Goal: Task Accomplishment & Management: Complete application form

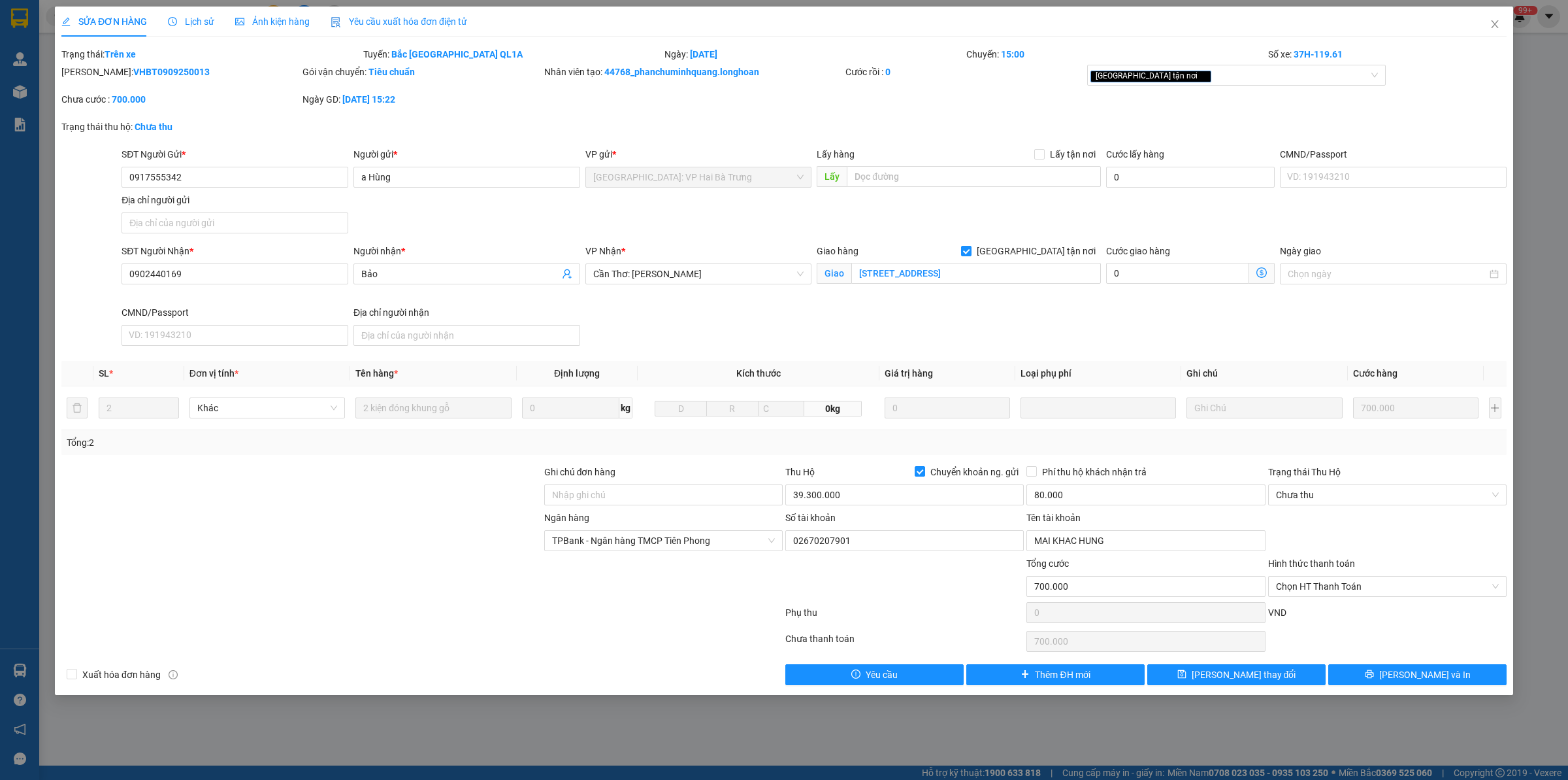
click at [1498, 20] on icon "close" at bounding box center [1495, 24] width 11 height 11
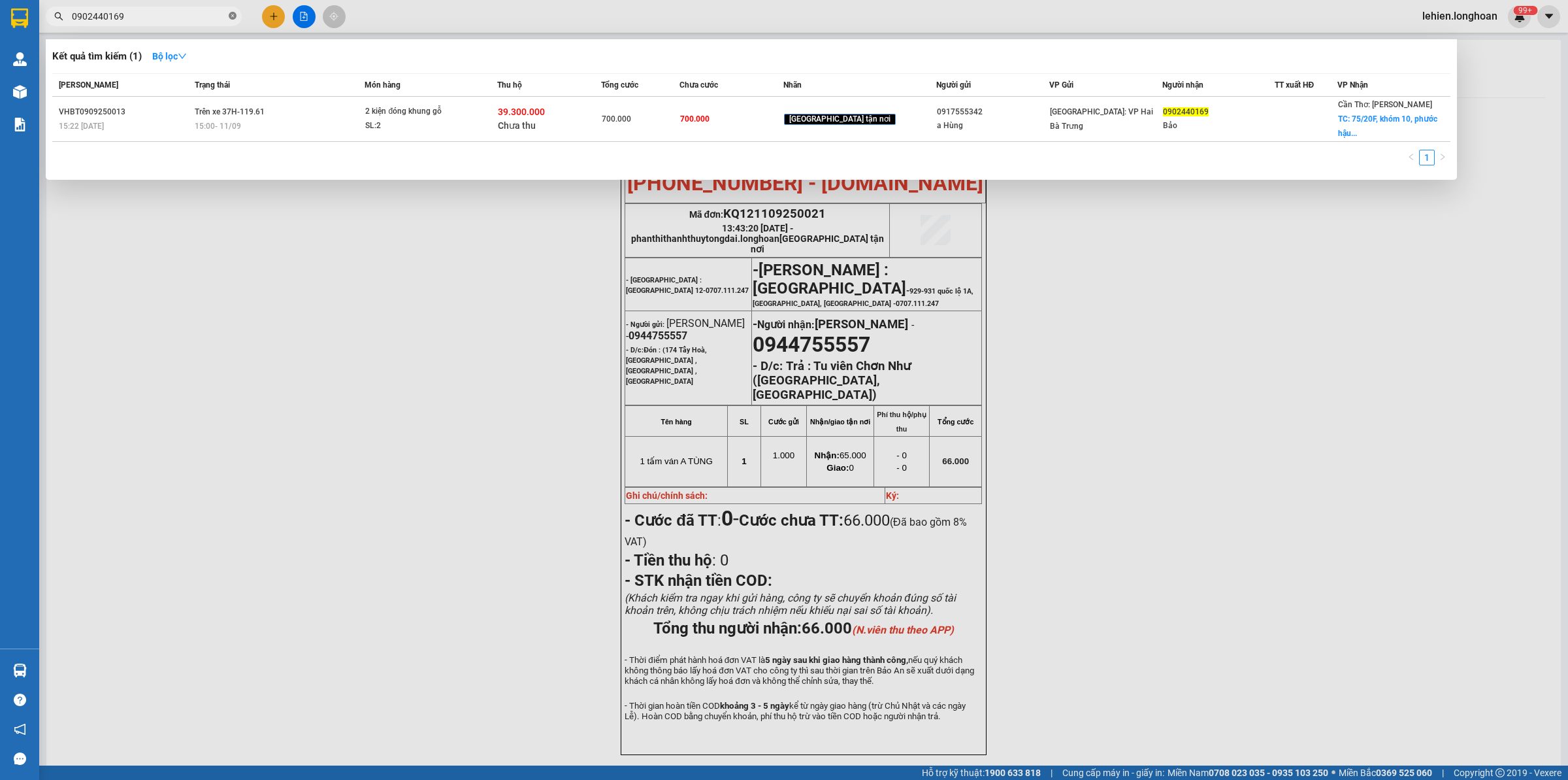
click at [234, 15] on icon "close-circle" at bounding box center [232, 15] width 8 height 8
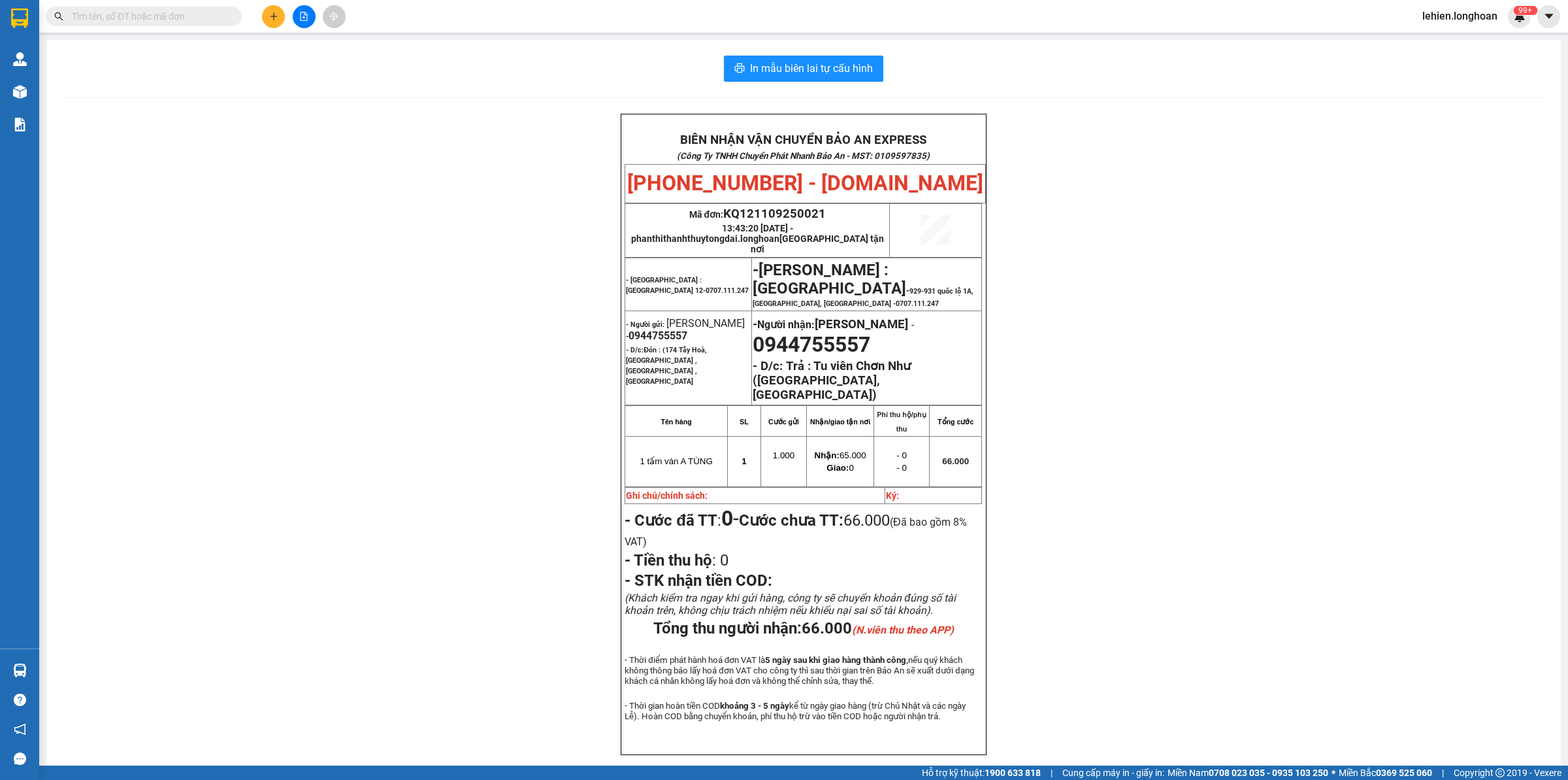
paste input "0985223790"
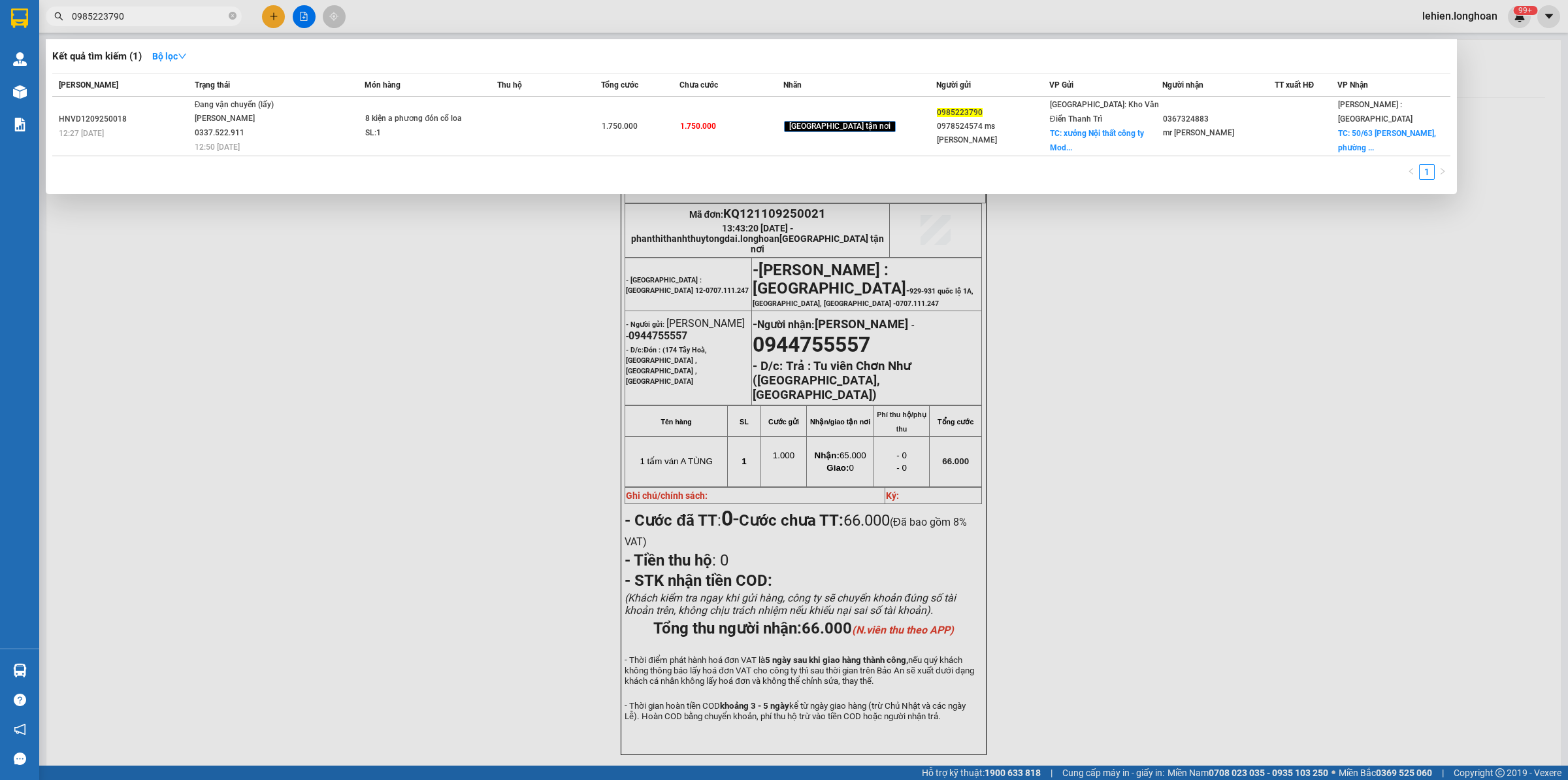
type input "0985223790"
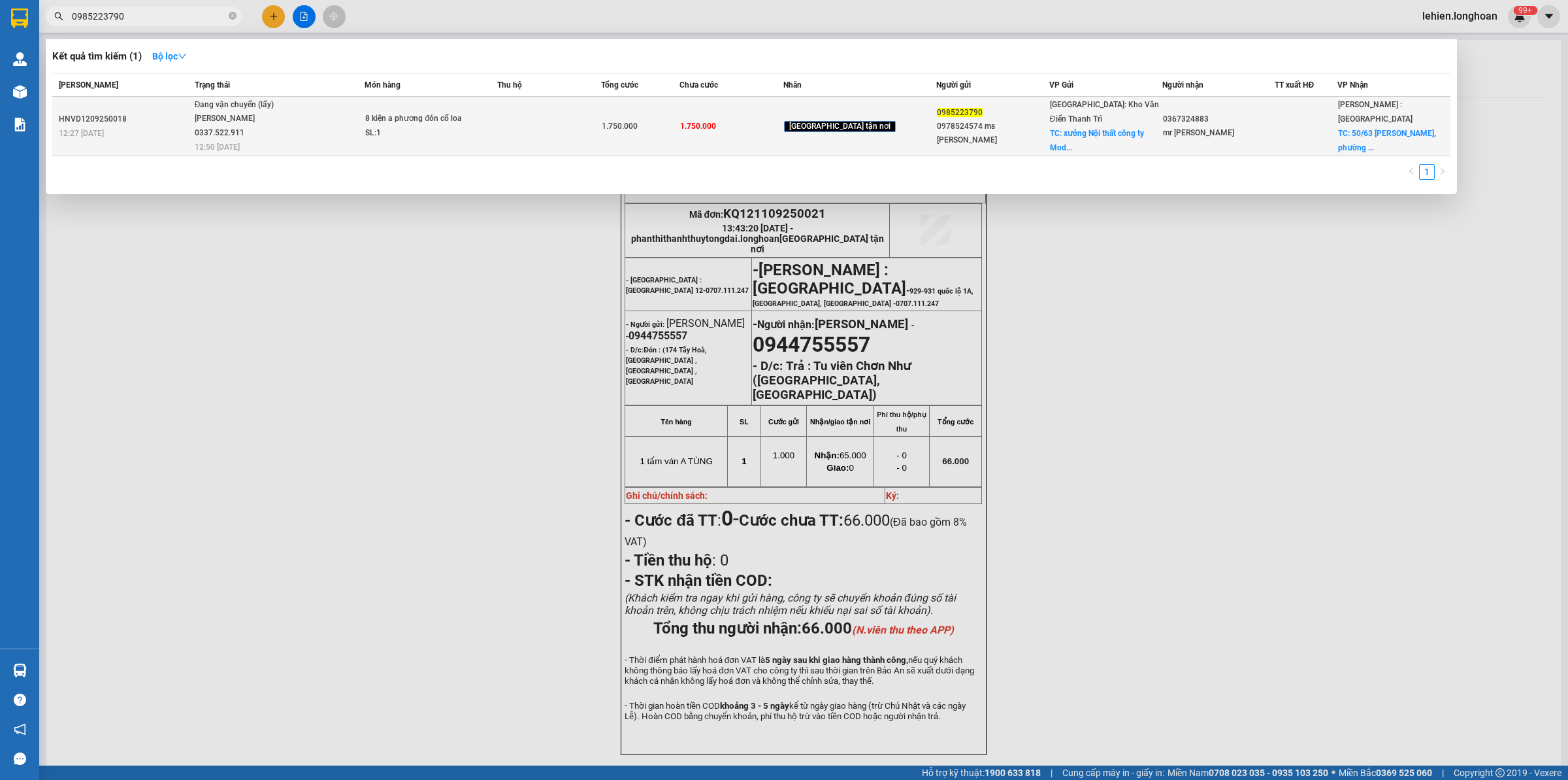
click at [217, 125] on div "[PERSON_NAME] 0337.522.911" at bounding box center [243, 126] width 98 height 28
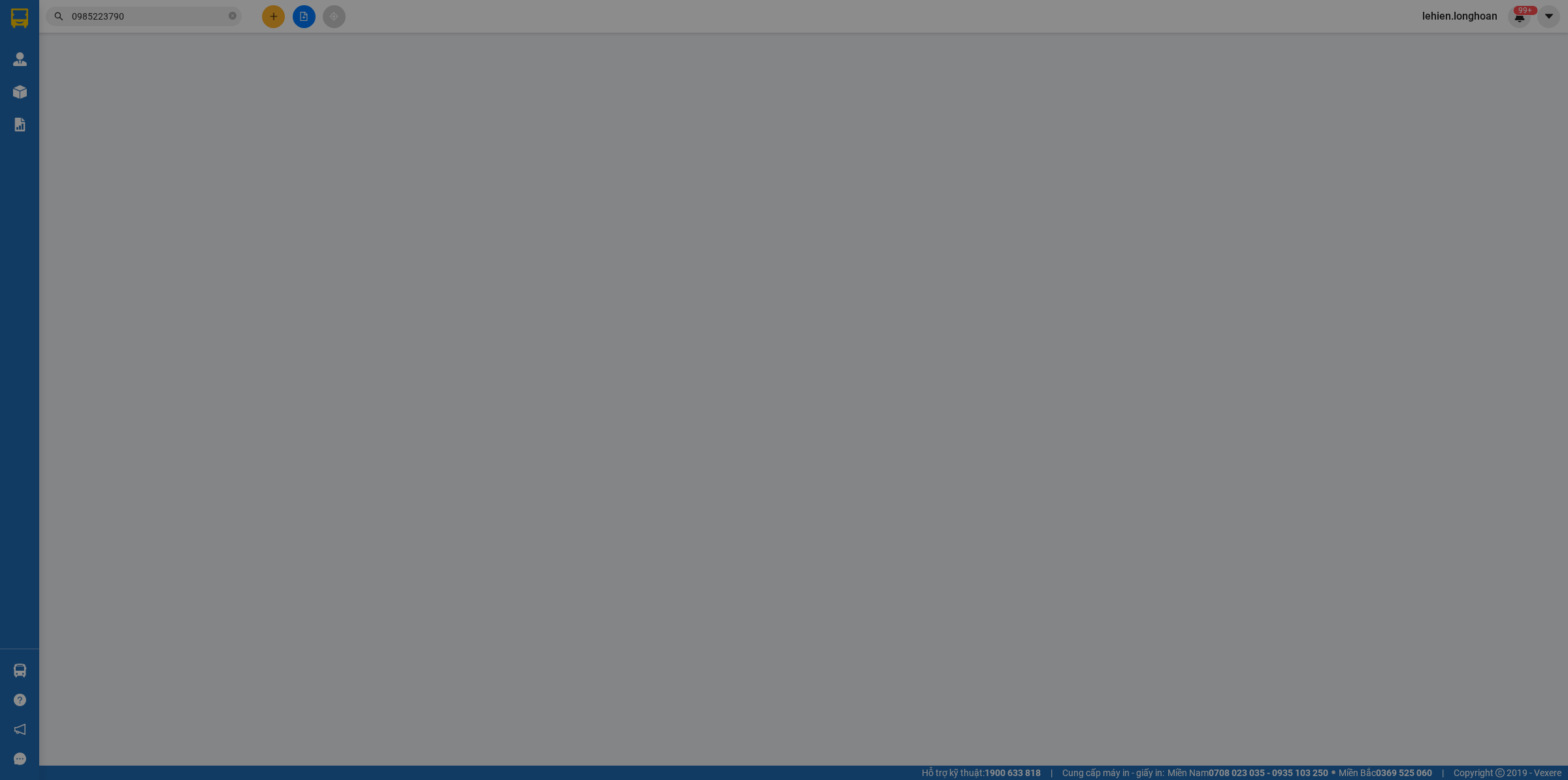
type input "0985223790"
type input "0978524574 ms [PERSON_NAME]"
checkbox input "true"
type input "xưởng Nội thất công ty Modernhome, Ngõ 151 [PERSON_NAME], [GEOGRAPHIC_DATA], [G…"
type input "0367324883"
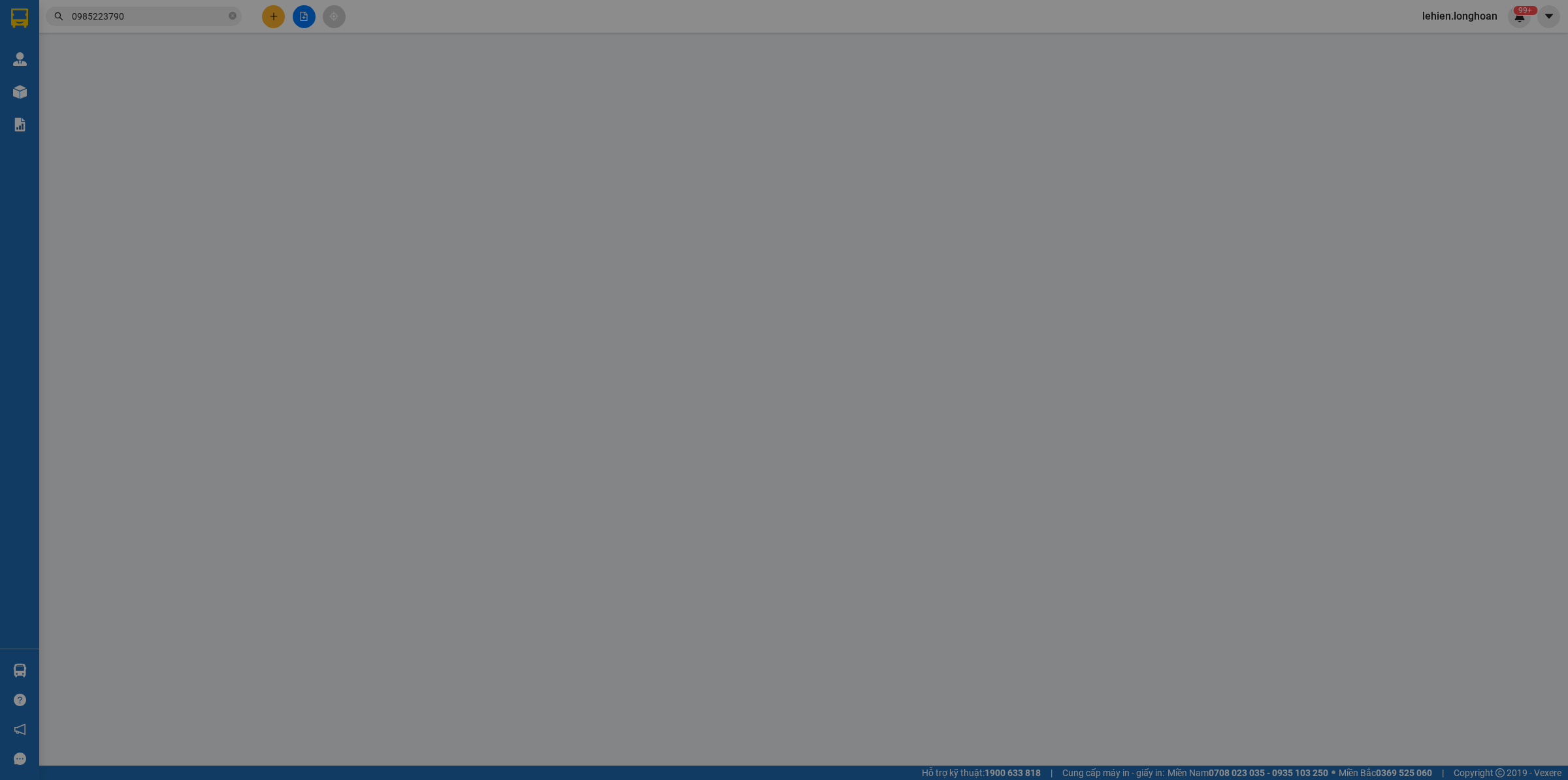
type input "mr [PERSON_NAME]"
checkbox input "true"
type input "[STREET_ADDRESS][PERSON_NAME]"
type input "1.750.000"
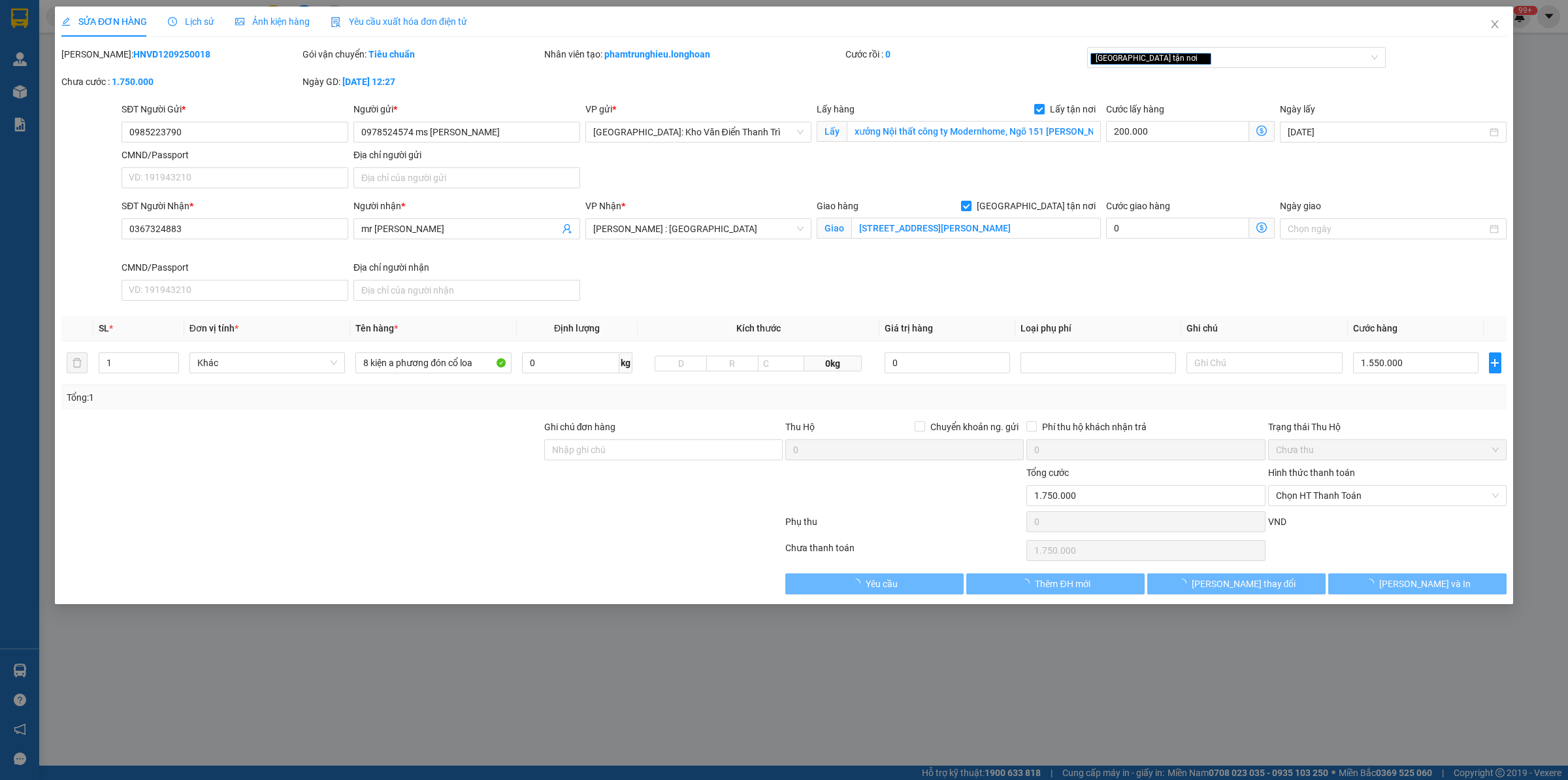
click at [191, 27] on span "Lịch sử" at bounding box center [191, 21] width 46 height 11
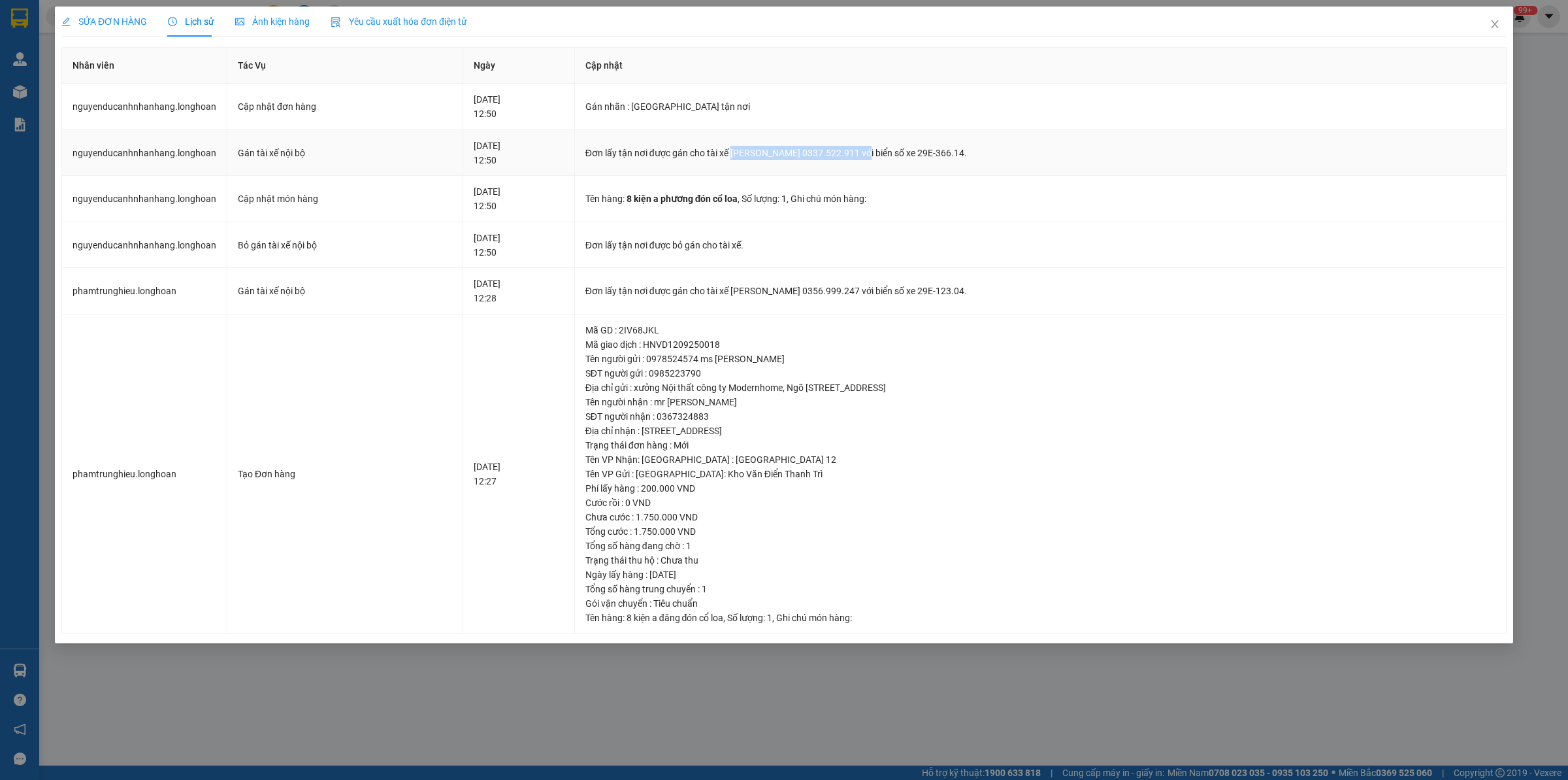
drag, startPoint x: 744, startPoint y: 147, endPoint x: 873, endPoint y: 158, distance: 129.5
click at [873, 158] on div "Đơn lấy tận nơi được gán cho tài xế [PERSON_NAME] 0337.522.911 với biển số xe 2…" at bounding box center [1041, 153] width 911 height 14
copy div "[PERSON_NAME] 0337.522.911"
click at [1489, 30] on span "Close" at bounding box center [1495, 25] width 37 height 37
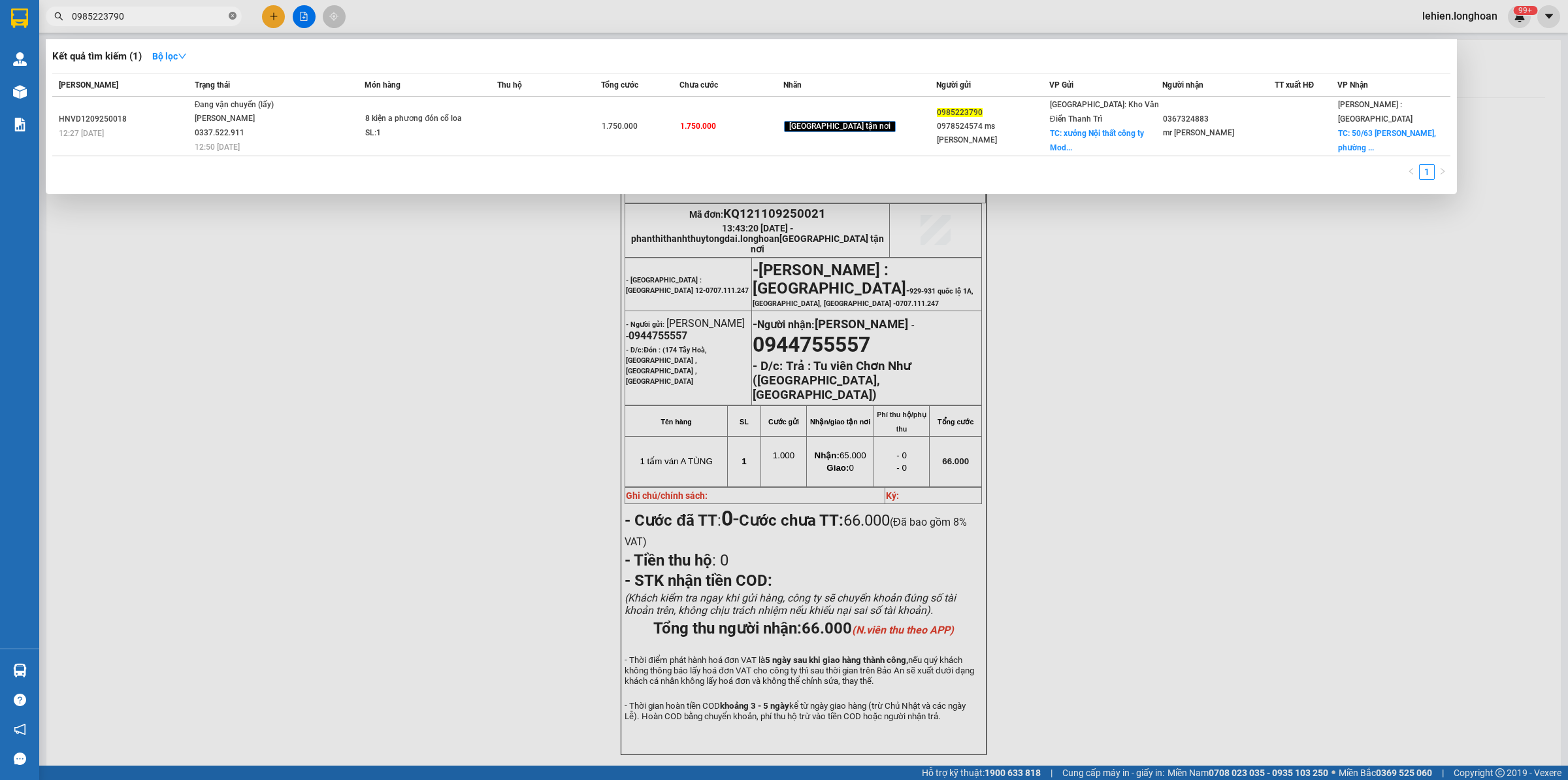
click at [229, 11] on span at bounding box center [232, 17] width 8 height 13
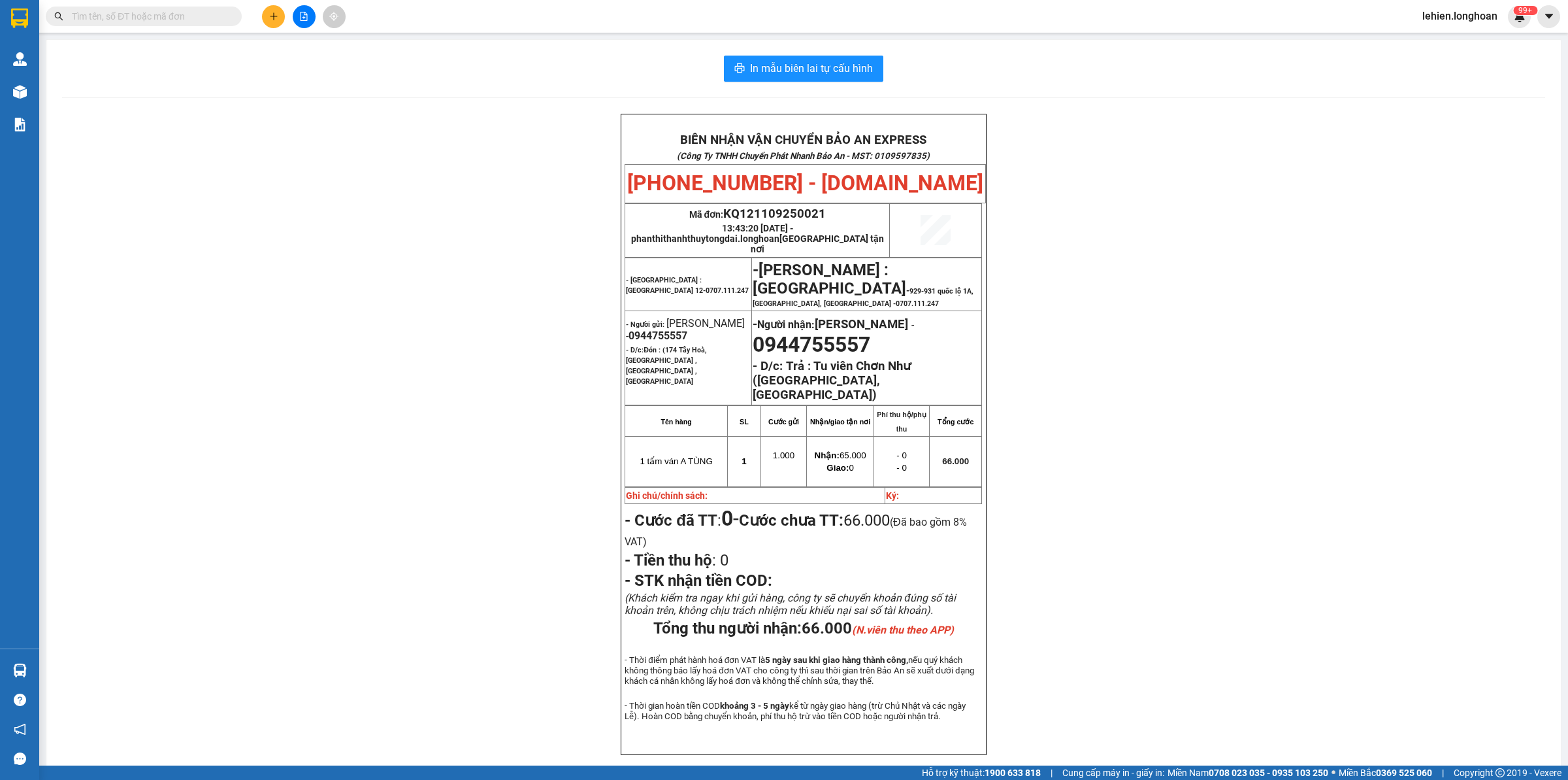
paste input "0965733889"
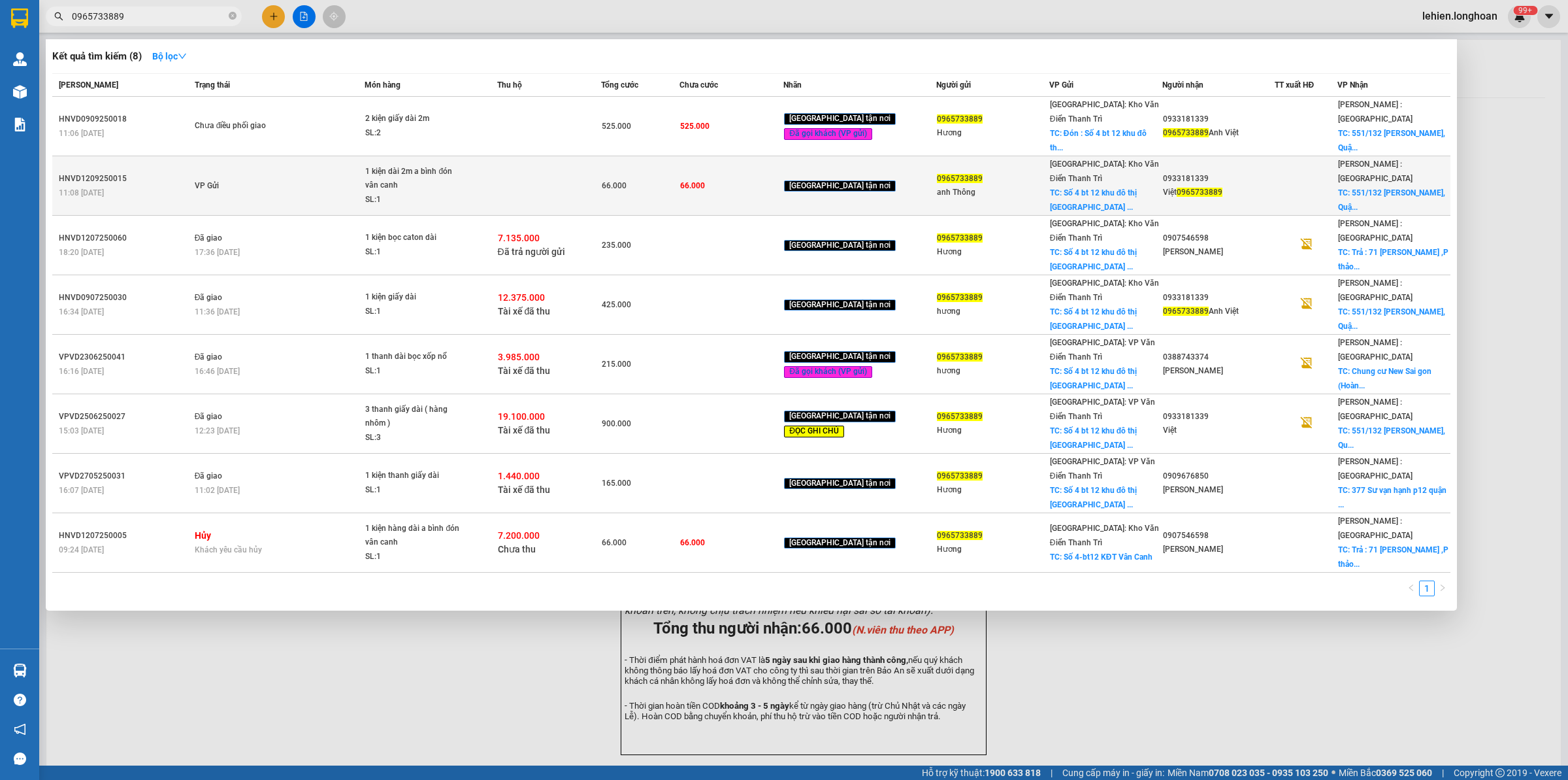
type input "0965733889"
click at [435, 165] on div "1 kiện dài 2m a bình đón vân canh" at bounding box center [413, 179] width 98 height 28
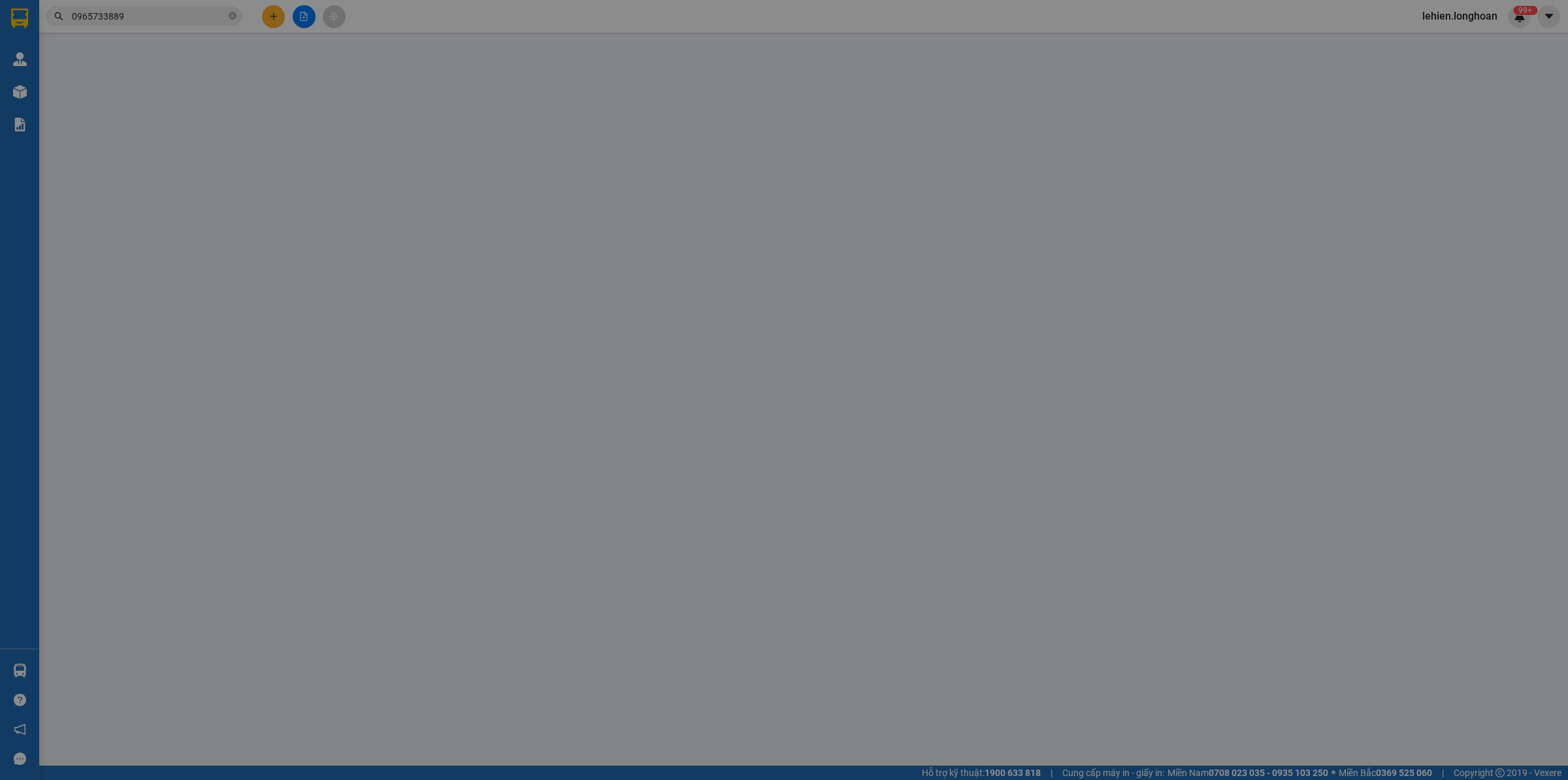
type input "0965733889"
type input "anh Thông"
checkbox input "true"
type input "Số 4 bt 12 khu đô thị [GEOGRAPHIC_DATA], [GEOGRAPHIC_DATA]"
type input "0933181339"
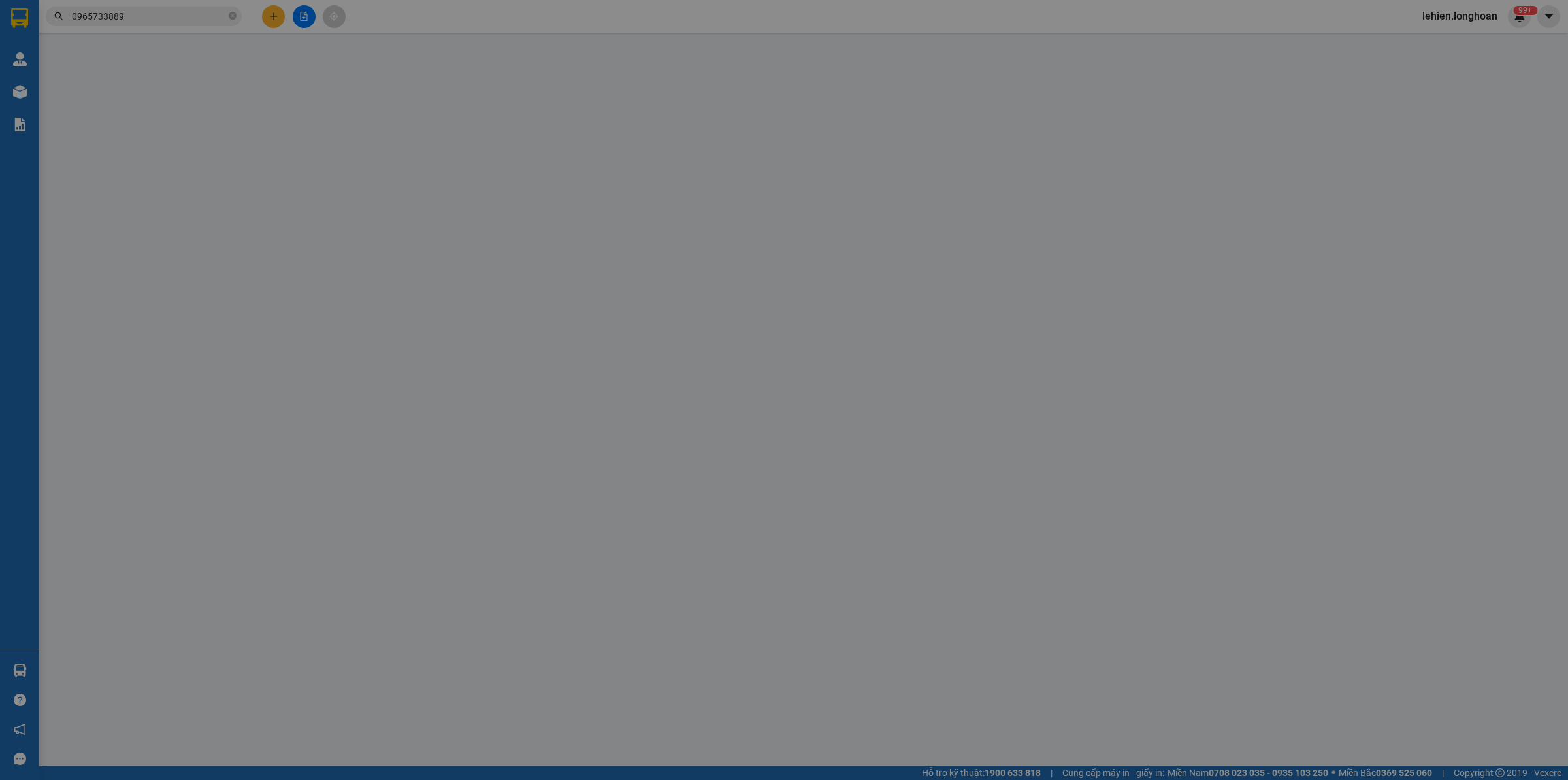
type input "Việt 0965733889"
checkbox input "true"
type input "[STREET_ADDRESS][PERSON_NAME]"
type input "66.000"
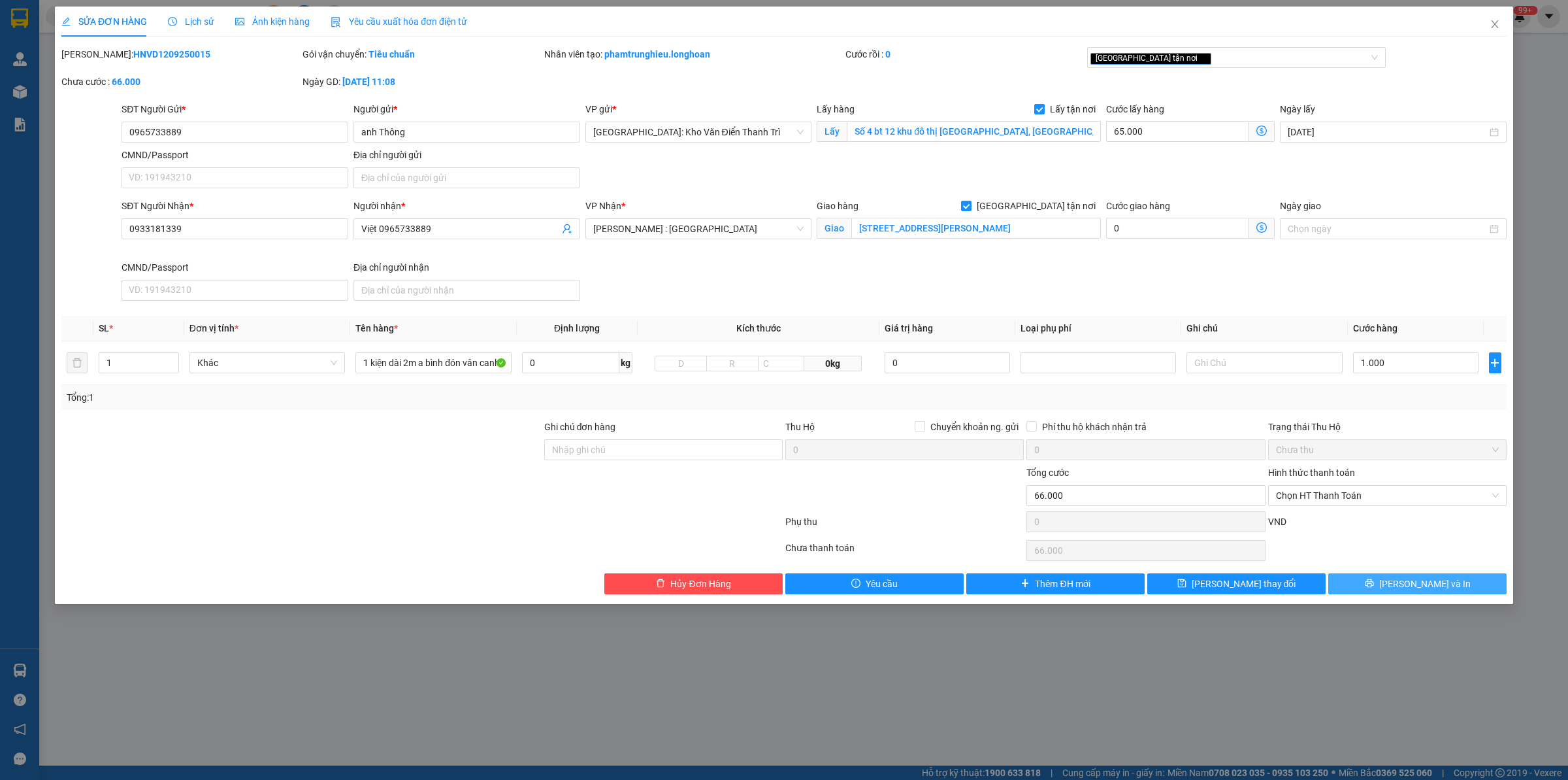
click at [1392, 592] on button "[PERSON_NAME] và In" at bounding box center [1418, 584] width 179 height 21
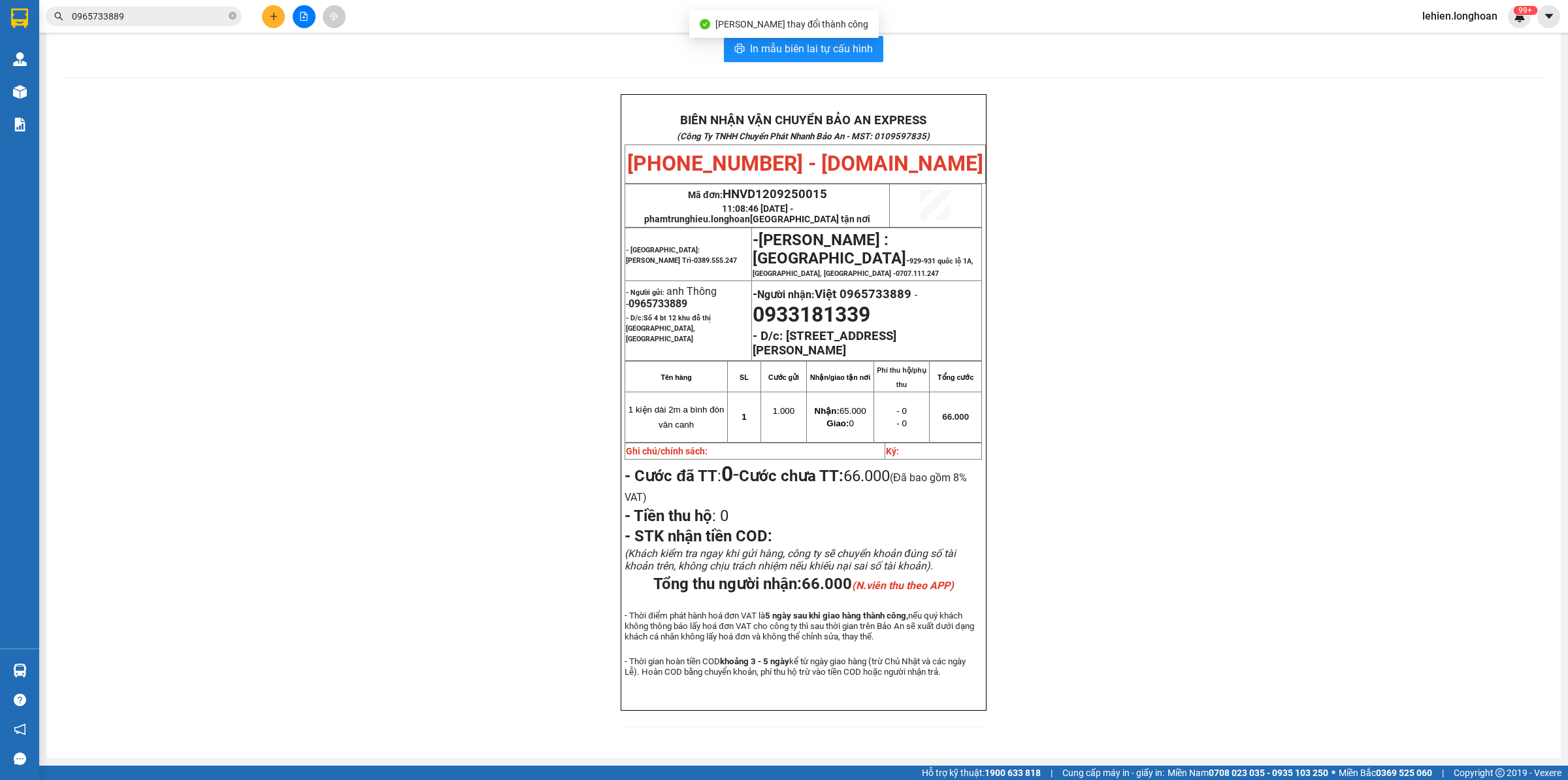
scroll to position [41, 0]
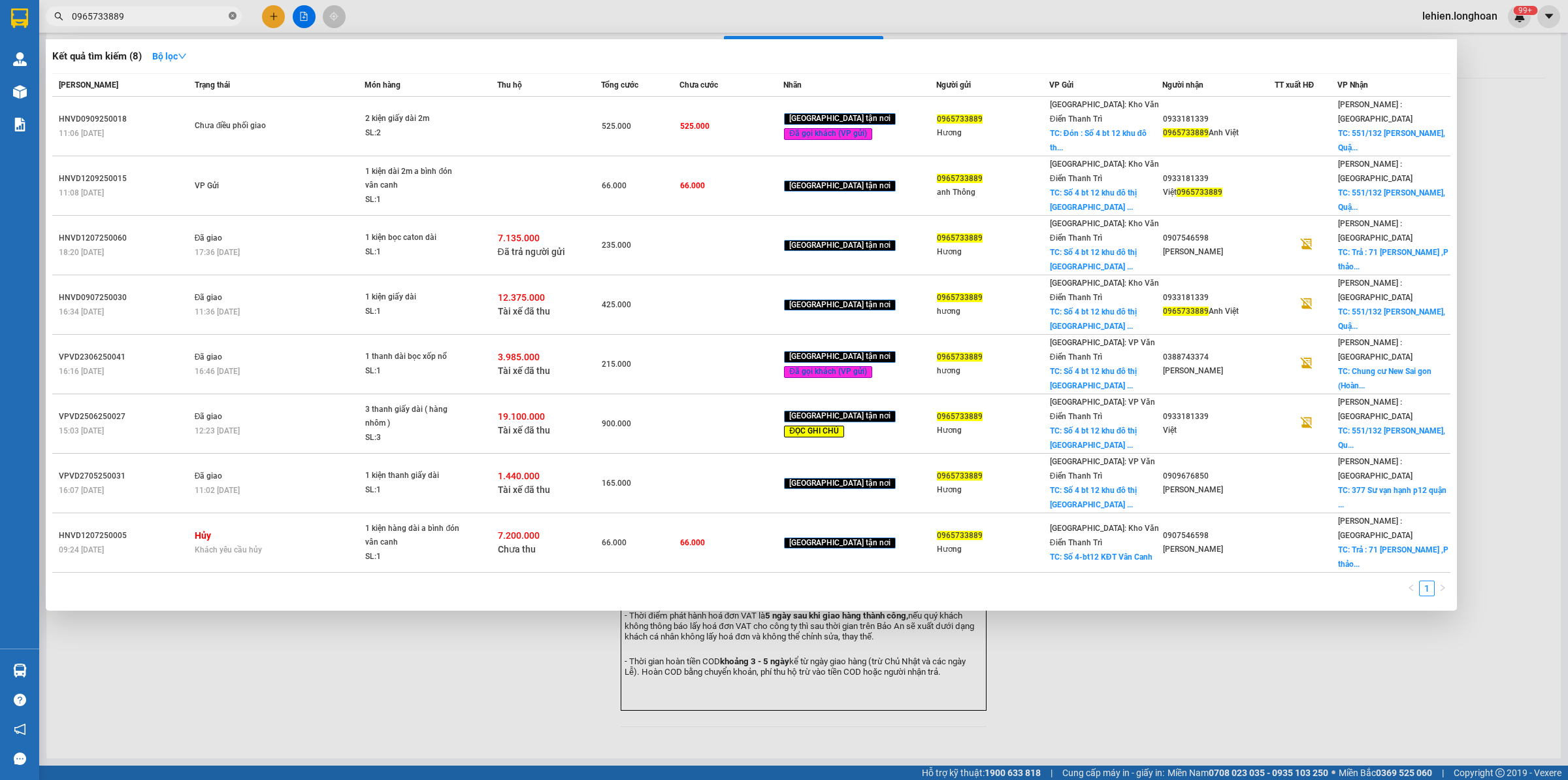
click at [233, 15] on icon "close-circle" at bounding box center [232, 15] width 8 height 8
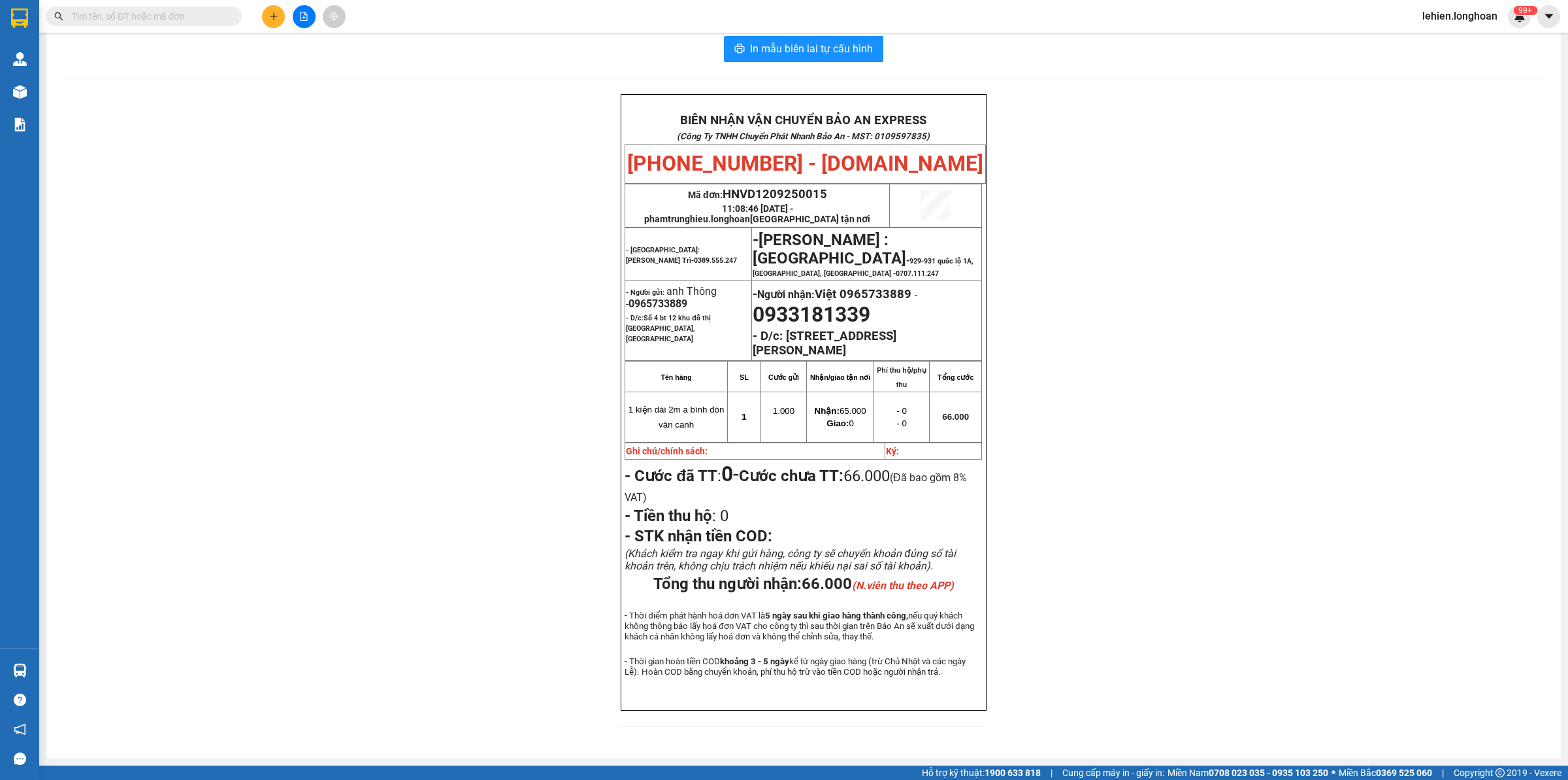
paste input "VPLB1109250011"
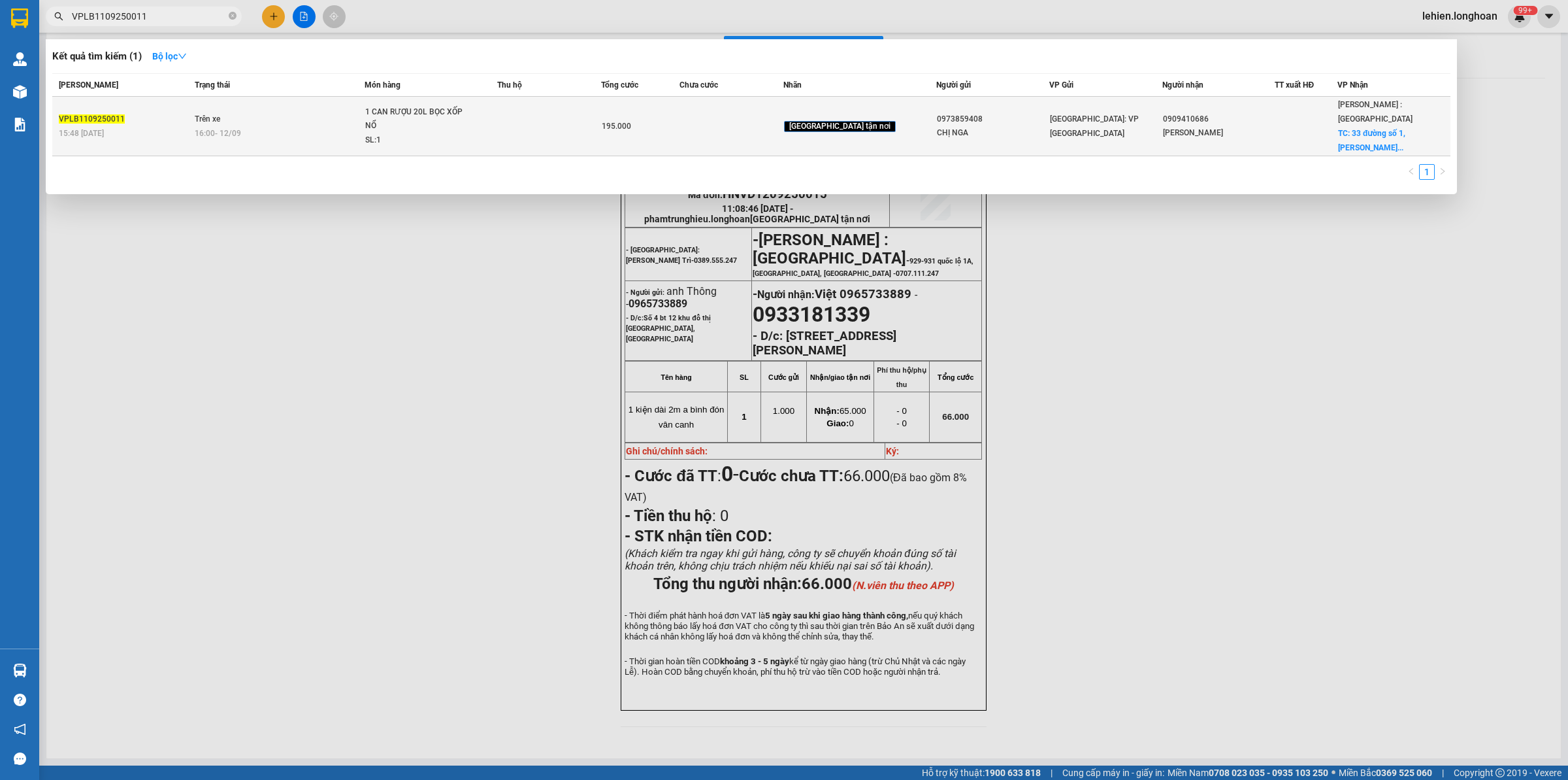
type input "VPLB1109250011"
click at [328, 113] on td "Trên xe 16:00 [DATE]" at bounding box center [278, 127] width 174 height 60
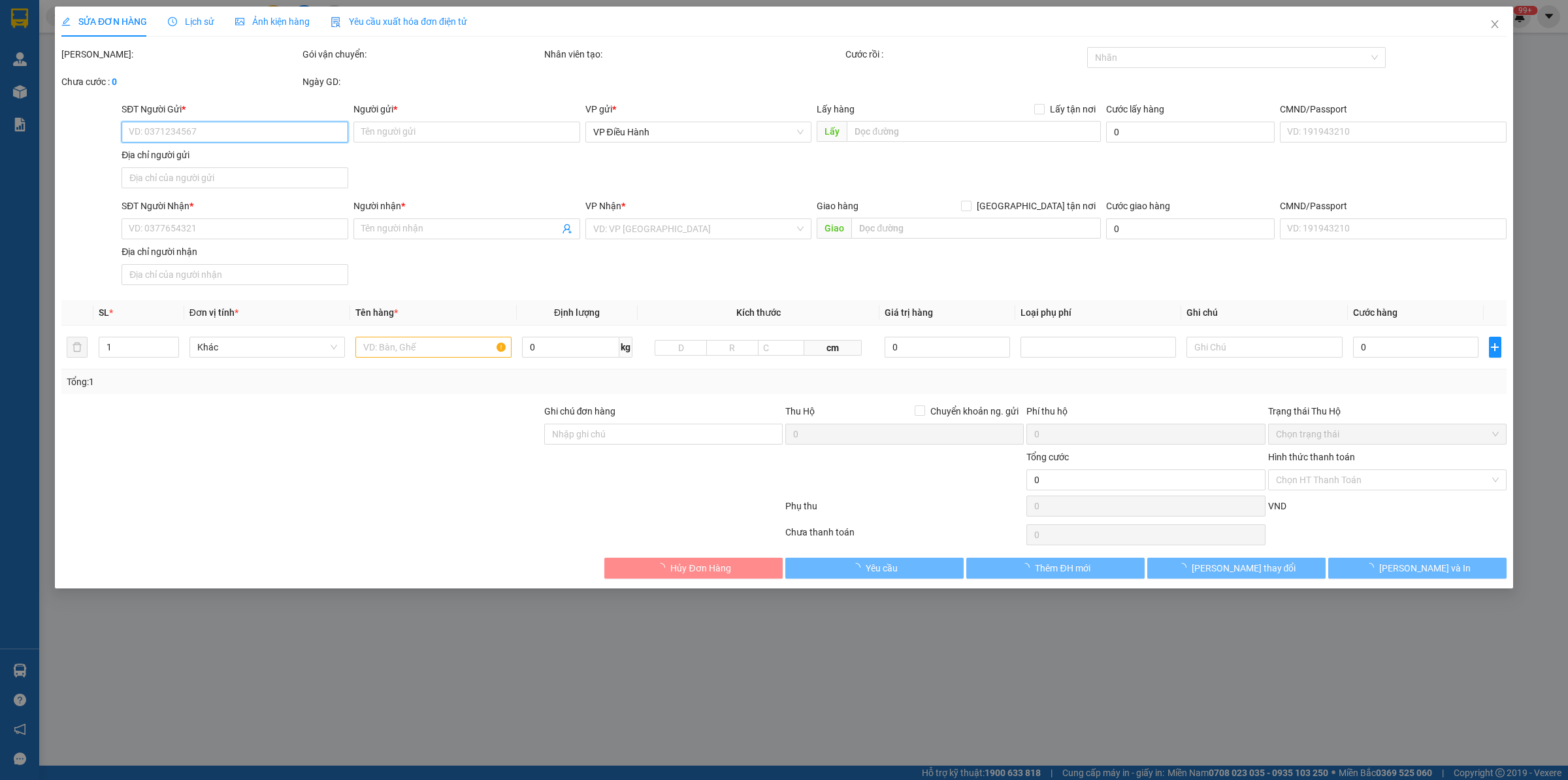
type input "0973859408"
type input "CHỊ NGA"
type input "0909410686"
type input "[PERSON_NAME]"
checkbox input "true"
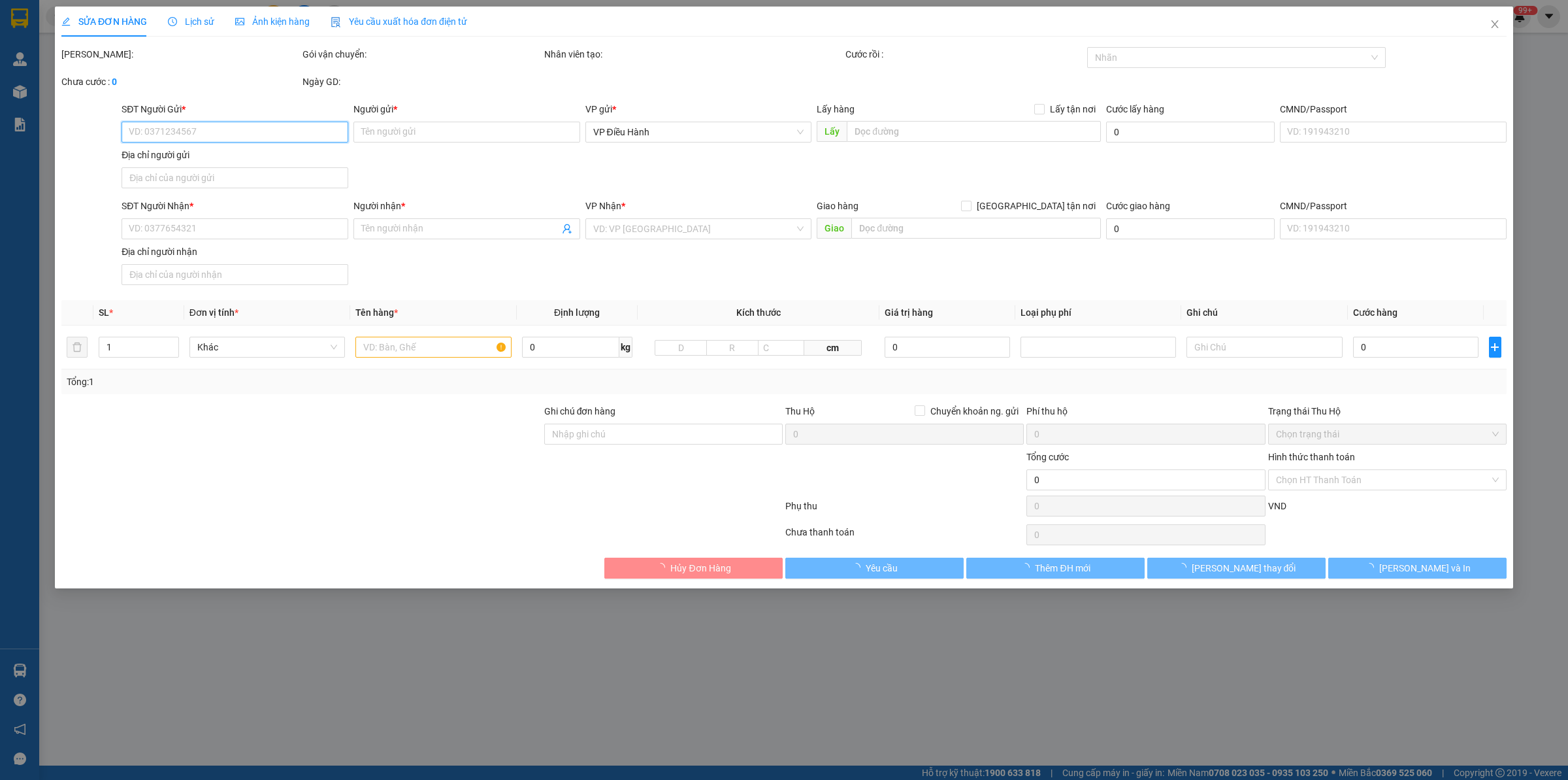
type input "33 đường số 1, [PERSON_NAME], [GEOGRAPHIC_DATA], [GEOGRAPHIC_DATA]"
type input "195.000"
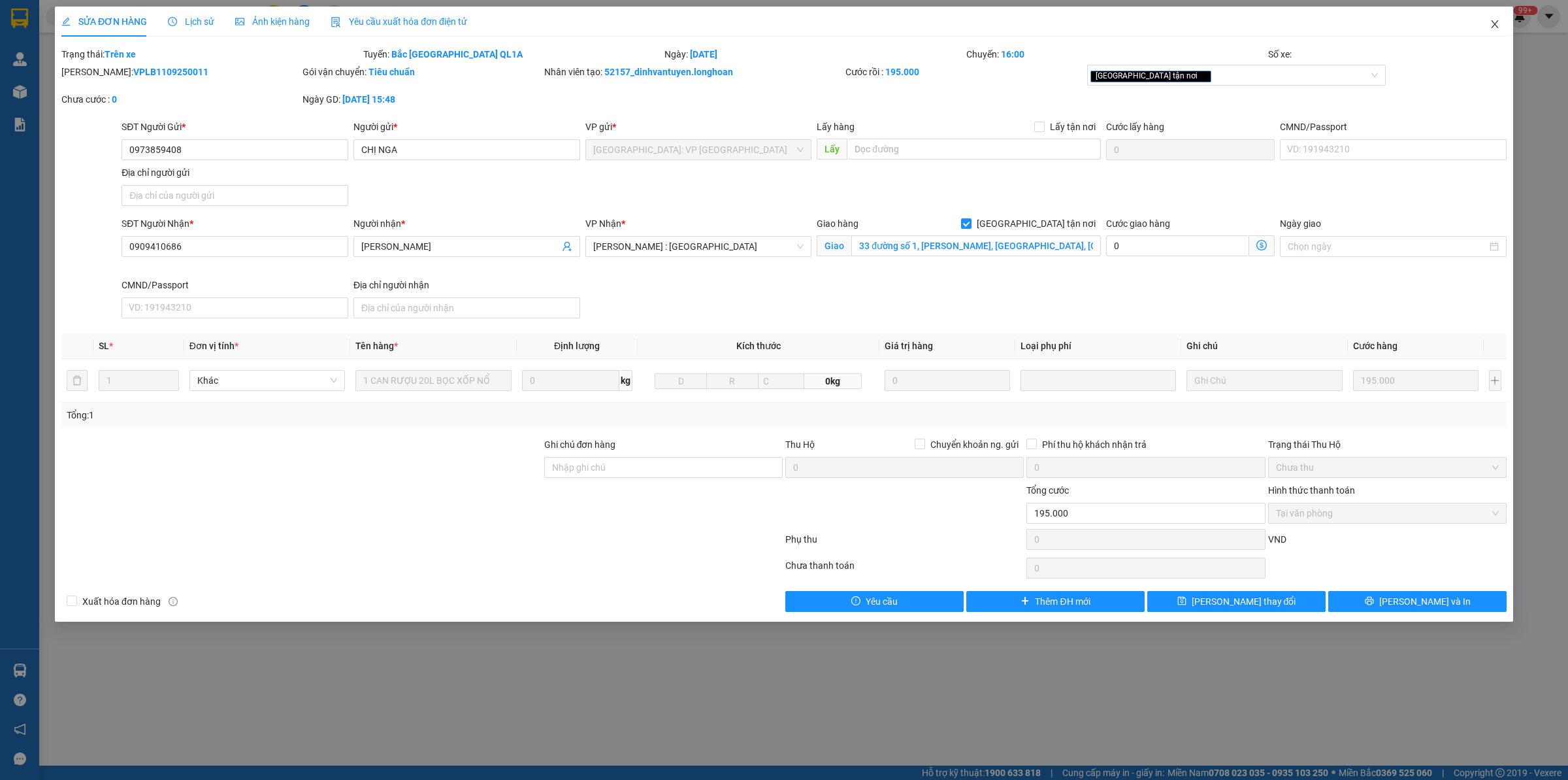
click at [1500, 27] on span "Close" at bounding box center [1495, 25] width 37 height 37
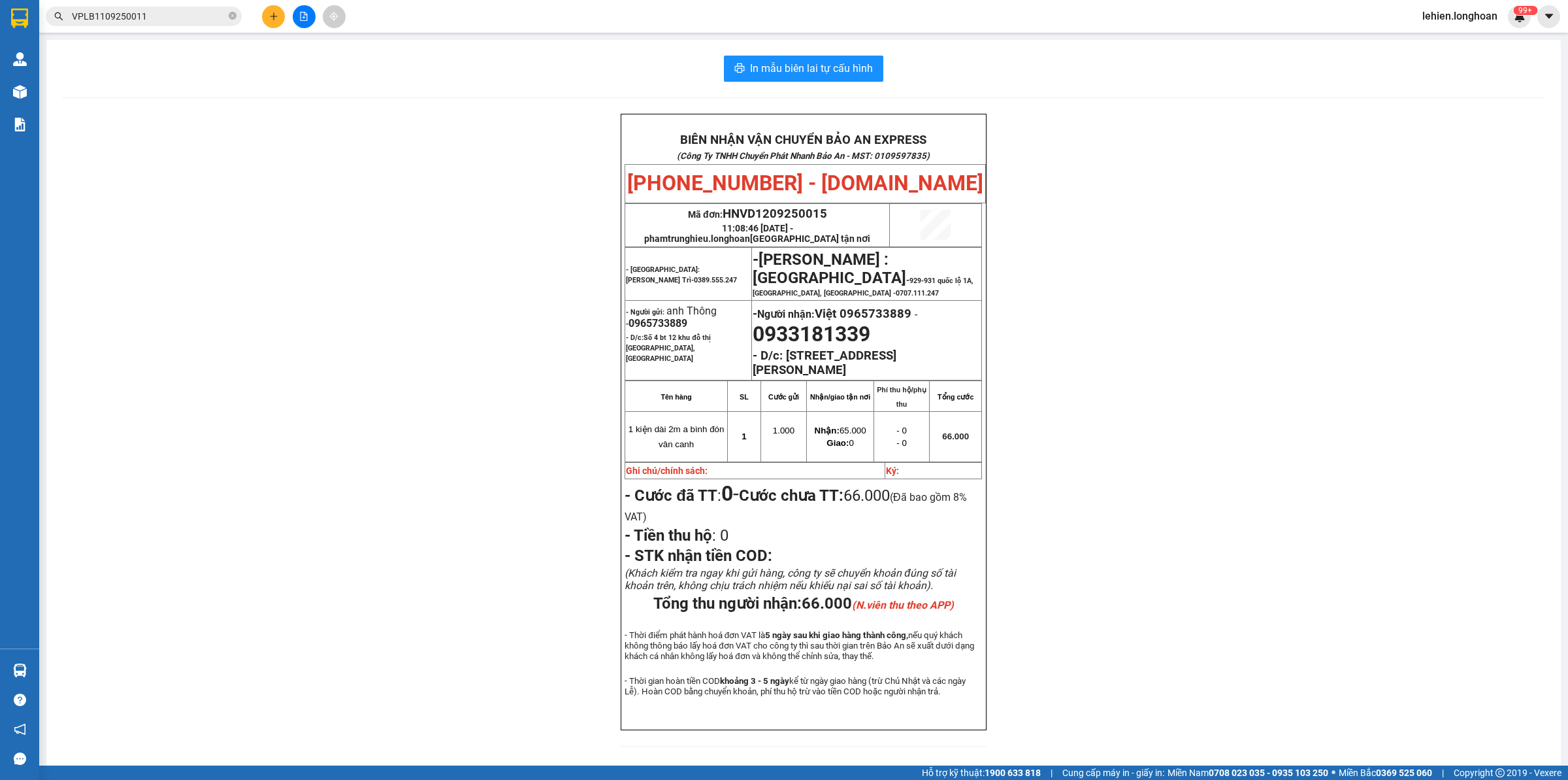
click at [224, 17] on span "VPLB1109250011" at bounding box center [143, 16] width 196 height 20
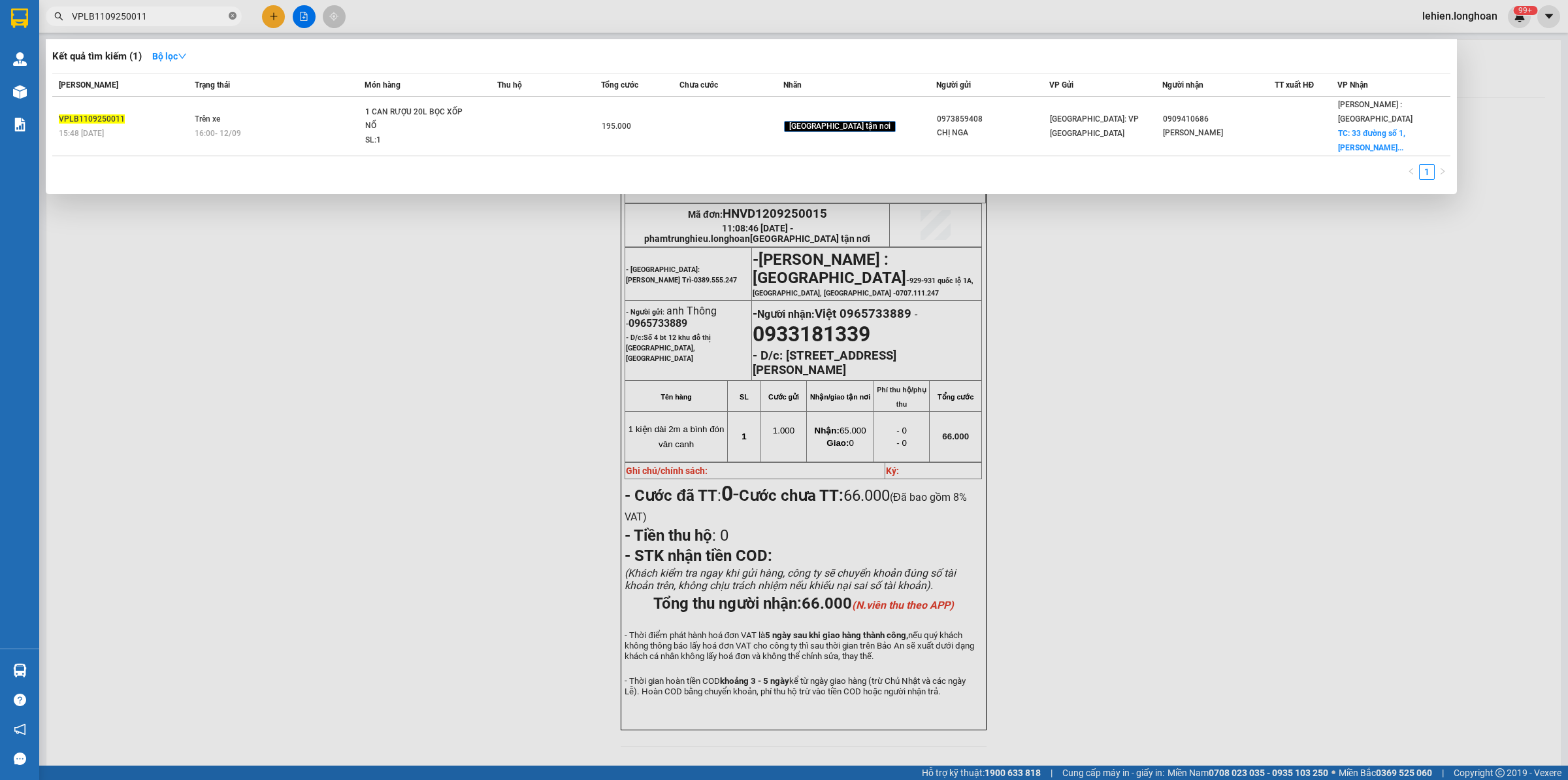
click at [233, 14] on icon "close-circle" at bounding box center [232, 15] width 8 height 8
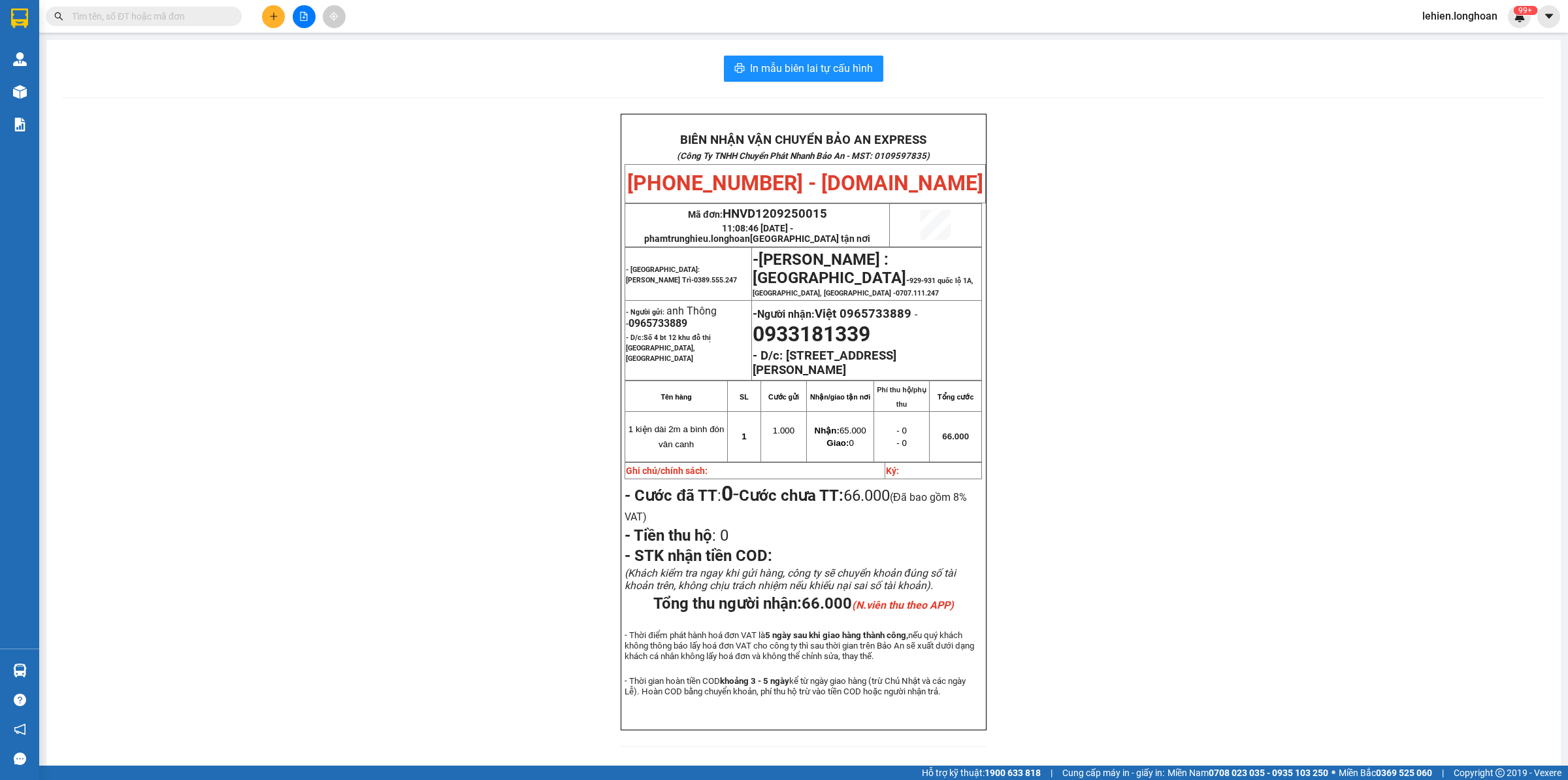
paste input "0367324883"
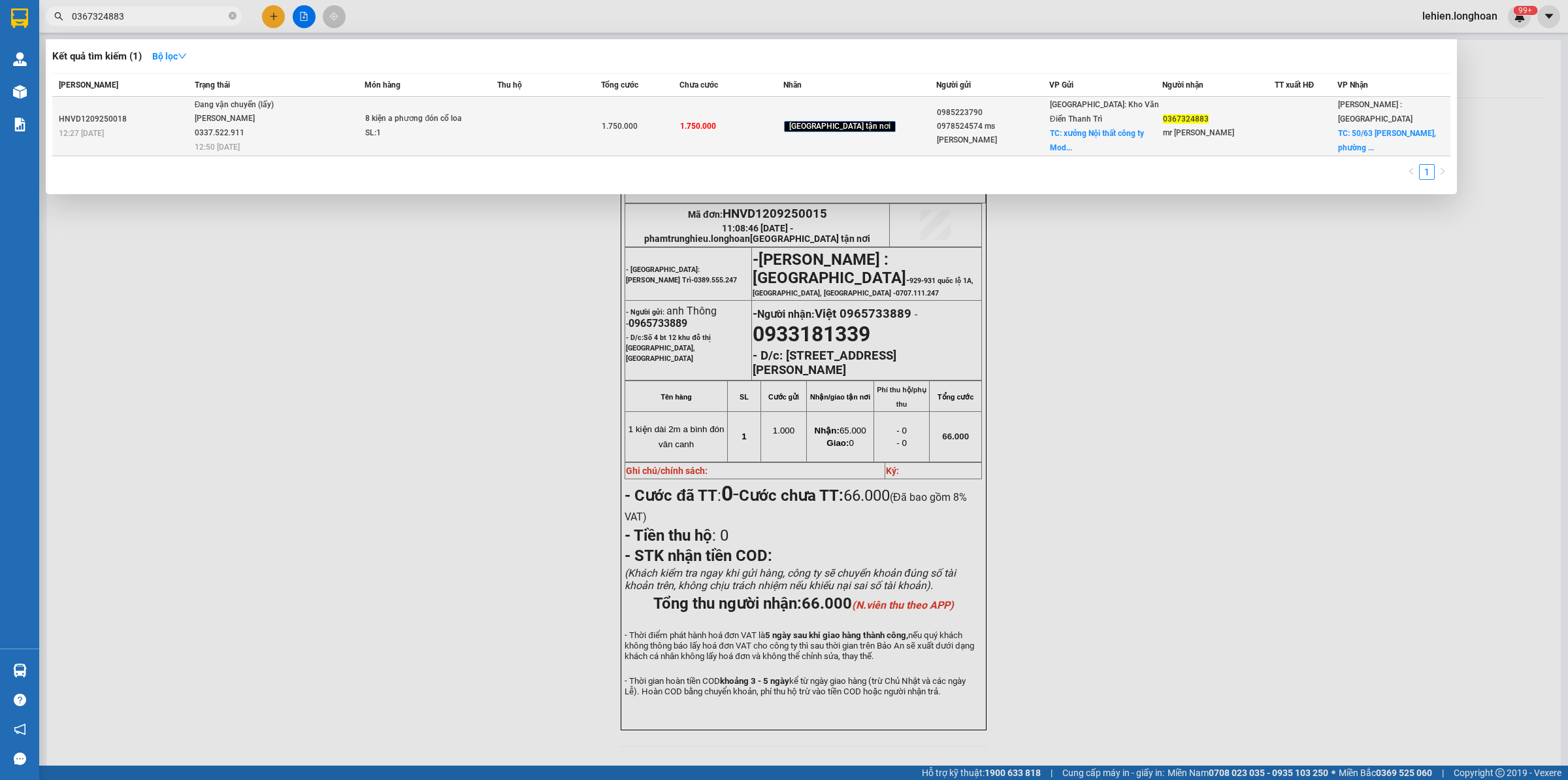
type input "0367324883"
click at [293, 135] on div "[PERSON_NAME] 0337.522.911" at bounding box center [243, 126] width 98 height 28
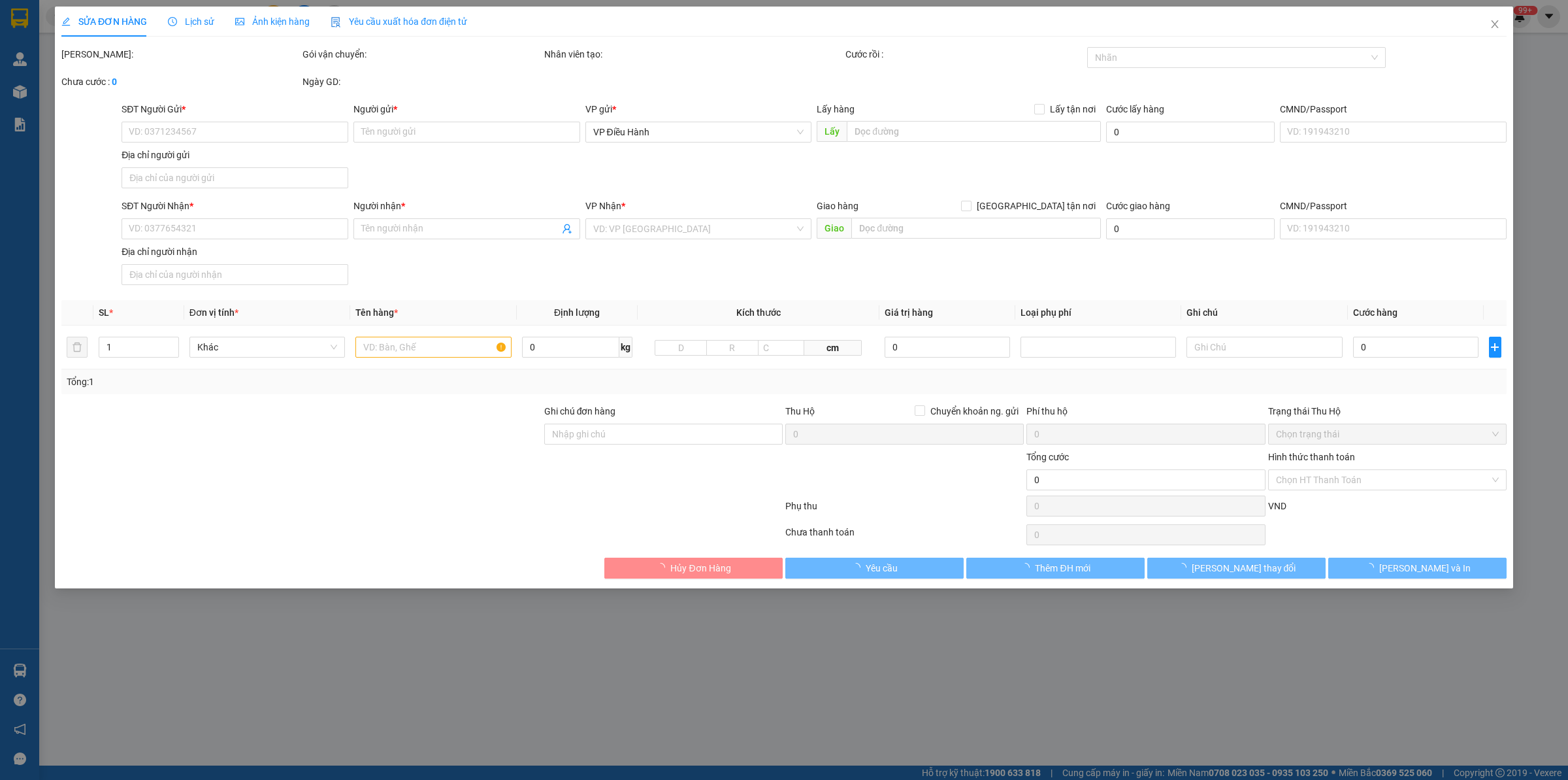
type input "0985223790"
type input "0978524574 ms [PERSON_NAME]"
checkbox input "true"
type input "xưởng Nội thất công ty Modernhome, Ngõ 151 [PERSON_NAME], [GEOGRAPHIC_DATA], [G…"
type input "0367324883"
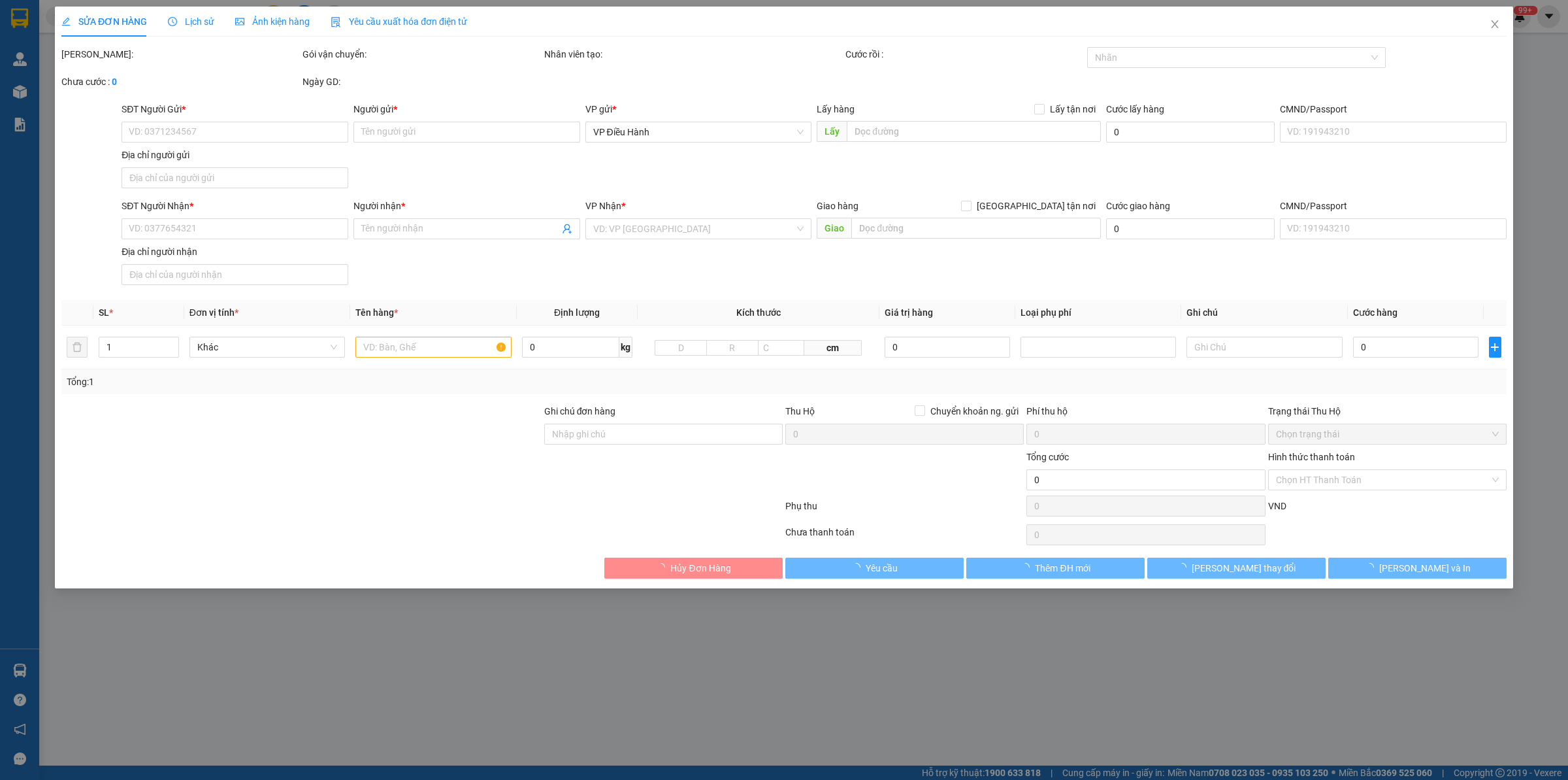
type input "mr [PERSON_NAME]"
checkbox input "true"
type input "[STREET_ADDRESS][PERSON_NAME]"
type input "1.750.000"
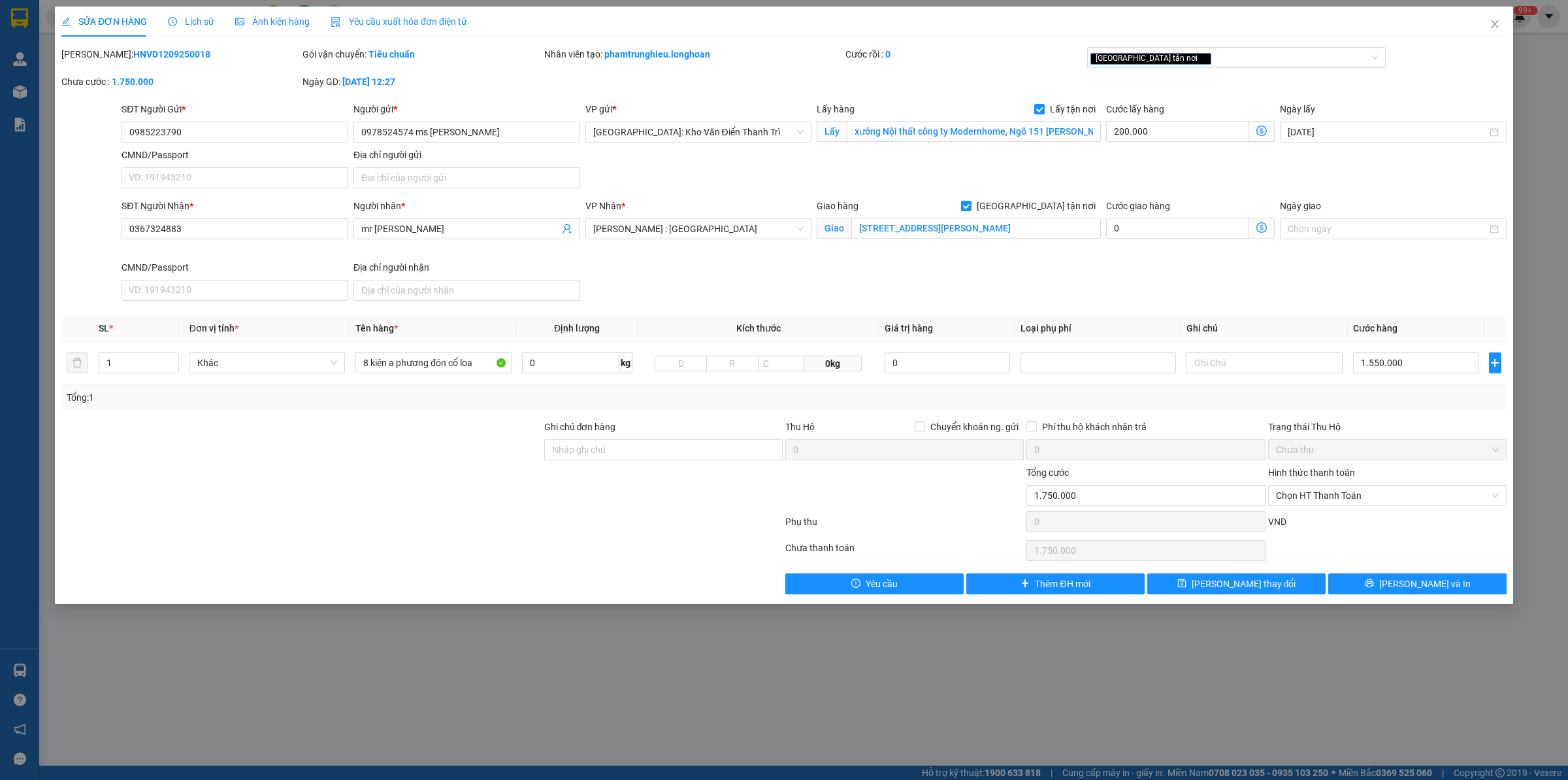
click at [199, 16] on span "Lịch sử" at bounding box center [191, 21] width 46 height 11
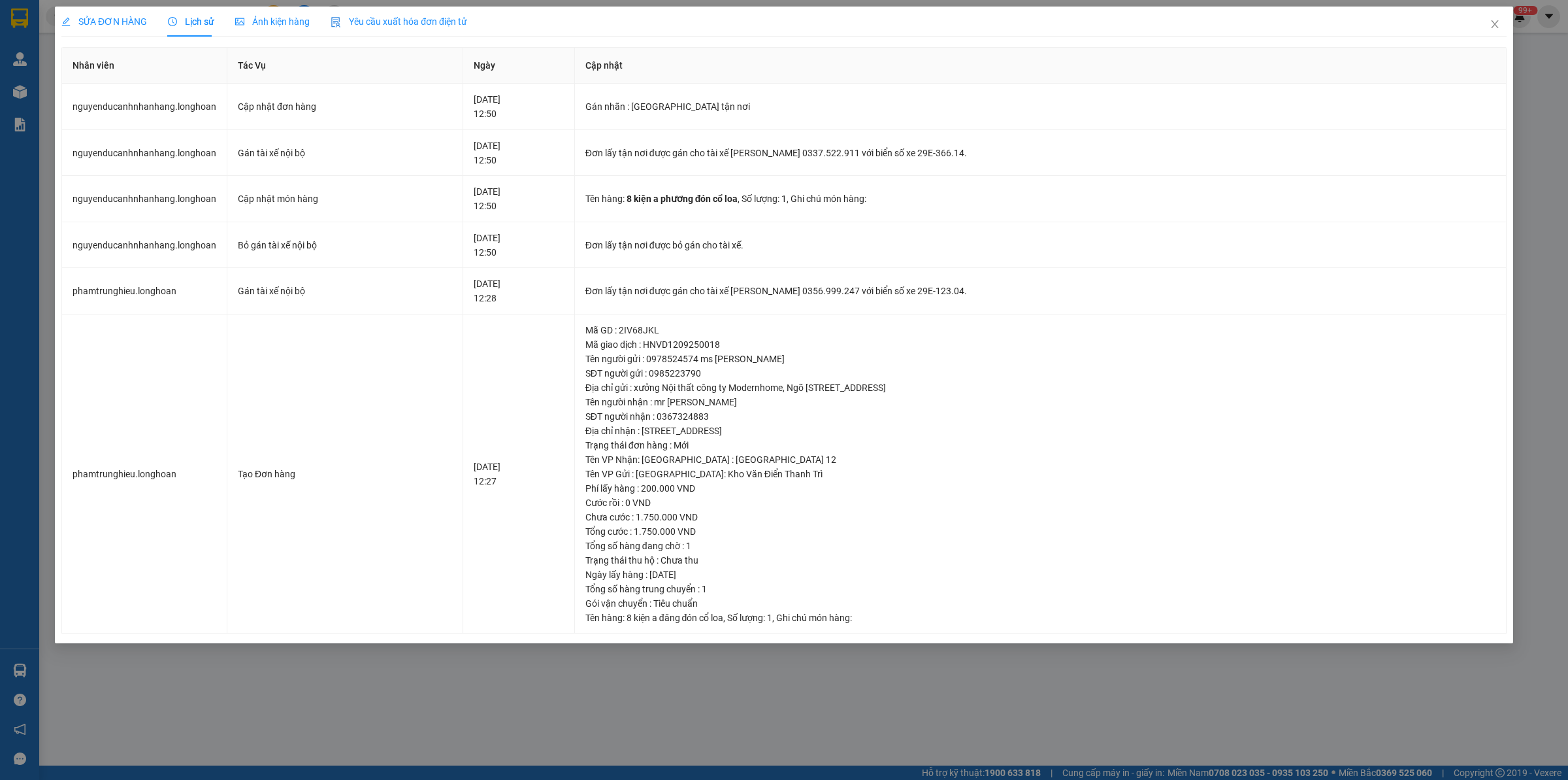
click at [115, 27] on div "SỬA ĐƠN HÀNG" at bounding box center [104, 21] width 86 height 14
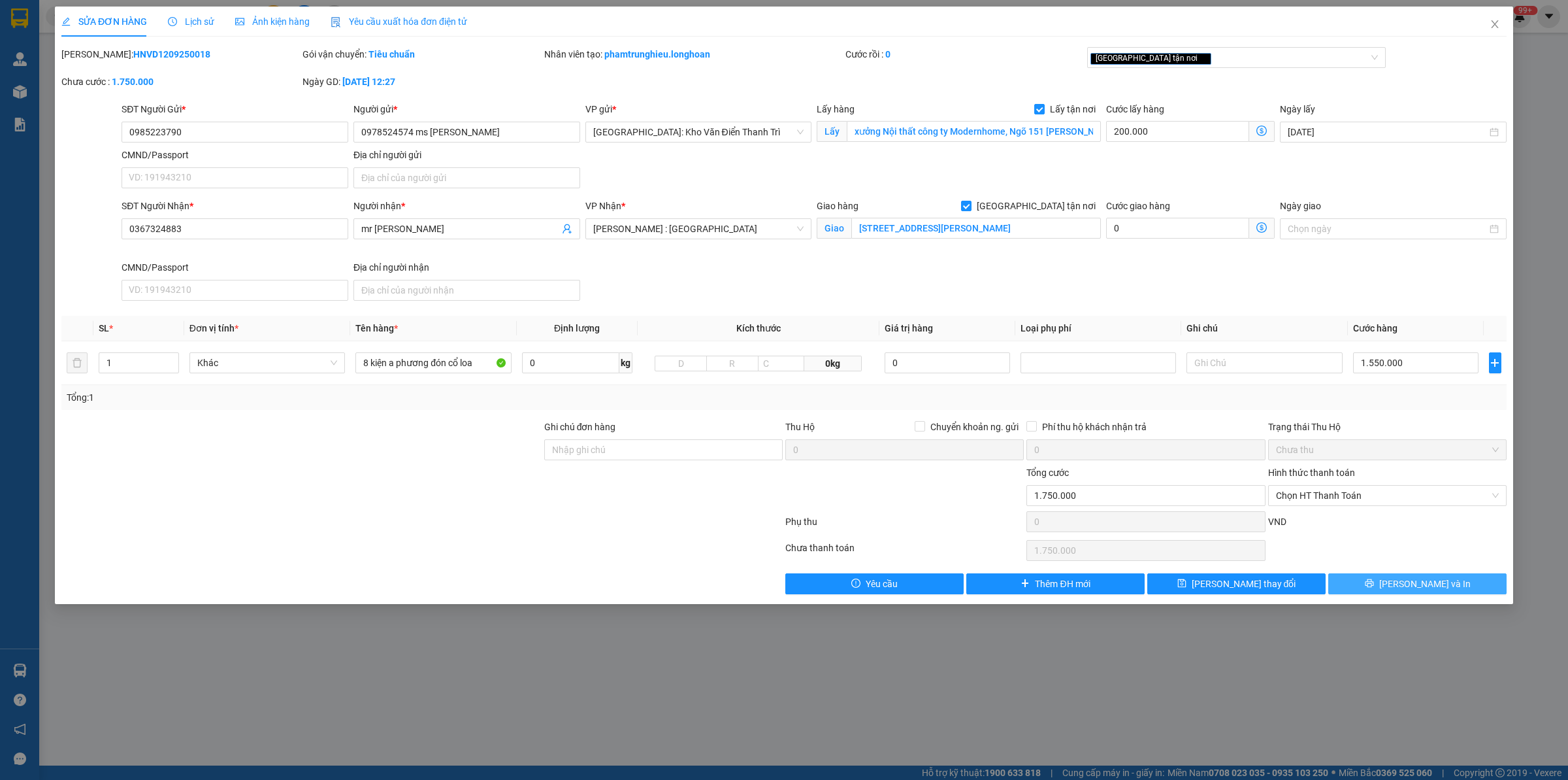
click at [1403, 580] on button "[PERSON_NAME] và In" at bounding box center [1418, 584] width 179 height 21
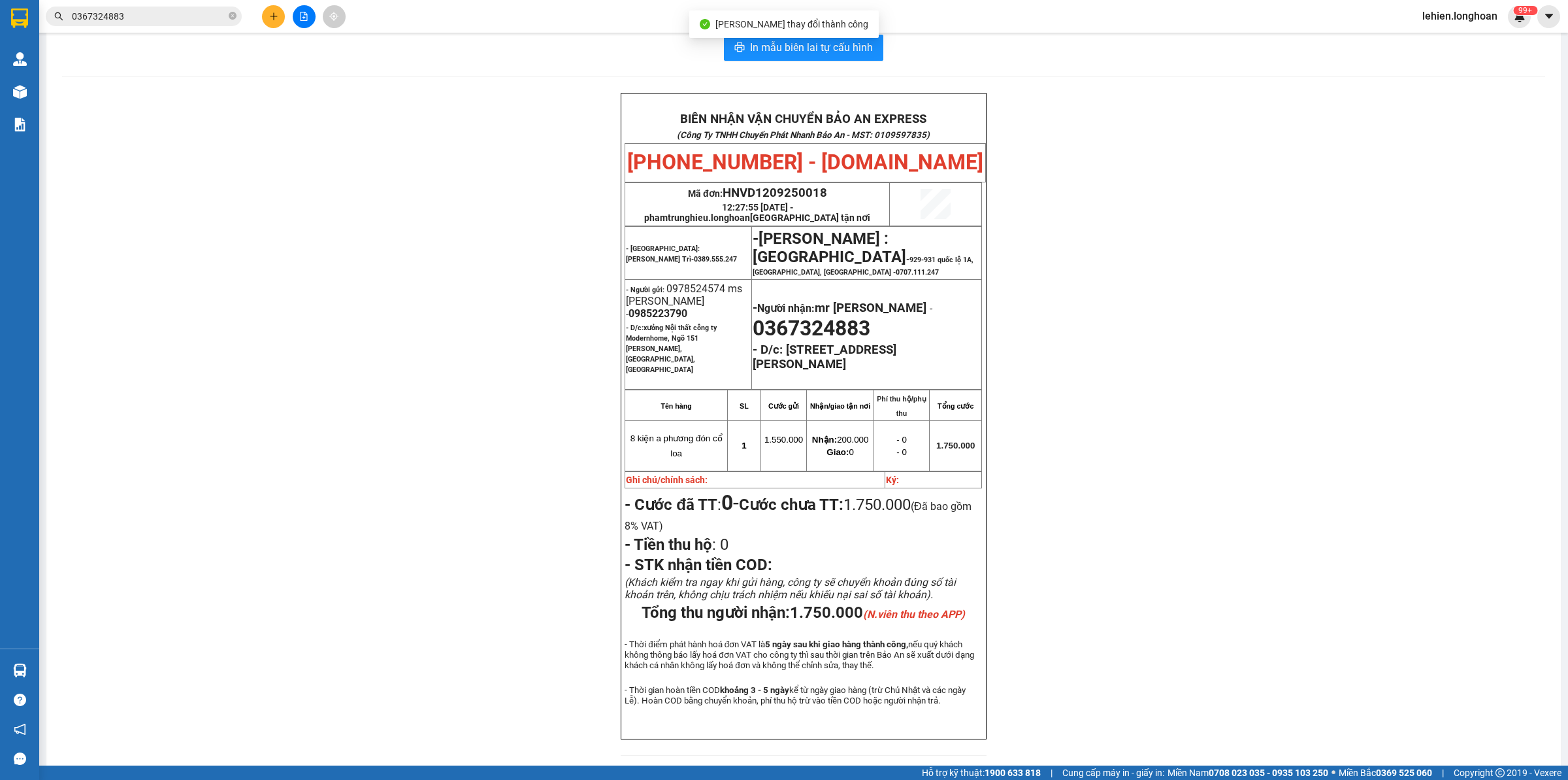
scroll to position [17, 0]
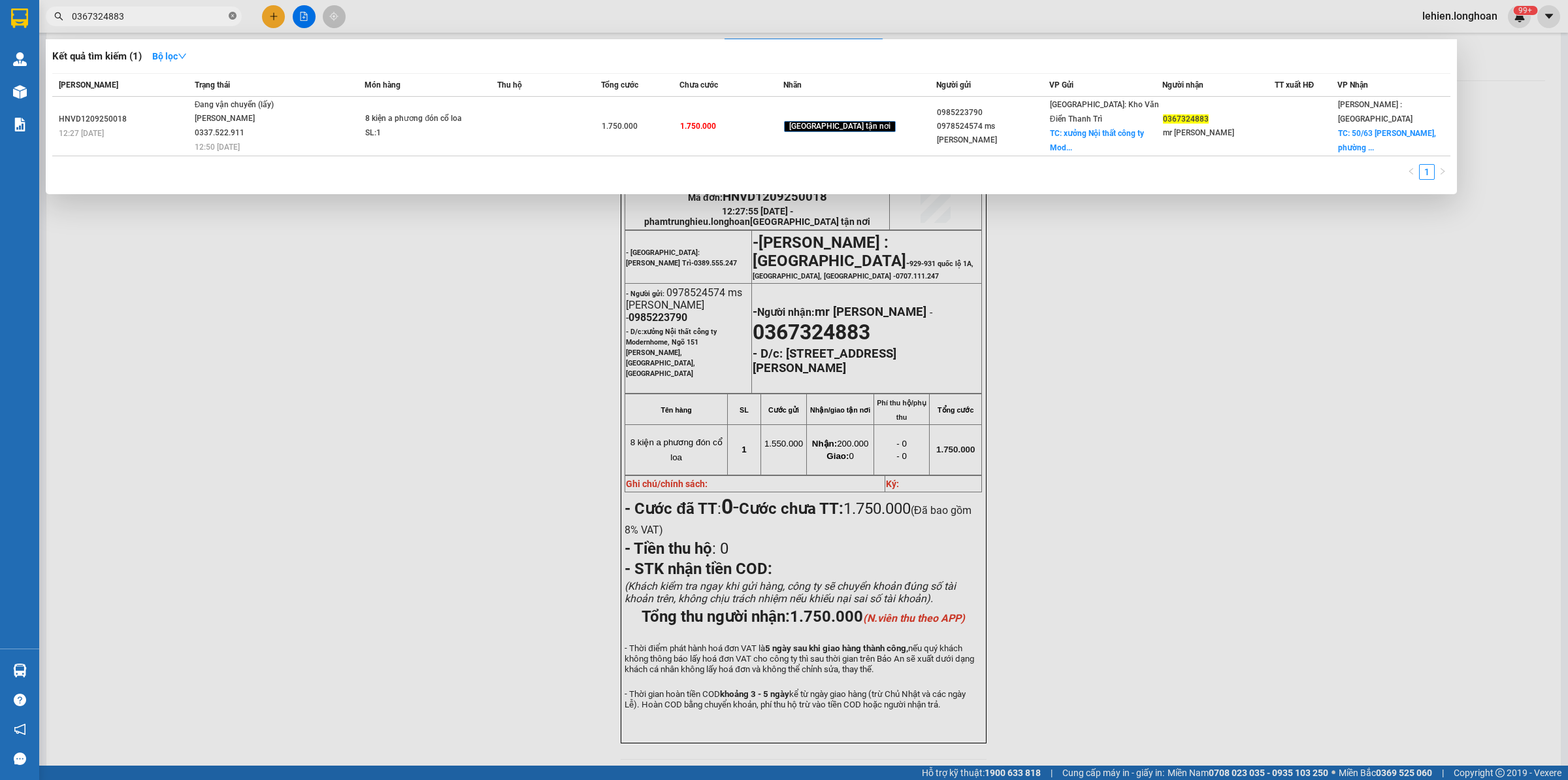
click at [236, 11] on span at bounding box center [232, 17] width 8 height 13
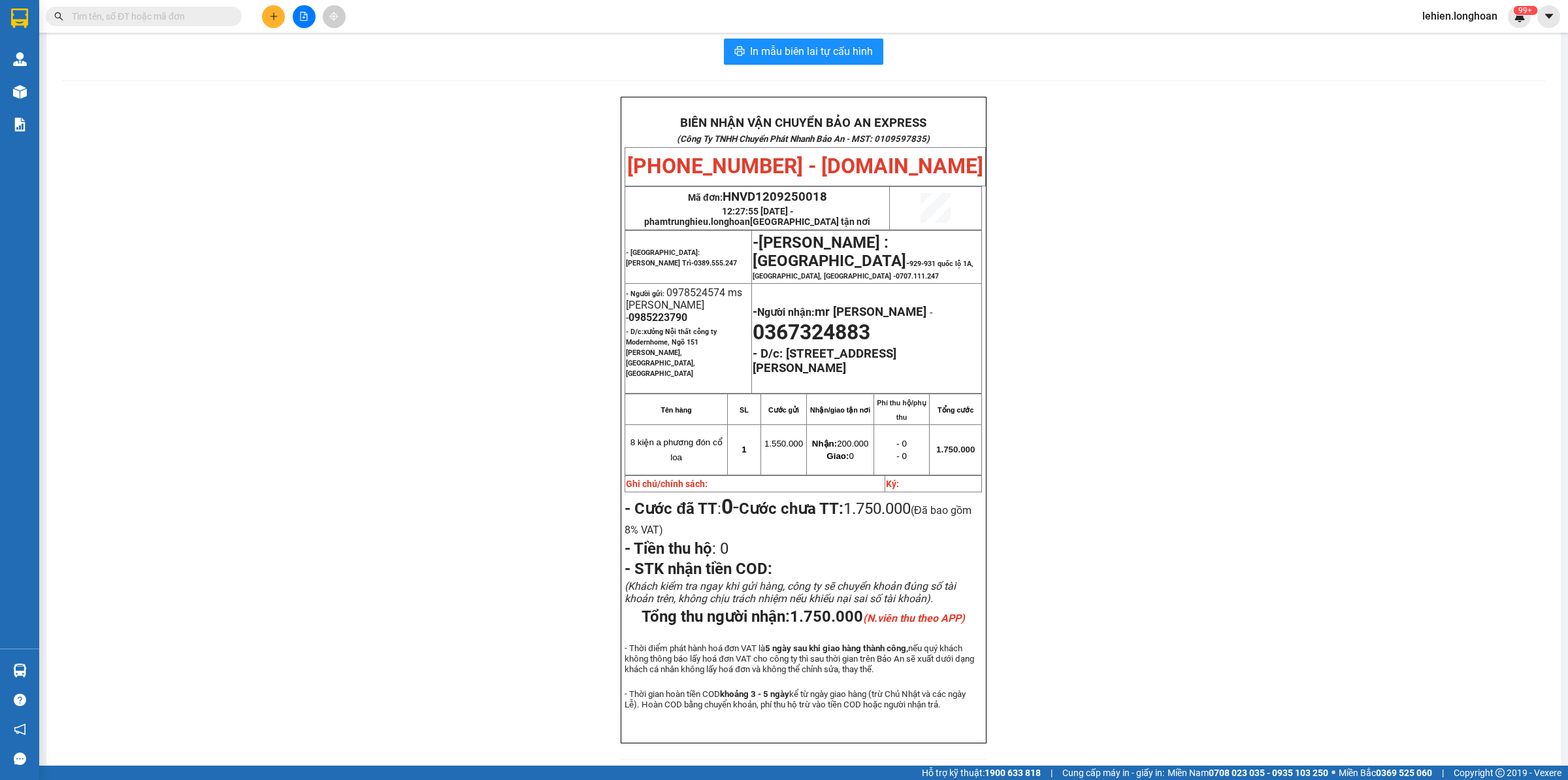
paste input "037 7391920"
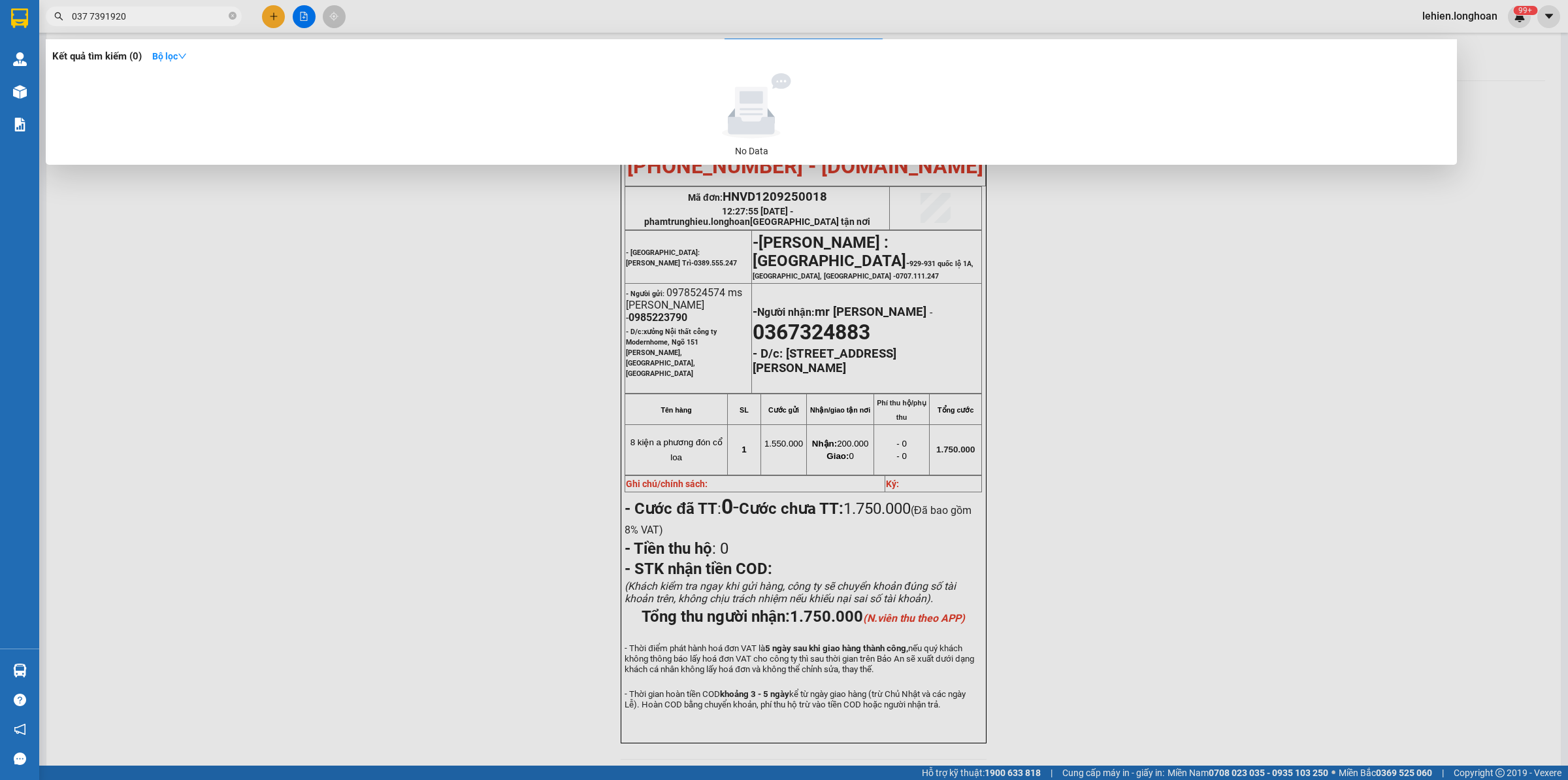
click at [92, 16] on input "037 7391920" at bounding box center [148, 16] width 154 height 14
click at [89, 11] on input "037 7391920" at bounding box center [148, 16] width 154 height 14
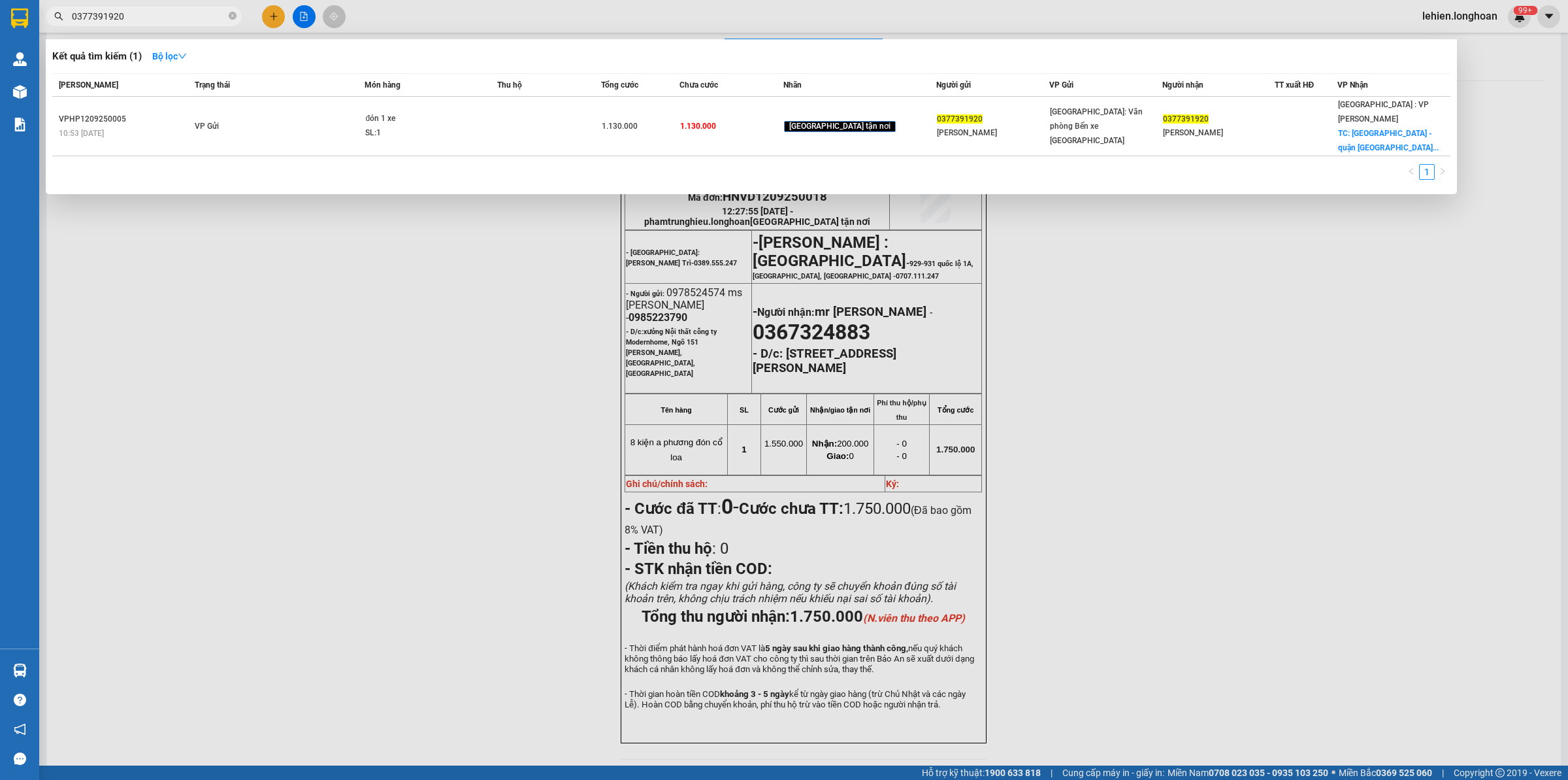
type input "0377391920"
click at [237, 16] on span "0377391920" at bounding box center [143, 16] width 196 height 20
click at [229, 18] on icon "close-circle" at bounding box center [232, 15] width 8 height 8
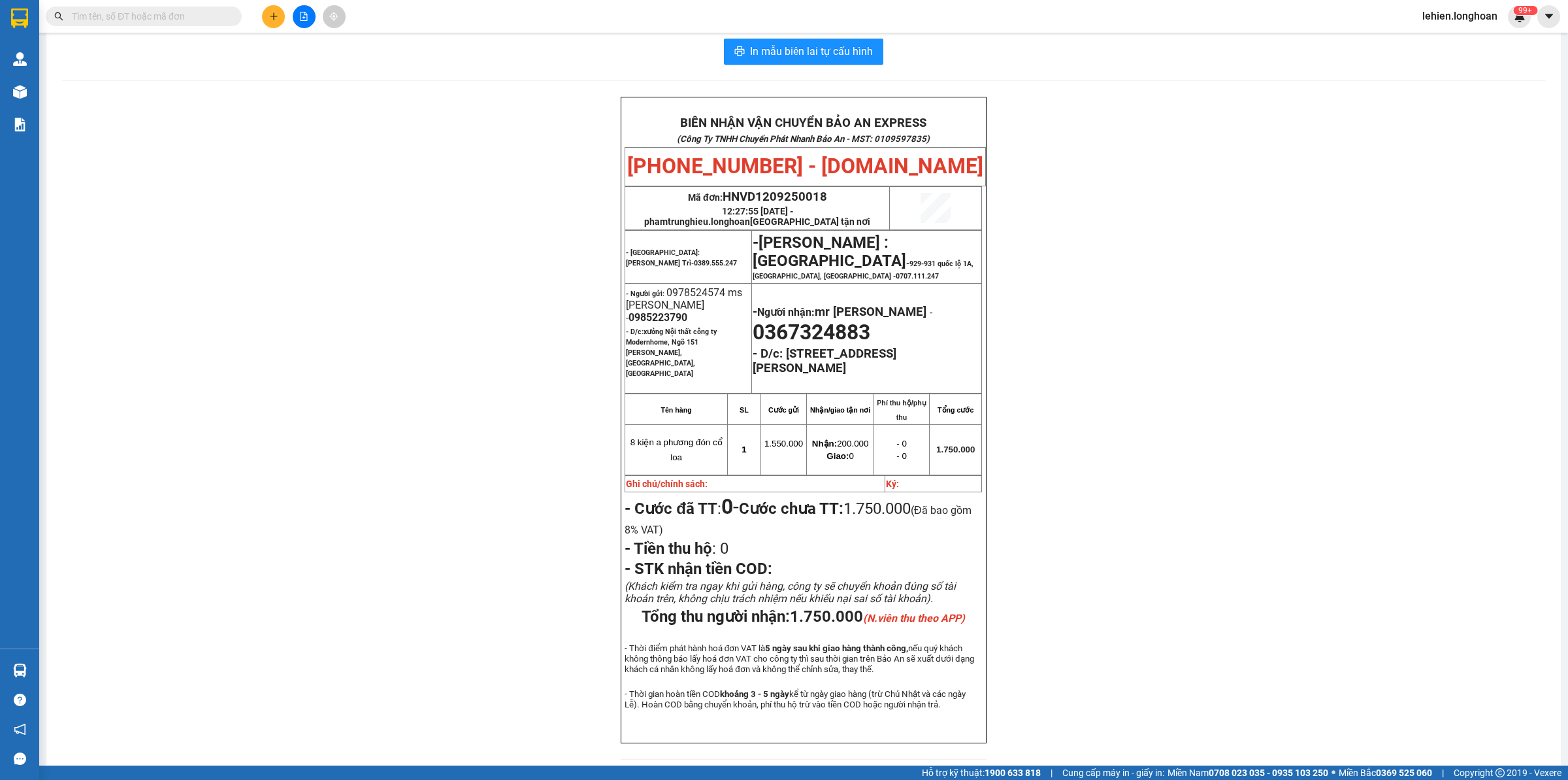
click at [214, 13] on input "text" at bounding box center [148, 16] width 154 height 14
paste input "0914333668"
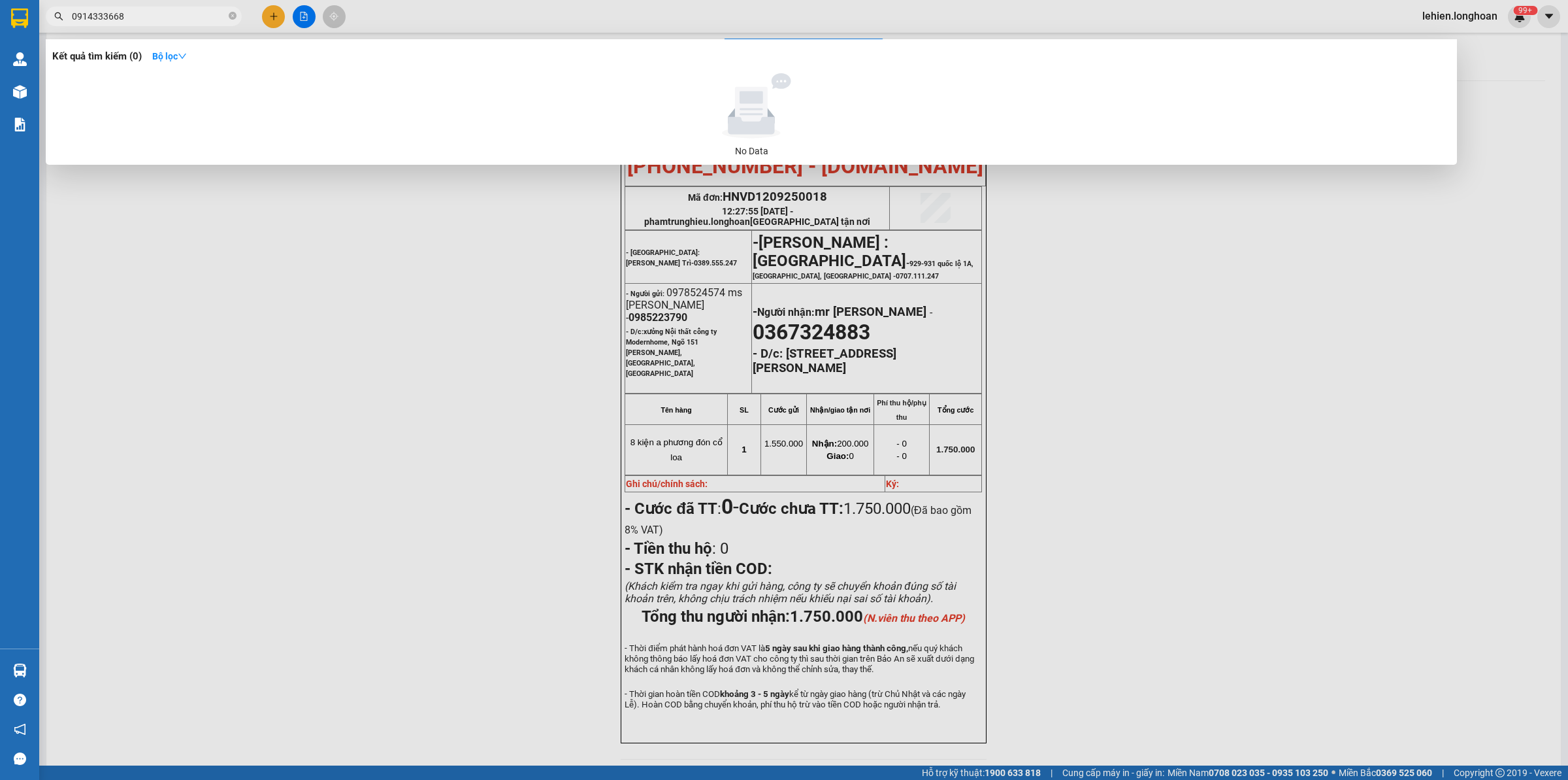
type input "0914333668"
click at [236, 17] on icon "close-circle" at bounding box center [232, 15] width 8 height 8
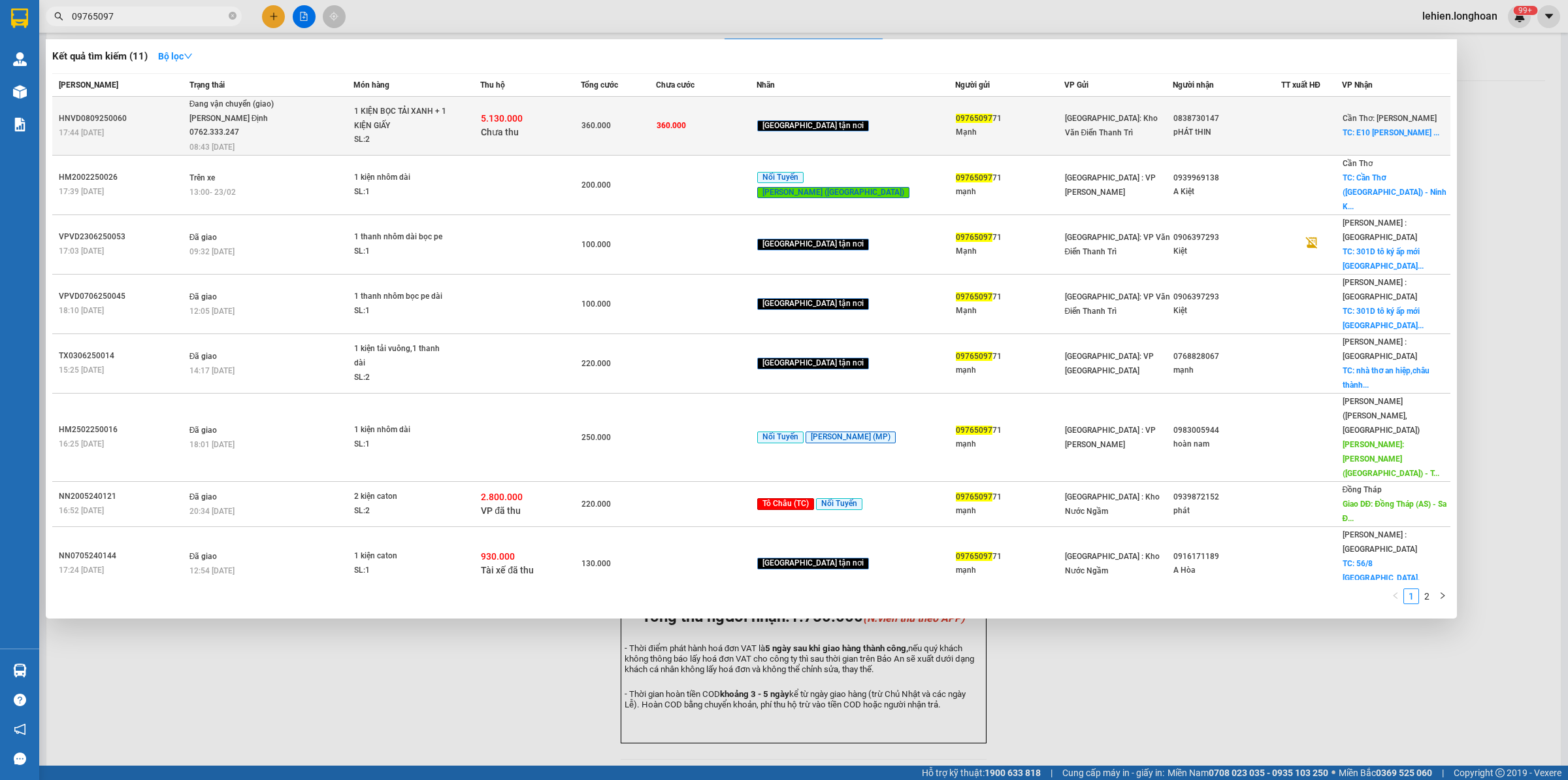
type input "09765097"
click at [299, 109] on span "Đang vận chuyển (giao) [GEOGRAPHIC_DATA] 0762.333.247 08:43 [DATE]" at bounding box center [271, 124] width 163 height 54
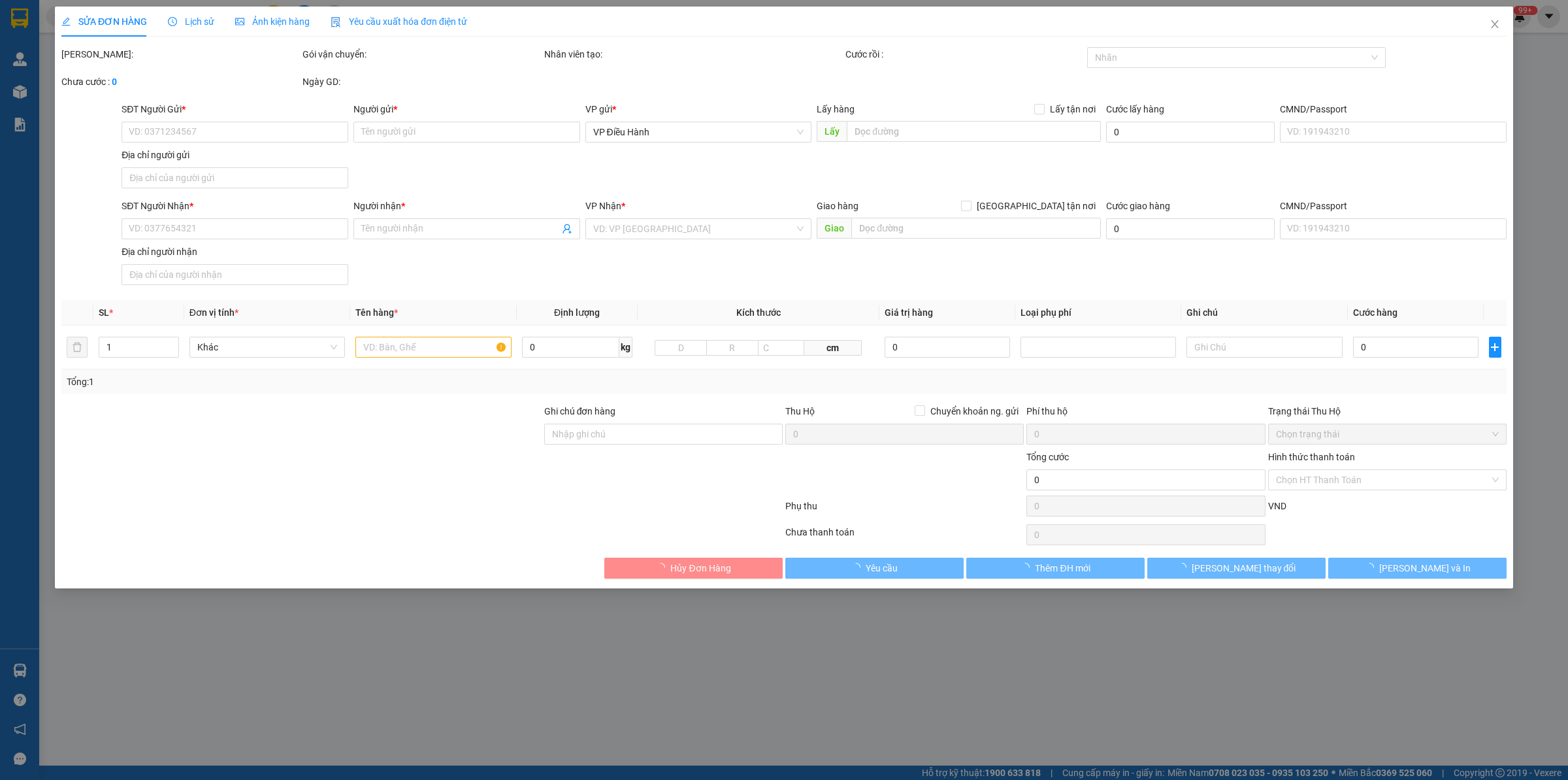
type input "0976509771"
type input "Mạnh"
type input "0838730147"
type input "pHÁT tHIN"
checkbox input "true"
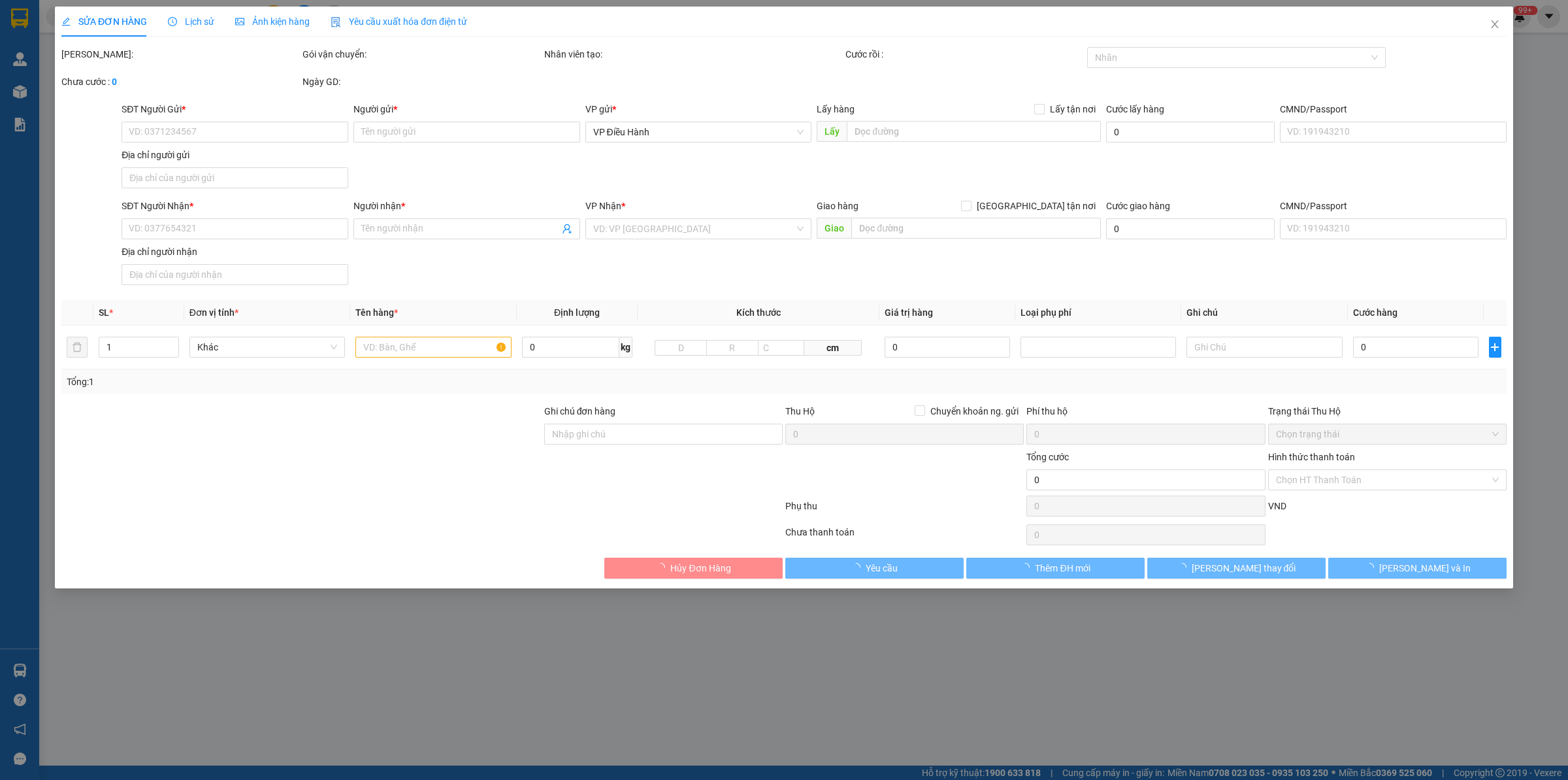
type input "E10 [PERSON_NAME] GIÁ [GEOGRAPHIC_DATA]"
type input "hàng giao nguyên kiện, hư vỡ ko đền"
type input "360.000"
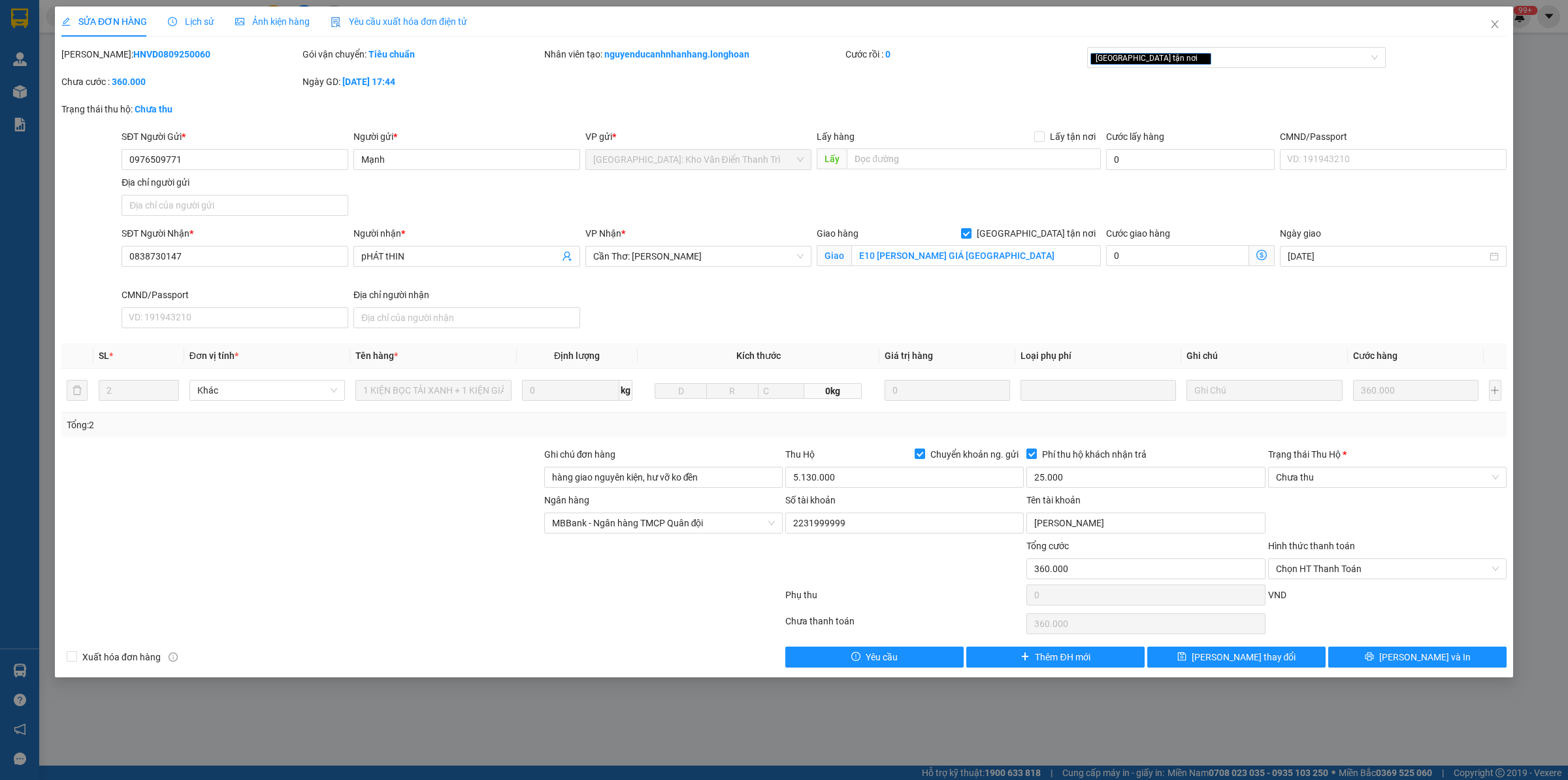
click at [185, 18] on span "Lịch sử" at bounding box center [191, 21] width 46 height 11
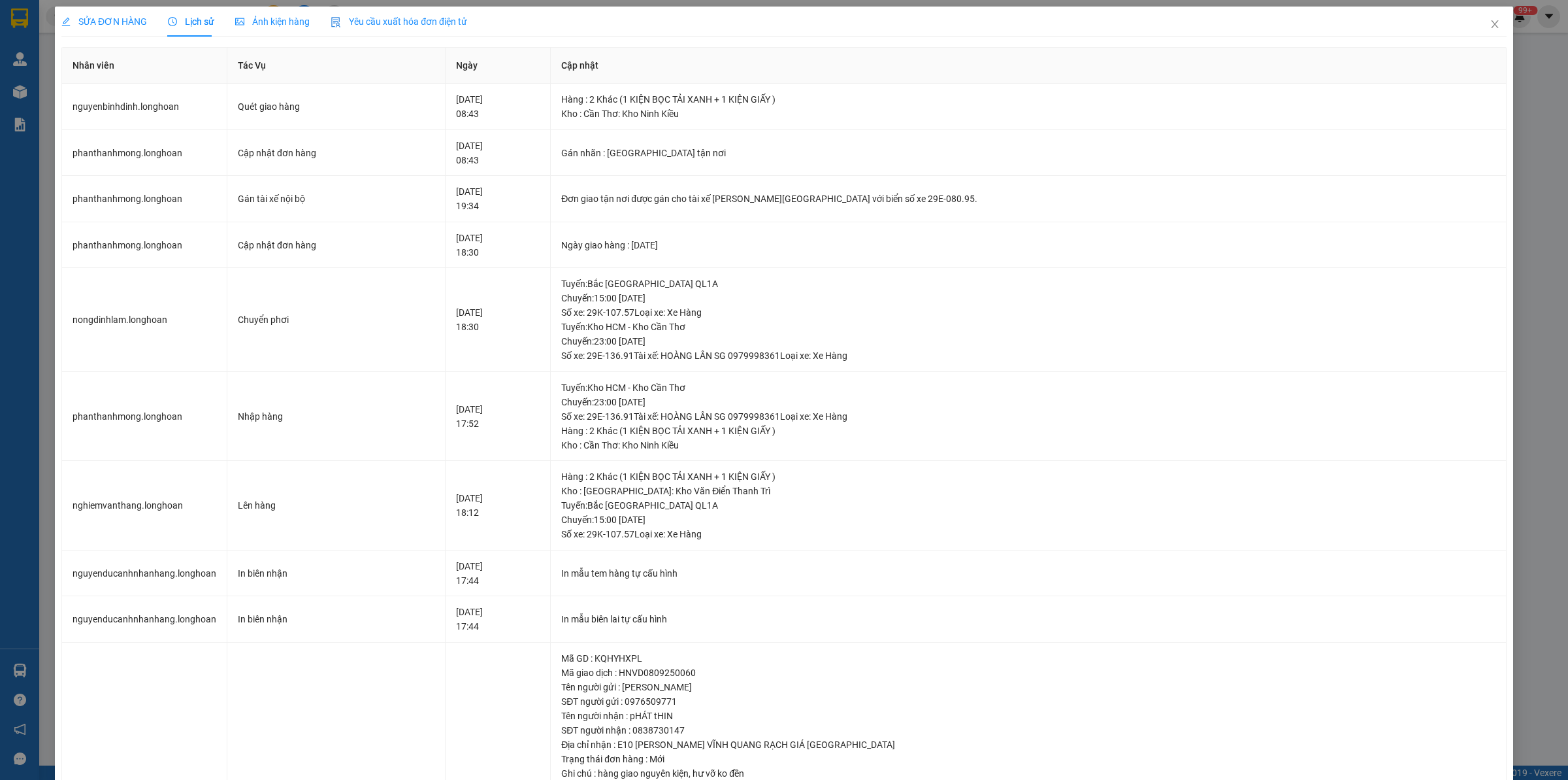
click at [122, 23] on span "SỬA ĐƠN HÀNG" at bounding box center [104, 21] width 86 height 11
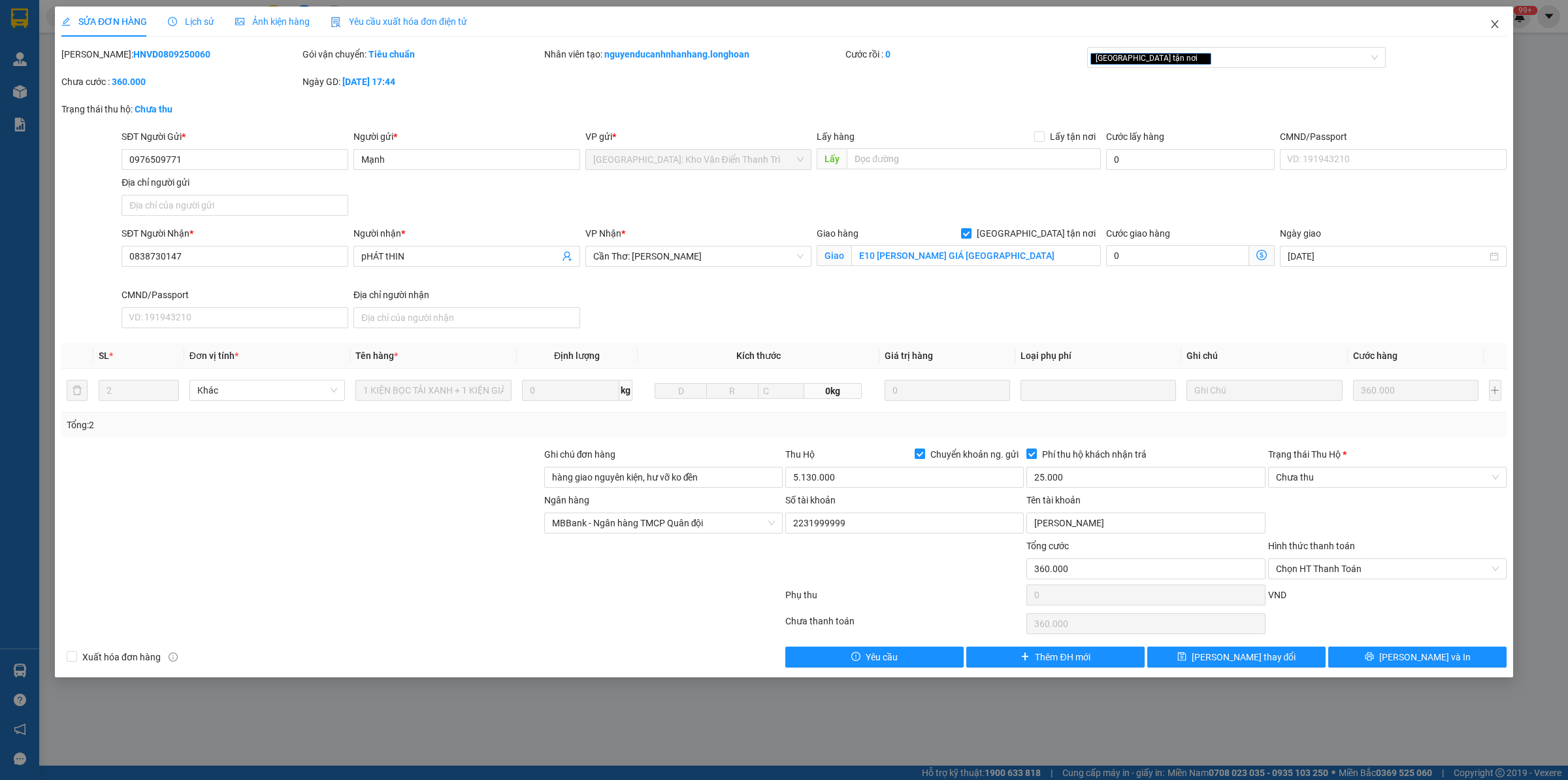
click at [1503, 28] on span "Close" at bounding box center [1495, 25] width 37 height 37
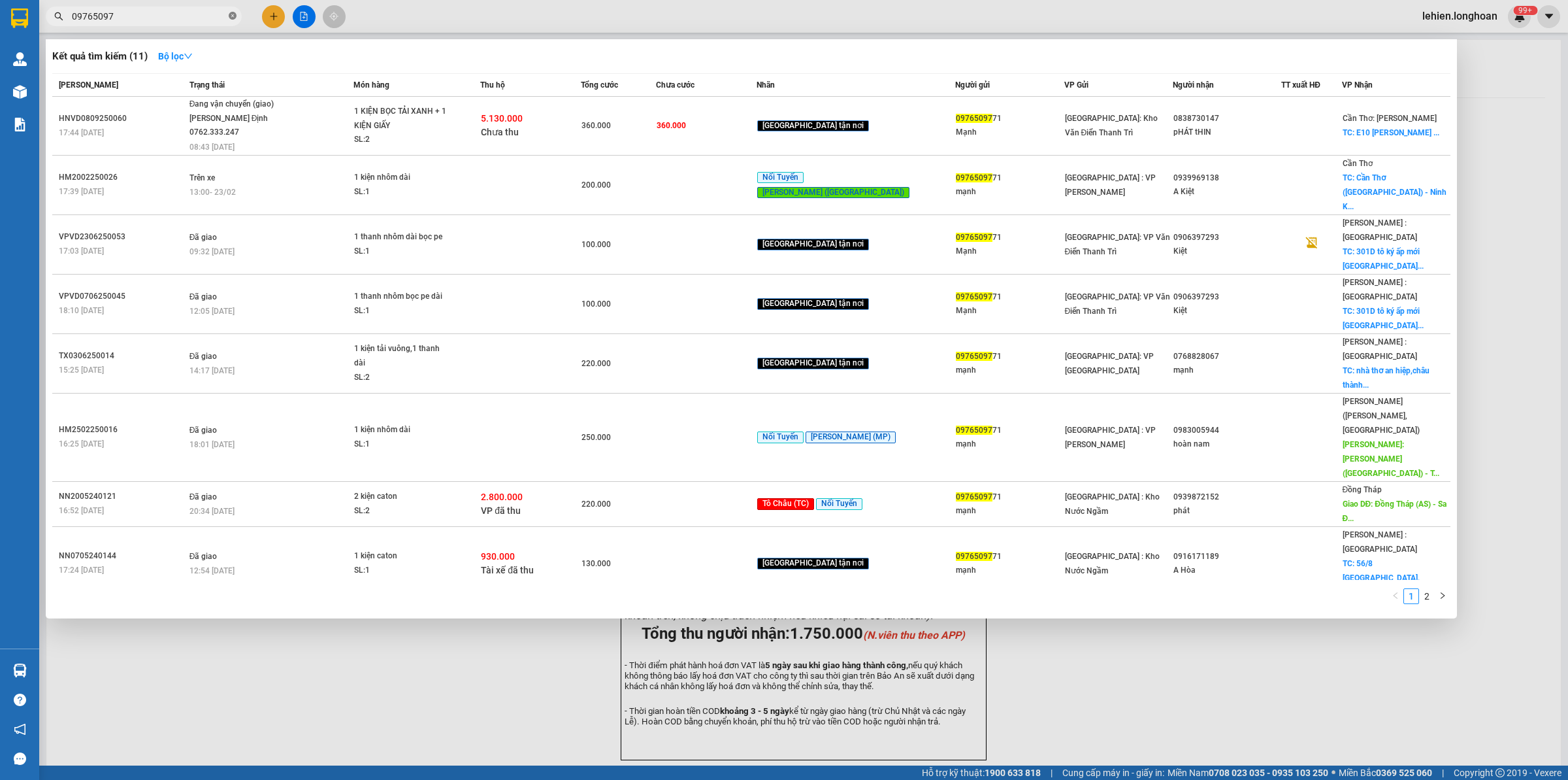
click at [234, 17] on icon "close-circle" at bounding box center [232, 15] width 8 height 8
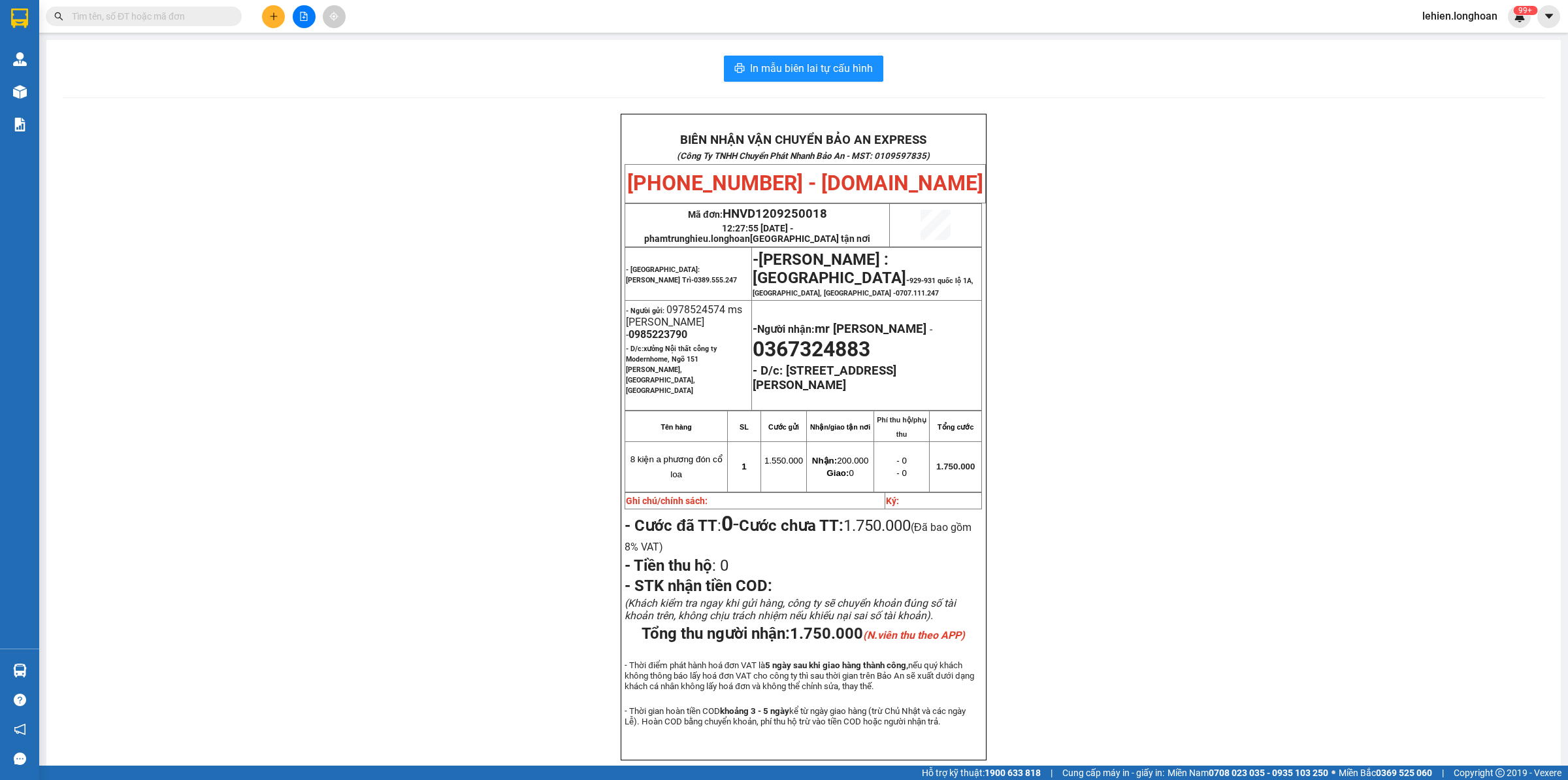
paste input "0344303988"
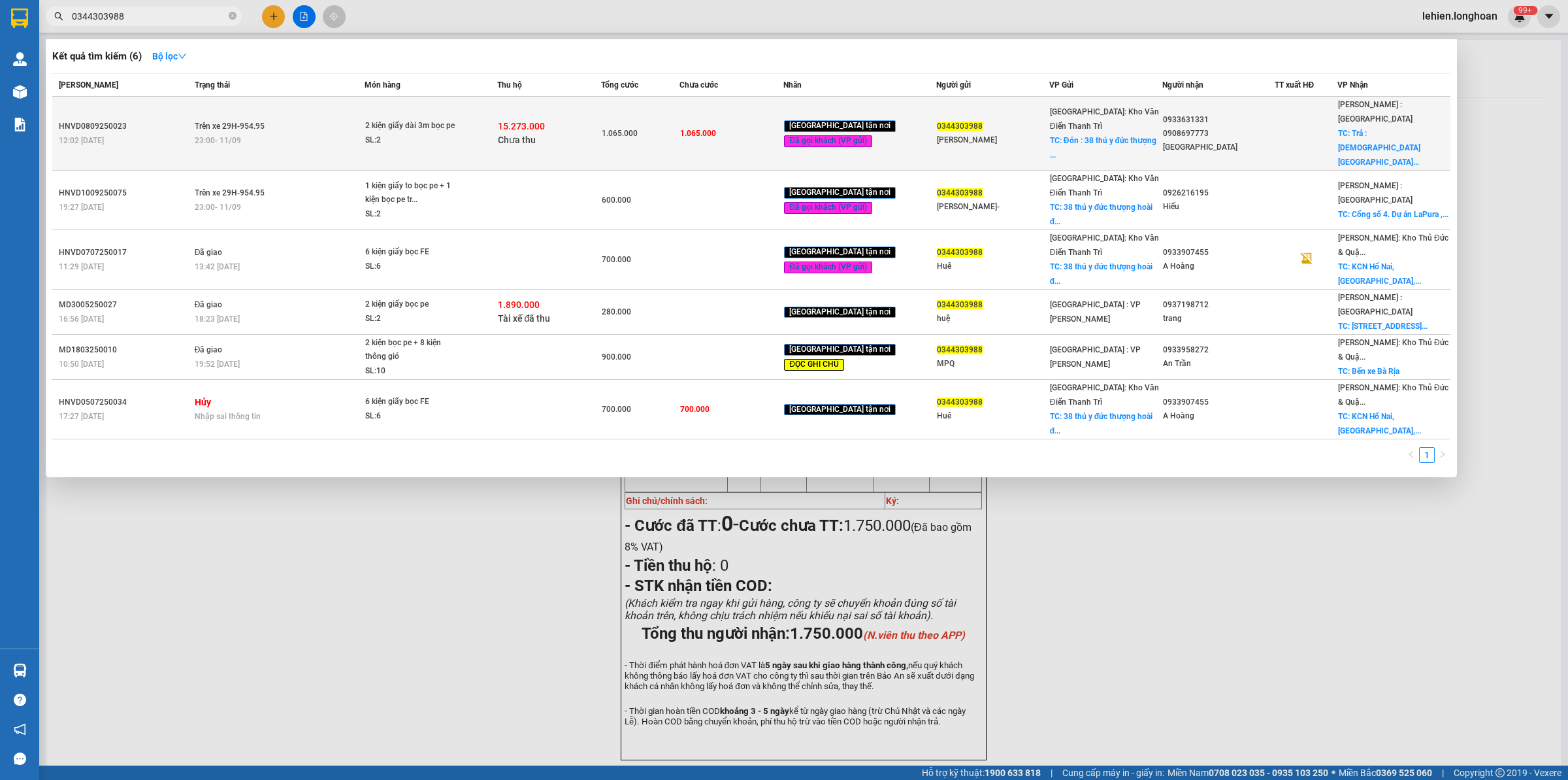
type input "0344303988"
click at [276, 134] on div "23:00 [DATE]" at bounding box center [280, 141] width 170 height 14
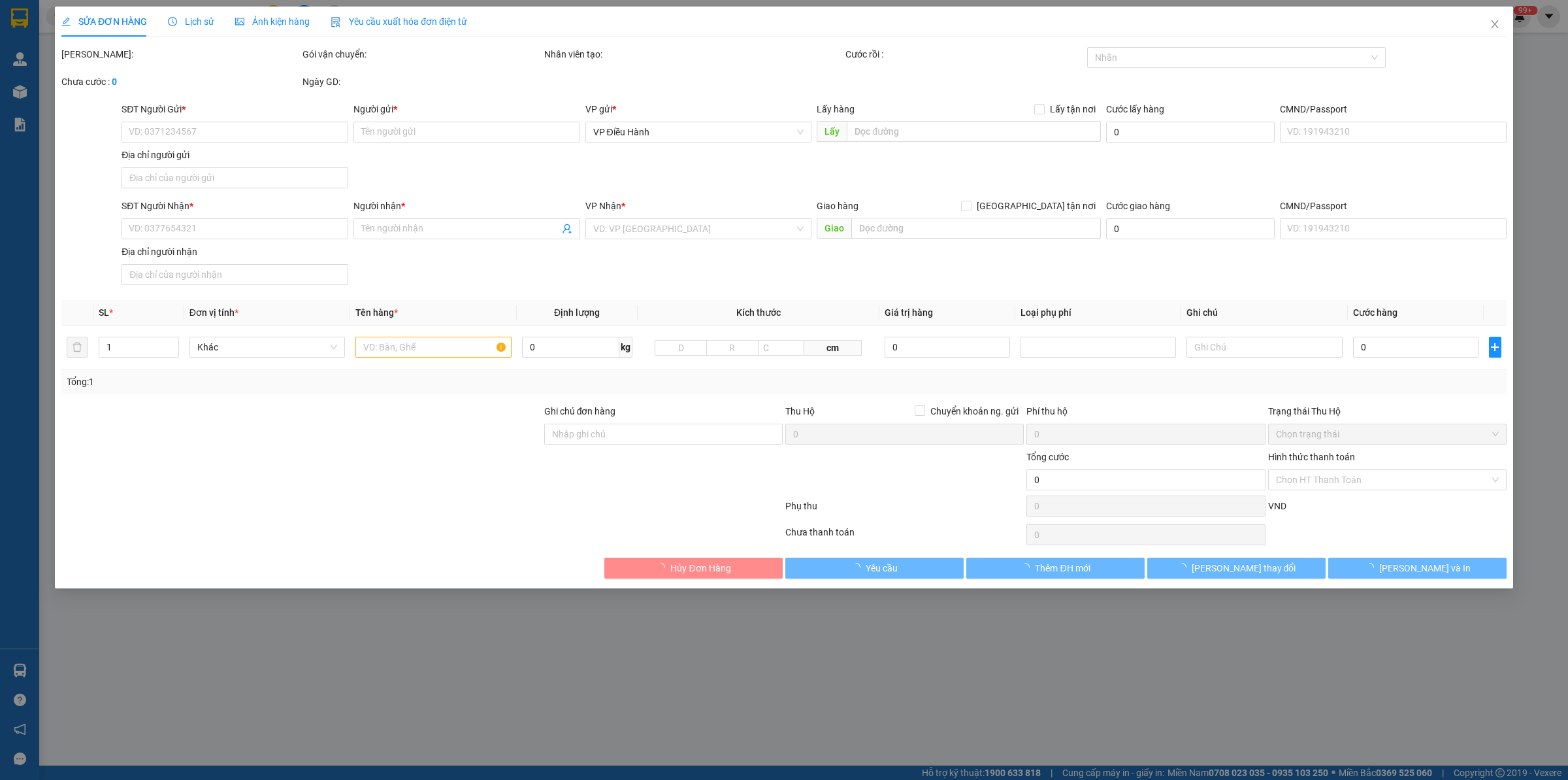
type input "0344303988"
type input "[PERSON_NAME]"
checkbox input "true"
type input "Đón : 38 thú y đức thượng [PERSON_NAME]"
type input "0933631331"
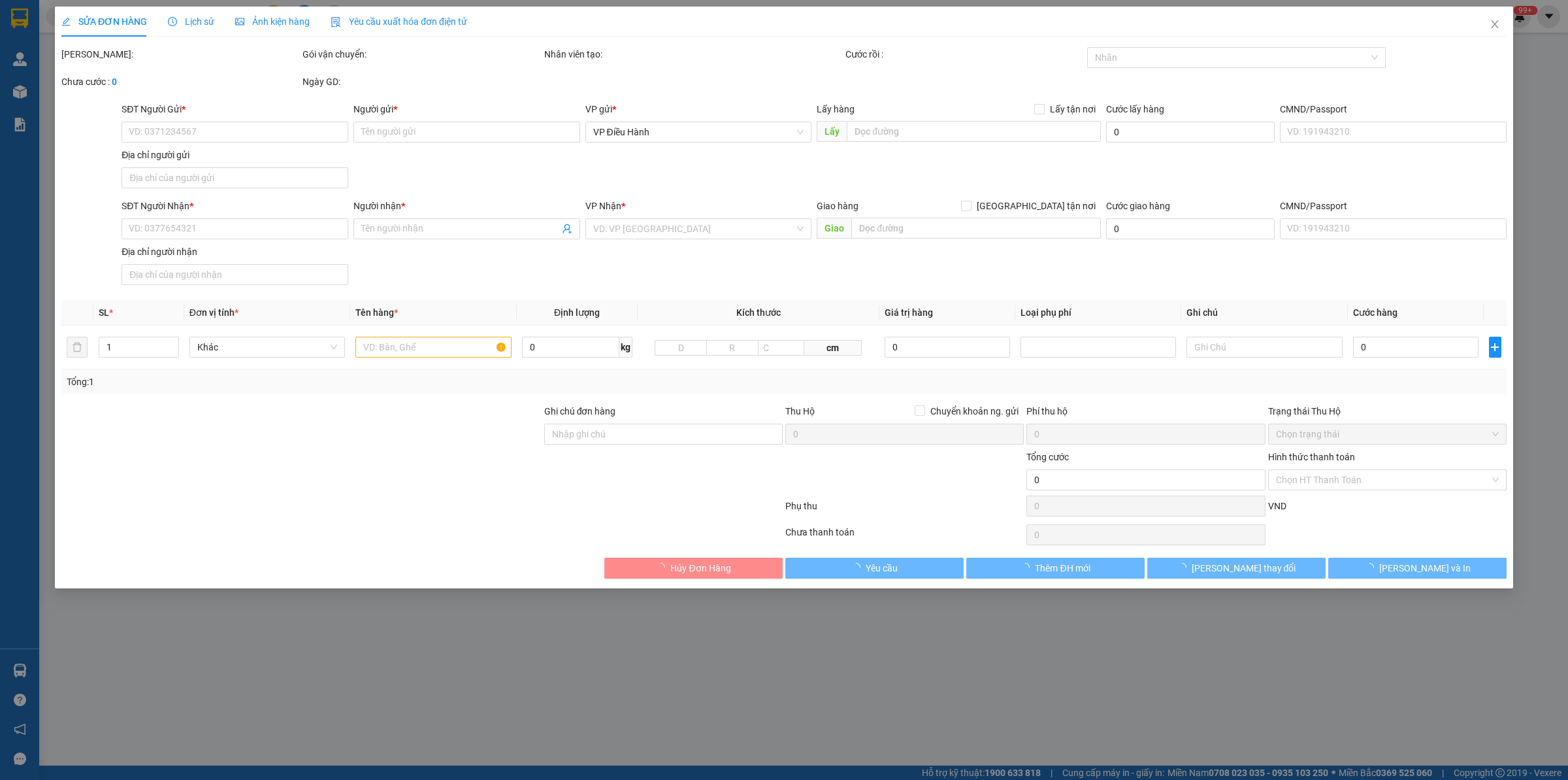
type input "0908697773 [GEOGRAPHIC_DATA]"
checkbox input "true"
type input "Trả : [DEMOGRAPHIC_DATA][GEOGRAPHIC_DATA], [GEOGRAPHIC_DATA], [GEOGRAPHIC_DATA]…"
type input "hàng giao nguyên kiện, hư vỡ ko đền"
type input "1.065.000"
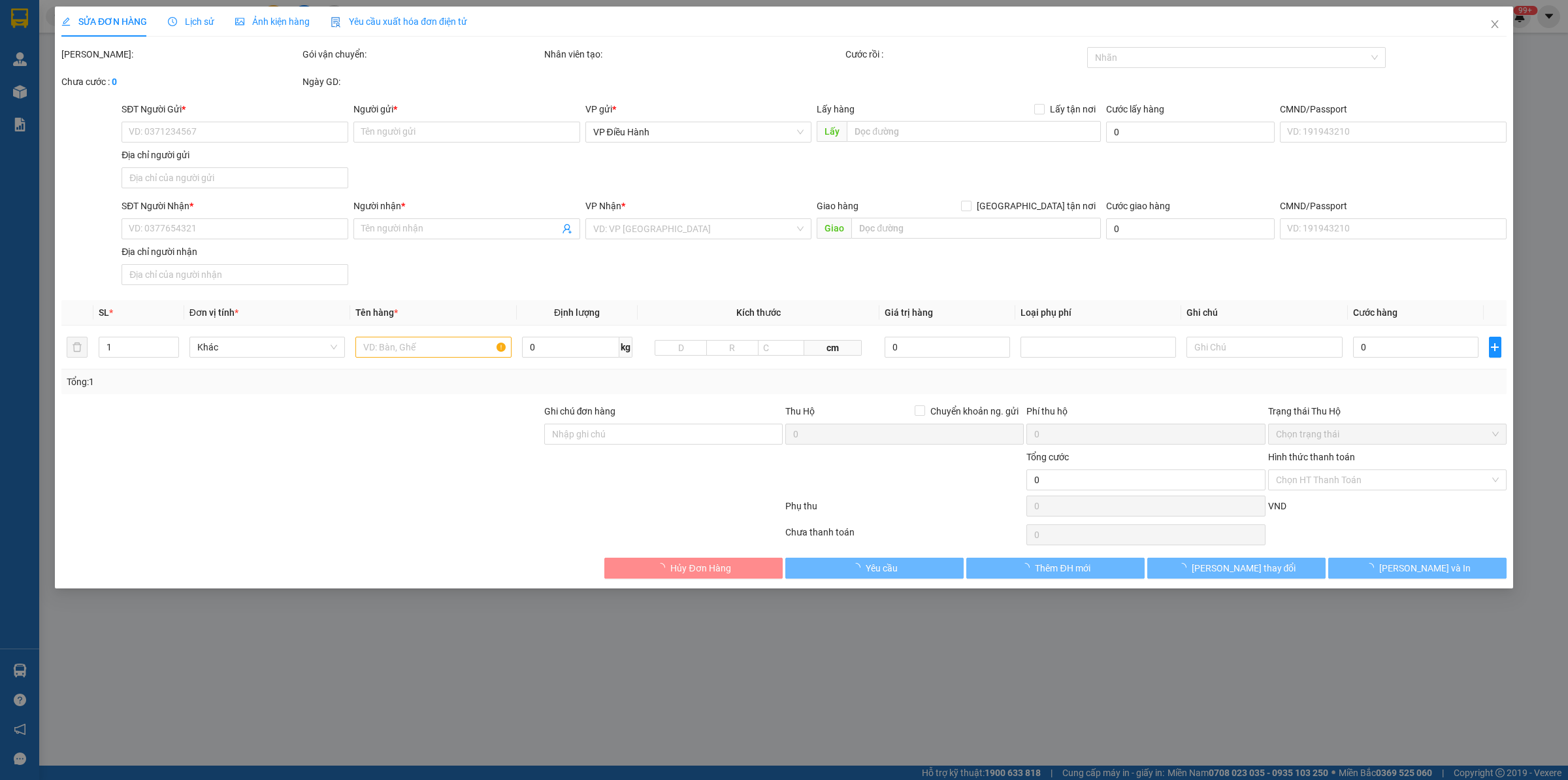
type input "1.065.000"
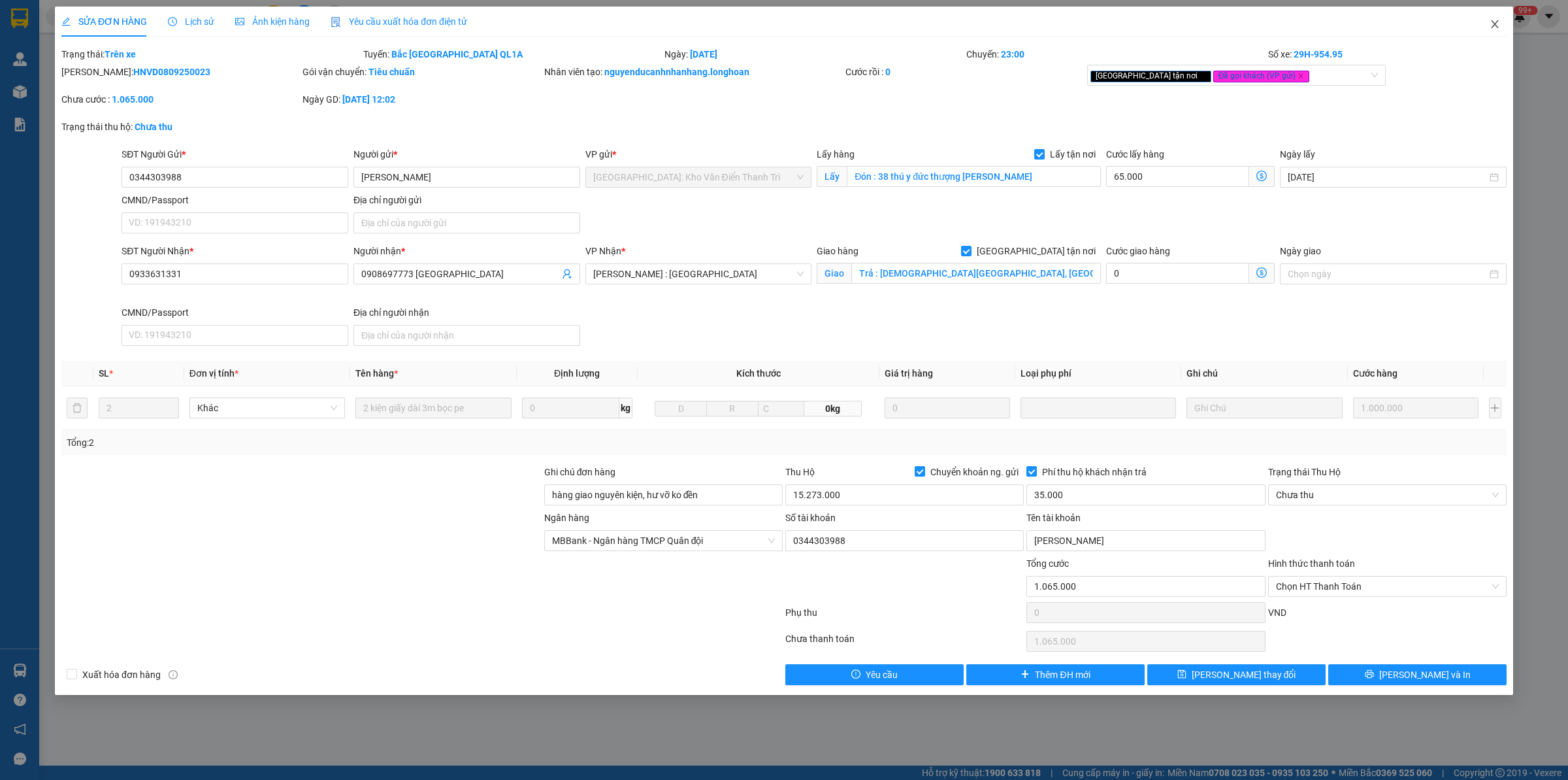
click at [1498, 24] on icon "close" at bounding box center [1495, 24] width 11 height 11
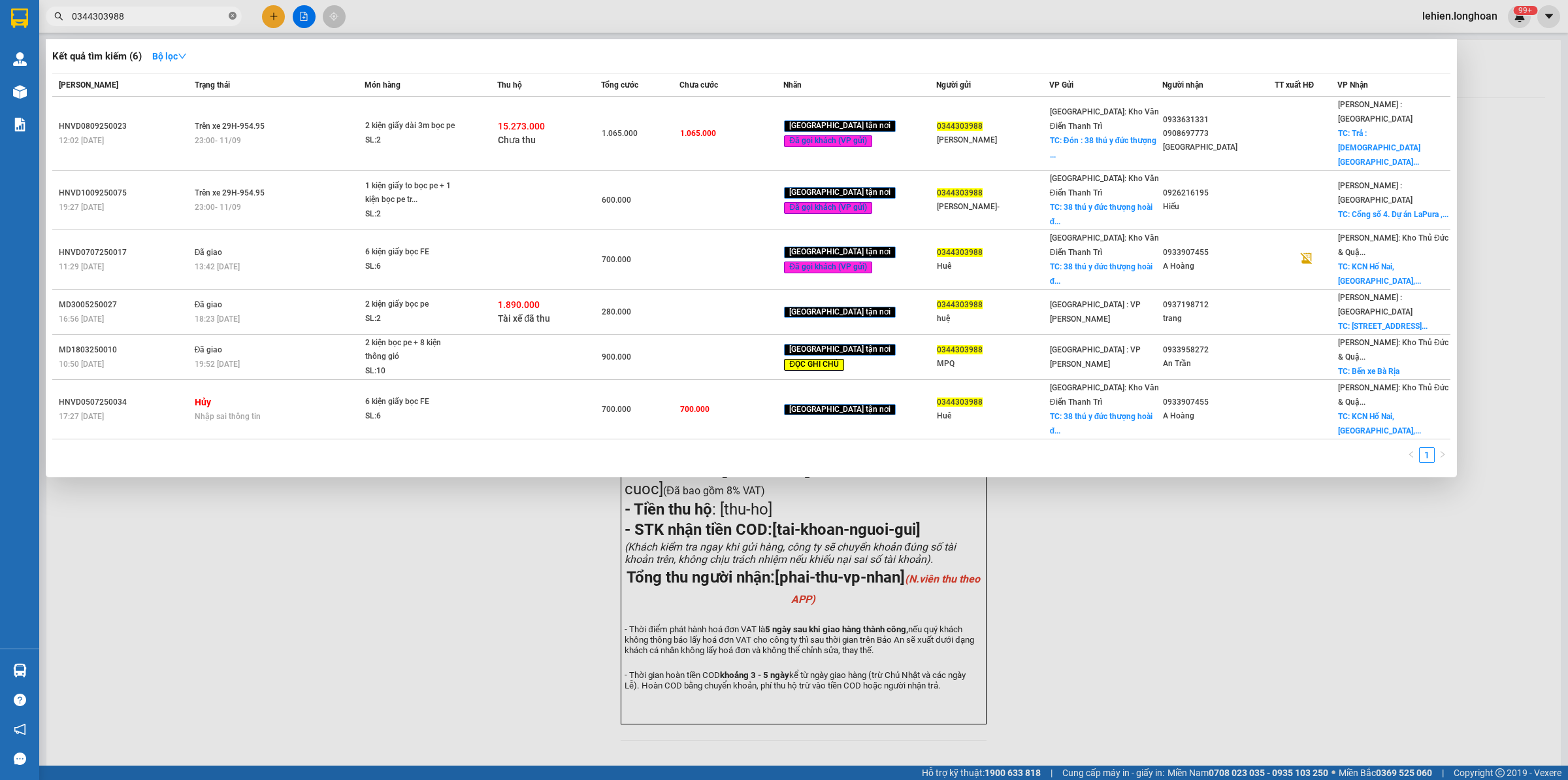
click at [234, 15] on icon "close-circle" at bounding box center [232, 15] width 8 height 8
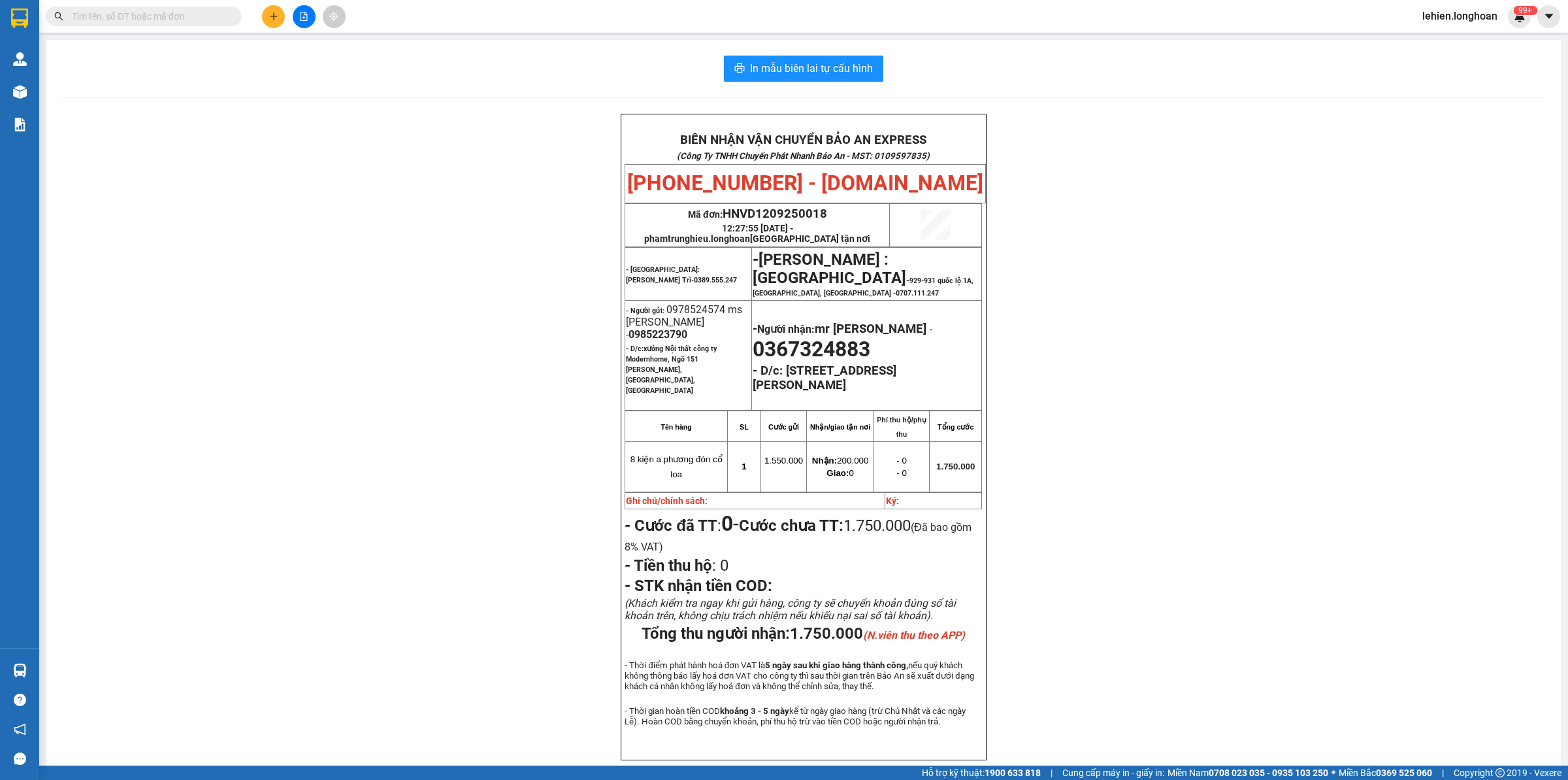
paste input "0977812658"
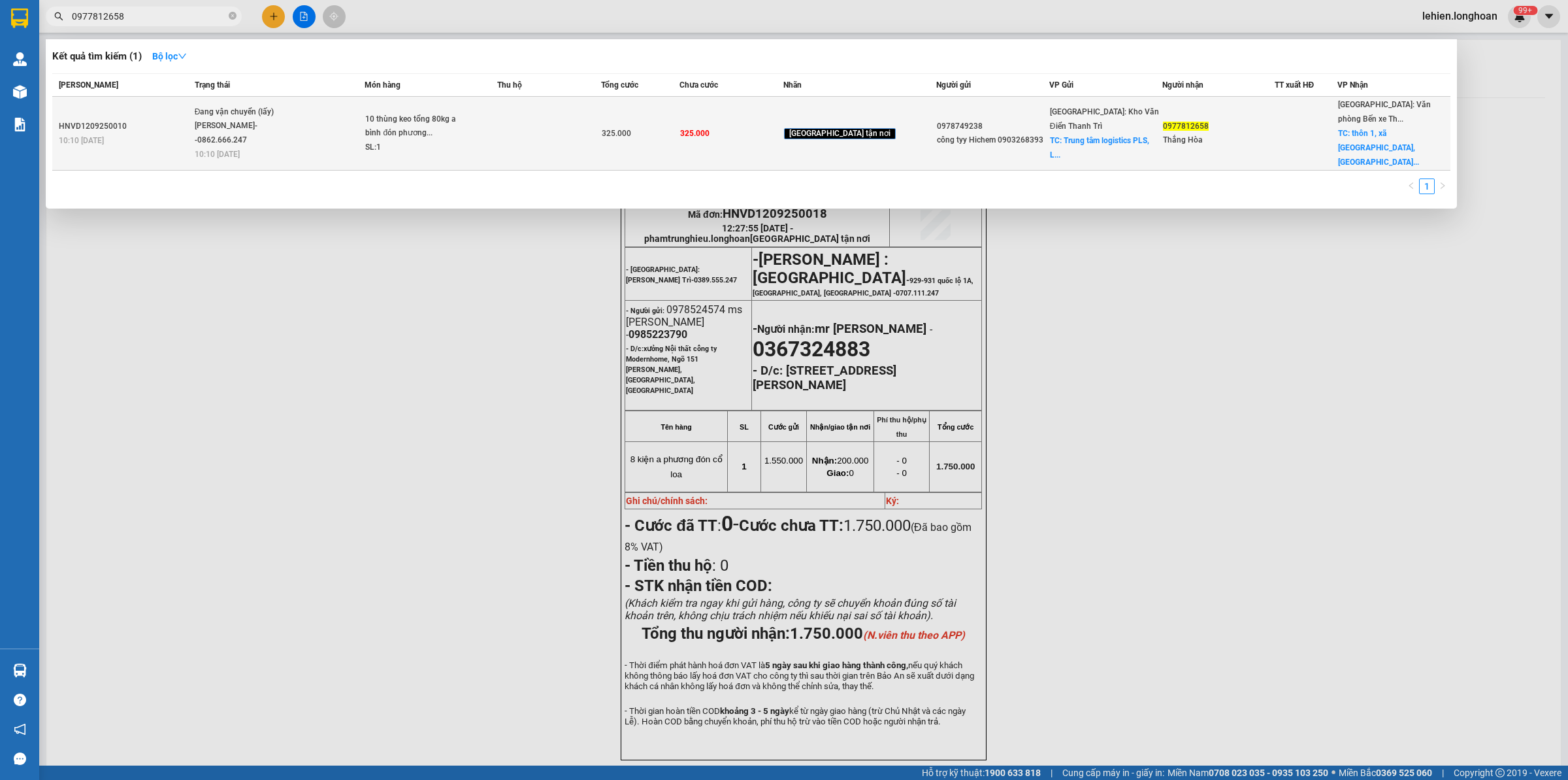
type input "0977812658"
click at [365, 124] on span "Đang vận chuyển (lấy) [PERSON_NAME]--0862.666.247 10:10 [DATE]" at bounding box center [280, 132] width 170 height 54
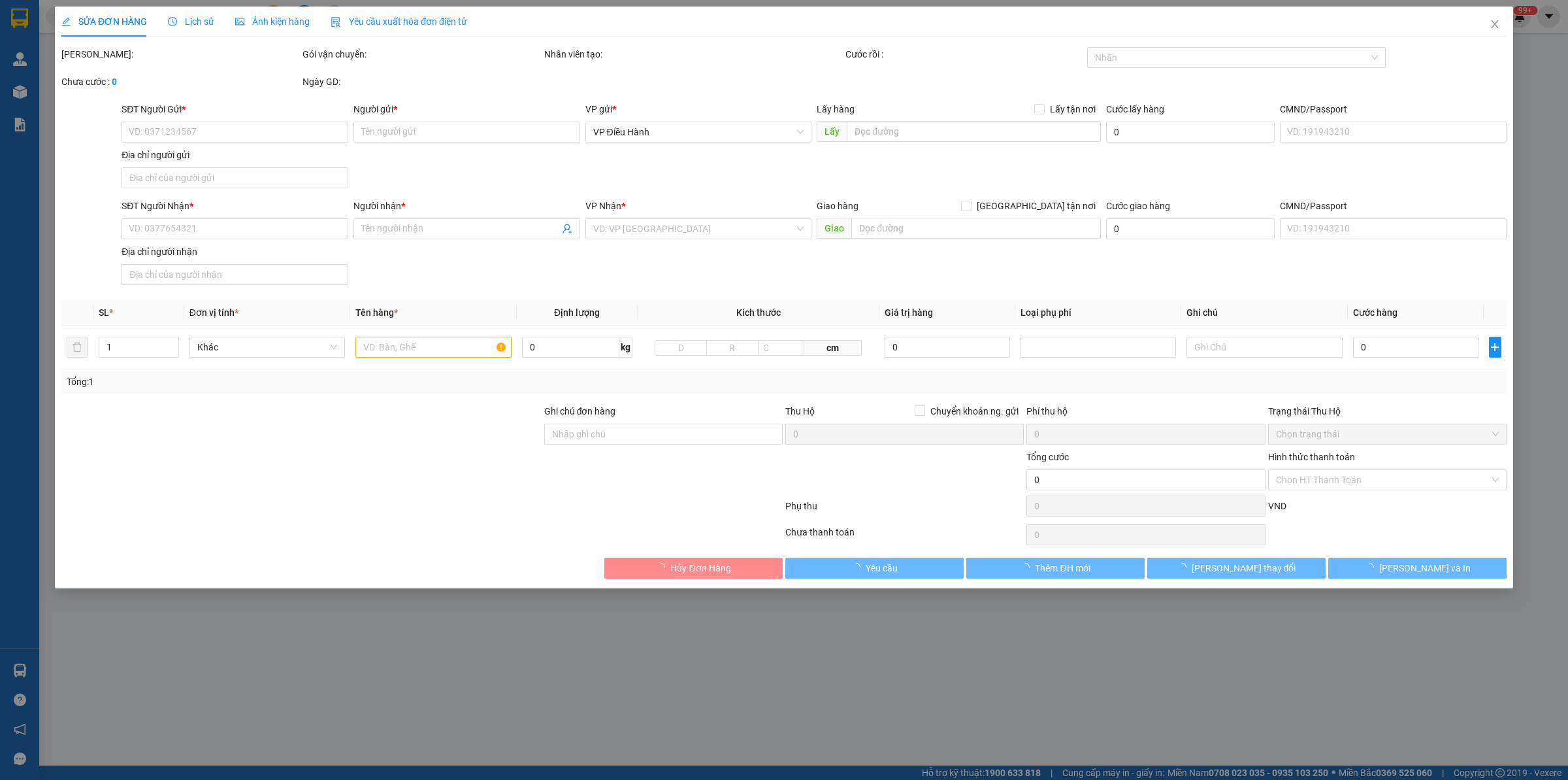
click at [196, 18] on span "Lịch sử" at bounding box center [191, 21] width 46 height 11
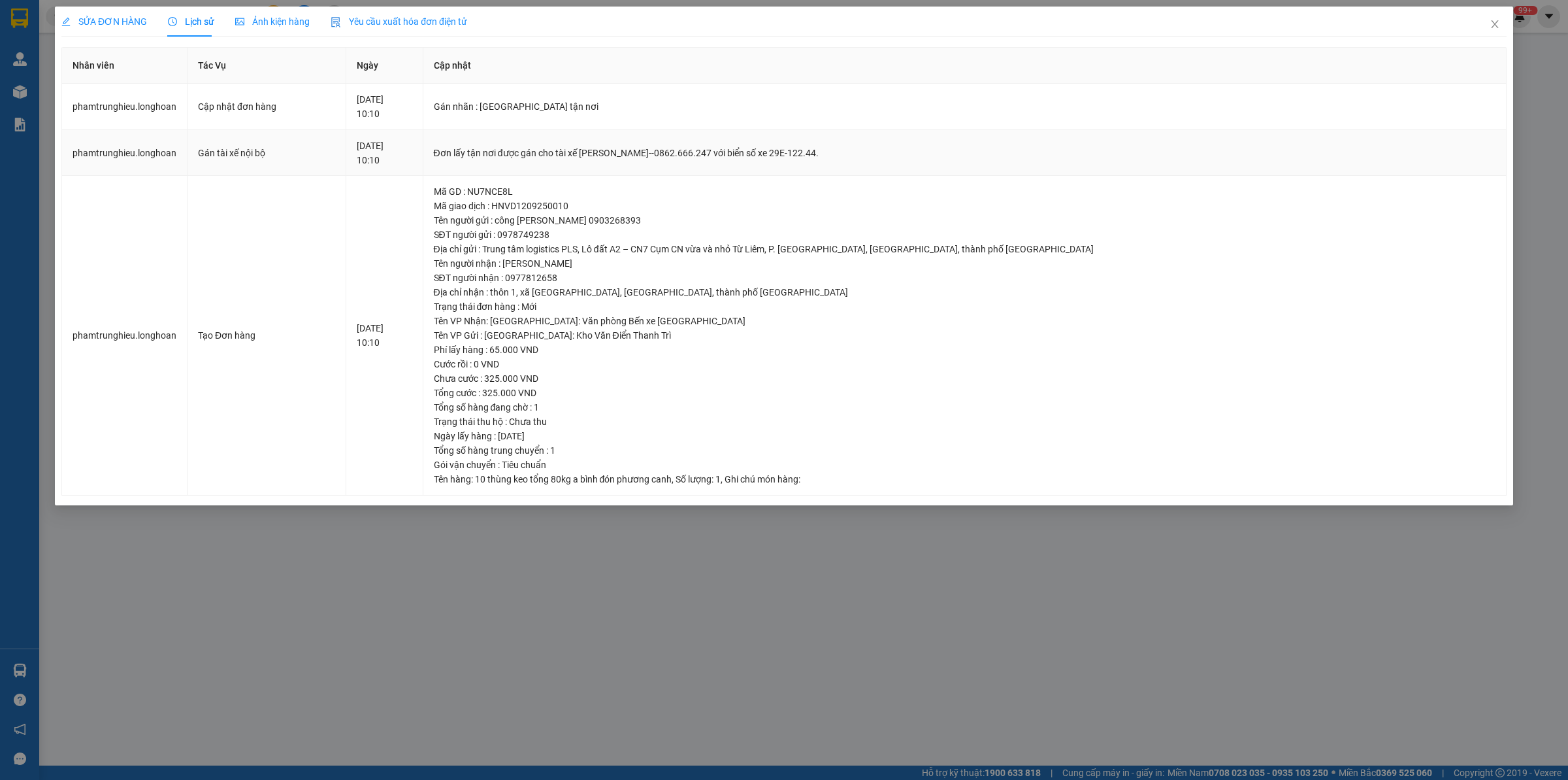
drag, startPoint x: 638, startPoint y: 151, endPoint x: 880, endPoint y: 146, distance: 242.1
click at [880, 146] on div "Đơn lấy tận nơi được gán cho tài xế [PERSON_NAME]--0862.666.247 với biển số xe …" at bounding box center [965, 153] width 1062 height 14
copy div "[PERSON_NAME]--0862.666.247 với biển số xe 29E-122.44."
drag, startPoint x: 693, startPoint y: 560, endPoint x: 259, endPoint y: 69, distance: 655.3
click at [667, 518] on div "SỬA ĐƠN HÀNG Lịch sử Ảnh kiện hàng Yêu cầu xuất hóa đơn điện tử Total Paid Fee …" at bounding box center [784, 390] width 1568 height 780
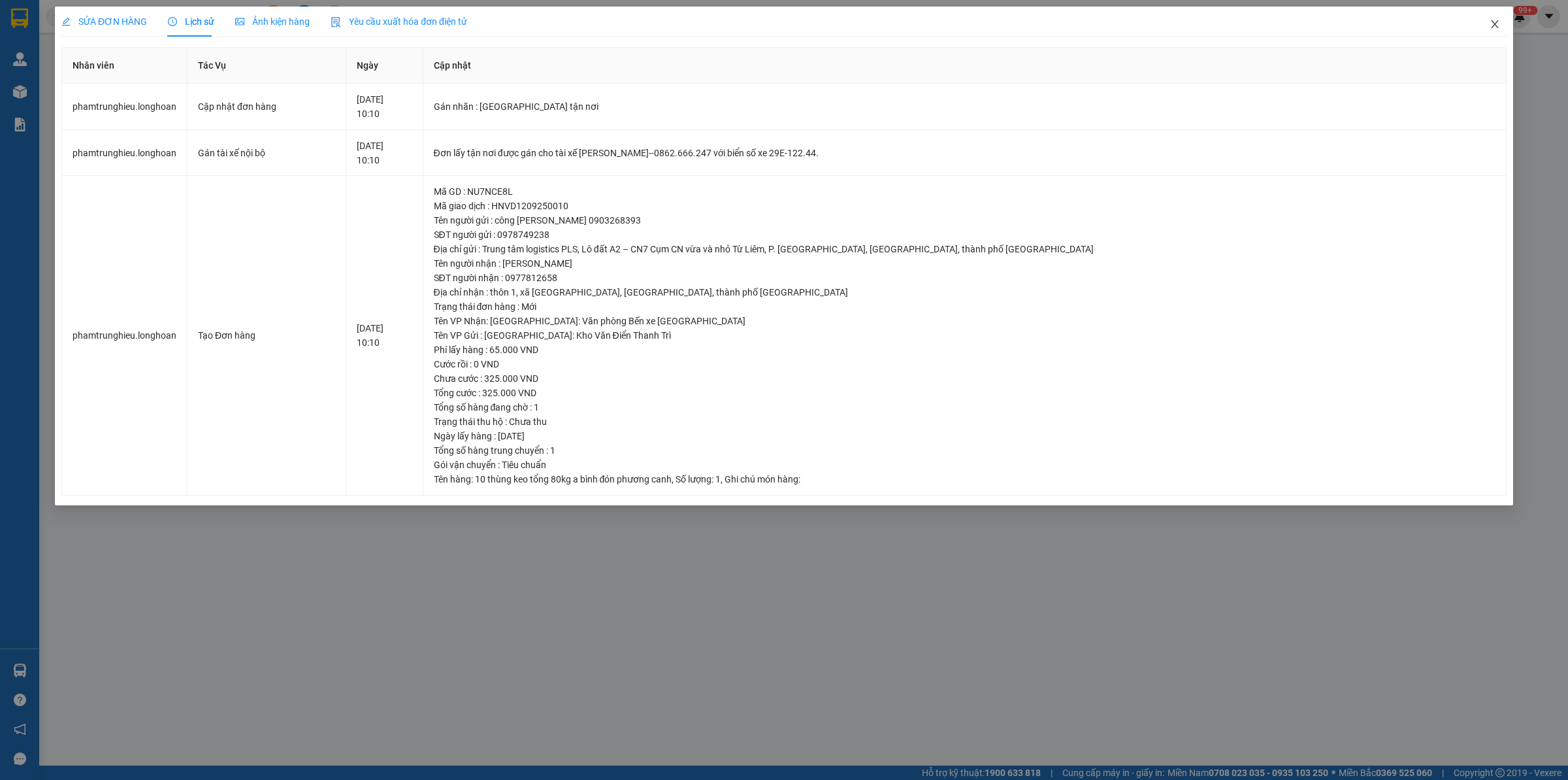
click at [1503, 24] on span "Close" at bounding box center [1495, 25] width 37 height 37
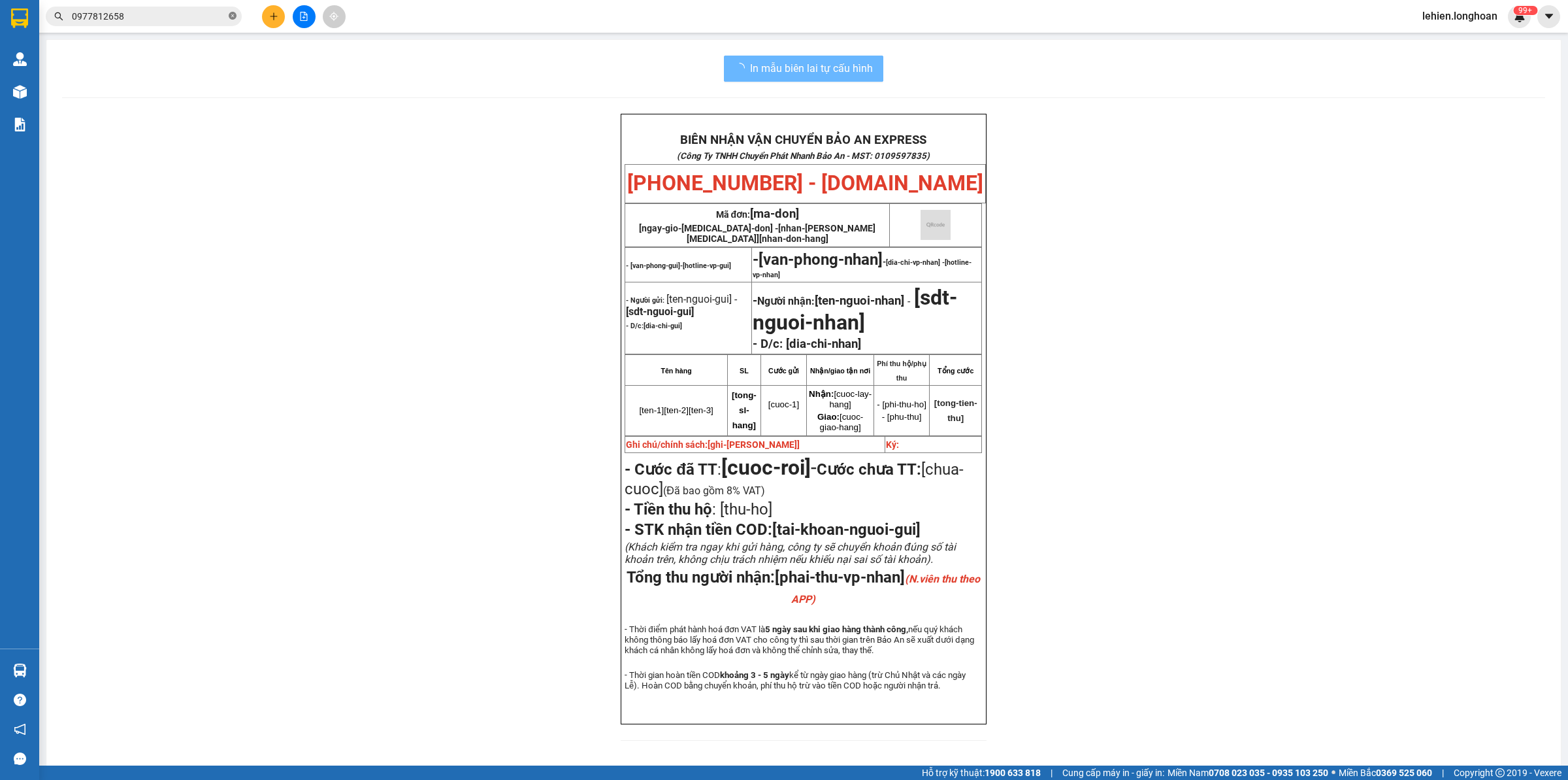
click at [233, 14] on icon "close-circle" at bounding box center [232, 15] width 8 height 8
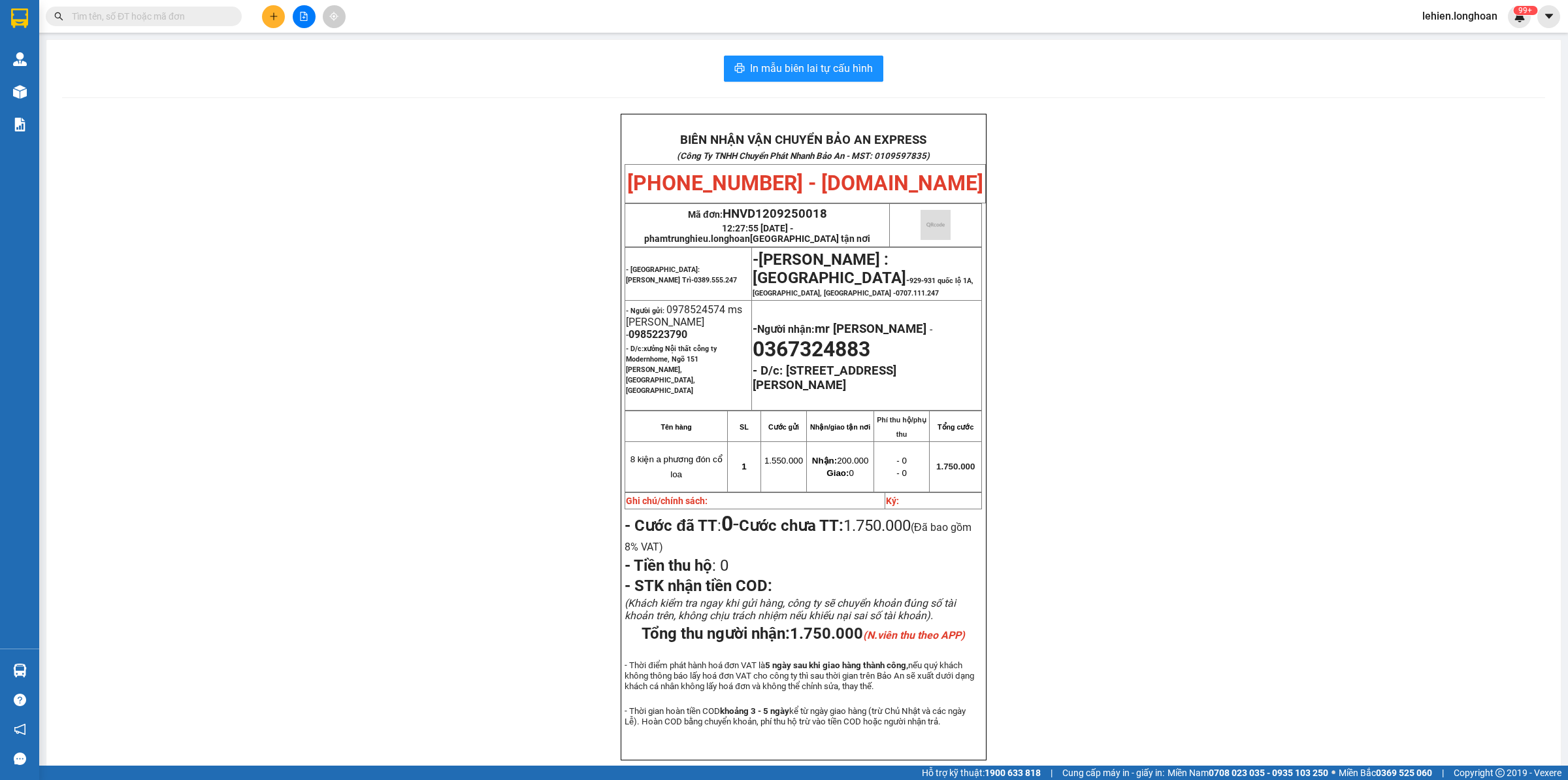
paste input "0963589599"
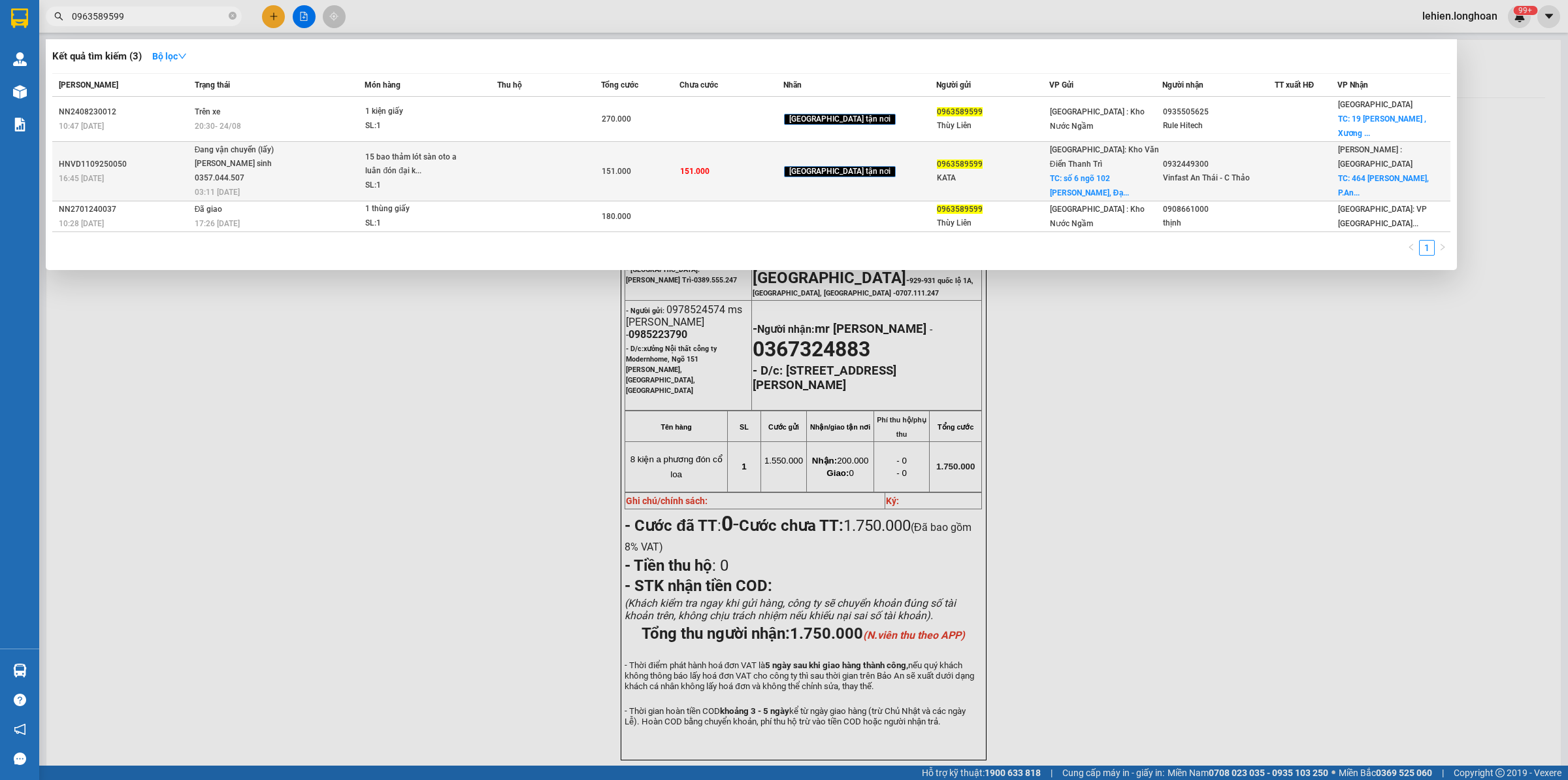
type input "0963589599"
click at [412, 162] on div "15 bao thảm lót sàn oto a luân đón đại k..." at bounding box center [413, 165] width 98 height 28
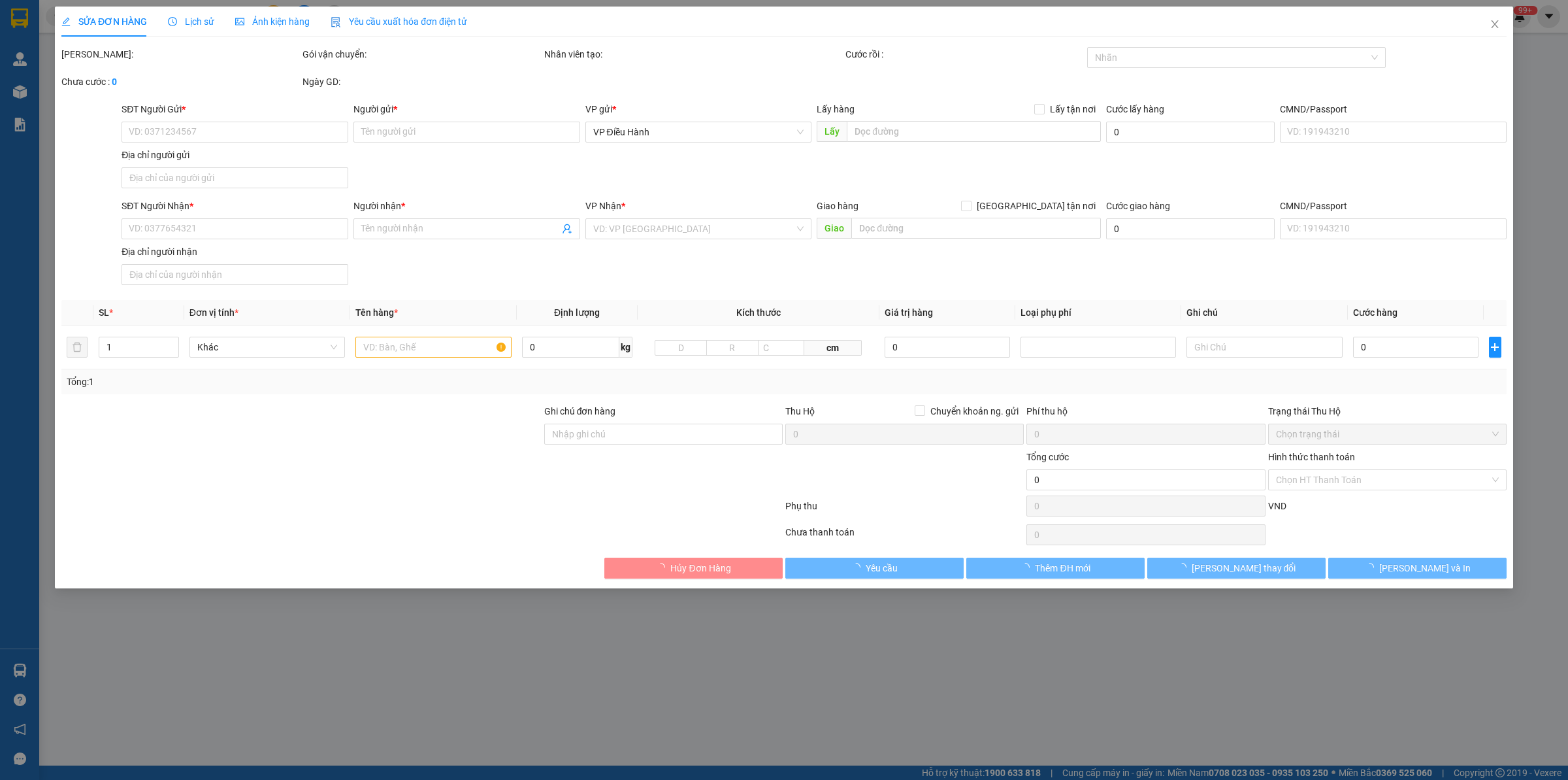
type input "0963589599"
type input "KATA"
checkbox input "true"
type input "số 6 ngõ 102 [PERSON_NAME], [PERSON_NAME], [PERSON_NAME], HN"
type input "0932449300"
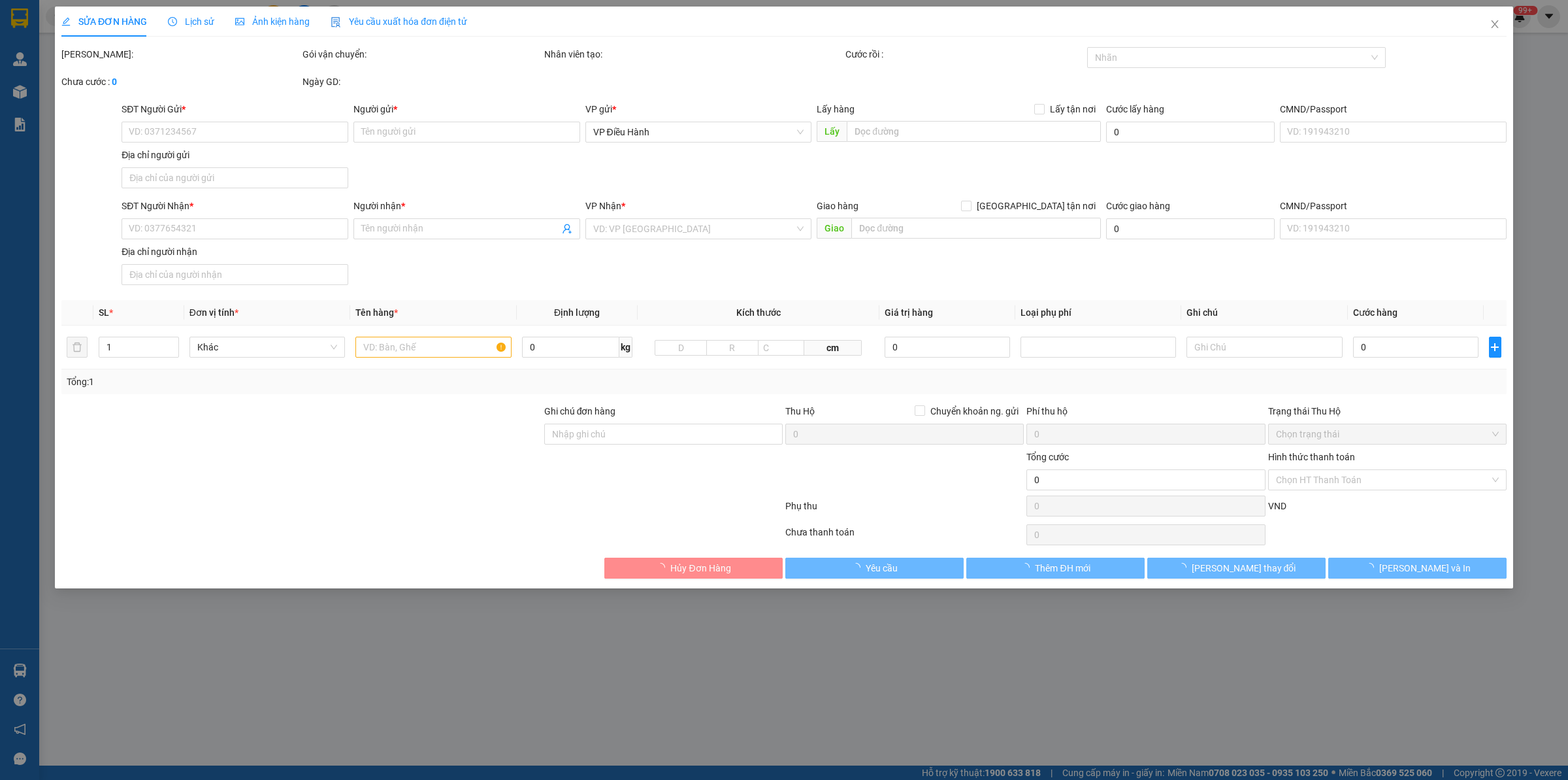
type input "Vinfast An Thái - C Thảo"
checkbox input "true"
type input "464 Kinh [PERSON_NAME], [GEOGRAPHIC_DATA], [GEOGRAPHIC_DATA] , [GEOGRAPHIC_DATA]"
type input "151.000"
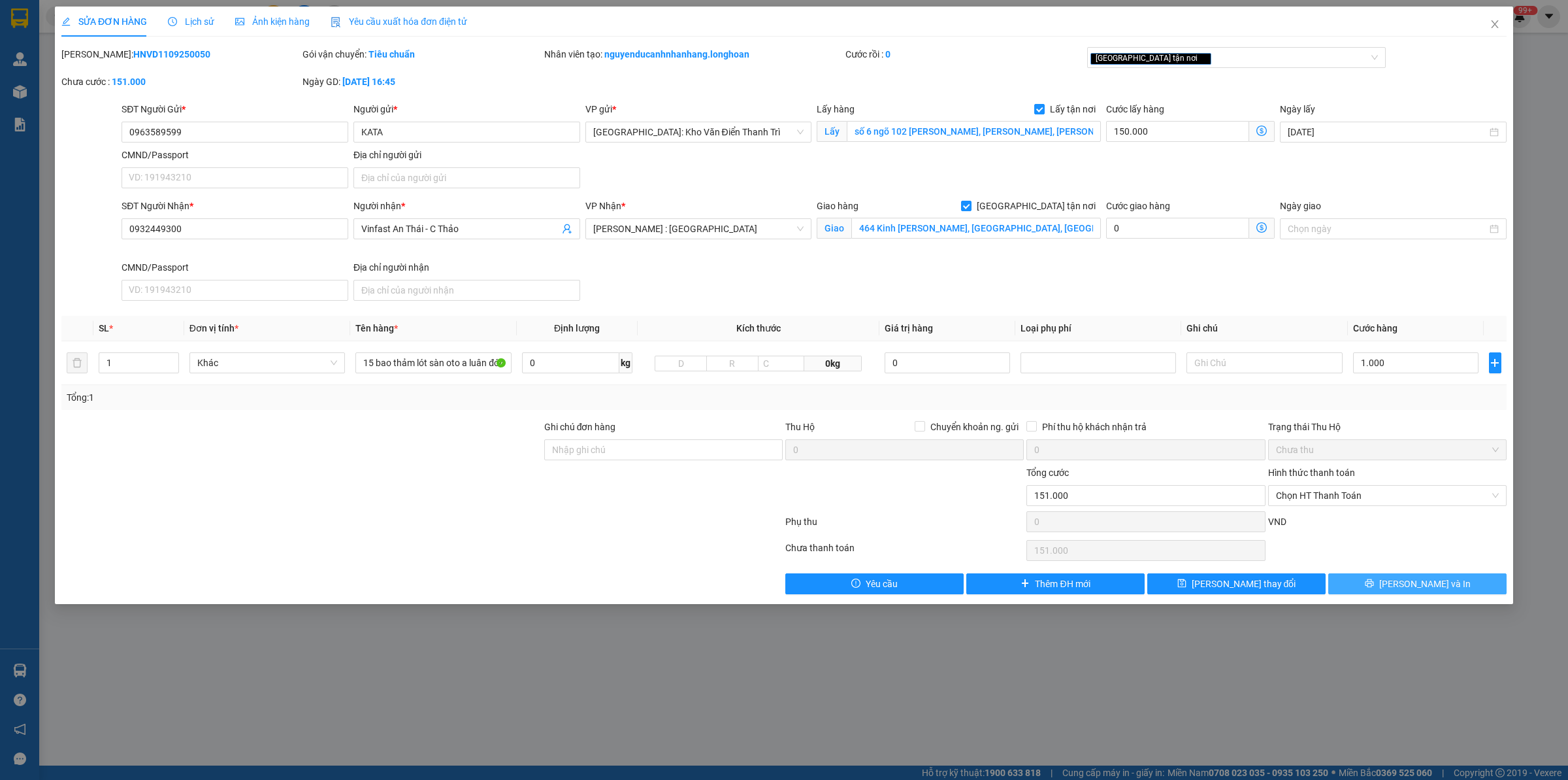
click at [1465, 589] on button "[PERSON_NAME] và In" at bounding box center [1418, 584] width 179 height 21
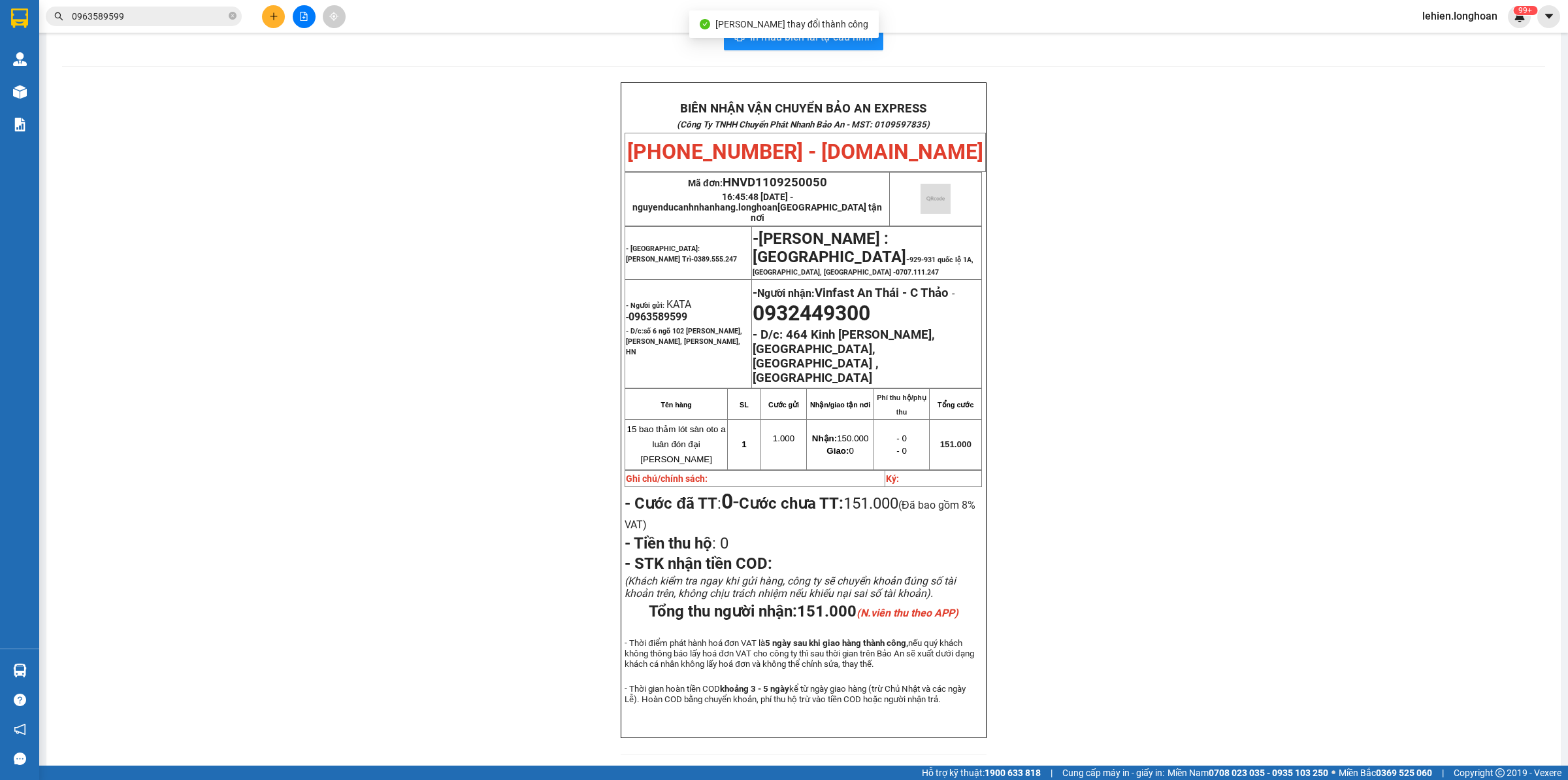
scroll to position [32, 0]
click at [234, 18] on icon "close-circle" at bounding box center [232, 15] width 8 height 8
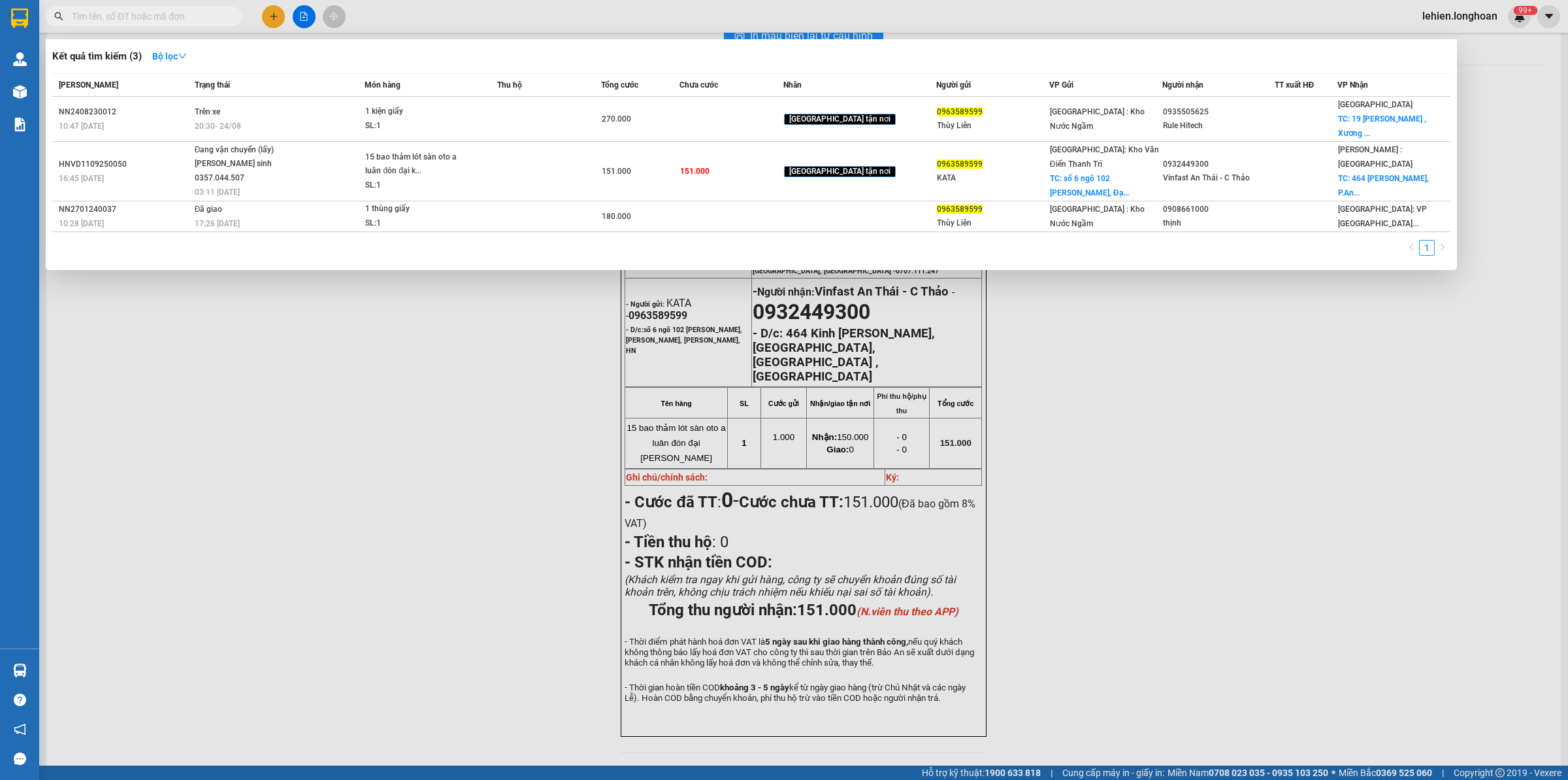
paste input "0963589599"
type input "0963589599"
click at [230, 17] on icon "close-circle" at bounding box center [232, 15] width 8 height 8
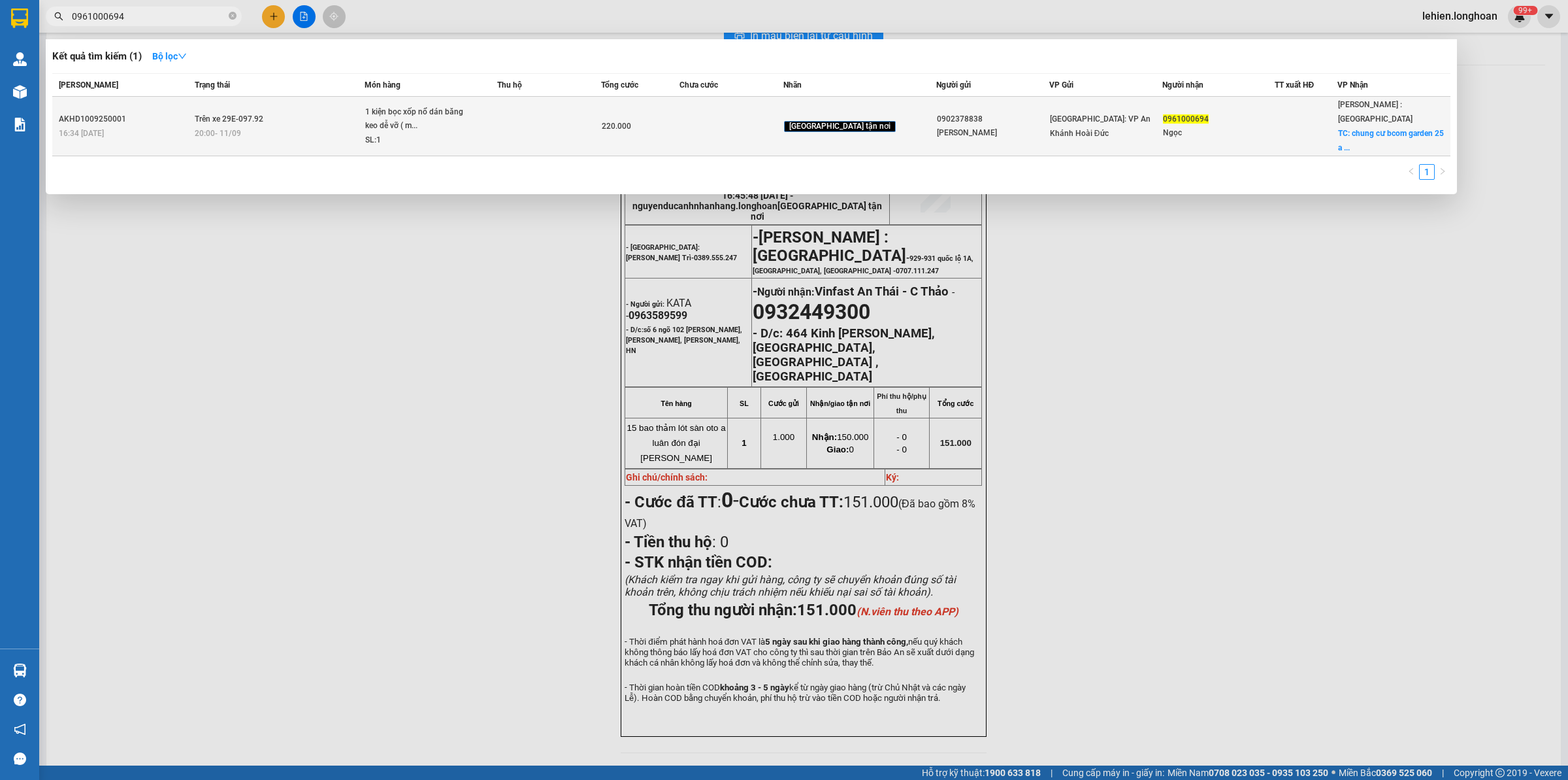
type input "0961000694"
click at [282, 126] on div "20:00 [DATE]" at bounding box center [280, 133] width 170 height 14
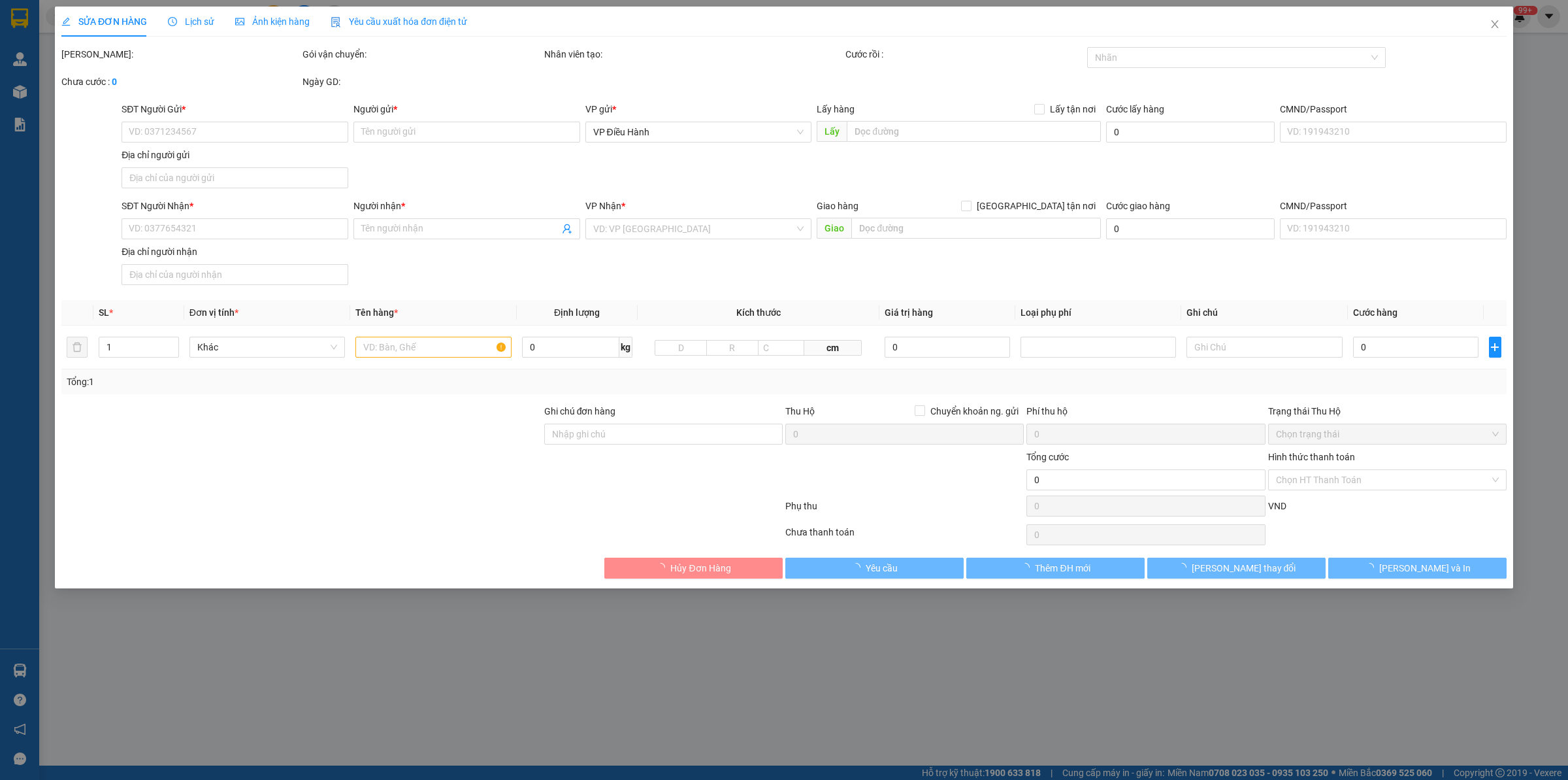
type input "0902378838"
type input "[PERSON_NAME]"
type input "0961000694"
type input "Ngọc"
checkbox input "true"
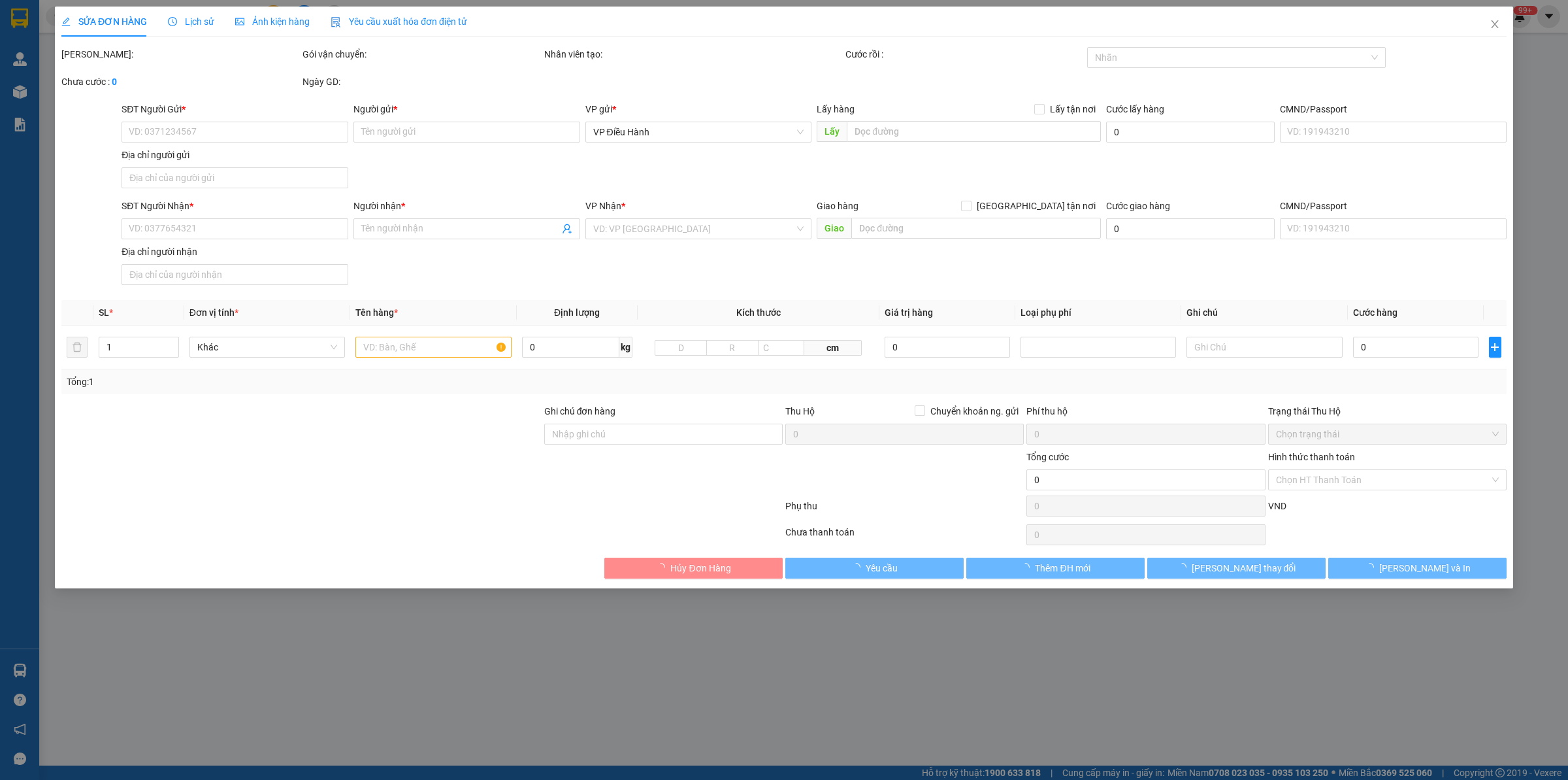
type input "chung cư bcom garden 25 a phạm hữu lầu kp thống nhất 1 p dĩ an bình dương"
type input "HÀNG DỄ MÓP MÉO CHÚ Ý BỐC XẾP NHẸ TAY KHÔNG ĐÈ HÀNG"
type input "220.000"
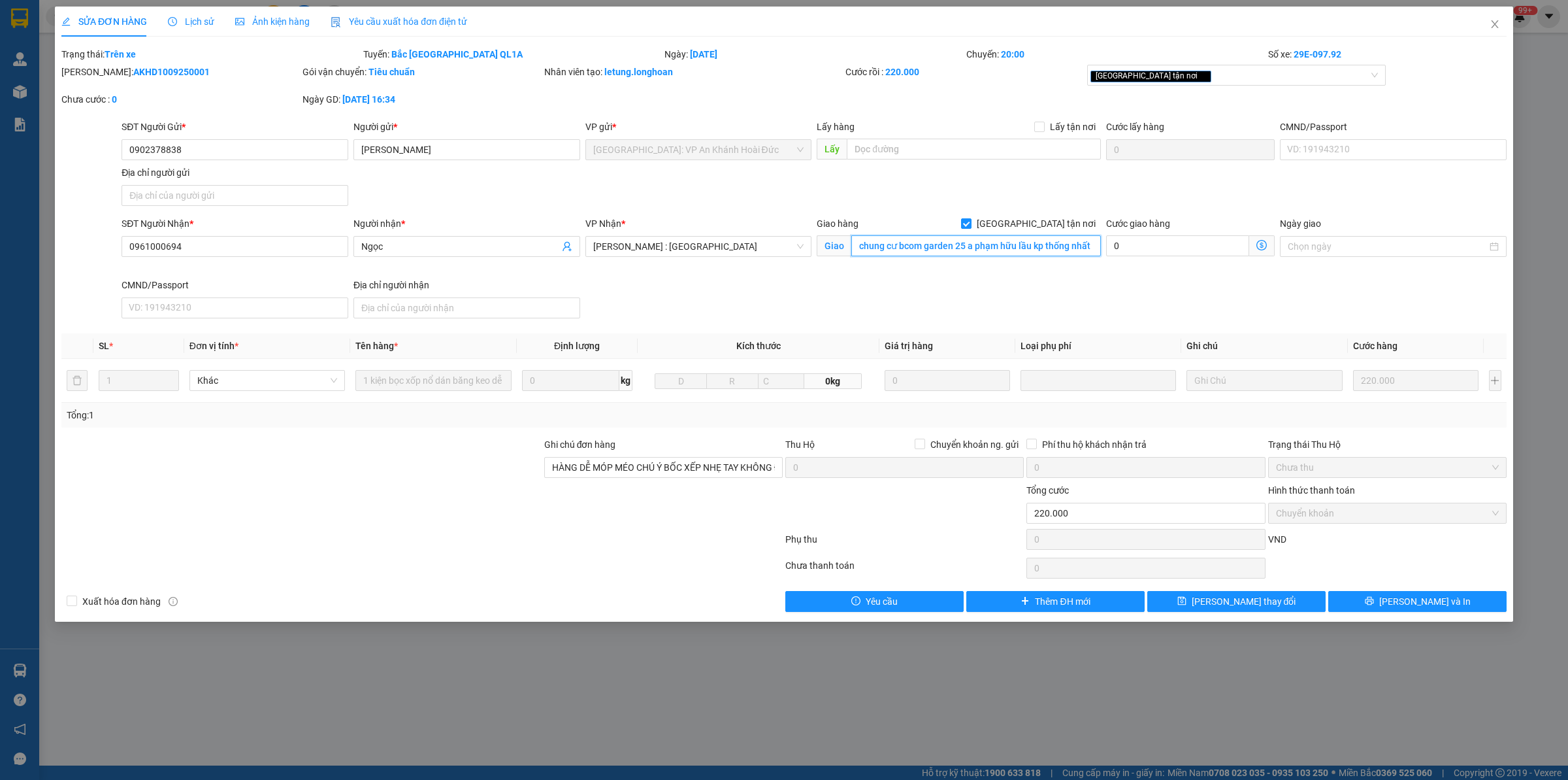
click at [932, 239] on input "chung cư bcom garden 25 a phạm hữu lầu kp thống nhất 1 p dĩ an bình dương" at bounding box center [976, 246] width 250 height 21
paste input "Số 2, [STREET_ADDRESS]"
type input "Số 2, [STREET_ADDRESS]"
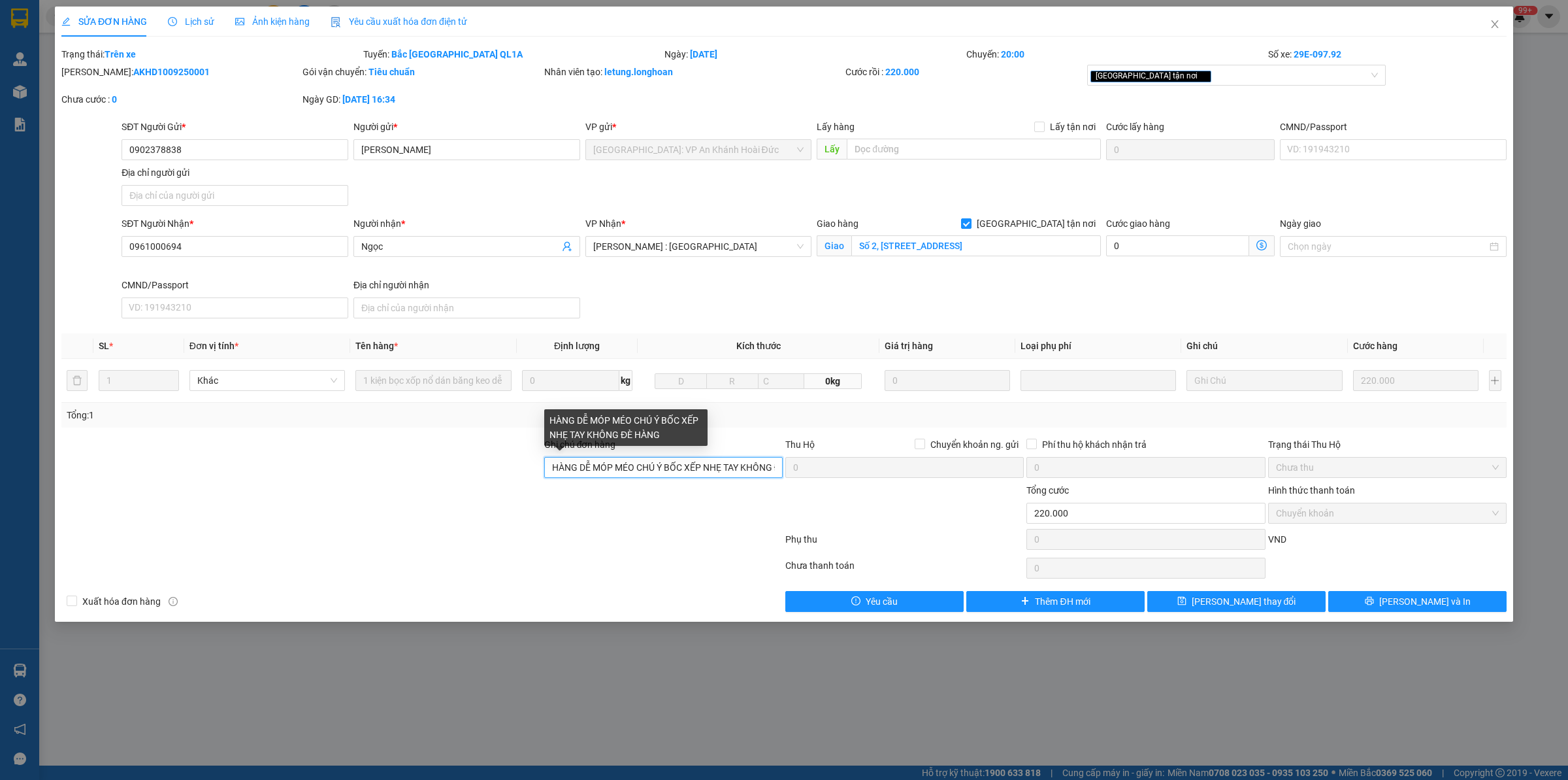
click at [552, 464] on input "HÀNG DỄ MÓP MÉO CHÚ Ý BỐC XẾP NHẸ TAY KHÔNG ĐÈ HÀNG" at bounding box center [663, 468] width 238 height 21
click at [1240, 70] on div "[GEOGRAPHIC_DATA] tận nơi" at bounding box center [1230, 75] width 280 height 15
type input "đổi địa chỉ nhận . HÀNG DỄ MÓP MÉO CHÚ Ý BỐC XẾP NHẸ TAY KHÔNG ĐÈ HÀNG"
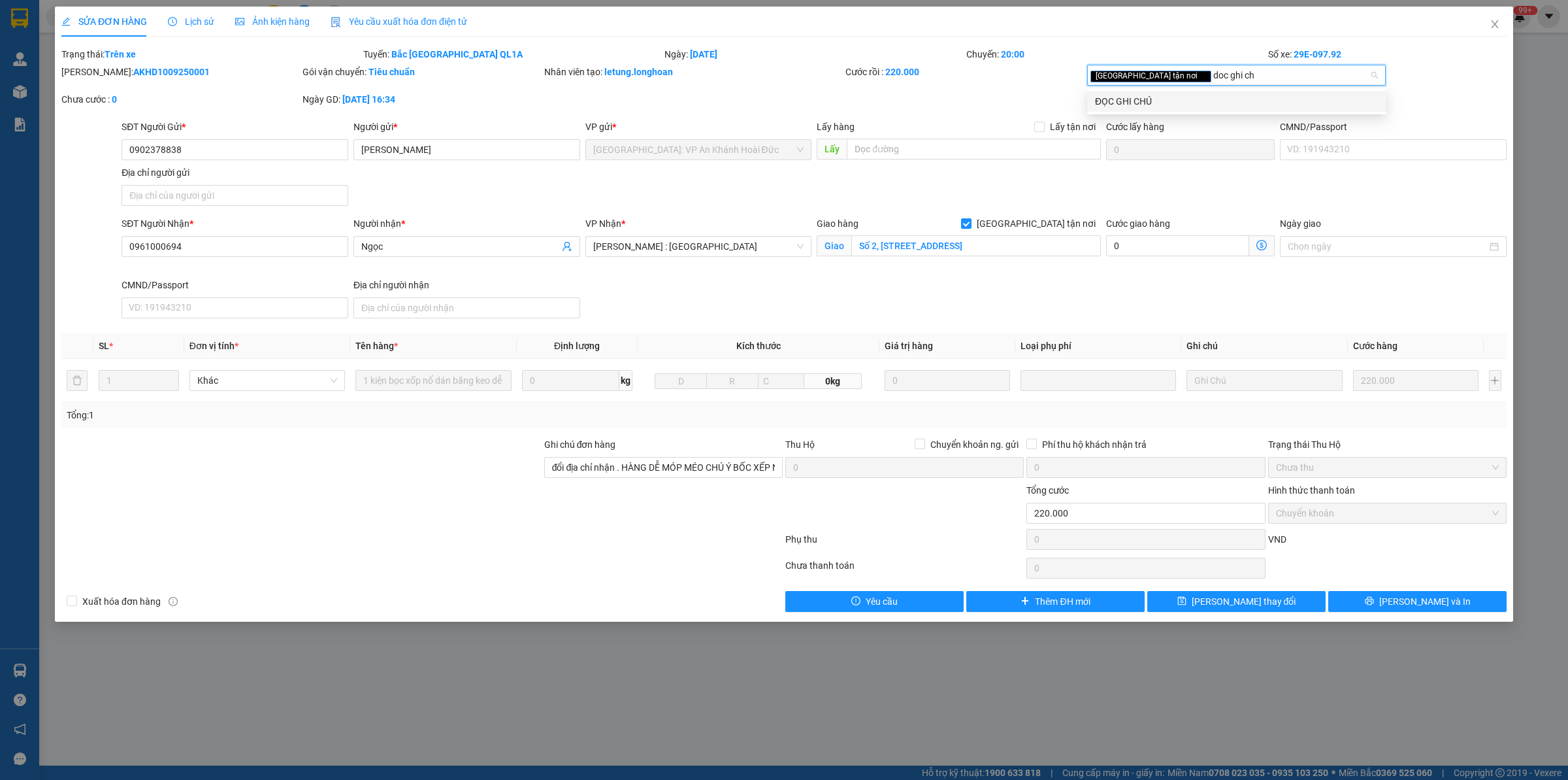
type input "doc ghi chu"
click at [1204, 97] on div "ĐỌC GHI CHÚ" at bounding box center [1237, 101] width 283 height 14
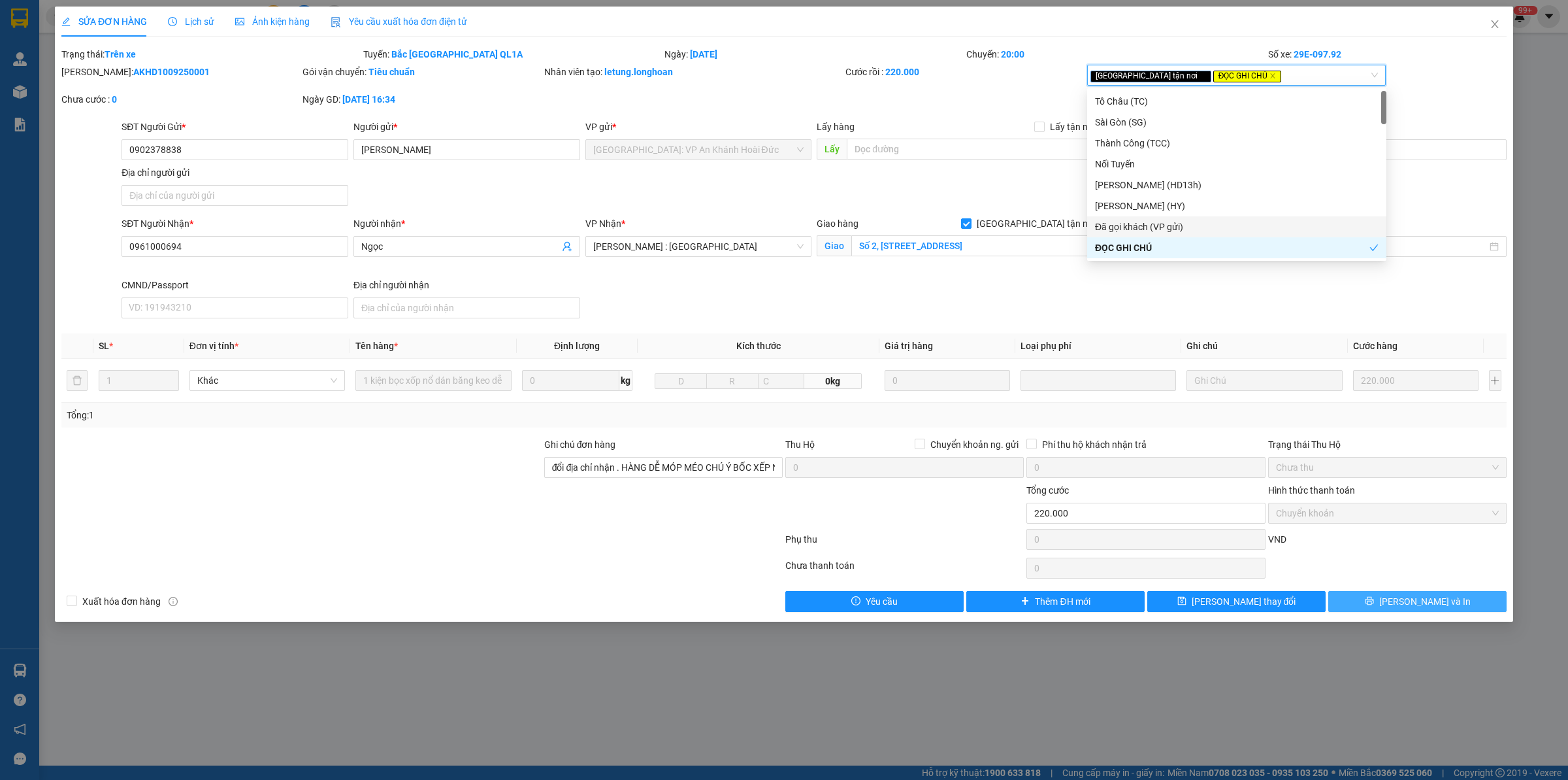
click at [1415, 600] on span "[PERSON_NAME] và In" at bounding box center [1425, 601] width 91 height 14
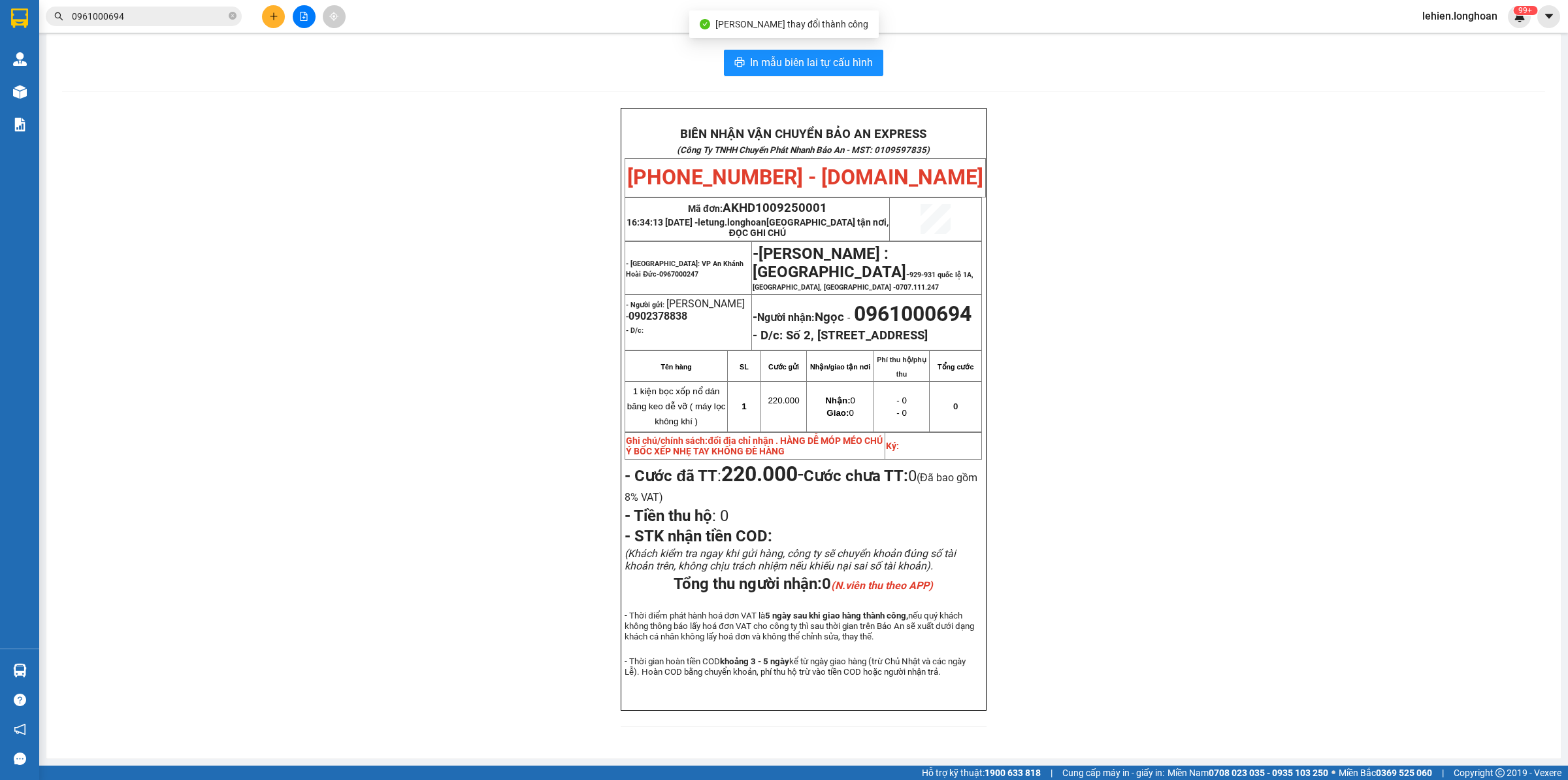
scroll to position [27, 0]
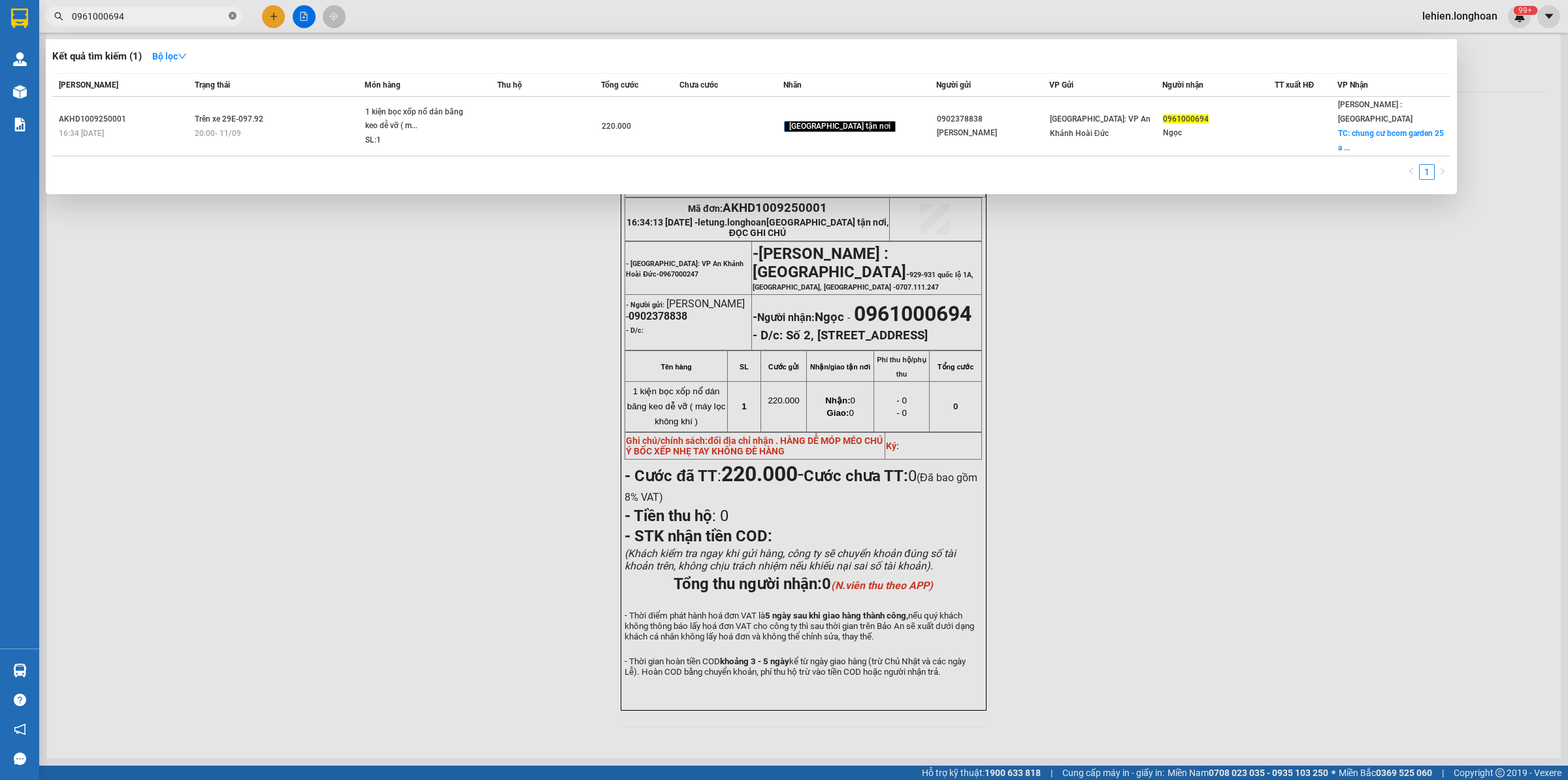
click at [233, 17] on icon "close-circle" at bounding box center [232, 15] width 8 height 8
paste input "0898990720"
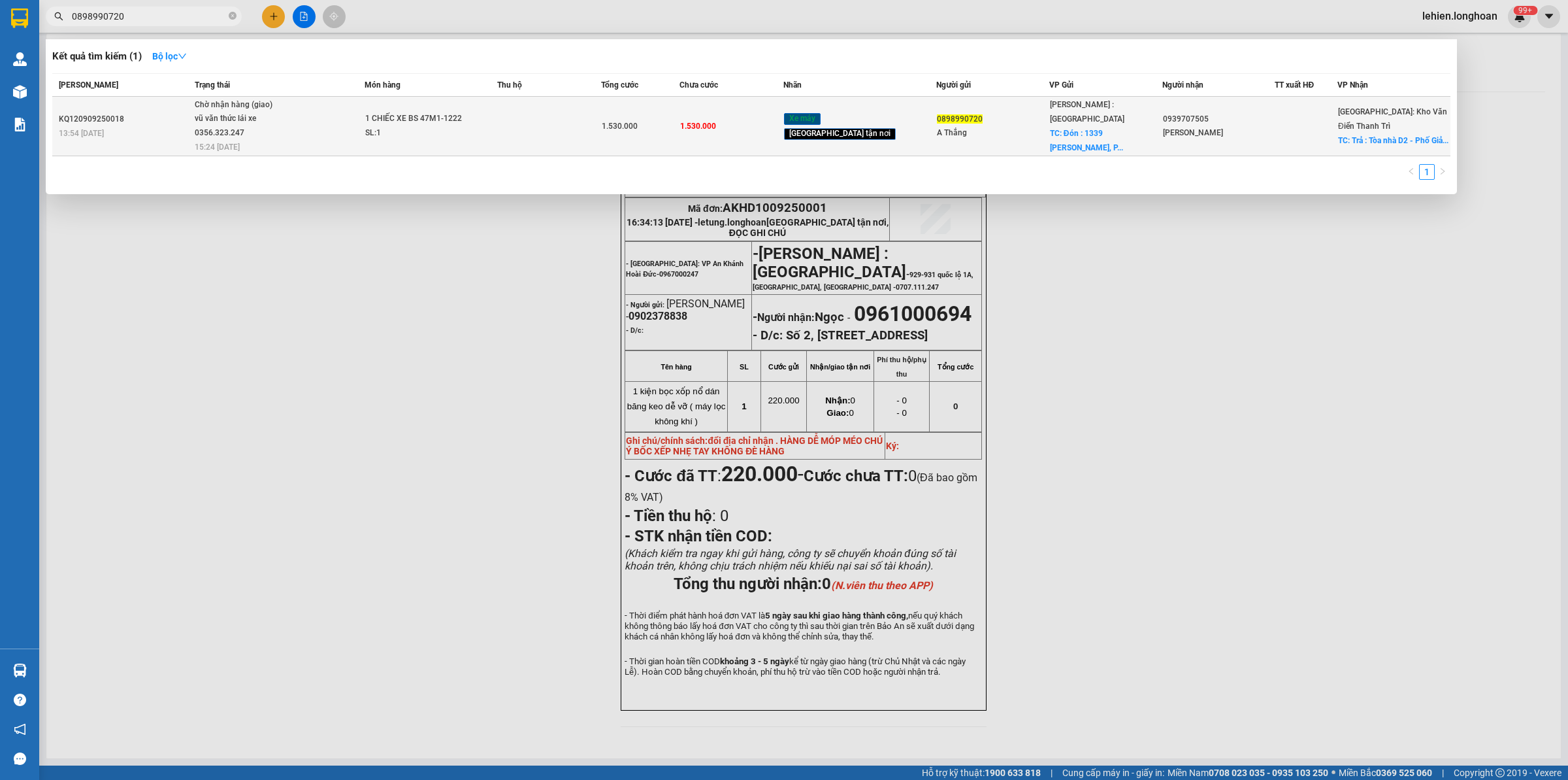
type input "0898990720"
click at [364, 123] on span "Chờ nhận hàng (giao) vũ văn thức lái xe 0356.323.247 15:24 [DATE]" at bounding box center [280, 124] width 170 height 54
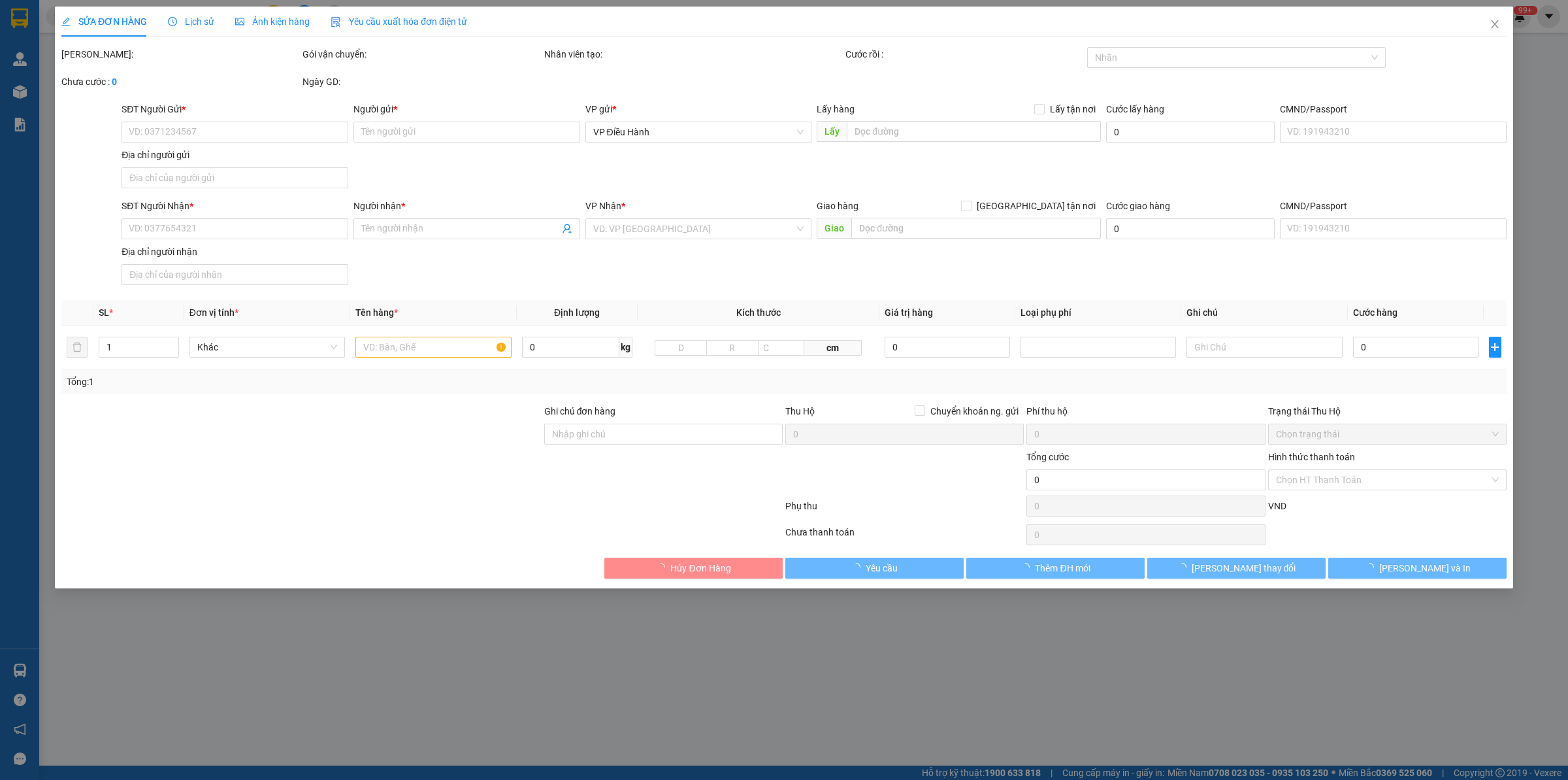
type input "0898990720"
type input "A Thắng"
checkbox input "true"
type input "Đón : 1339 [PERSON_NAME], Phường Gò Vấp"
type input "0939707505"
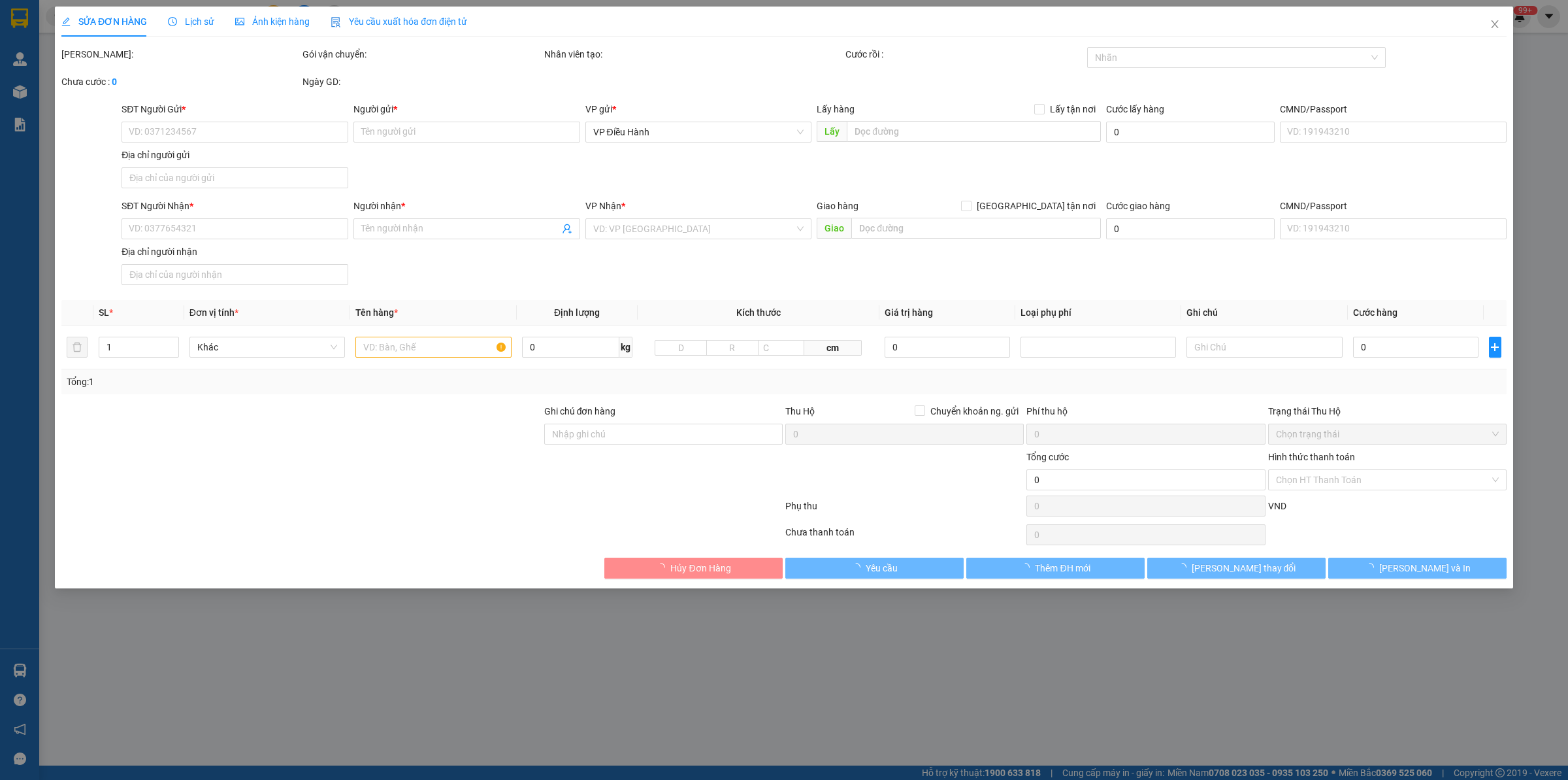
type input "[PERSON_NAME]"
checkbox input "true"
type input "Trả : Tòa nhà D2 - Phố Giảng Võ - [GEOGRAPHIC_DATA] - [GEOGRAPHIC_DATA]"
type input "CHÌA KHÓA QUẤN TAY LÁI -KHÔNG CAVET"
type input "1.530.000"
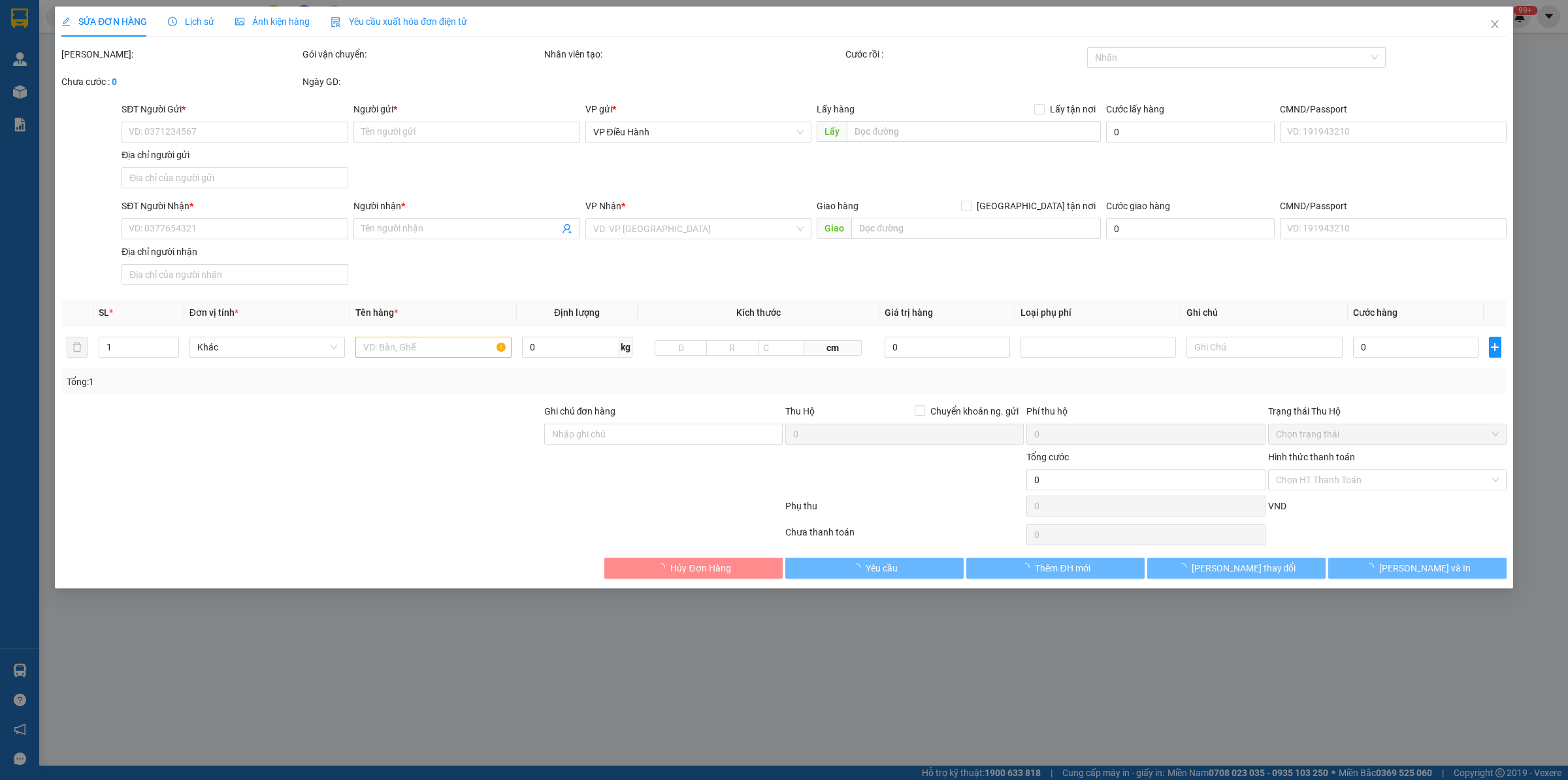
type input "1.530.000"
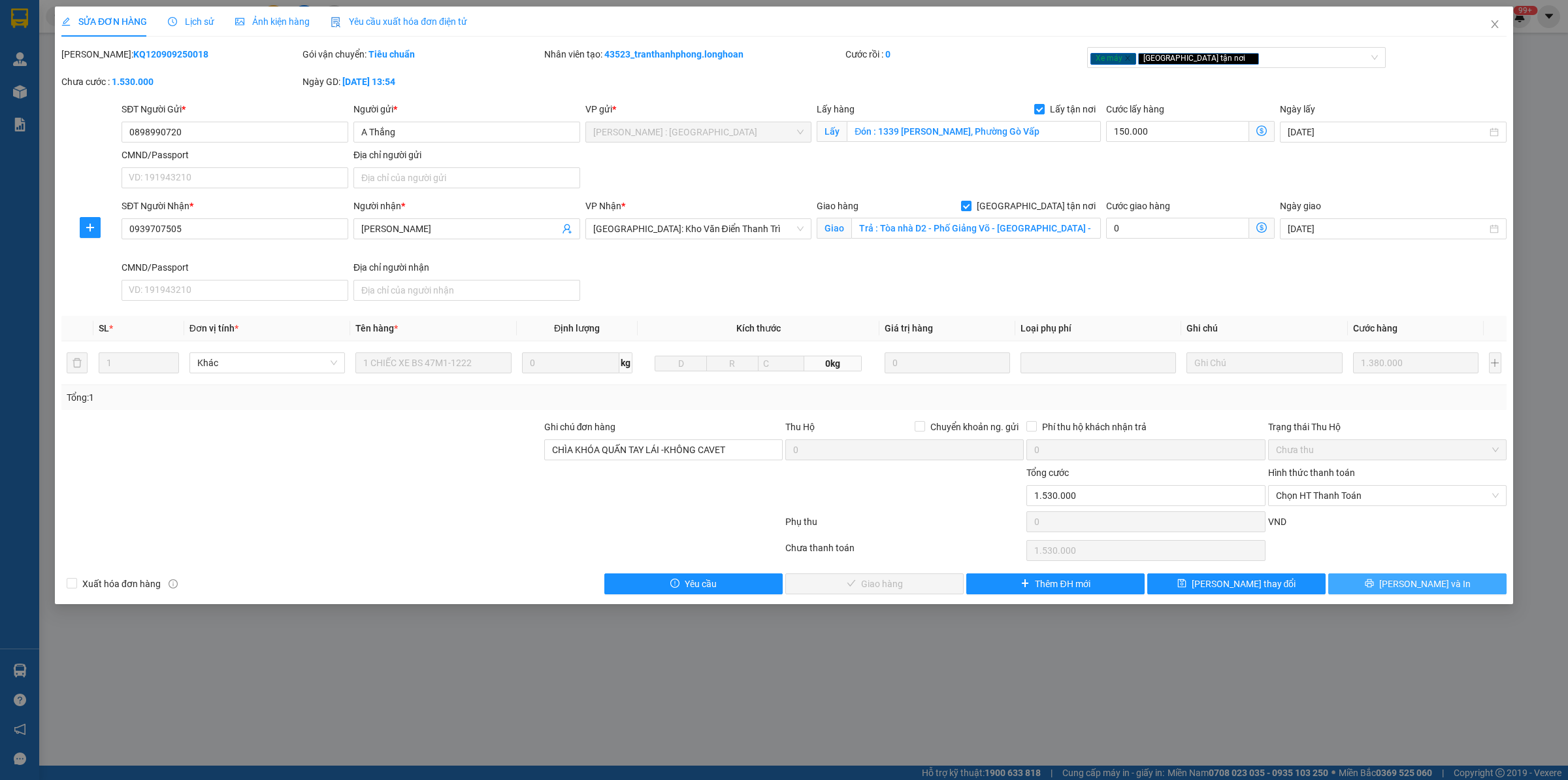
click at [1371, 582] on button "[PERSON_NAME] và In" at bounding box center [1418, 584] width 179 height 21
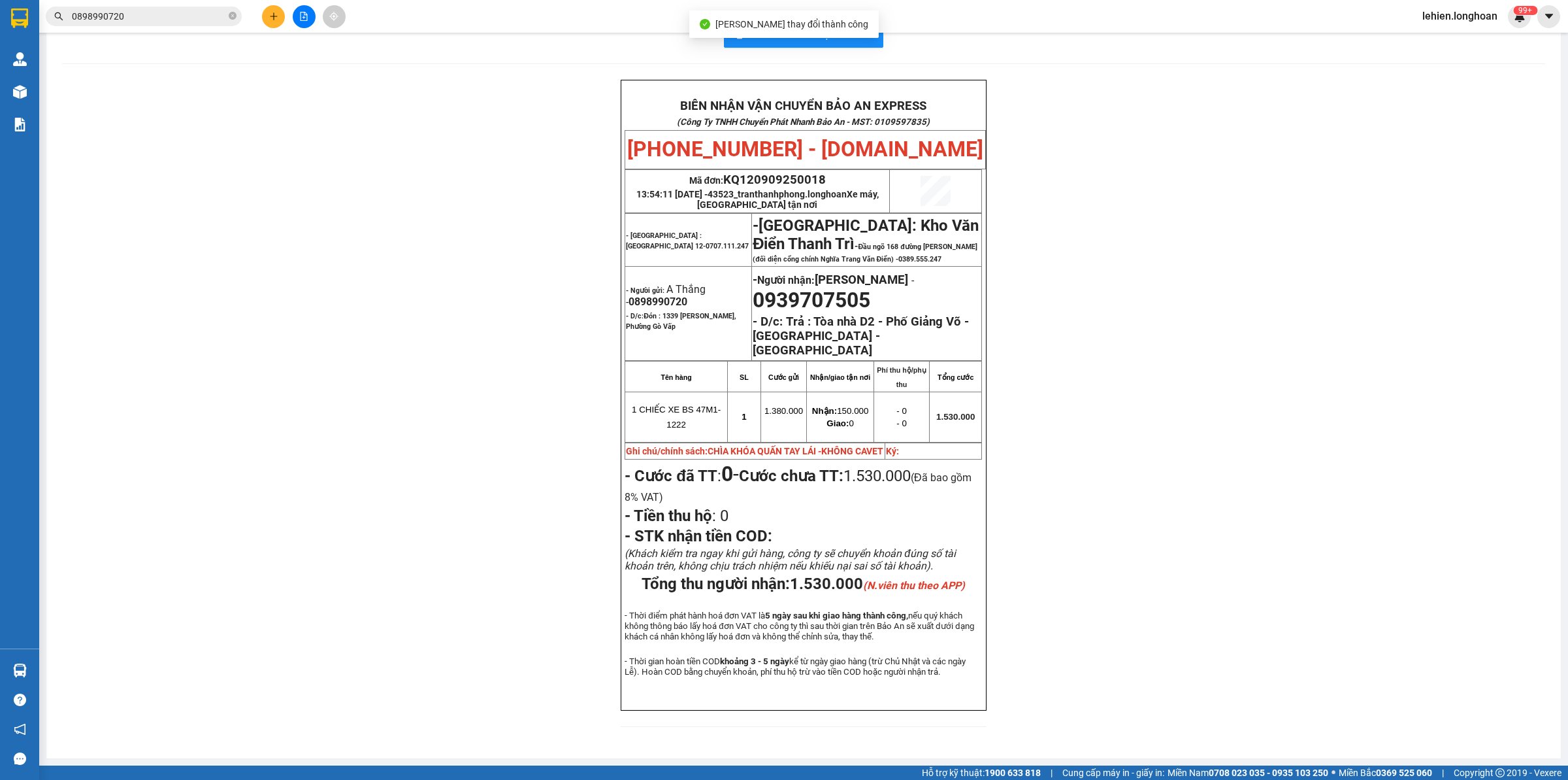
scroll to position [54, 0]
click at [233, 15] on icon "close-circle" at bounding box center [232, 15] width 8 height 8
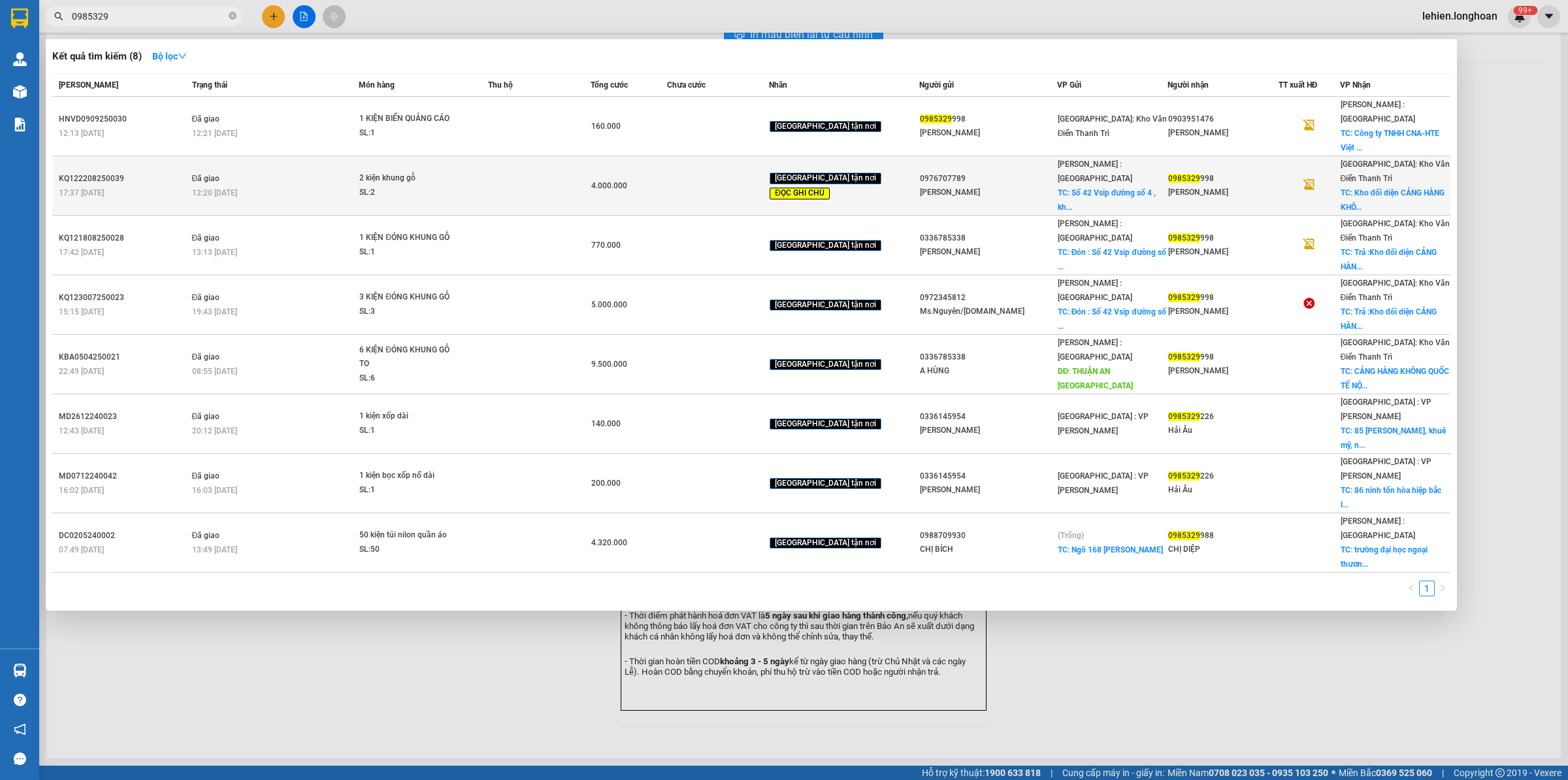
type input "0985329"
click at [445, 186] on div "SL: 2" at bounding box center [408, 193] width 98 height 14
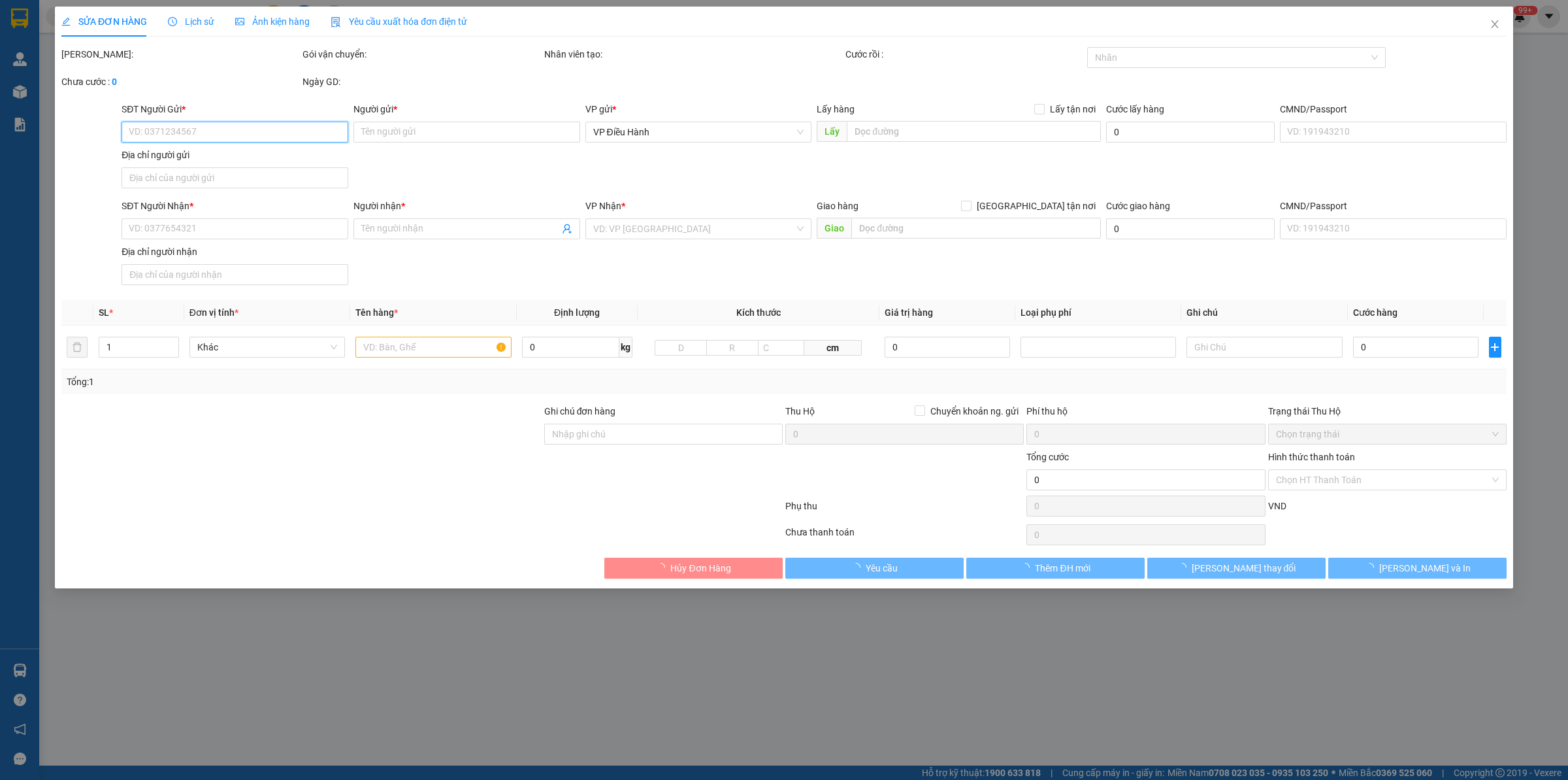
type input "0976707789"
type input "[PERSON_NAME]"
checkbox input "true"
type input "[STREET_ADDRESS]"
type input "0336785338 [PERSON_NAME]"
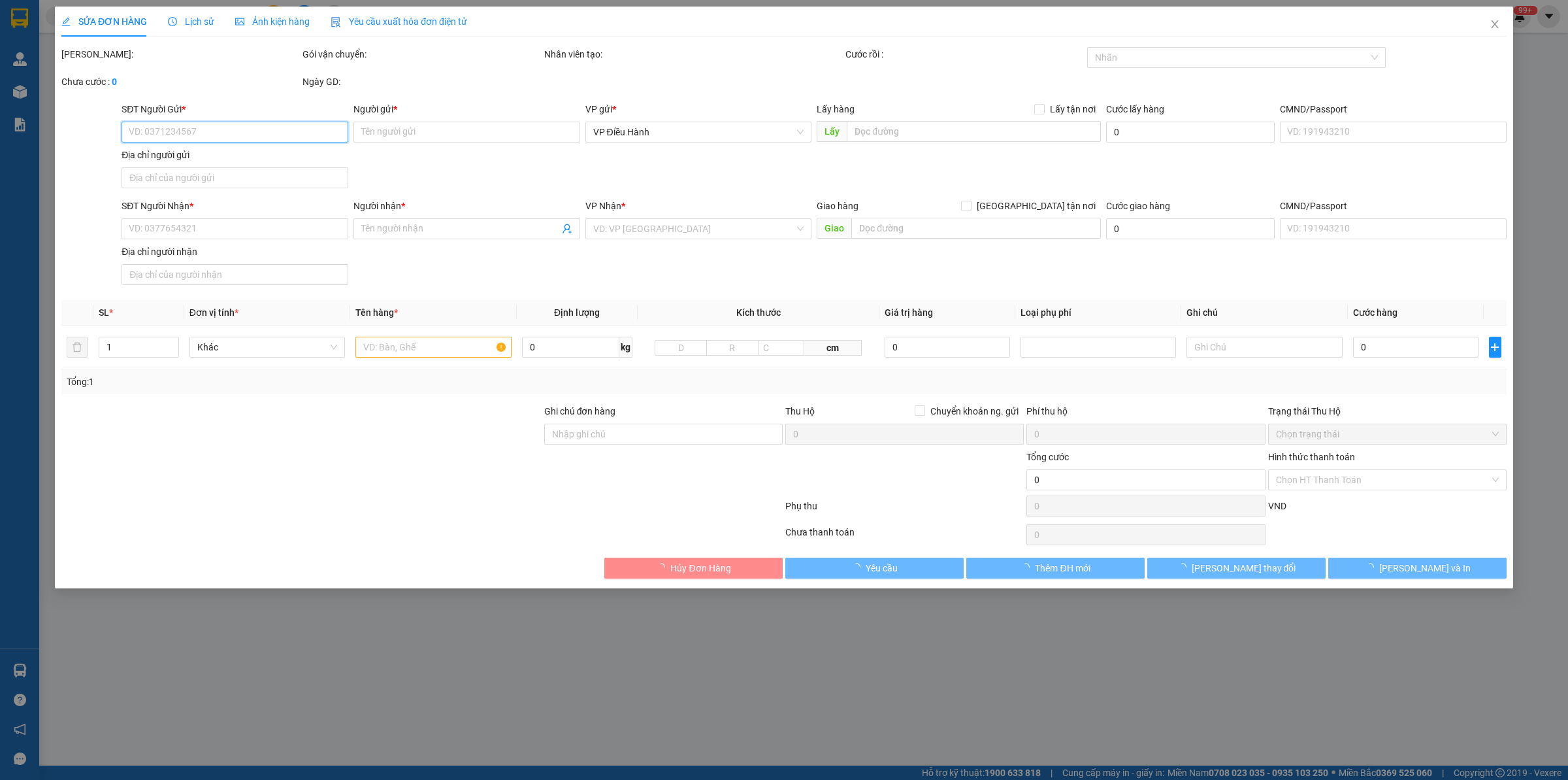
type input "0985329998"
type input "[PERSON_NAME]"
checkbox input "true"
type input "Kho đối diện CẢNG HÀNG KHÔNG QUỐC TẾ [GEOGRAPHIC_DATA] , XÃ [GEOGRAPHIC_DATA] ,…"
type input "Giao trước 12h trưa ngày 27 . NHẬN THEO KIỆN - GIAO NGUYÊN KIỆN."
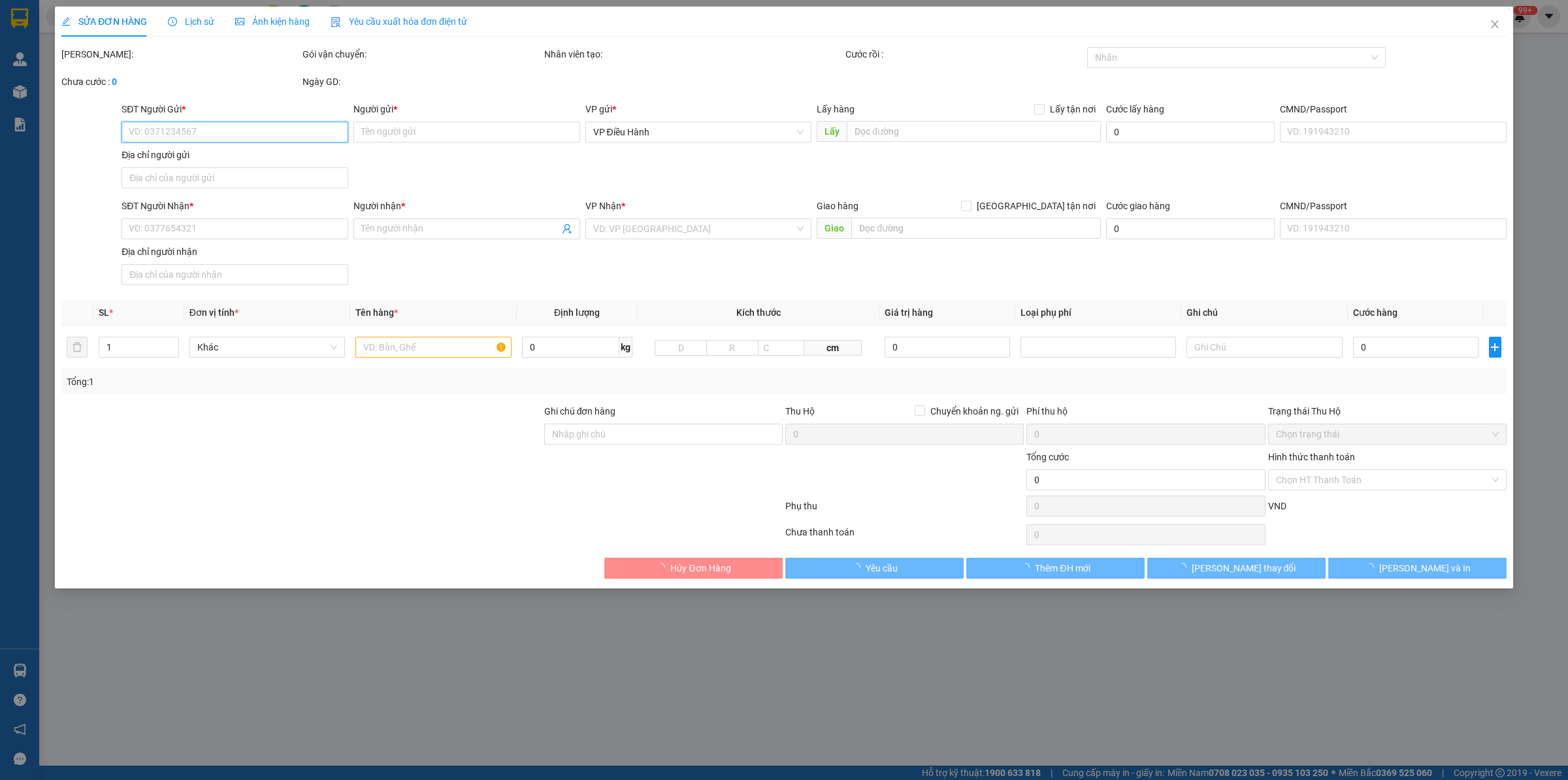
type input "4.000.000"
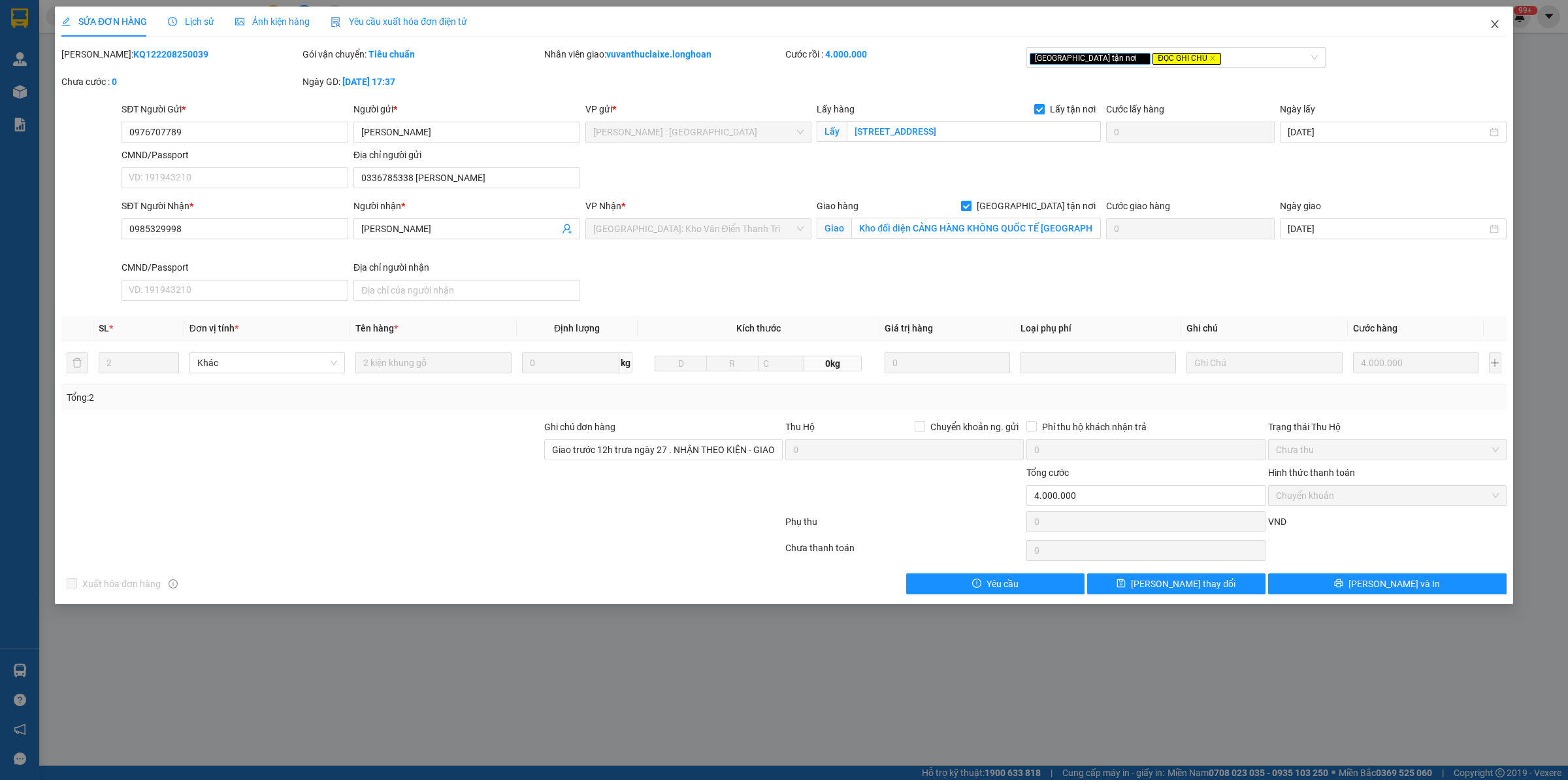
click at [1496, 27] on icon "close" at bounding box center [1495, 24] width 11 height 11
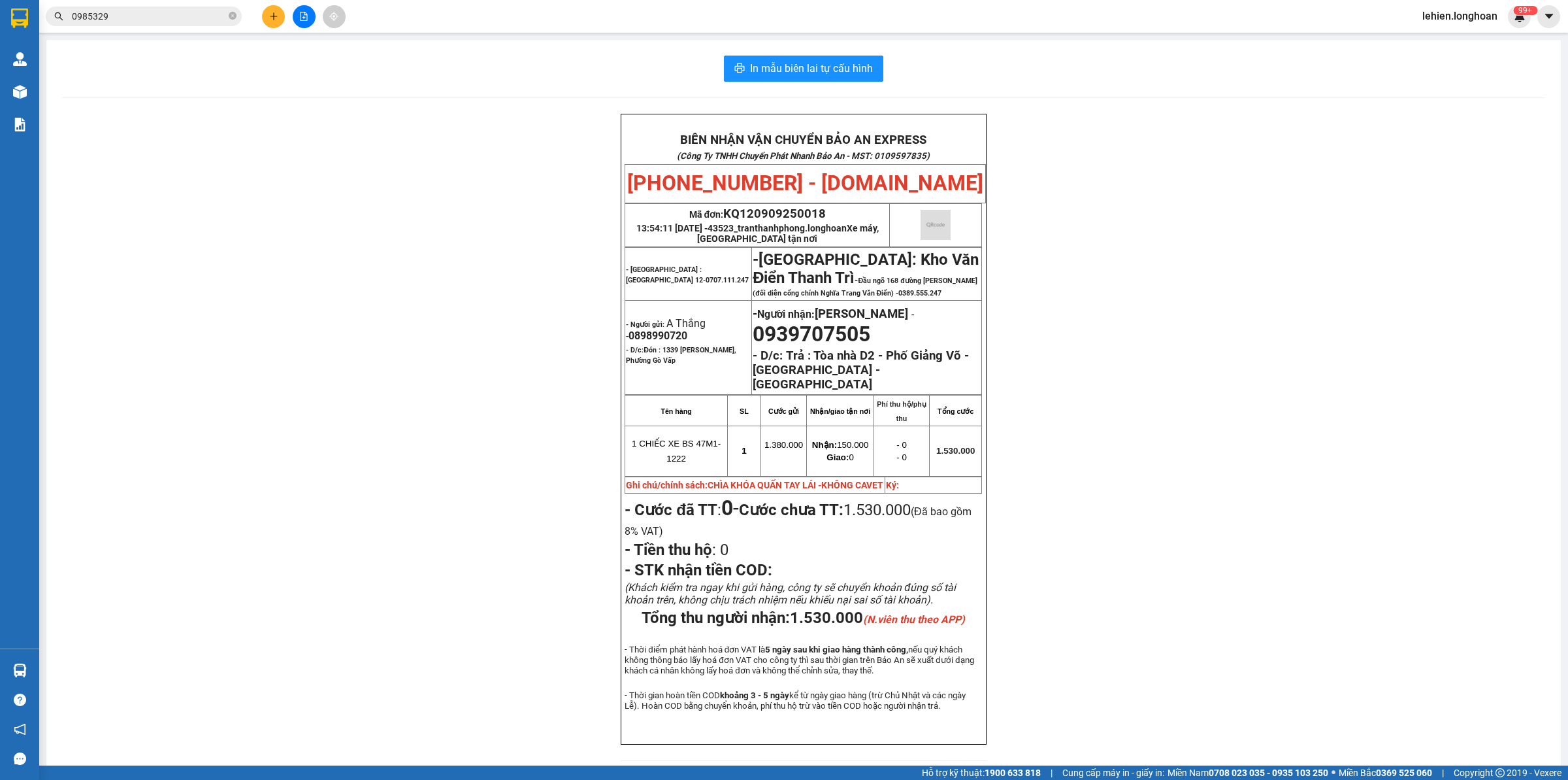
click at [165, 17] on input "0985329" at bounding box center [148, 16] width 154 height 14
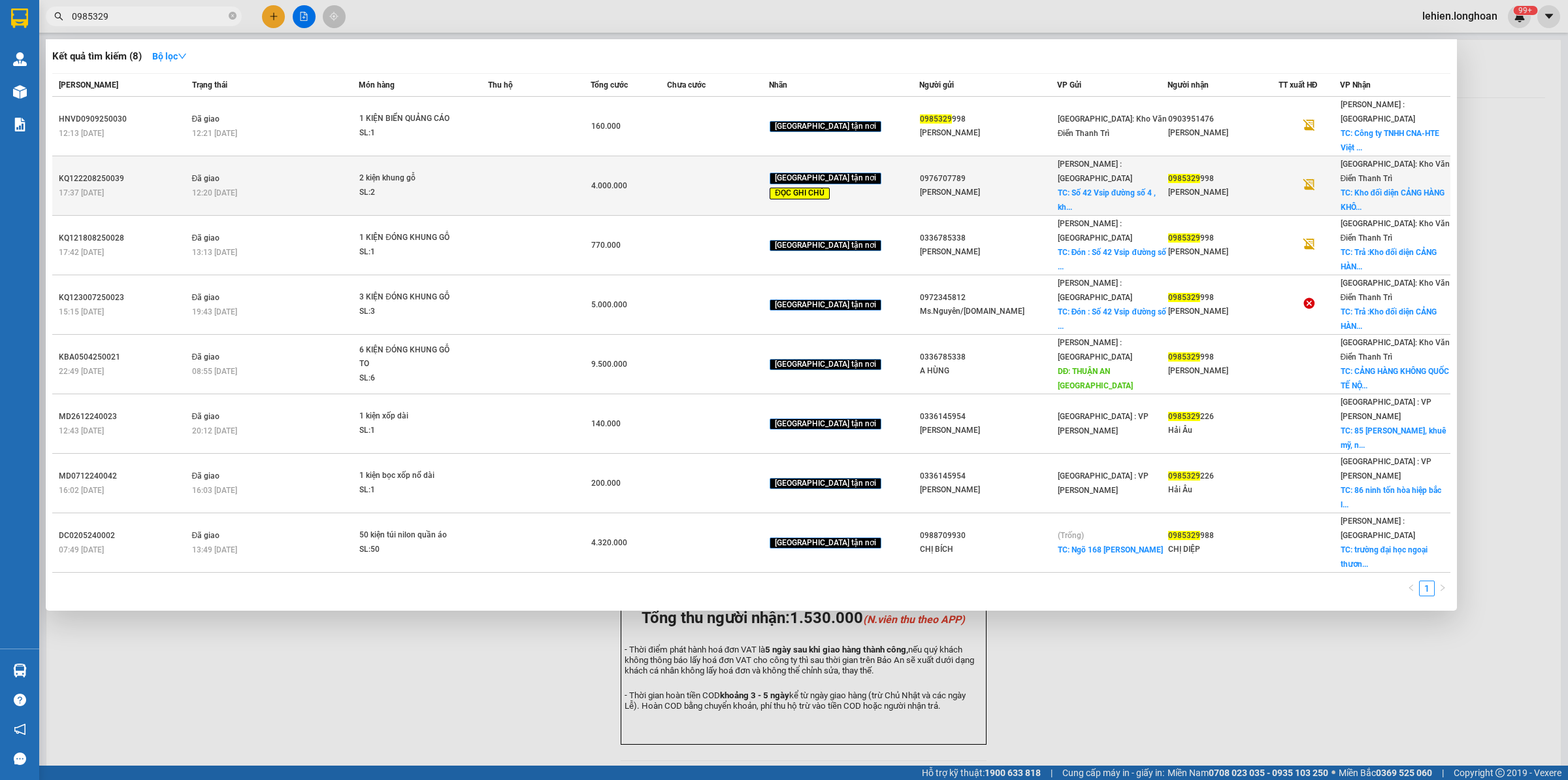
click at [337, 186] on div "12:20 [DATE]" at bounding box center [275, 193] width 167 height 14
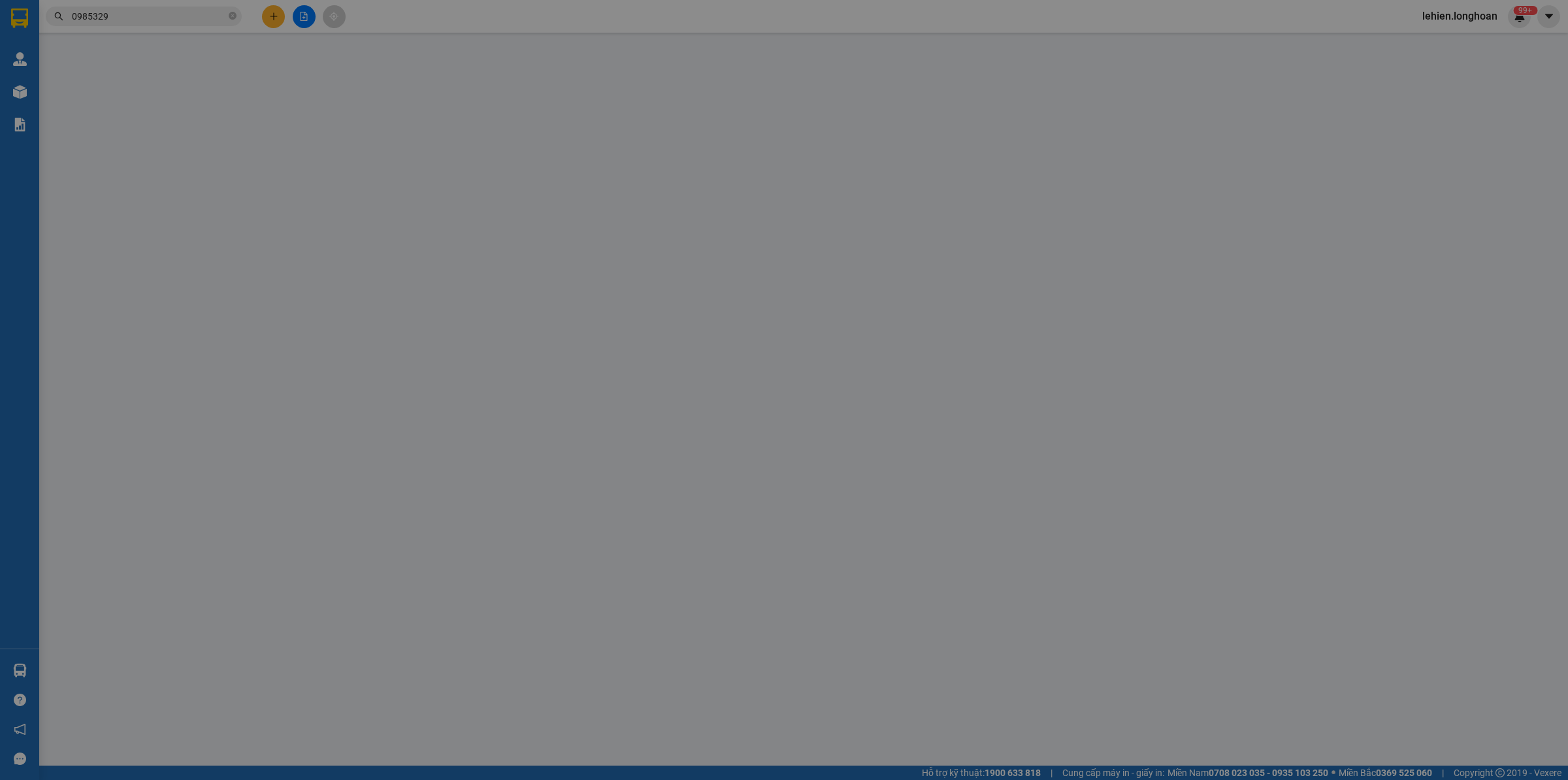
type input "0976707789"
type input "[PERSON_NAME]"
checkbox input "true"
type input "[STREET_ADDRESS]"
type input "0336785338 [PERSON_NAME]"
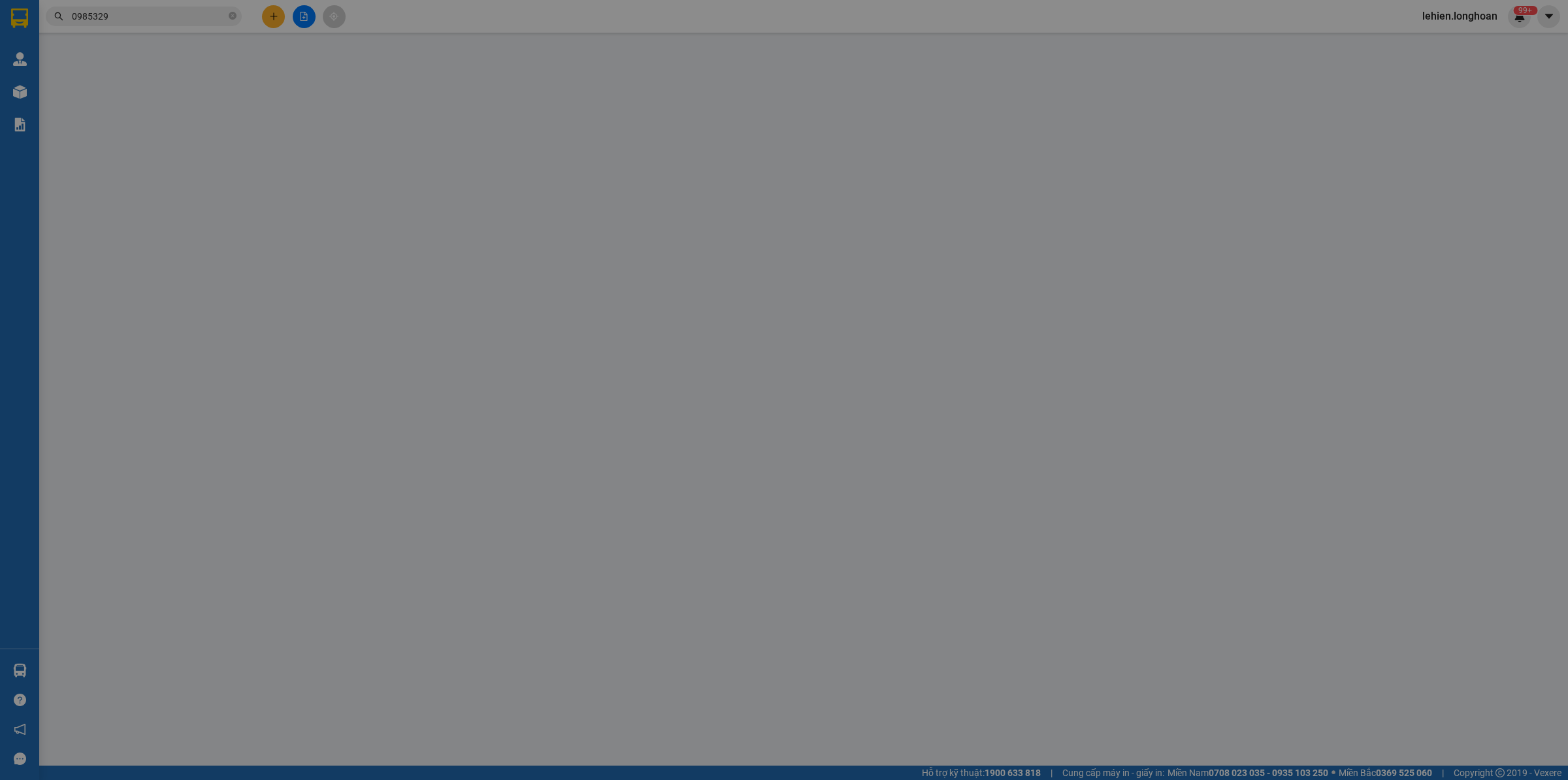
type input "0985329998"
type input "[PERSON_NAME]"
checkbox input "true"
type input "Kho đối diện CẢNG HÀNG KHÔNG QUỐC TẾ [GEOGRAPHIC_DATA] , XÃ [GEOGRAPHIC_DATA] ,…"
type input "Giao trước 12h trưa ngày 27 . NHẬN THEO KIỆN - GIAO NGUYÊN KIỆN."
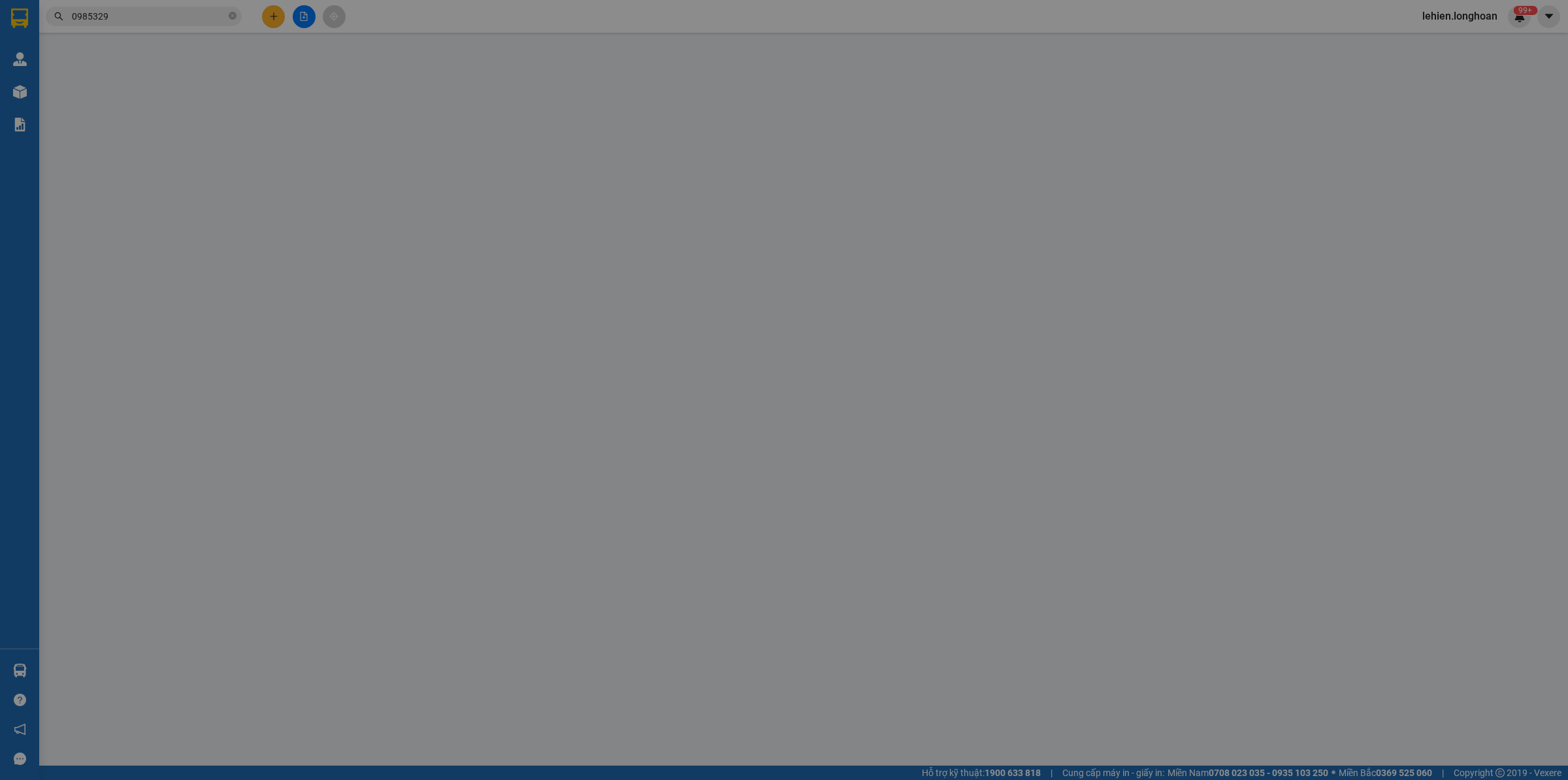
type input "4.000.000"
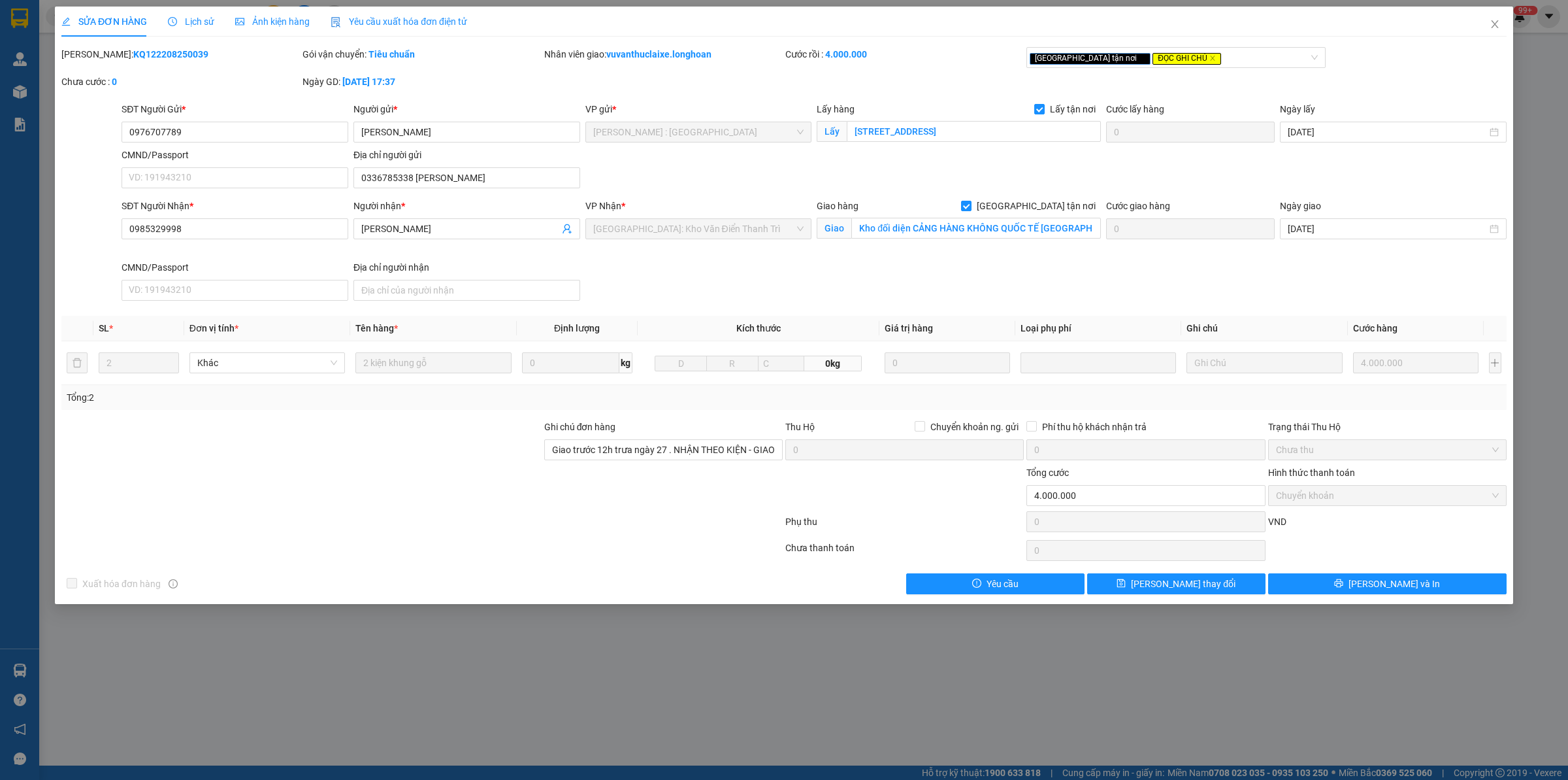
click at [348, 456] on div at bounding box center [301, 442] width 483 height 46
click at [349, 415] on div "Total Paid Fee 4.000.000 Total UnPaid Fee 0 Cash Collection Total Fee Mã ĐH: KQ…" at bounding box center [784, 321] width 1446 height 547
click at [144, 50] on b "KQ122208250039" at bounding box center [171, 54] width 75 height 11
copy b "KQ122208250039"
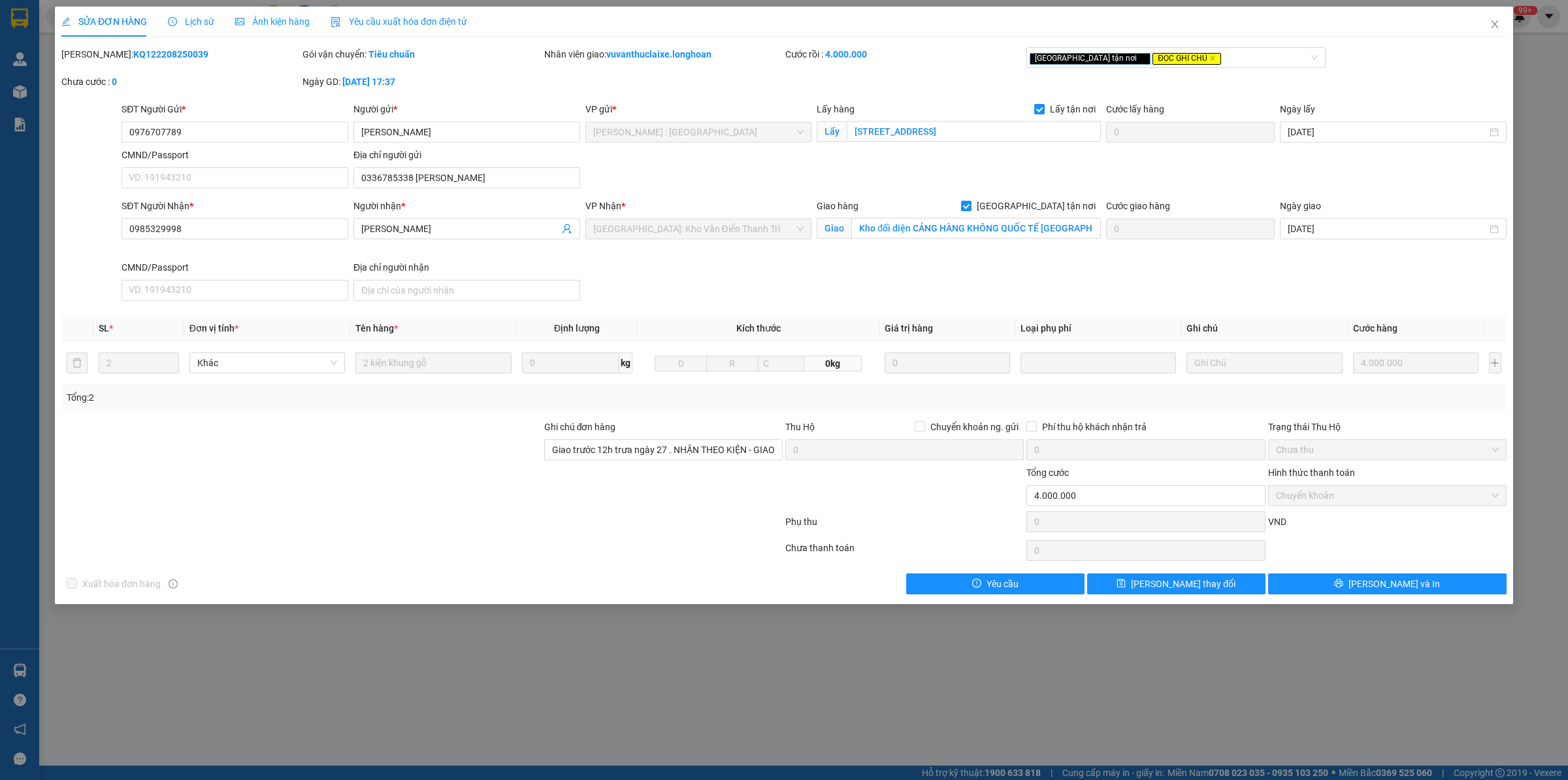
click at [282, 443] on div at bounding box center [301, 442] width 483 height 46
click at [138, 53] on b "KQ122208250039" at bounding box center [171, 54] width 75 height 11
click at [139, 53] on b "KQ122208250039" at bounding box center [171, 54] width 75 height 11
copy b "KQ122208250039"
click at [1491, 27] on icon "close" at bounding box center [1495, 24] width 11 height 11
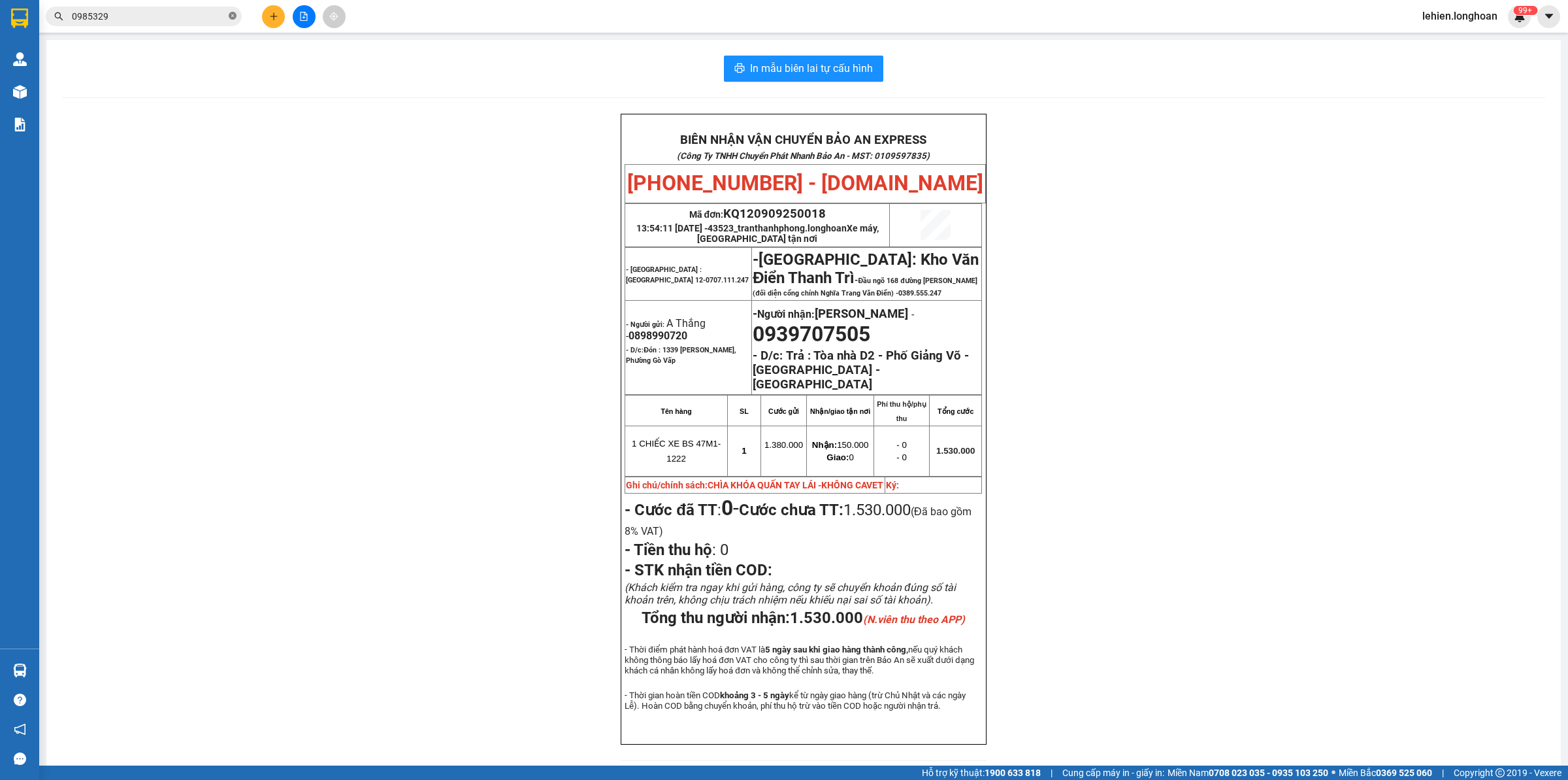
click at [236, 12] on icon "close-circle" at bounding box center [232, 15] width 8 height 8
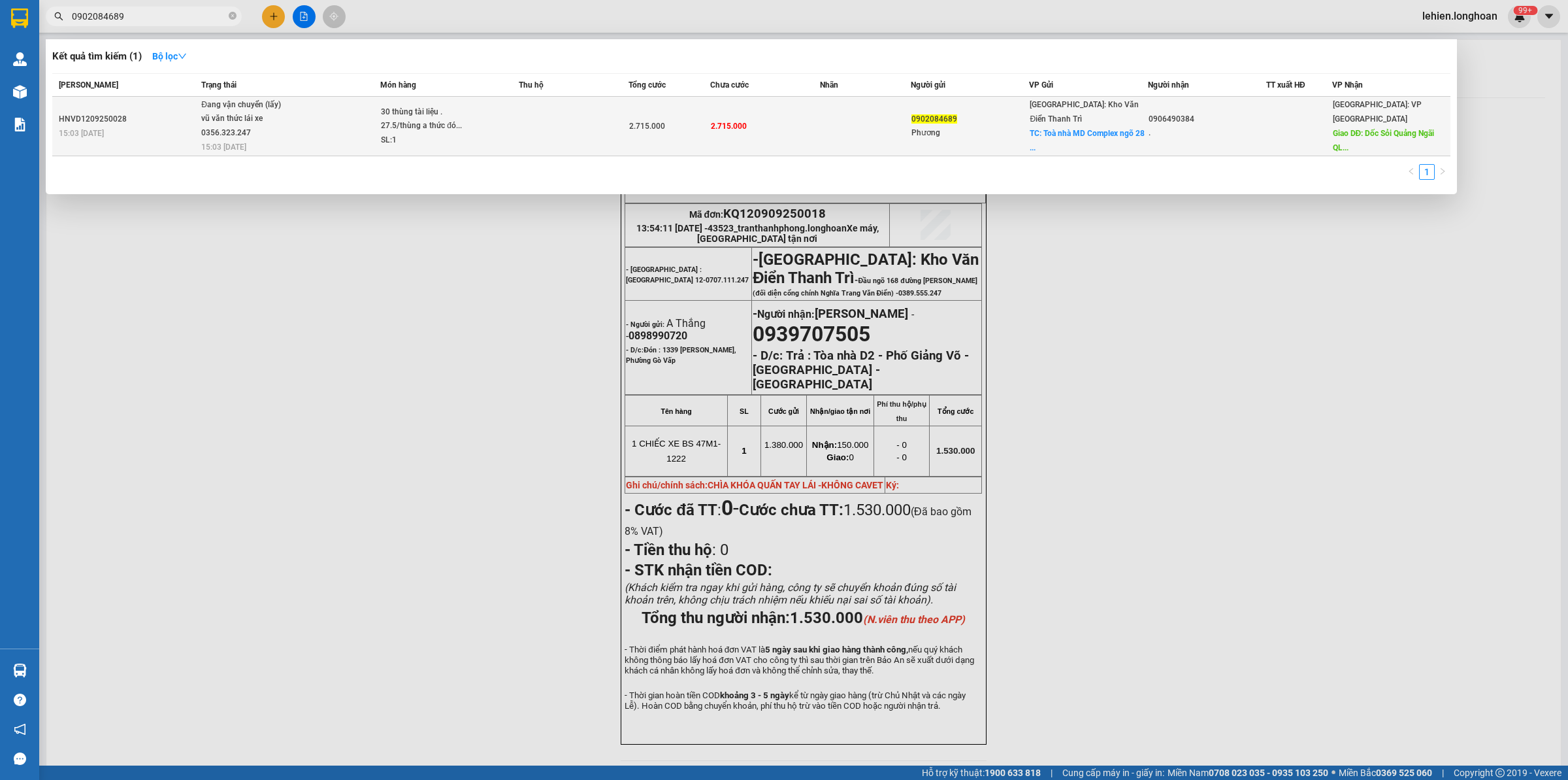
type input "0902084689"
click at [274, 126] on div "vũ văn thức lái xe 0356.323.247" at bounding box center [250, 126] width 98 height 28
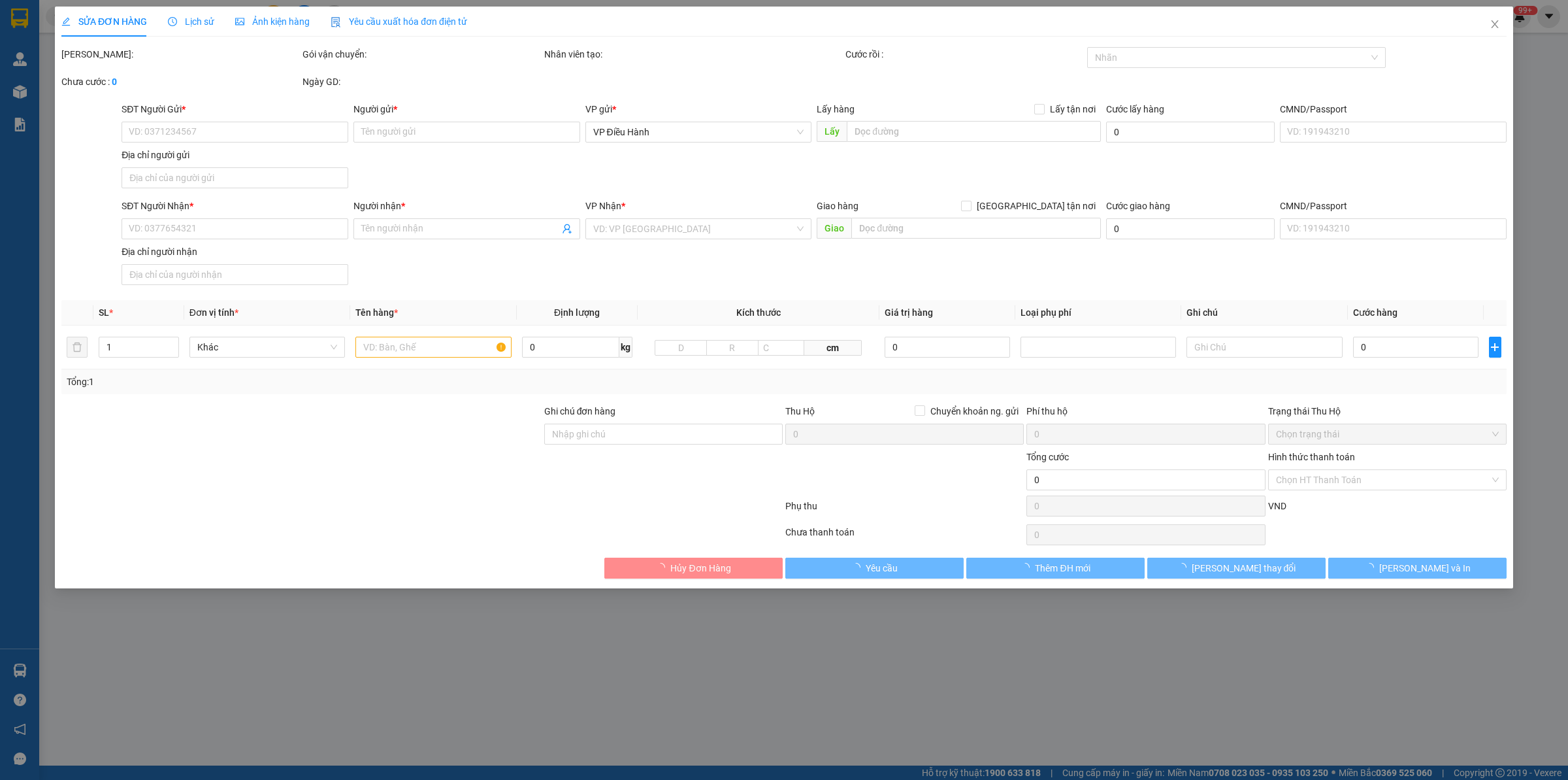
click at [175, 16] on div "Lịch sử" at bounding box center [191, 21] width 46 height 14
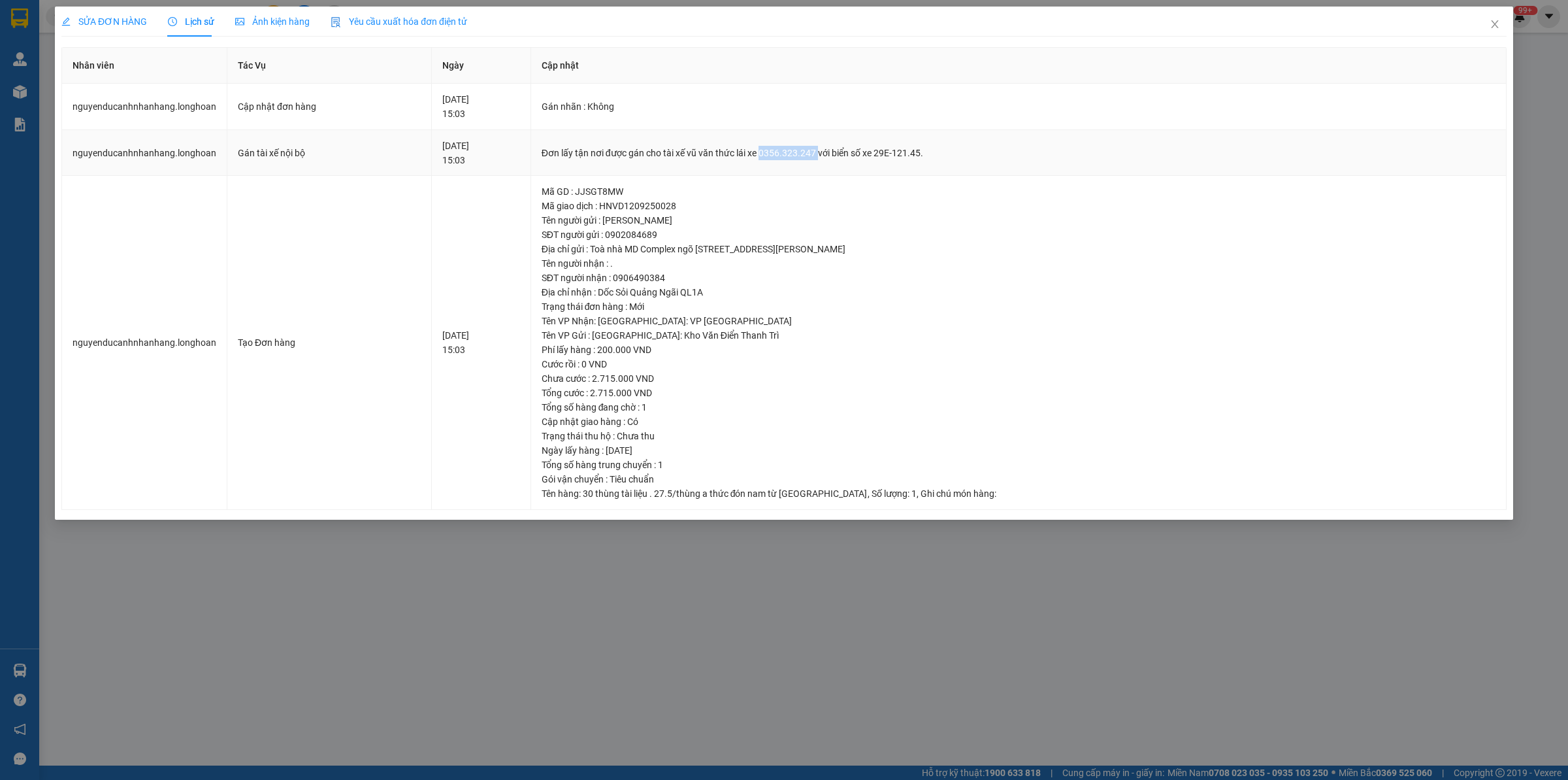
drag, startPoint x: 828, startPoint y: 155, endPoint x: 881, endPoint y: 155, distance: 53.0
click at [881, 155] on div "Đơn lấy tận nơi được gán cho tài xế vũ văn thức lái xe 0356.323.247 với biển số…" at bounding box center [1018, 153] width 954 height 14
copy div "0356.323.247"
click at [116, 18] on span "SỬA ĐƠN HÀNG" at bounding box center [104, 21] width 86 height 11
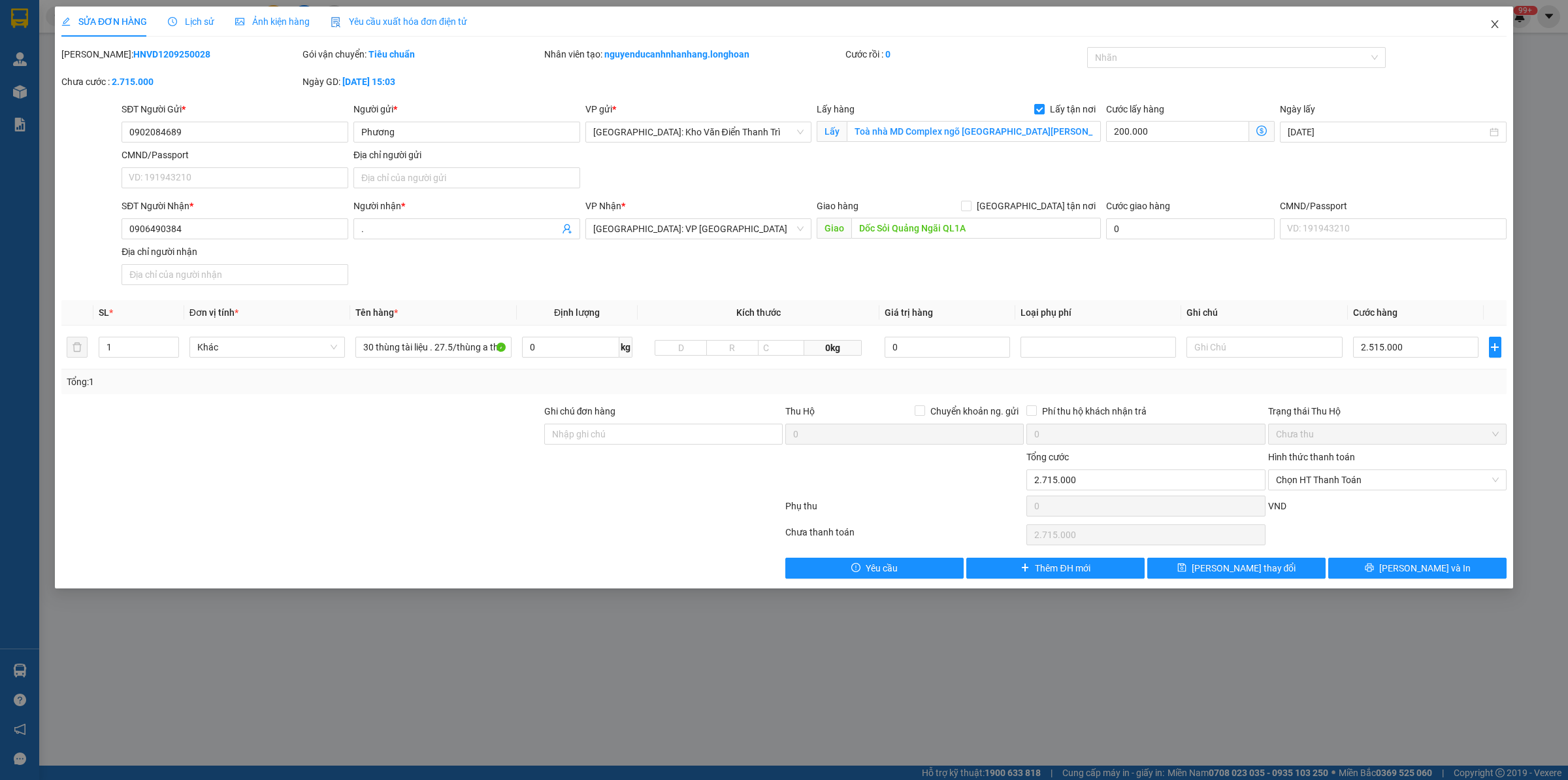
click at [1491, 31] on span "Close" at bounding box center [1495, 25] width 37 height 37
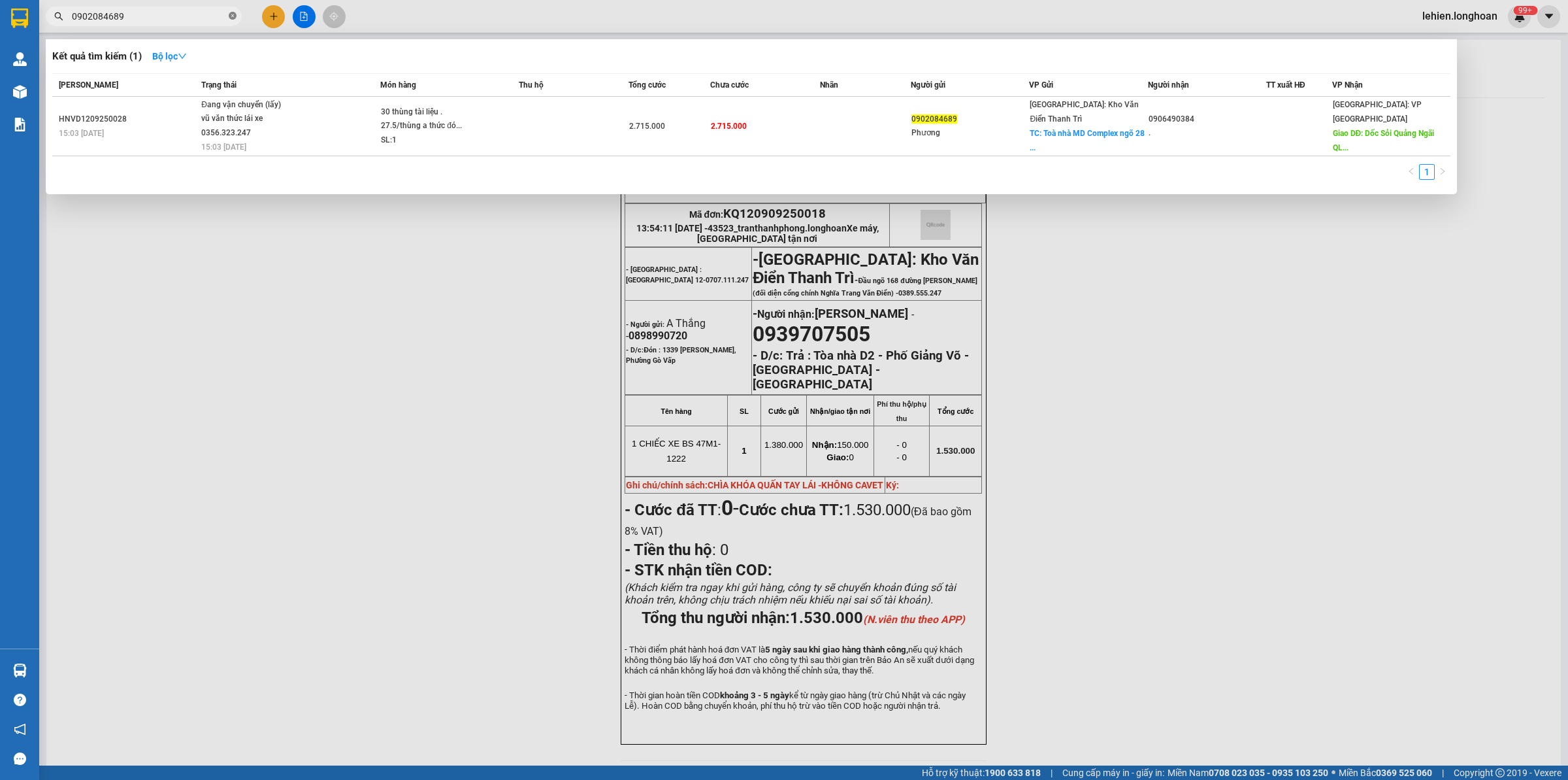
click at [230, 14] on icon "close-circle" at bounding box center [232, 15] width 8 height 8
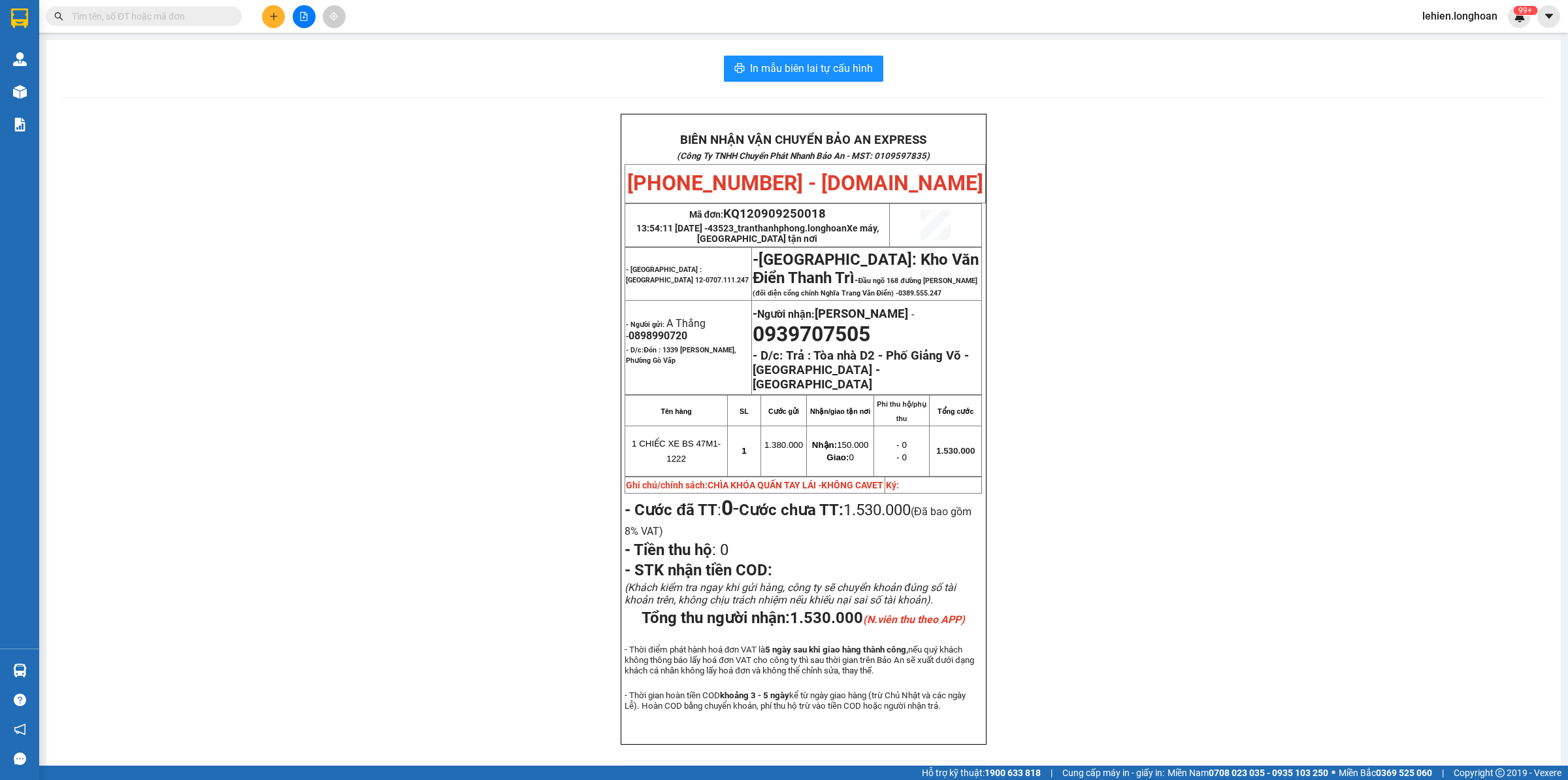
paste input "0985329998"
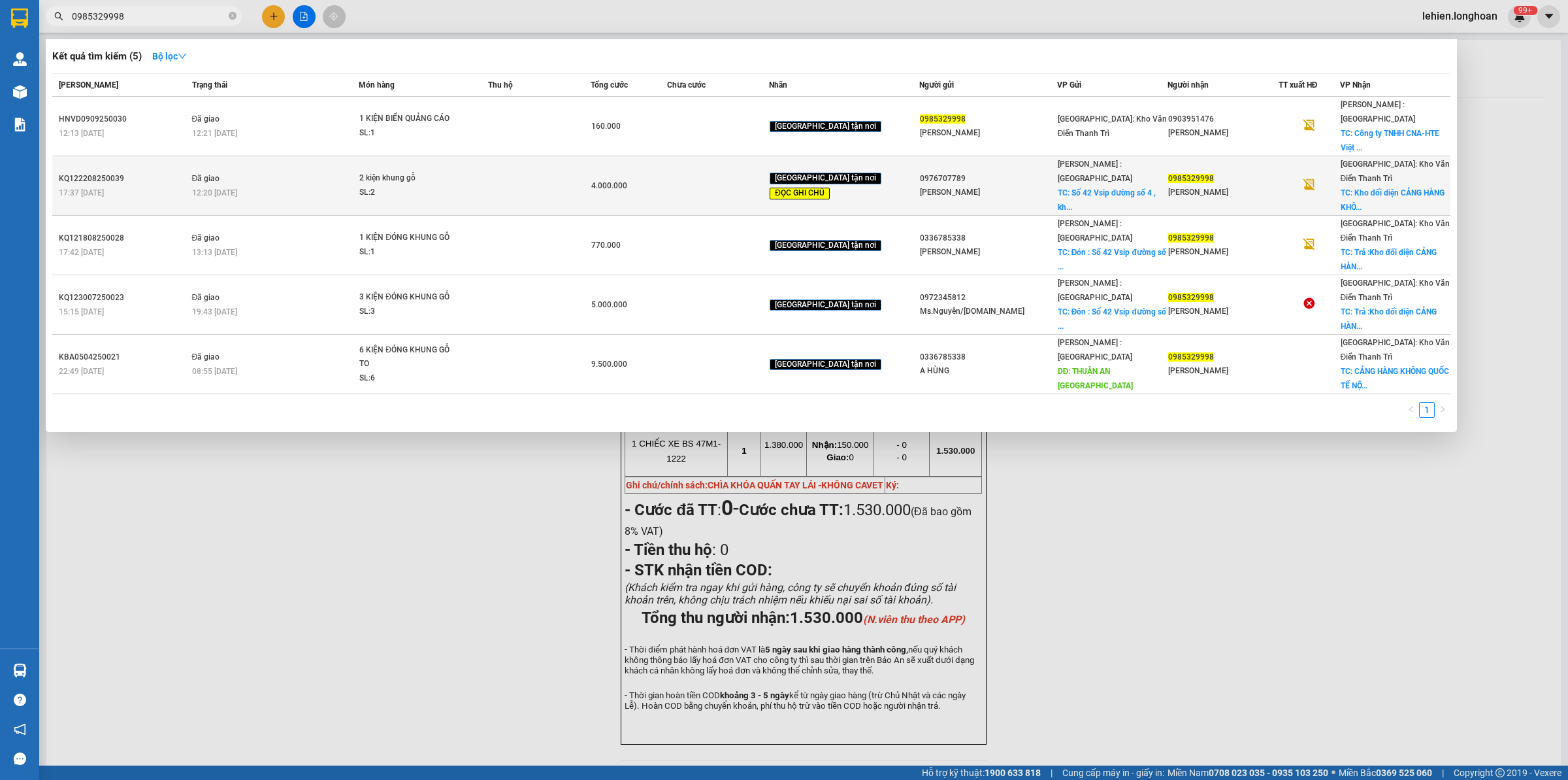
type input "0985329998"
click at [294, 156] on td "Đã giao 12:20 [DATE]" at bounding box center [274, 186] width 171 height 60
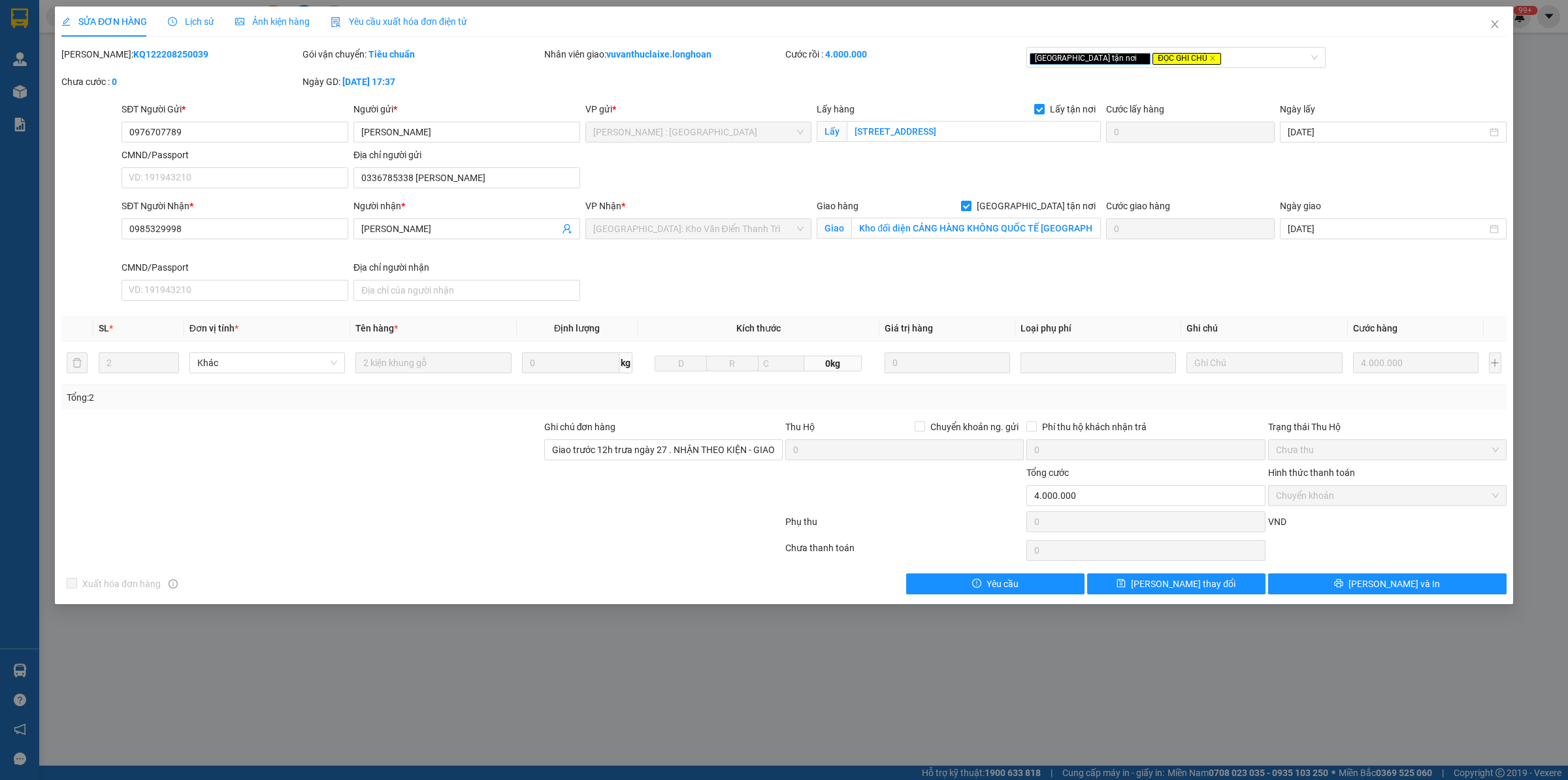
click at [149, 51] on b "KQ122208250039" at bounding box center [171, 54] width 75 height 11
copy b "KQ122208250039"
click at [1510, 17] on span "Close" at bounding box center [1495, 25] width 37 height 37
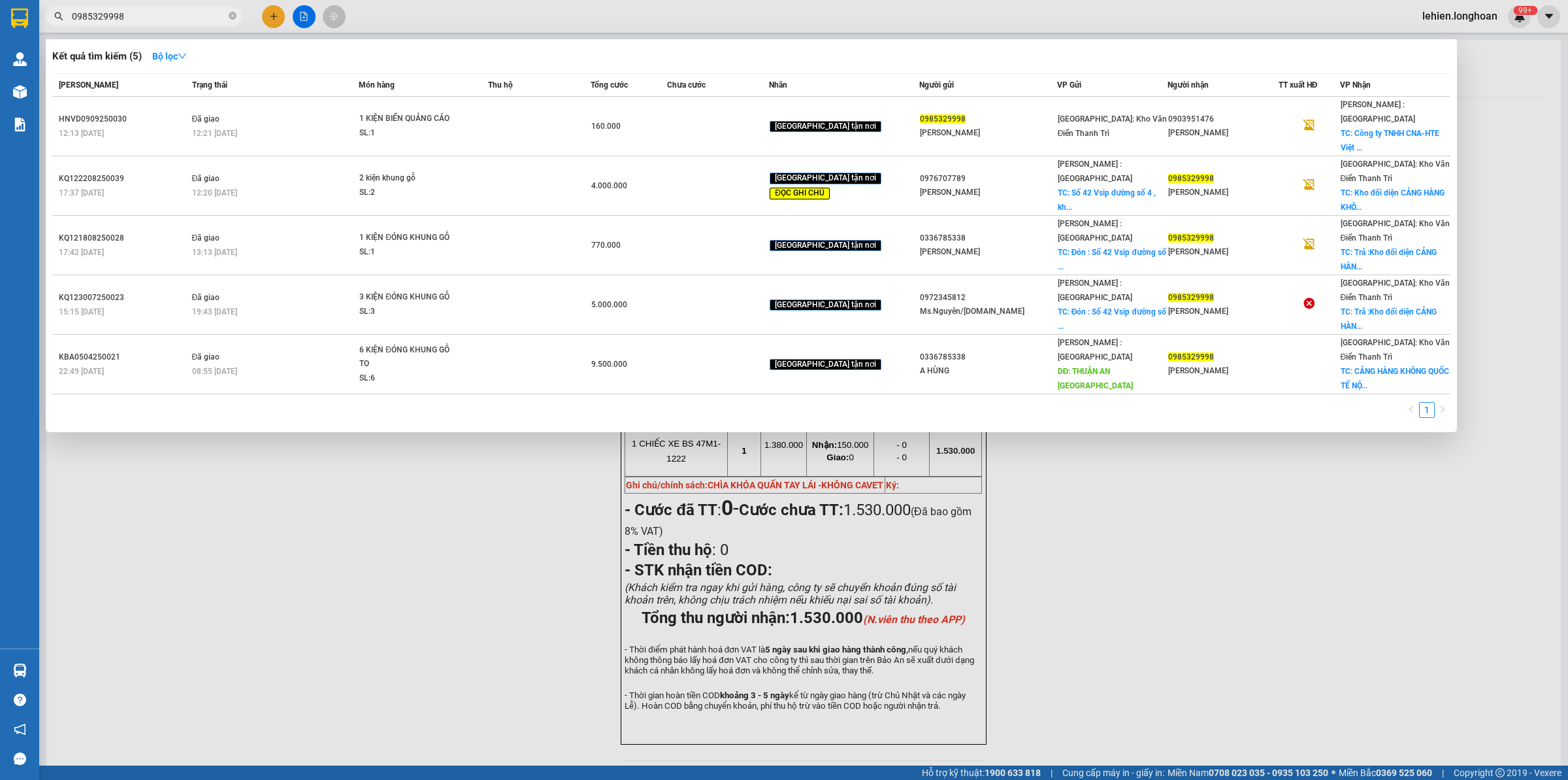
click at [194, 15] on input "0985329998" at bounding box center [148, 16] width 154 height 14
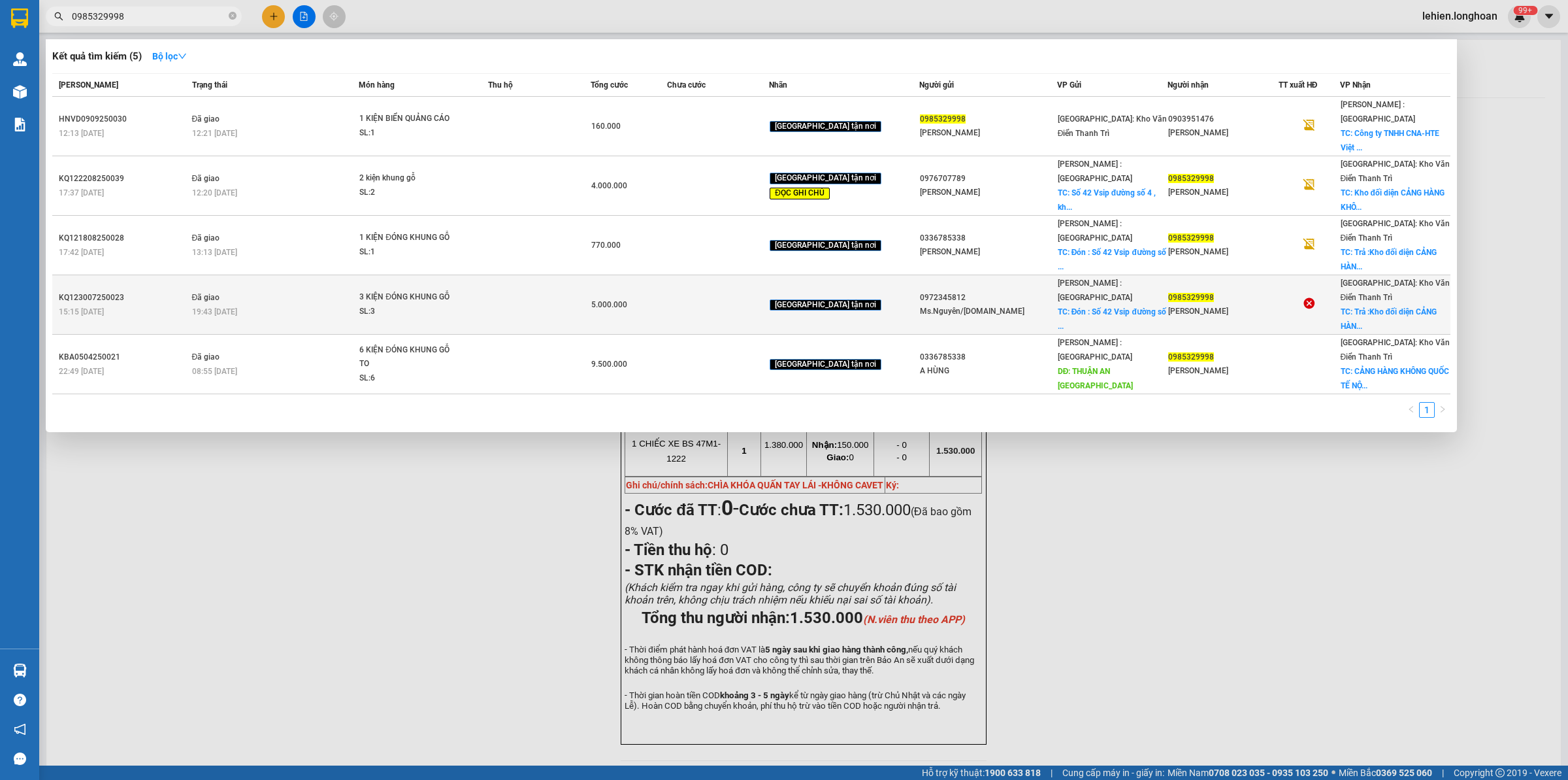
click at [437, 275] on td "3 KIỆN ĐÓNG KHUNG GỖ SL: 3" at bounding box center [423, 305] width 129 height 60
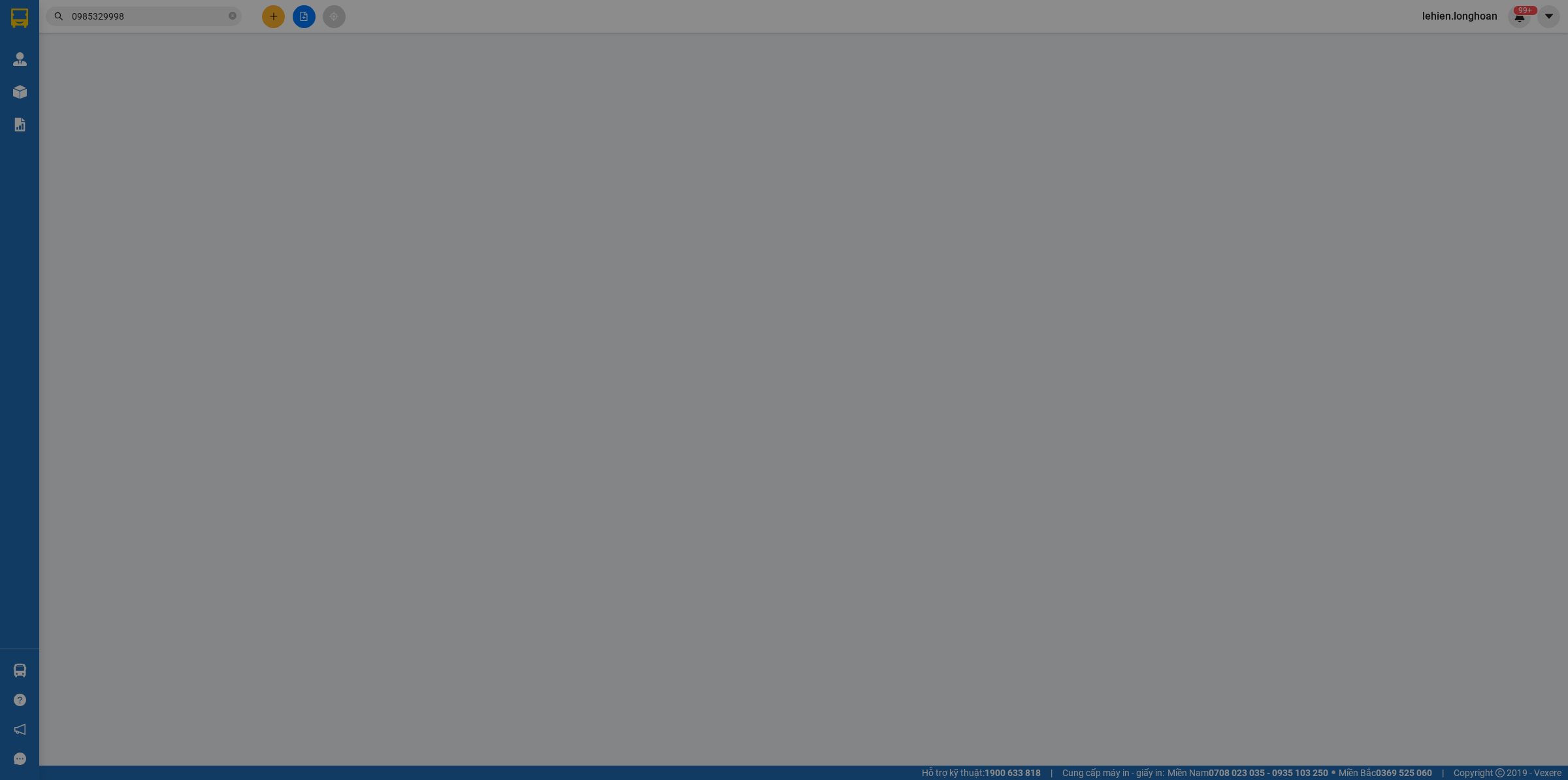
type input "0972345812"
type input "Ms.Nguyên/[DOMAIN_NAME]"
checkbox input "true"
type input "Đón : [STREET_ADDRESS], [GEOGRAPHIC_DATA] , [GEOGRAPHIC_DATA]( [GEOGRAPHIC_DATA…"
type input "0985329998"
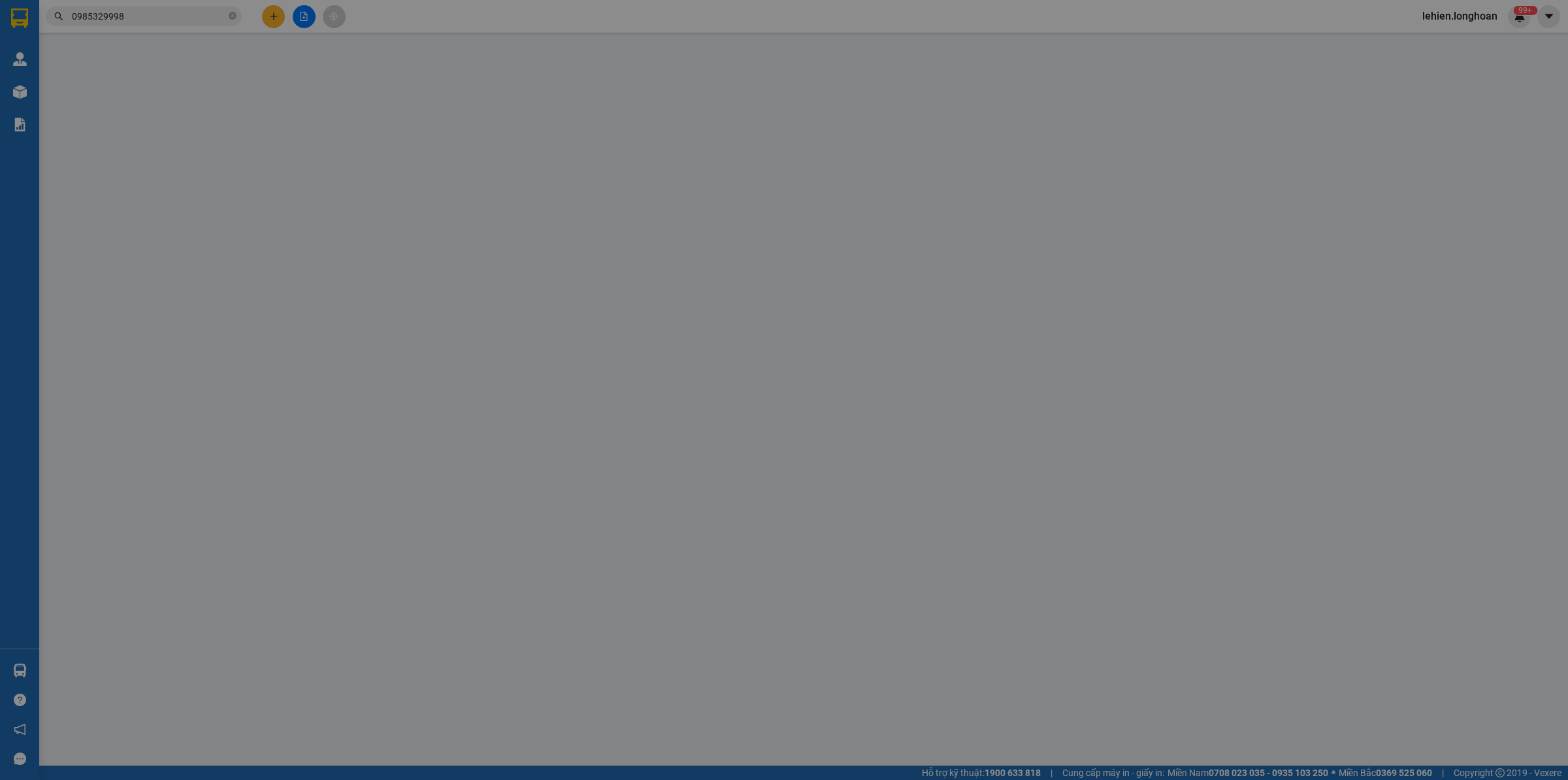
type input "[PERSON_NAME]"
checkbox input "true"
type input "Trả :Kho đối diện CẢNG HÀNG KHÔNG QUỐC TẾ [GEOGRAPHIC_DATA] , XÃ [GEOGRAPHIC_DA…"
type input "( NHẬN THEO KIỆN - GIAO NGUYÊN KIỆN"
type input "5.000.000"
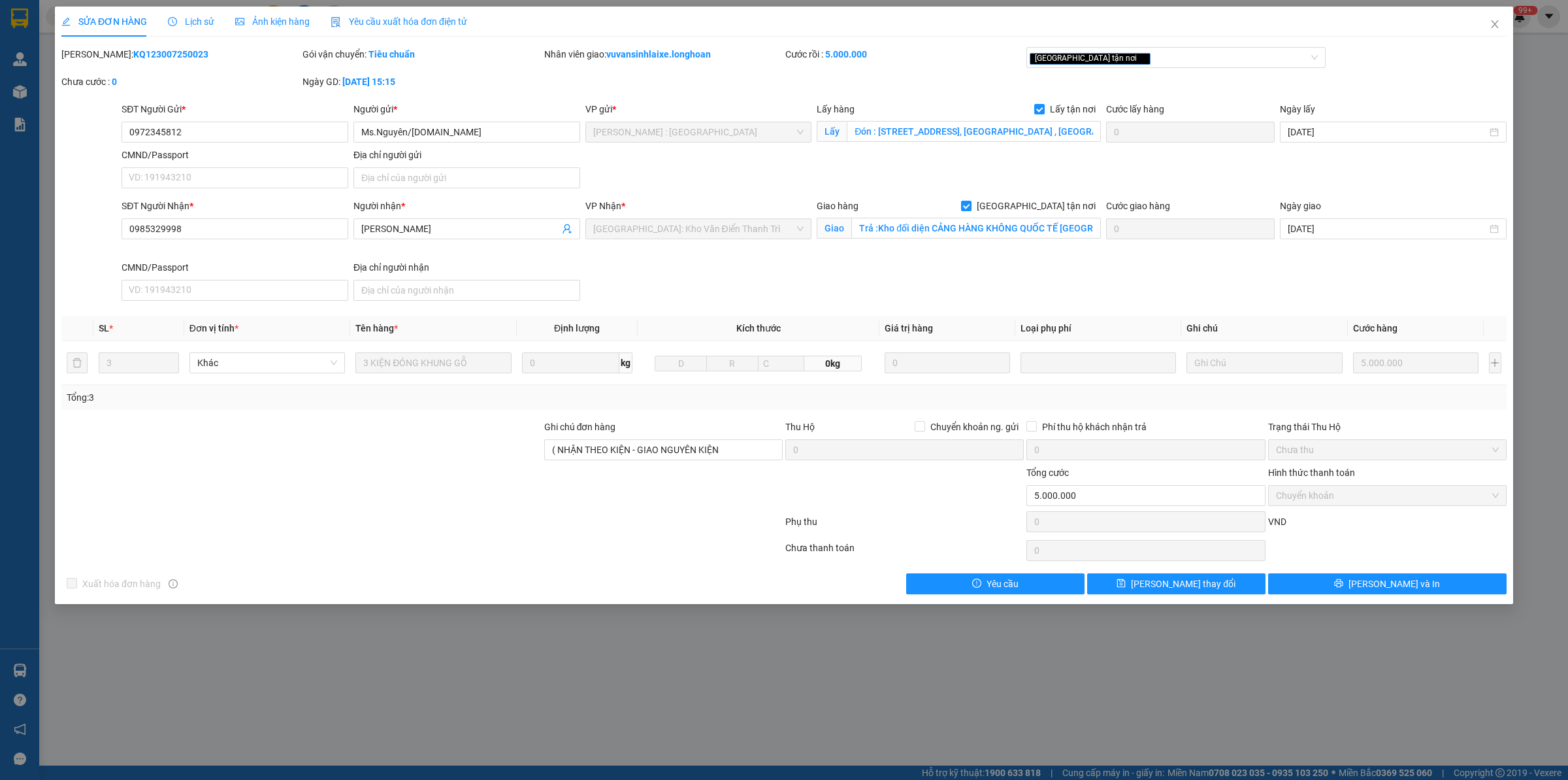
drag, startPoint x: 94, startPoint y: 54, endPoint x: 209, endPoint y: 50, distance: 115.1
click at [209, 50] on div "Mã ĐH: KQ123007250023" at bounding box center [180, 54] width 238 height 14
copy b "KQ123007250023"
click at [1500, 24] on icon "close" at bounding box center [1495, 24] width 11 height 11
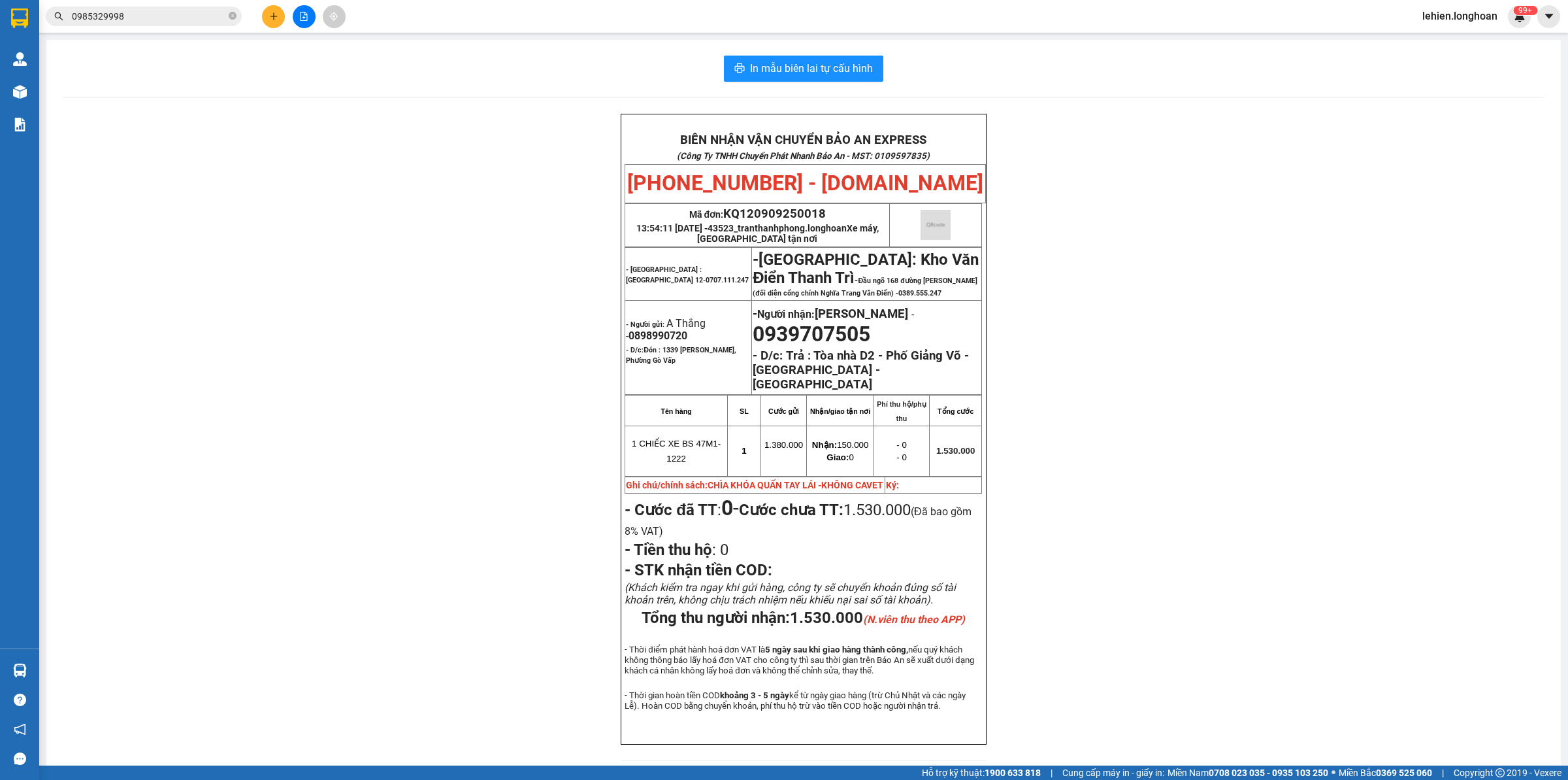
click at [188, 13] on input "0985329998" at bounding box center [148, 16] width 154 height 14
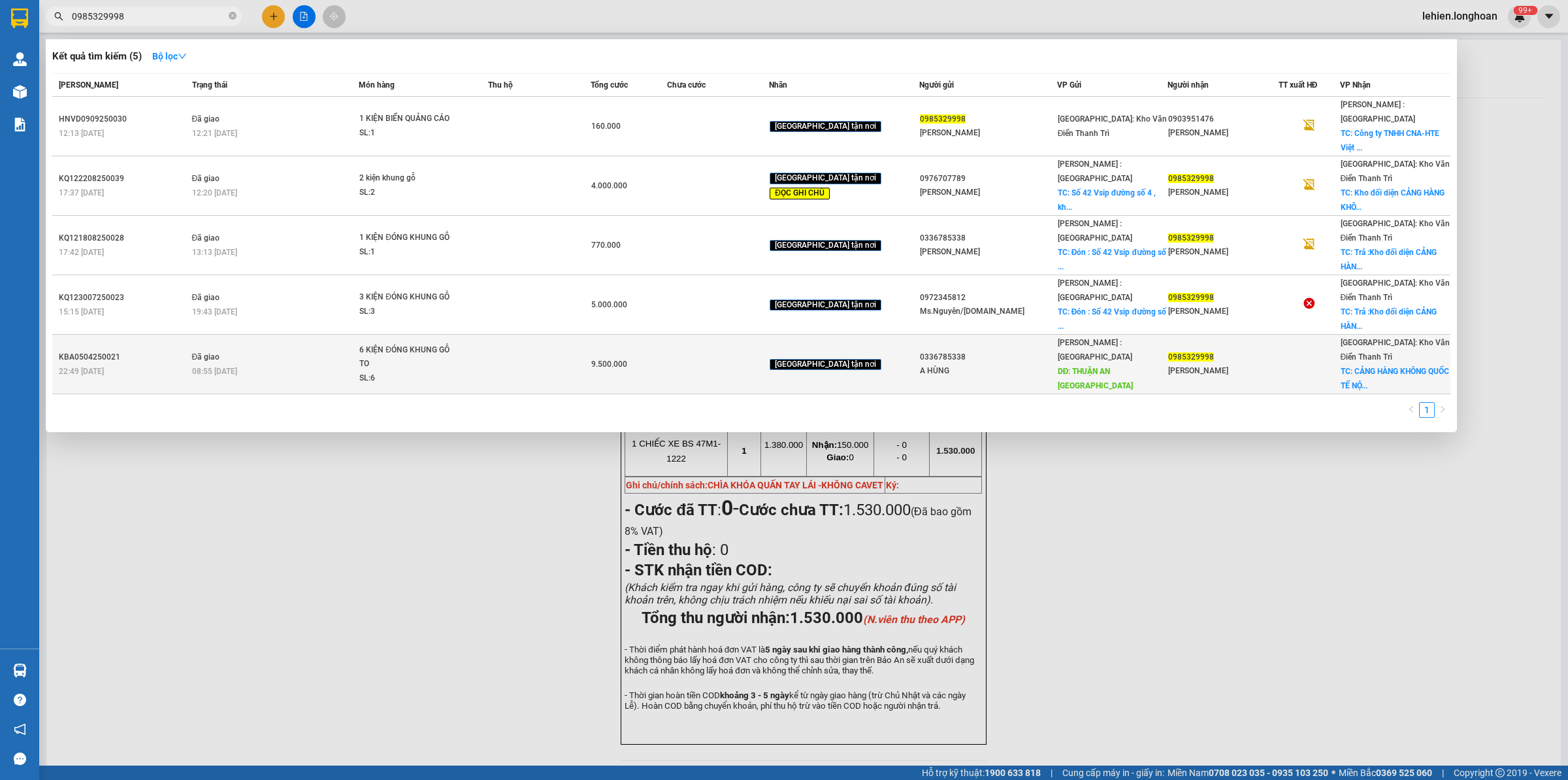
click at [421, 343] on div "6 KIỆN ĐÓNG KHUNG GỖ TO" at bounding box center [408, 357] width 98 height 28
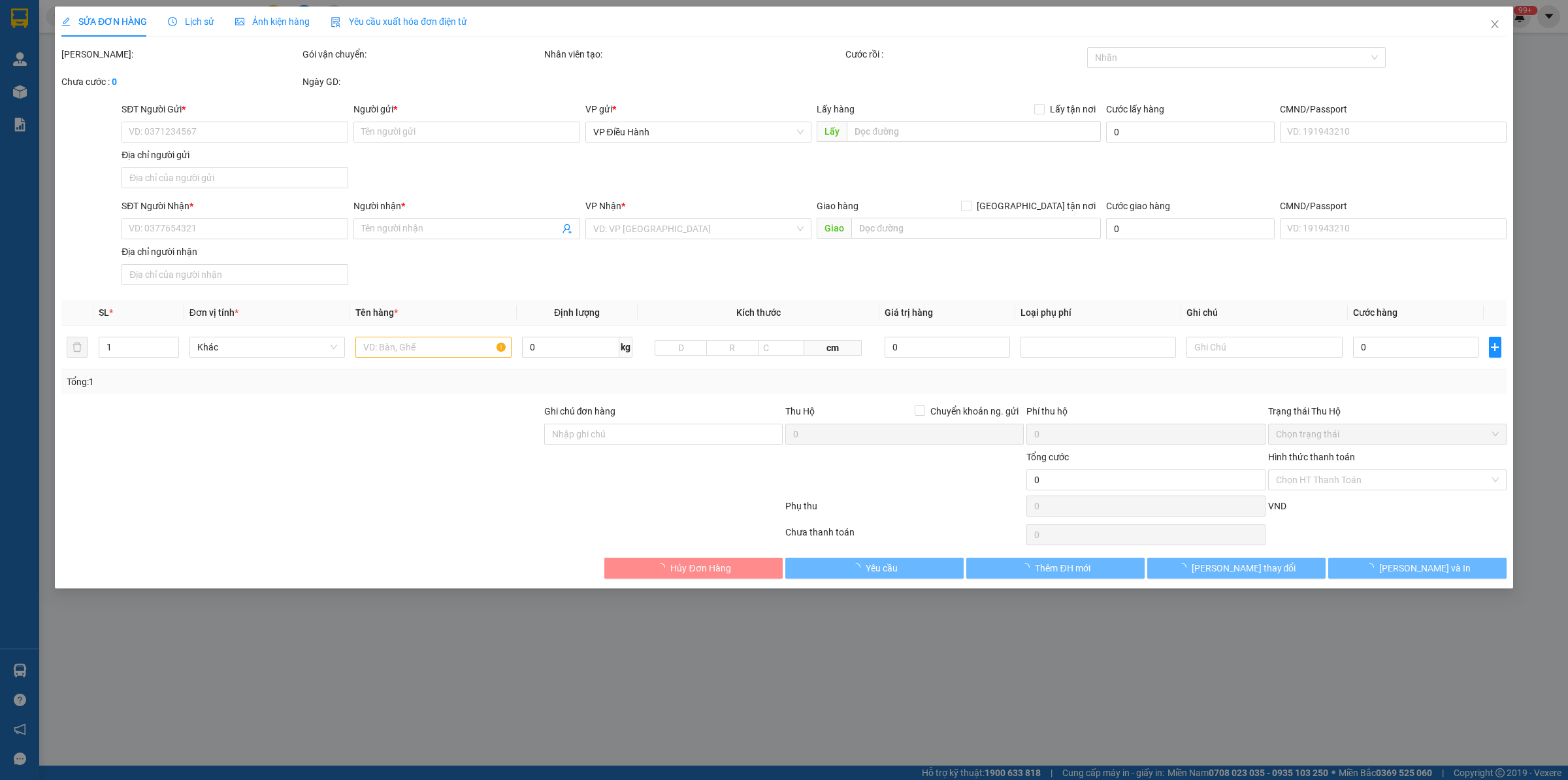
type input "0336785338"
type input "A HÙNG"
type input "THUẬN AN BÌNH DƯƠNG"
type input "0985329998"
type input "[PERSON_NAME]"
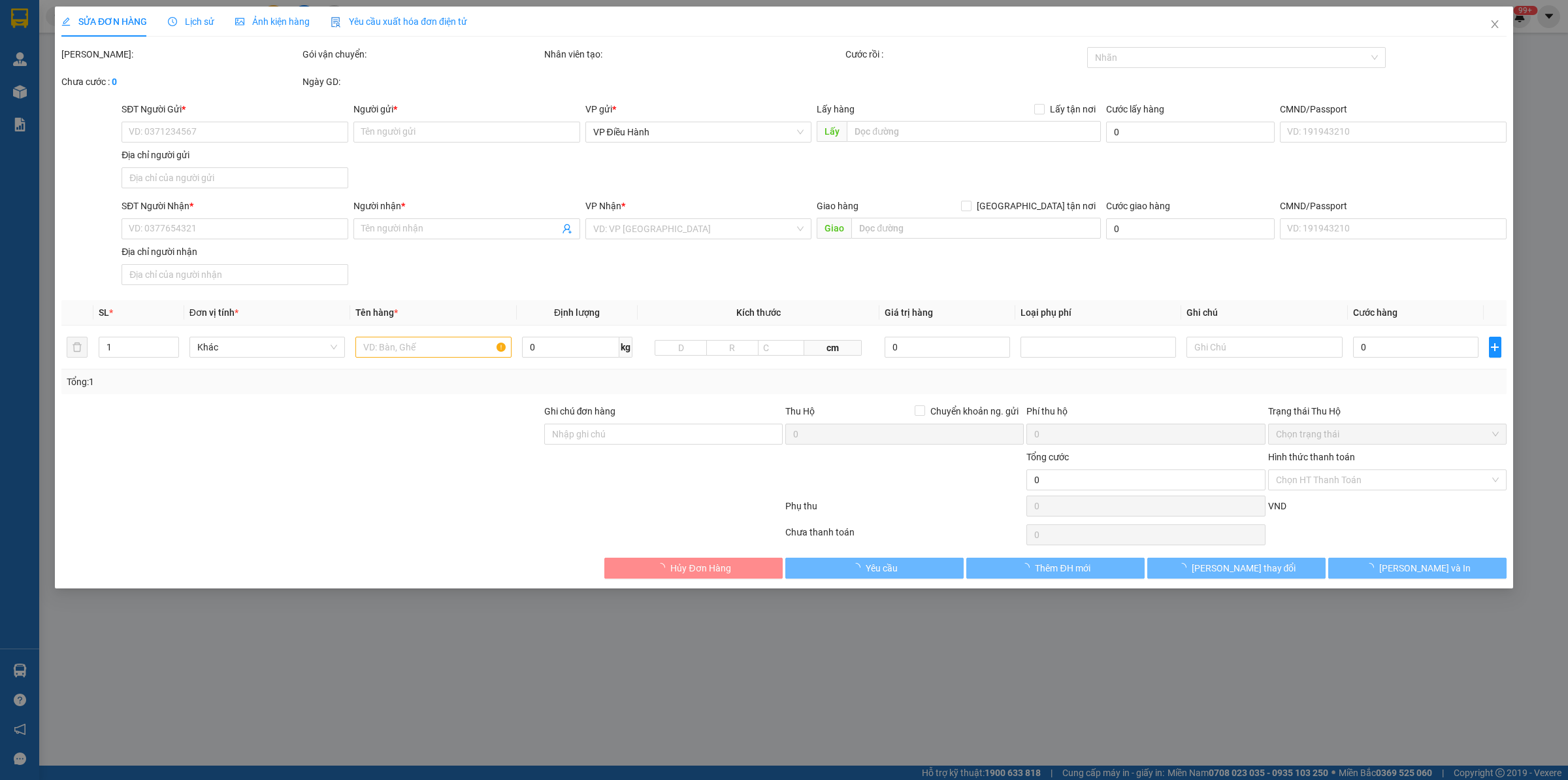
checkbox input "true"
type input "CẢNG HÀNG KHÔNG QUỐC TẾ [GEOGRAPHIC_DATA] , XÃ [GEOGRAPHIC_DATA] , [GEOGRAPHIC_…"
type input "0976621199 SDT thanh toán"
type input "9.500.000"
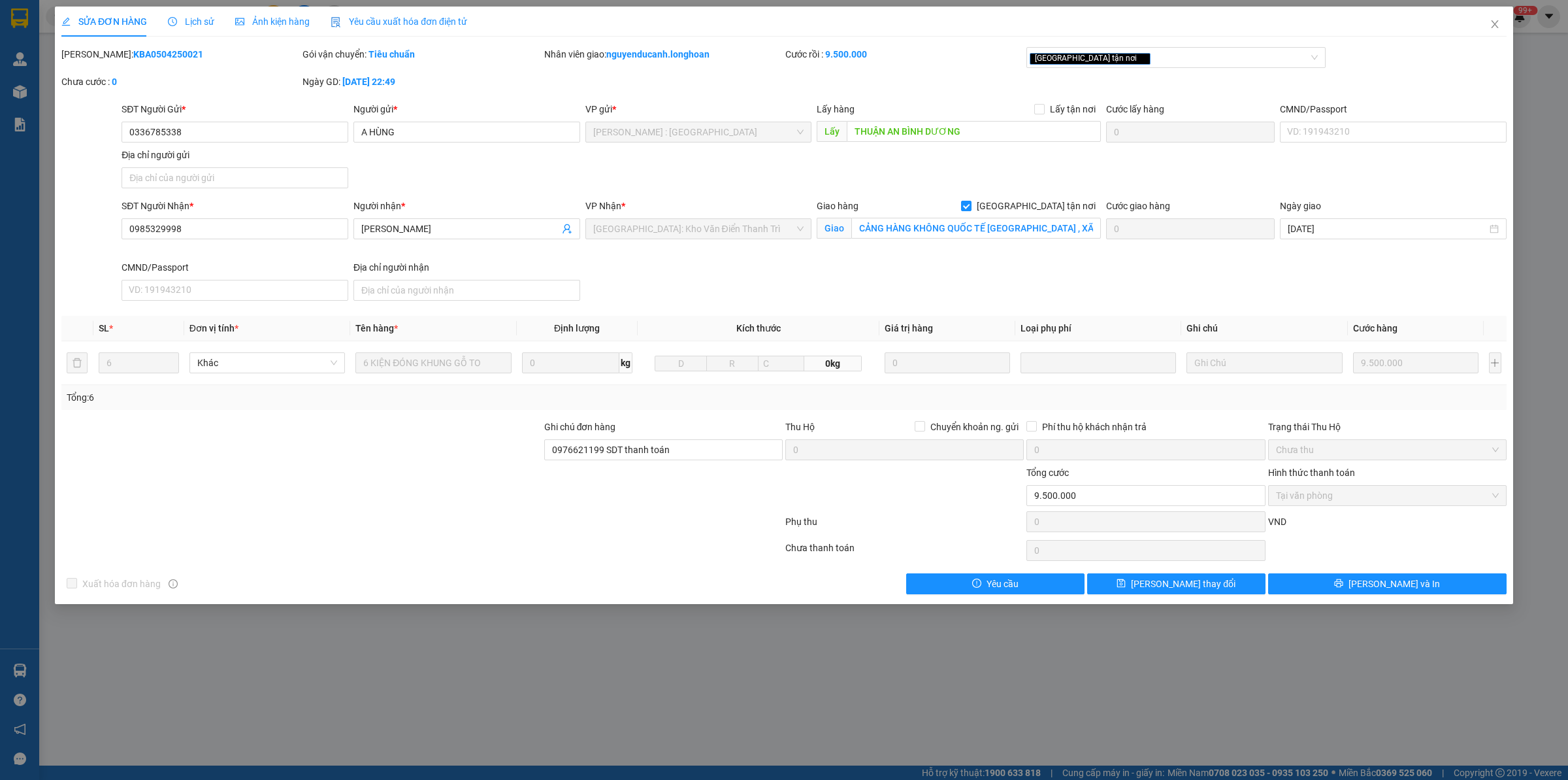
click at [155, 52] on b "KBA0504250021" at bounding box center [168, 54] width 70 height 11
click at [1496, 30] on span "Close" at bounding box center [1495, 25] width 37 height 37
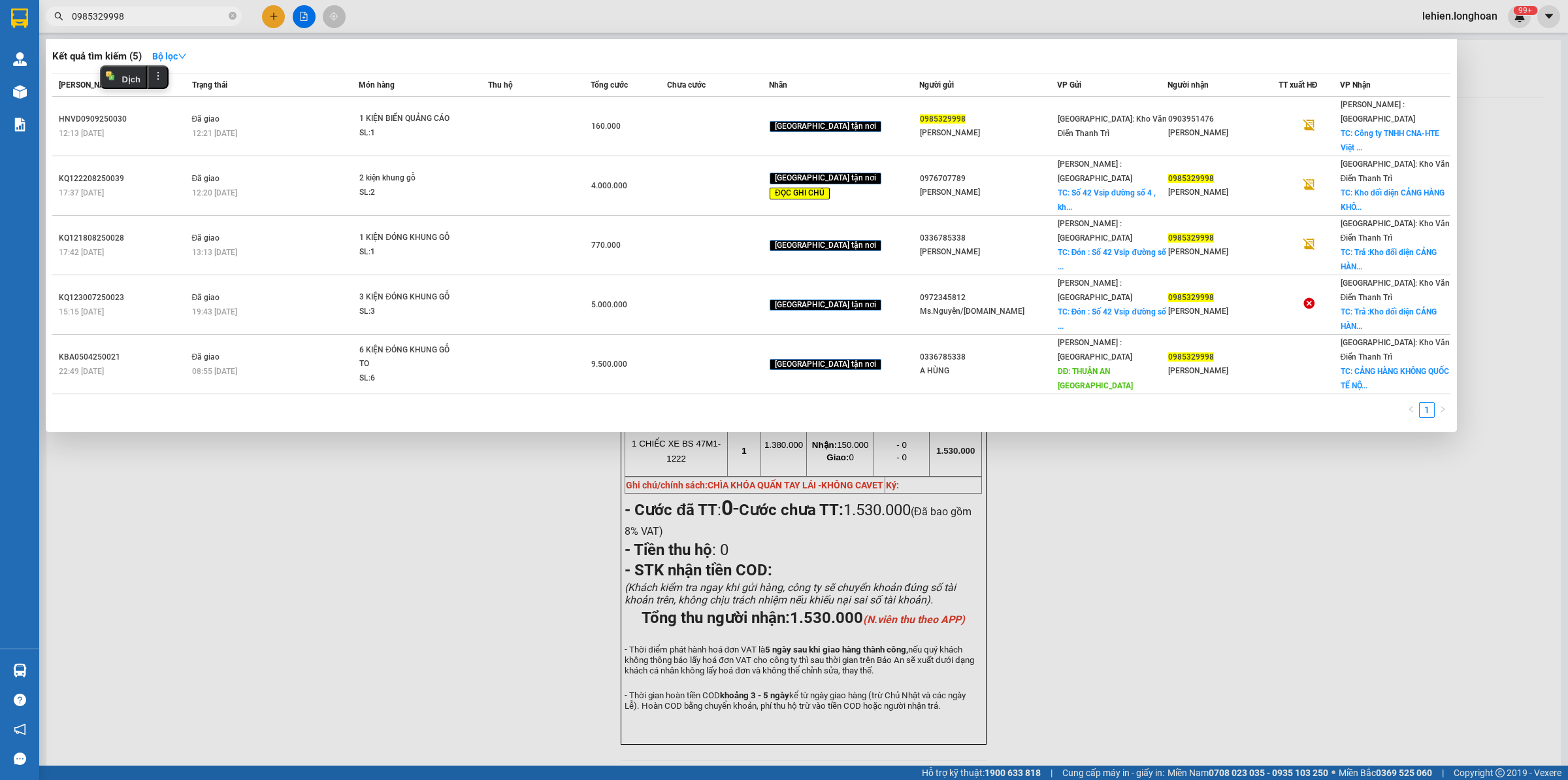
click at [165, 6] on span "0985329998" at bounding box center [143, 16] width 196 height 20
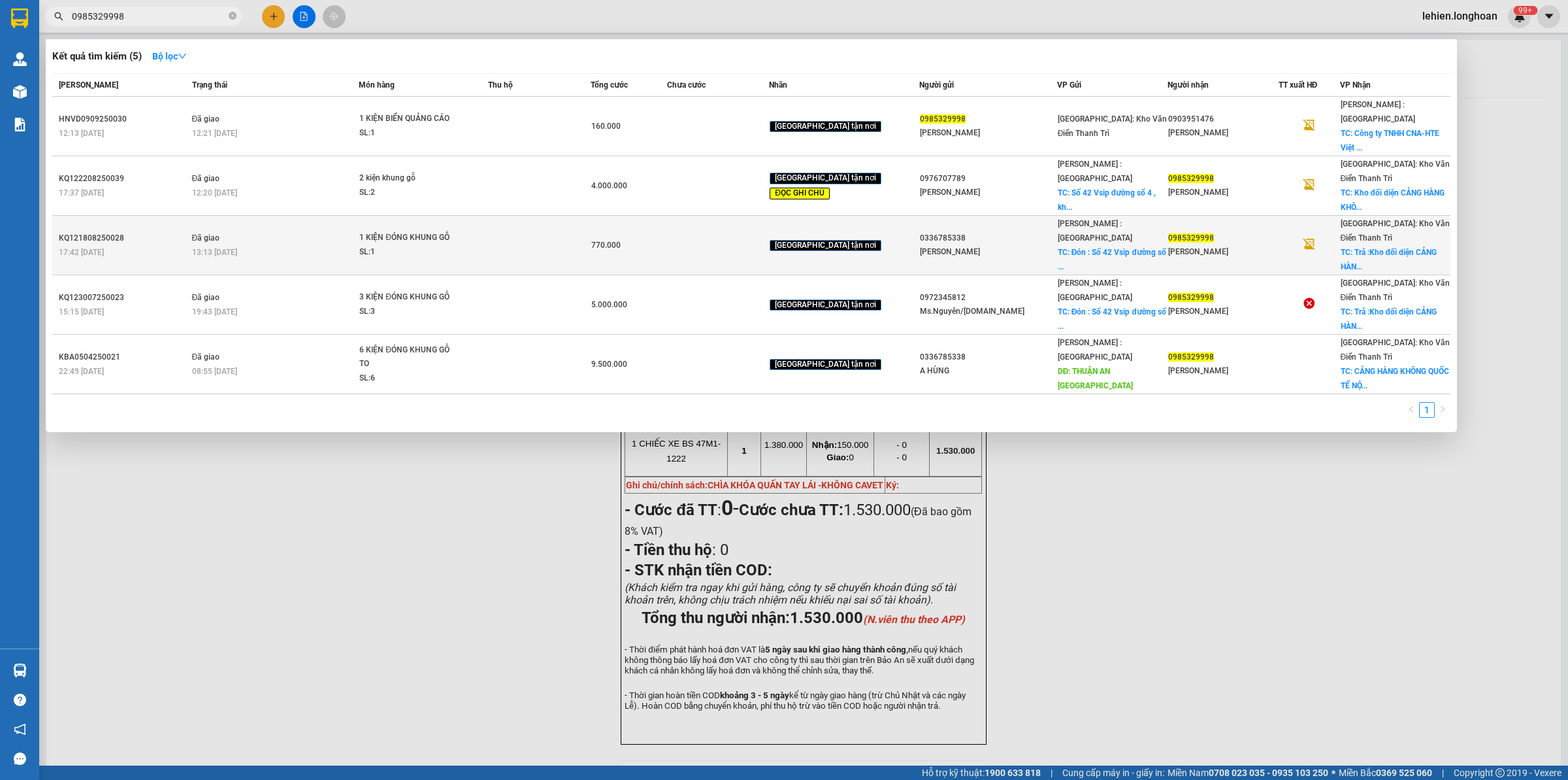
click at [409, 219] on td "1 KIỆN ĐÓNG KHUNG GỖ SL: 1" at bounding box center [423, 245] width 129 height 60
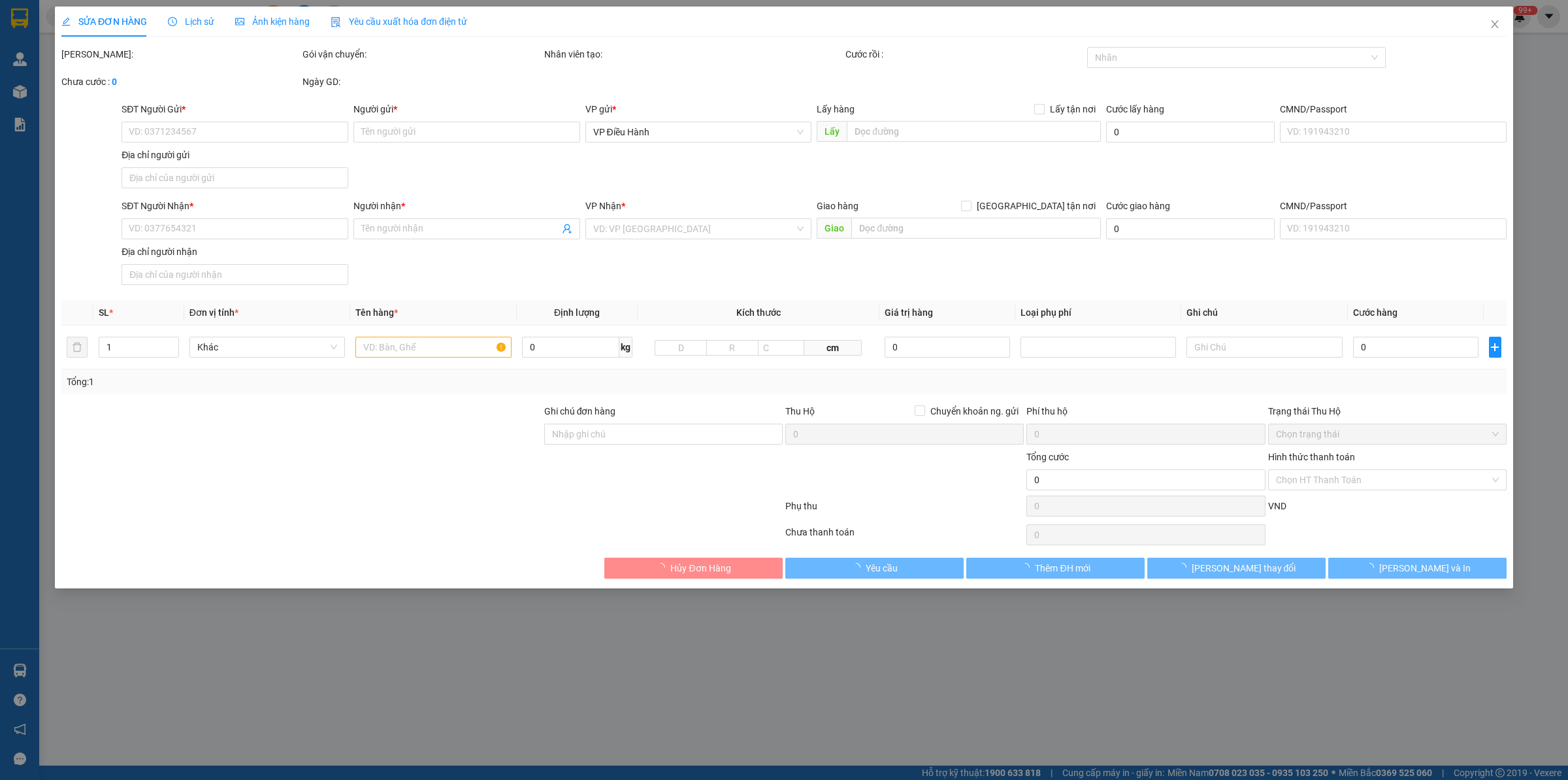
type input "0336785338"
type input "[PERSON_NAME]"
checkbox input "true"
type input "Đón : [STREET_ADDRESS], [GEOGRAPHIC_DATA] , [GEOGRAPHIC_DATA]( [GEOGRAPHIC_DATA…"
type input "0985329998"
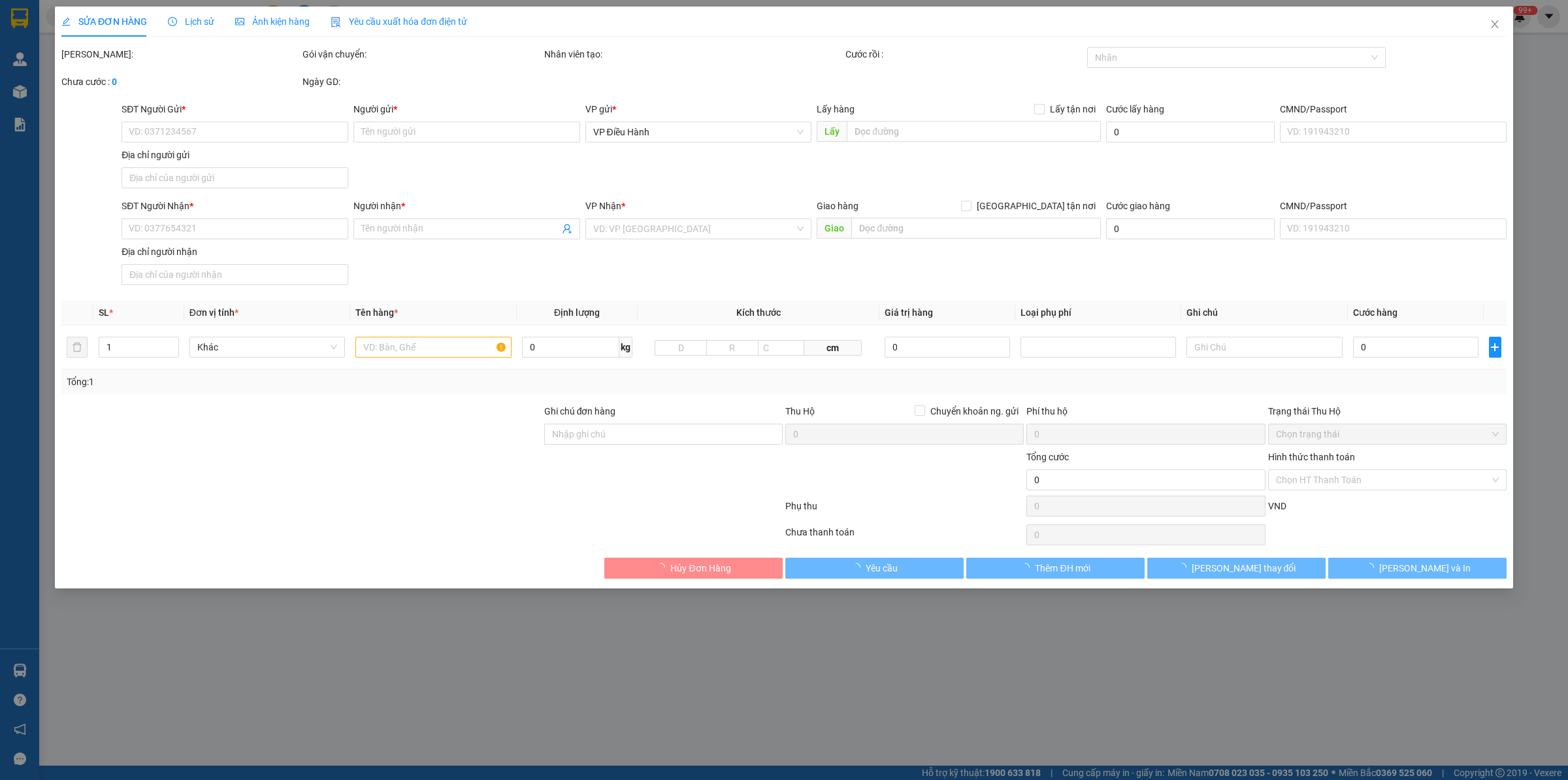
type input "[PERSON_NAME]"
checkbox input "true"
type input "Trả :Kho đối diện CẢNG HÀNG KHÔNG QUỐC TẾ [GEOGRAPHIC_DATA] , XÃ [GEOGRAPHIC_DA…"
type input "770.000"
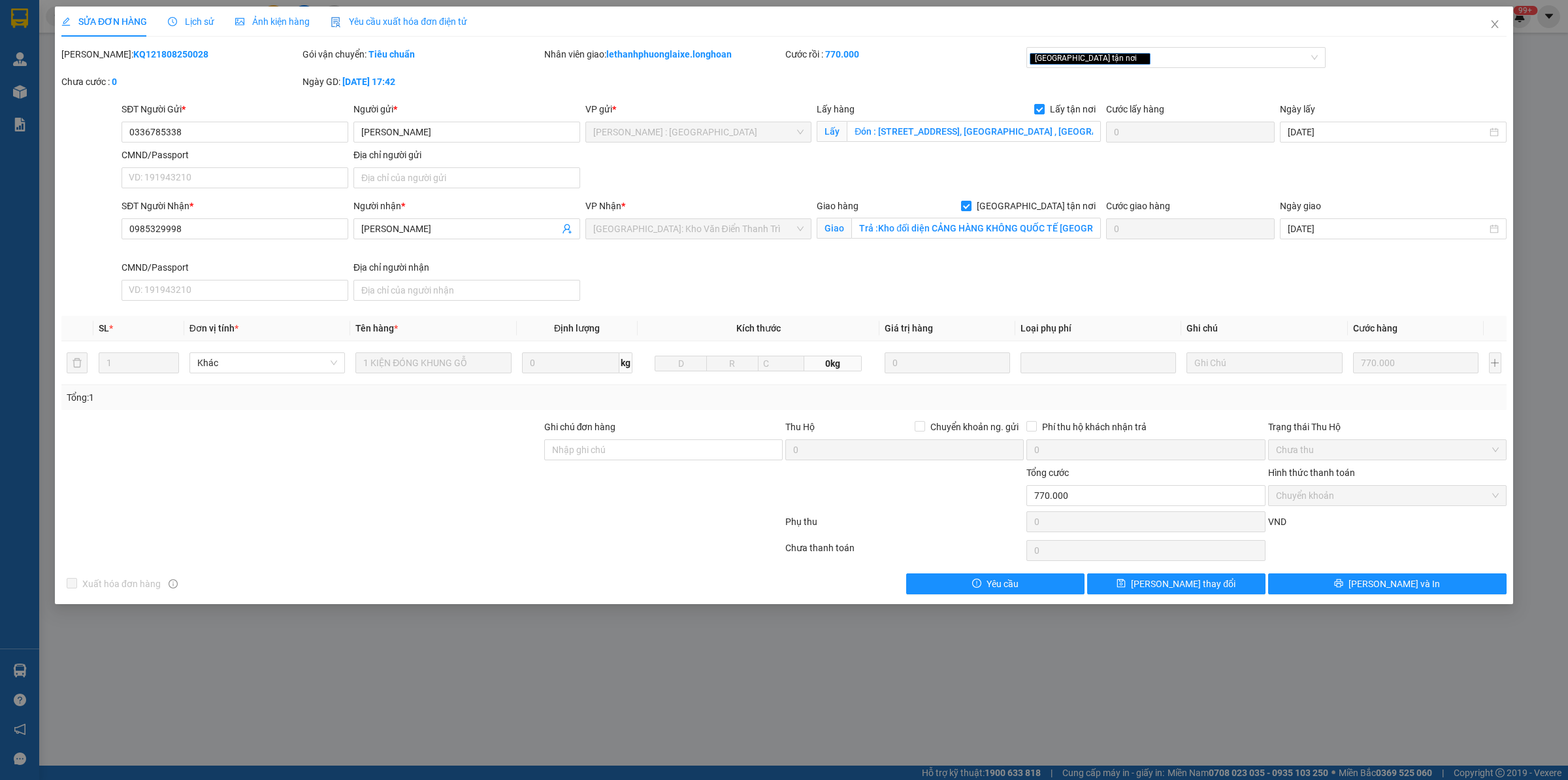
click at [145, 53] on b "KQ121808250028" at bounding box center [171, 54] width 75 height 11
copy b "KQ121808250028"
click at [1496, 20] on icon "close" at bounding box center [1495, 24] width 11 height 11
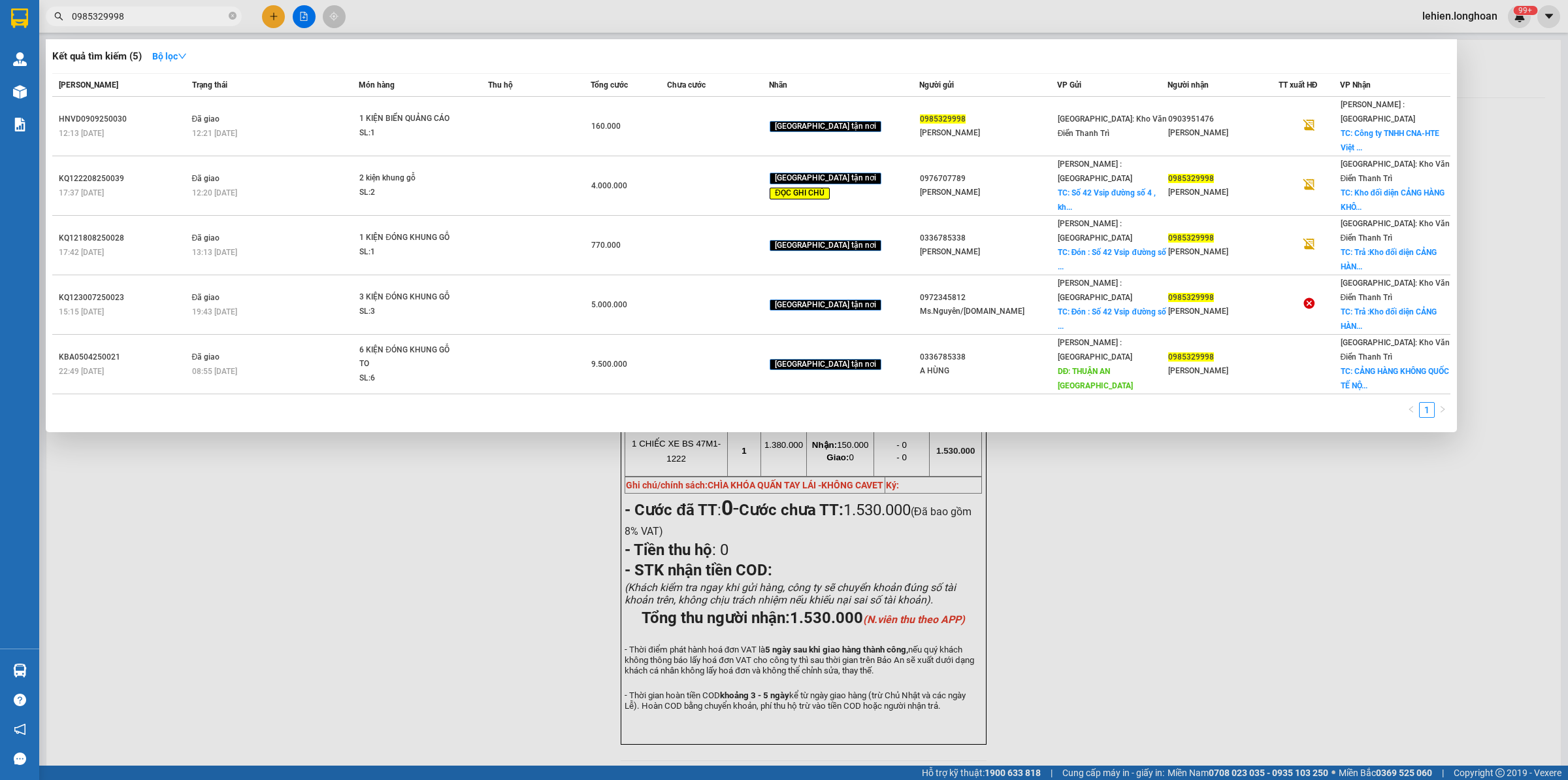
click at [207, 18] on input "0985329998" at bounding box center [148, 16] width 154 height 14
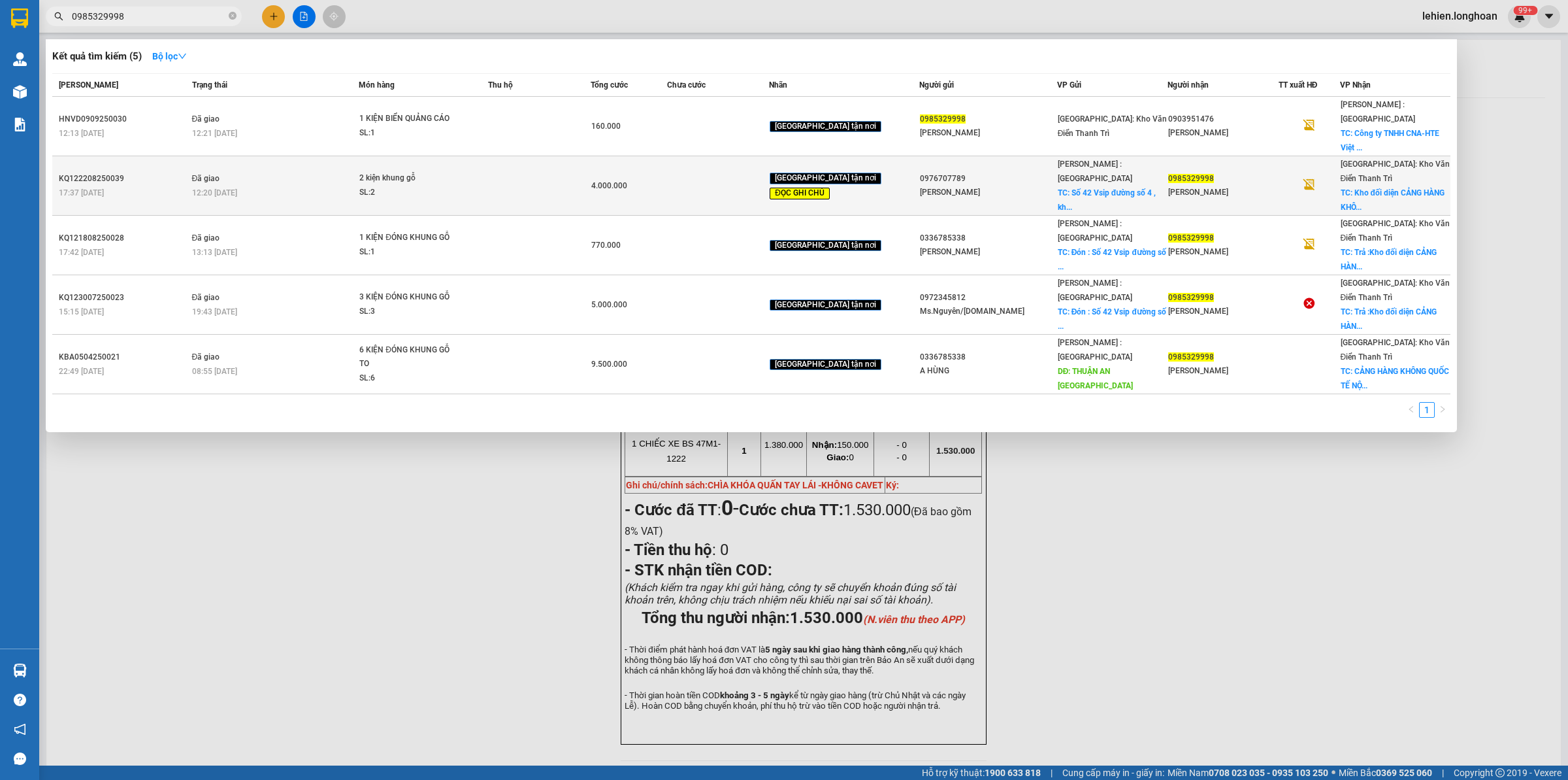
click at [293, 186] on div "12:20 [DATE]" at bounding box center [275, 193] width 167 height 14
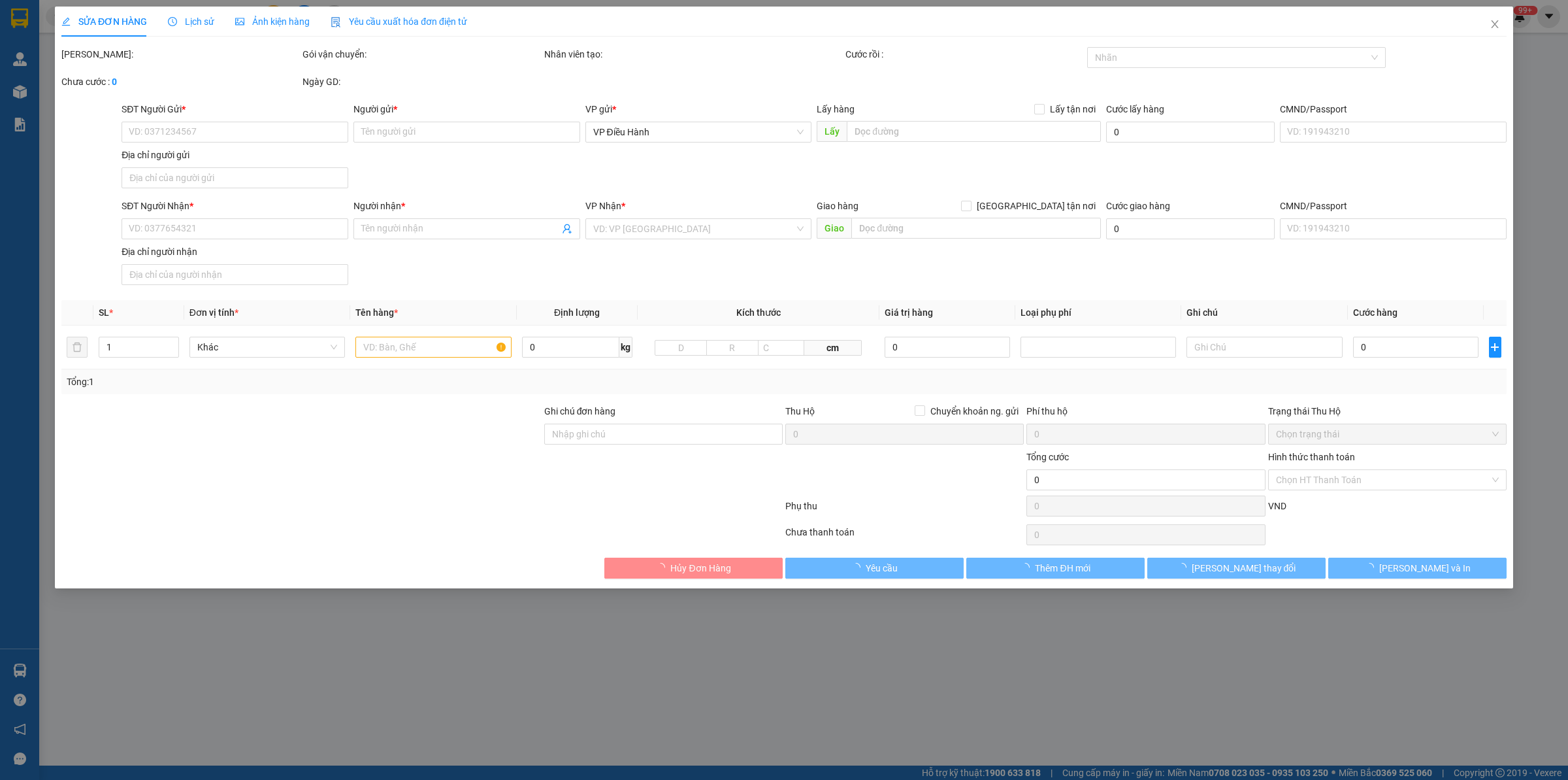
type input "0976707789"
type input "[PERSON_NAME]"
checkbox input "true"
type input "[STREET_ADDRESS]"
type input "0336785338 [PERSON_NAME]"
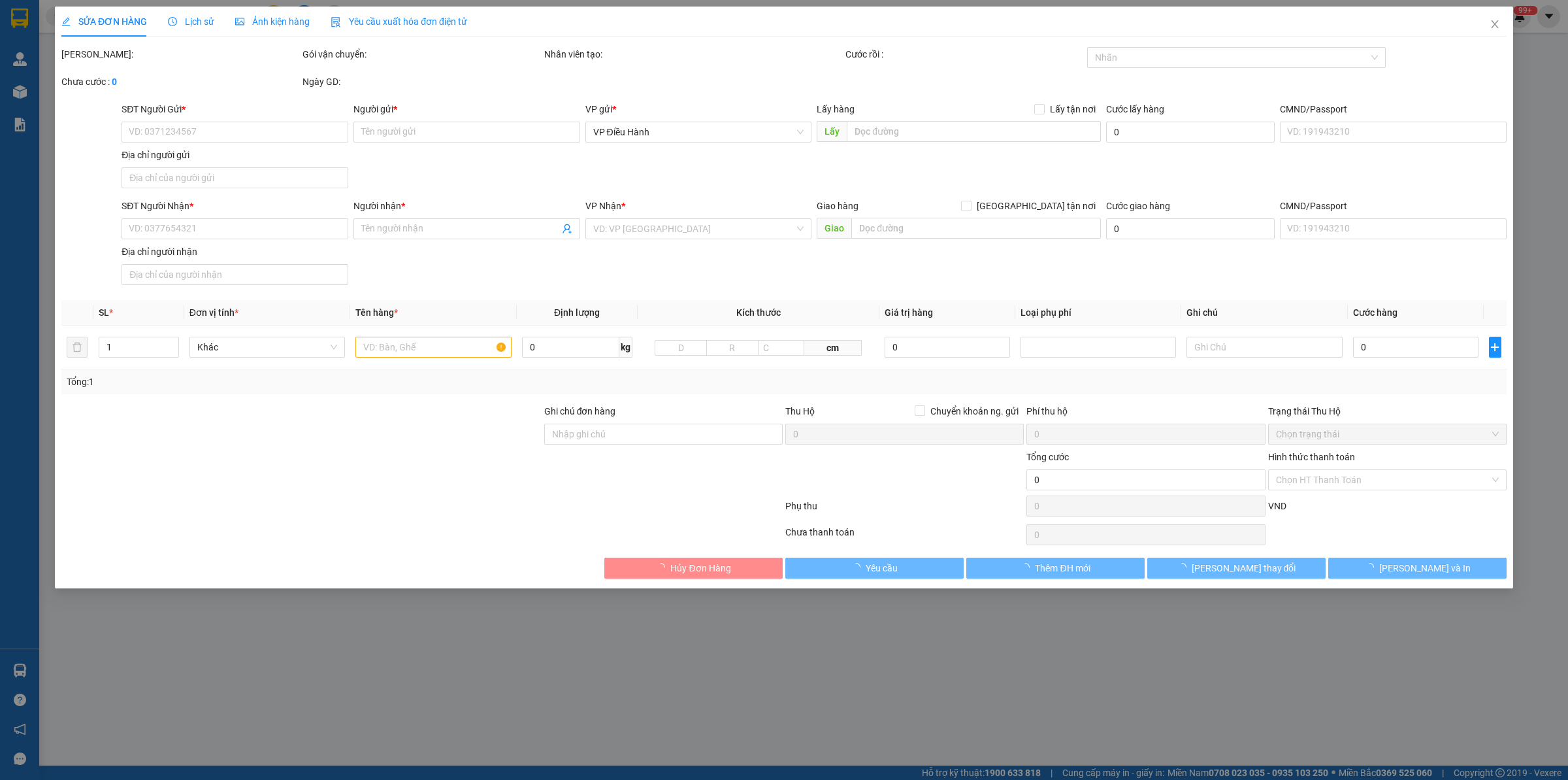
type input "0985329998"
type input "[PERSON_NAME]"
checkbox input "true"
type input "Kho đối diện CẢNG HÀNG KHÔNG QUỐC TẾ [GEOGRAPHIC_DATA] , XÃ [GEOGRAPHIC_DATA] ,…"
type input "Giao trước 12h trưa ngày 27 . NHẬN THEO KIỆN - GIAO NGUYÊN KIỆN."
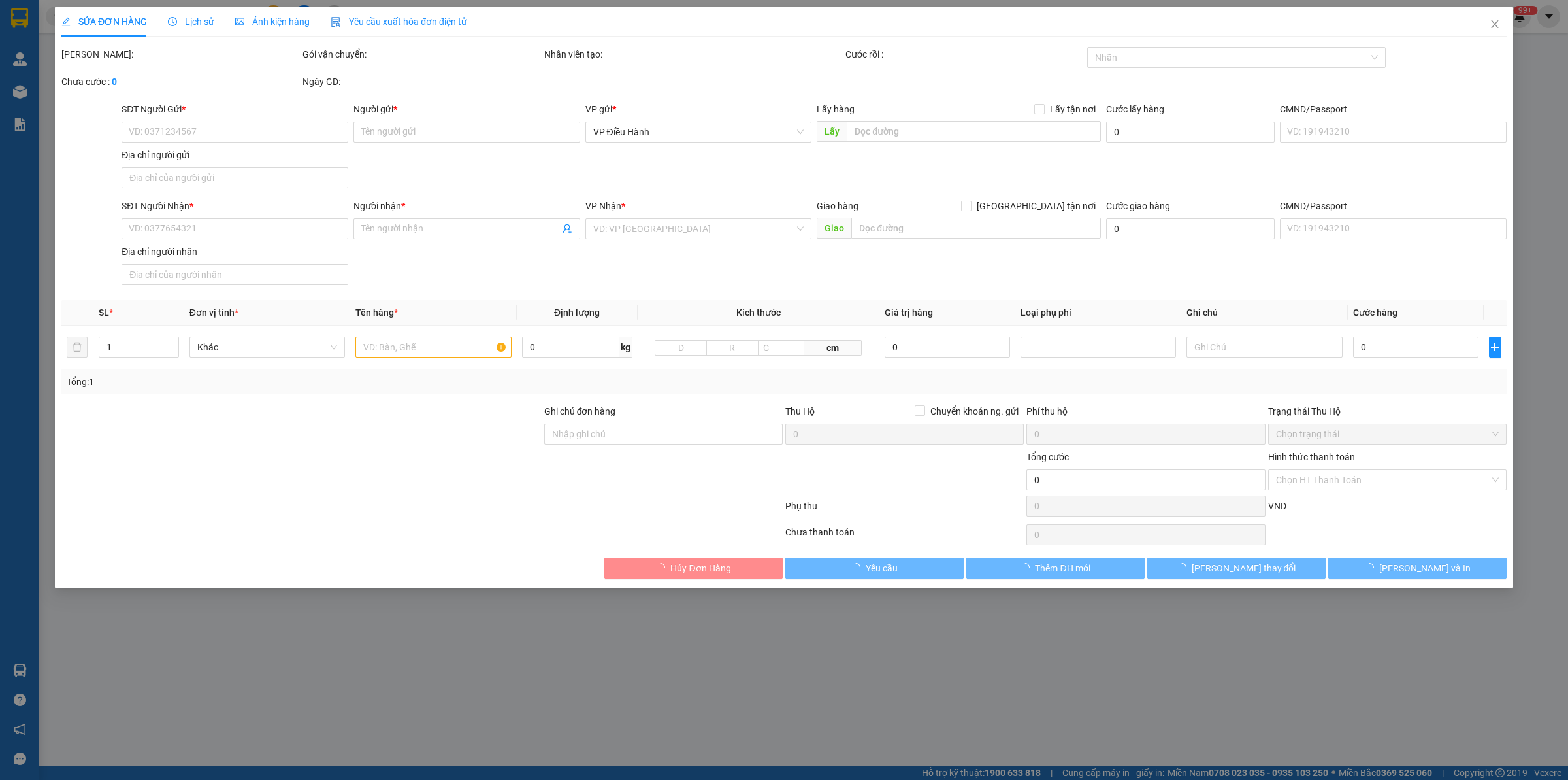
type input "4.000.000"
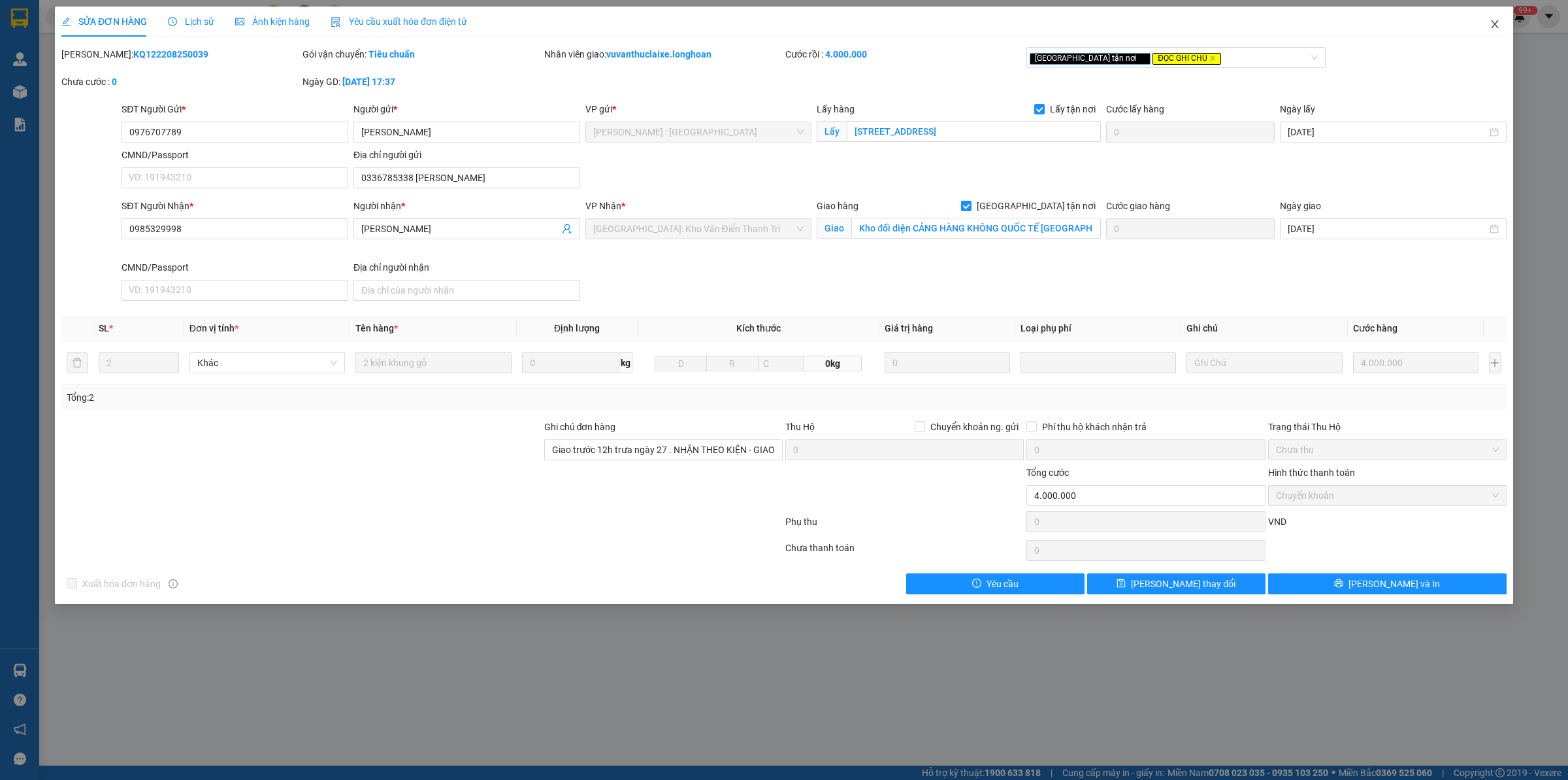
click at [1491, 17] on span "Close" at bounding box center [1495, 25] width 37 height 37
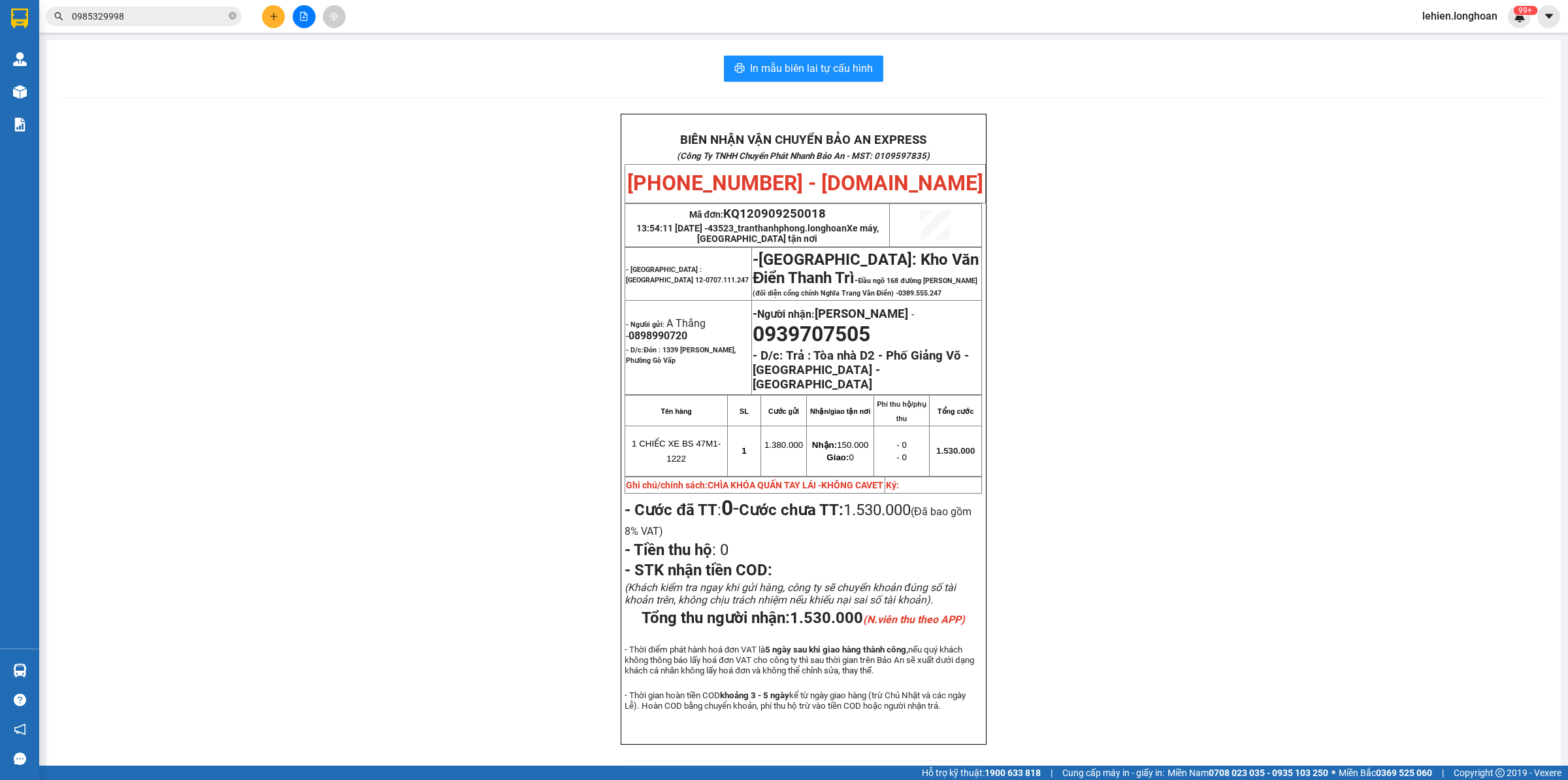
click at [184, 15] on input "0985329998" at bounding box center [148, 16] width 154 height 14
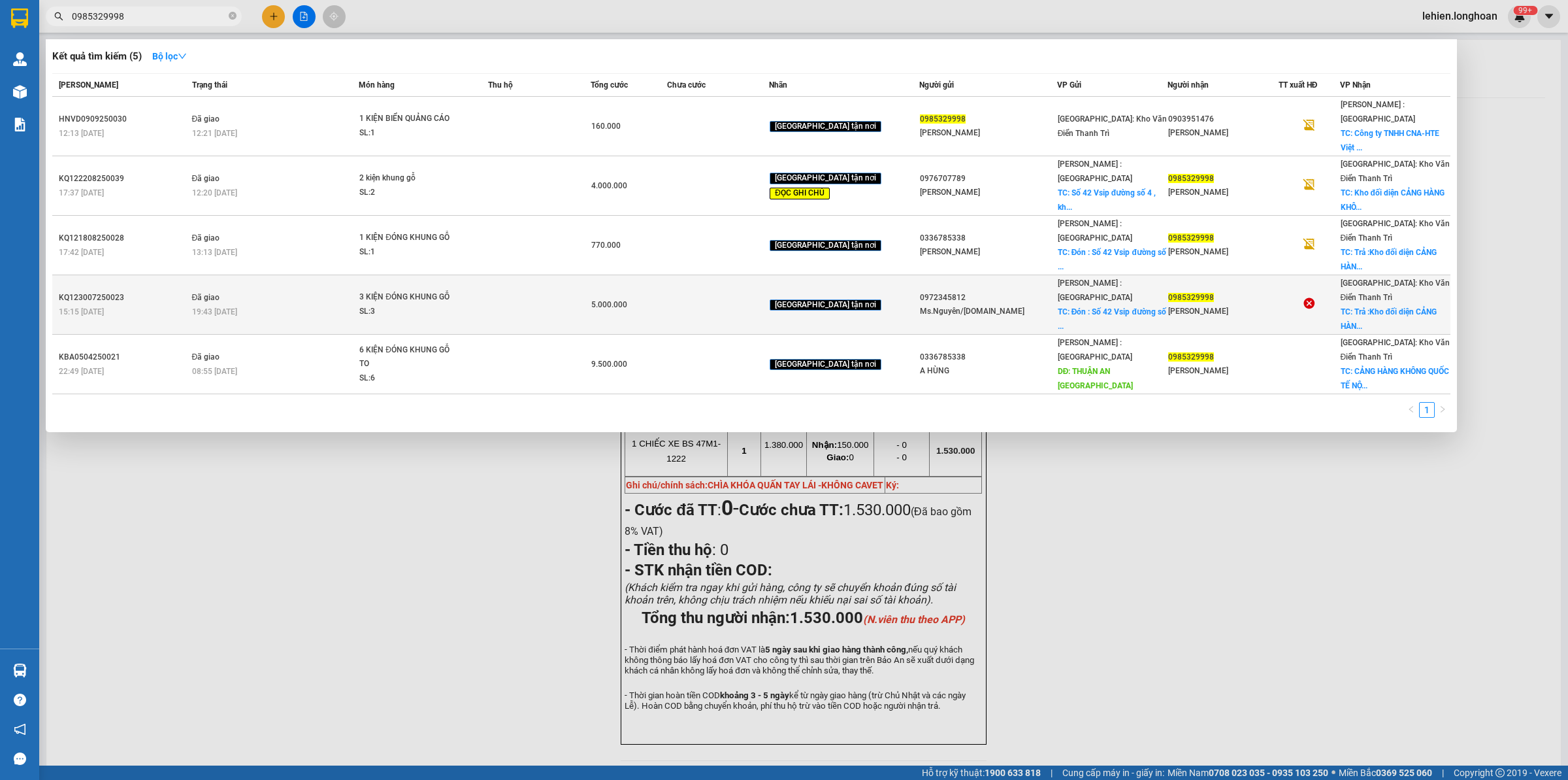
click at [487, 290] on span "3 KIỆN ĐÓNG KHUNG GỖ SL: 3" at bounding box center [423, 305] width 128 height 28
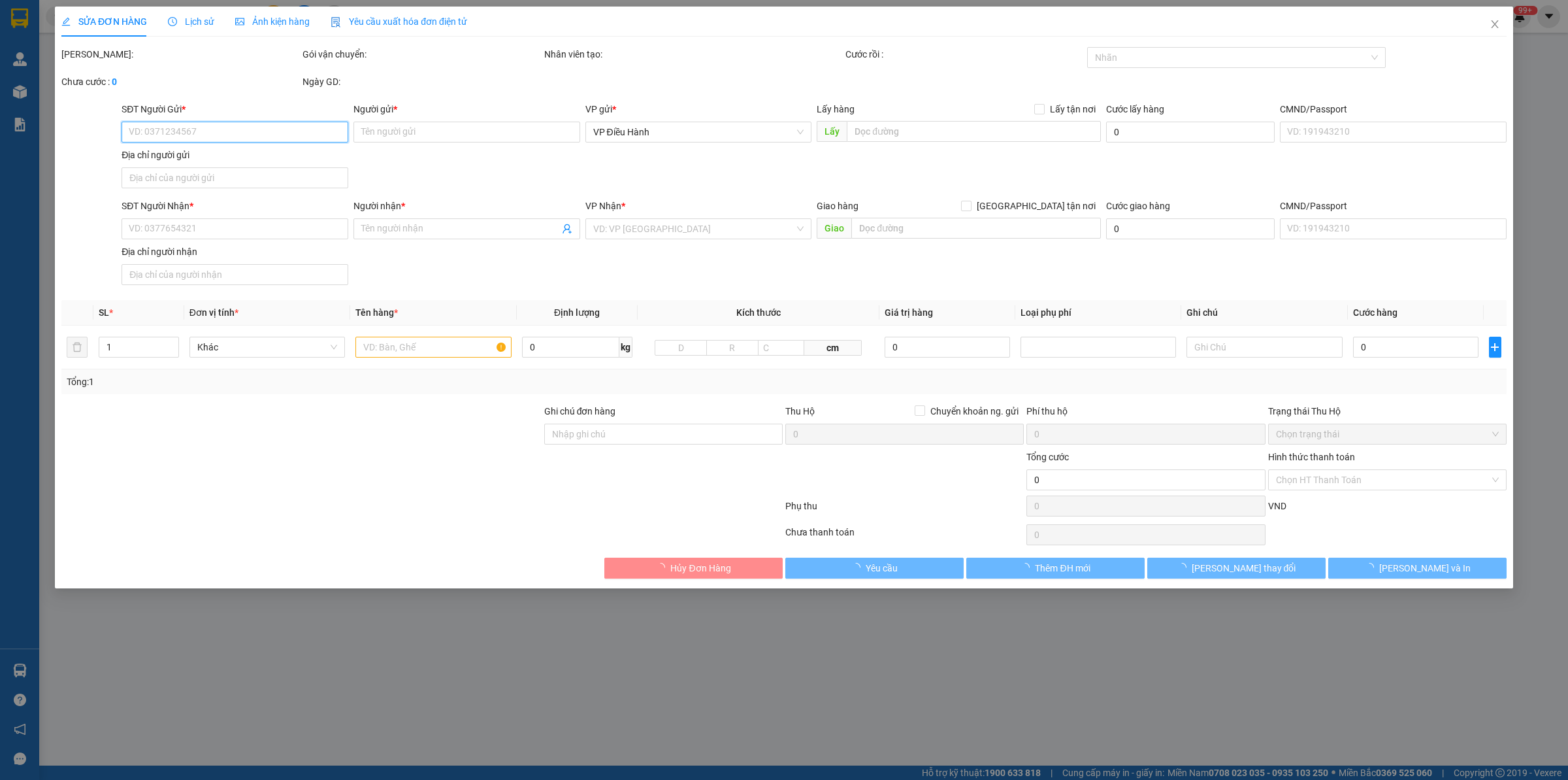
type input "0972345812"
type input "Ms.Nguyên/[DOMAIN_NAME]"
checkbox input "true"
type input "Đón : [STREET_ADDRESS], [GEOGRAPHIC_DATA] , [GEOGRAPHIC_DATA]( [GEOGRAPHIC_DATA…"
type input "0985329998"
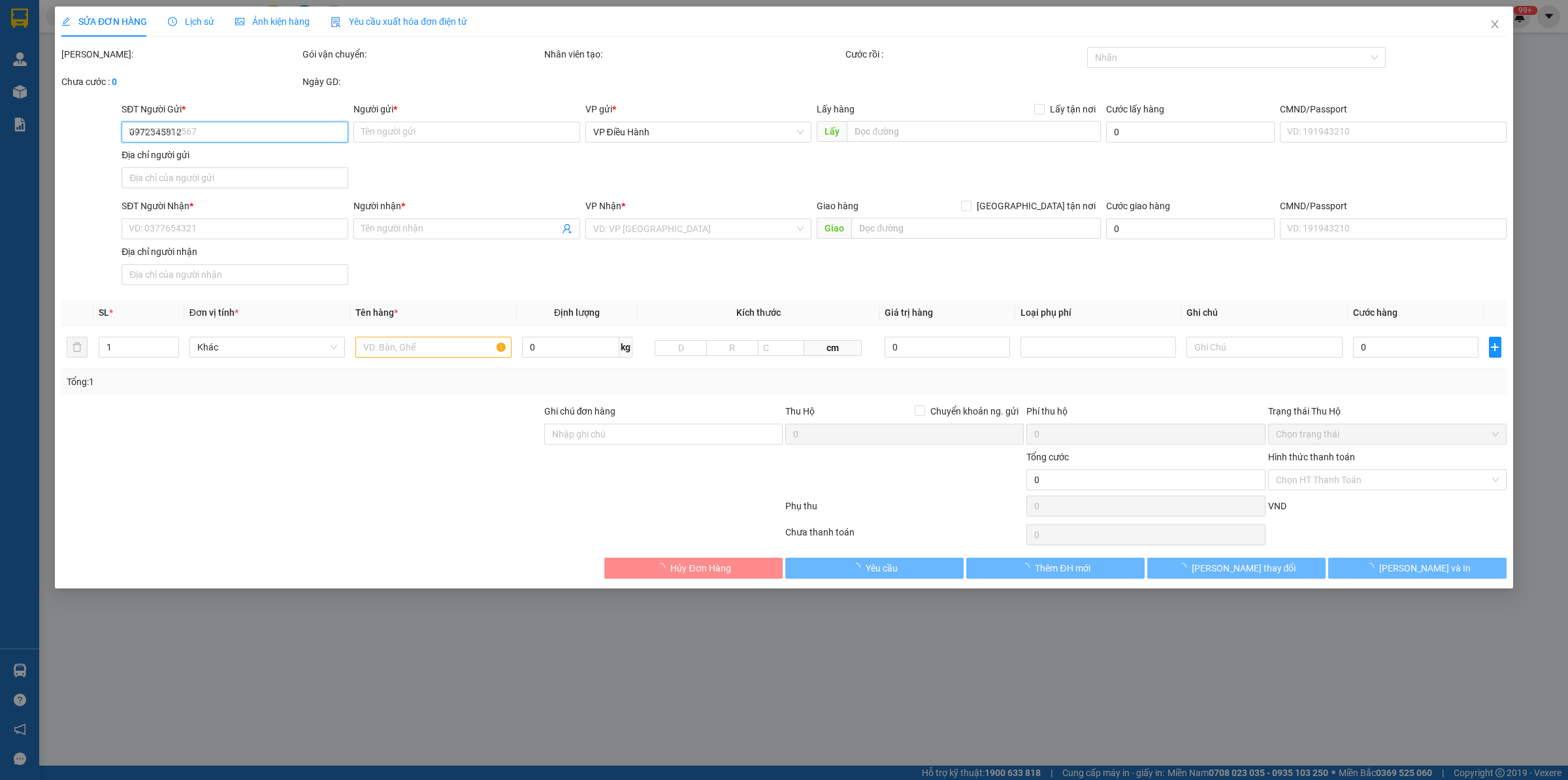
type input "[PERSON_NAME]"
checkbox input "true"
type input "Trả :Kho đối diện CẢNG HÀNG KHÔNG QUỐC TẾ [GEOGRAPHIC_DATA] , XÃ [GEOGRAPHIC_DA…"
type input "( NHẬN THEO KIỆN - GIAO NGUYÊN KIỆN"
type input "5.000.000"
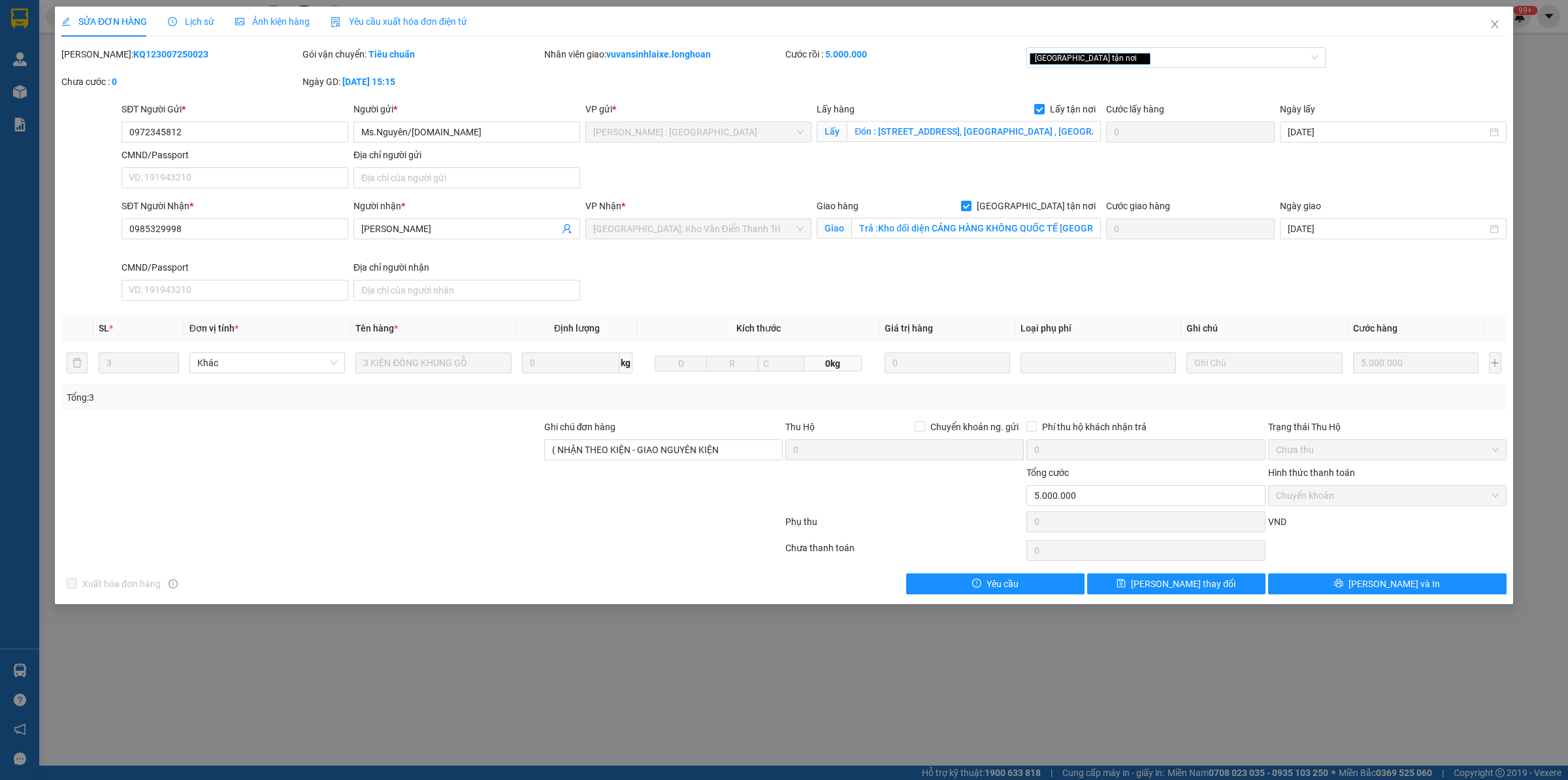
click at [143, 56] on b "KQ123007250023" at bounding box center [171, 54] width 75 height 11
copy b "KQ123007250023"
click at [1500, 30] on icon "close" at bounding box center [1495, 24] width 11 height 11
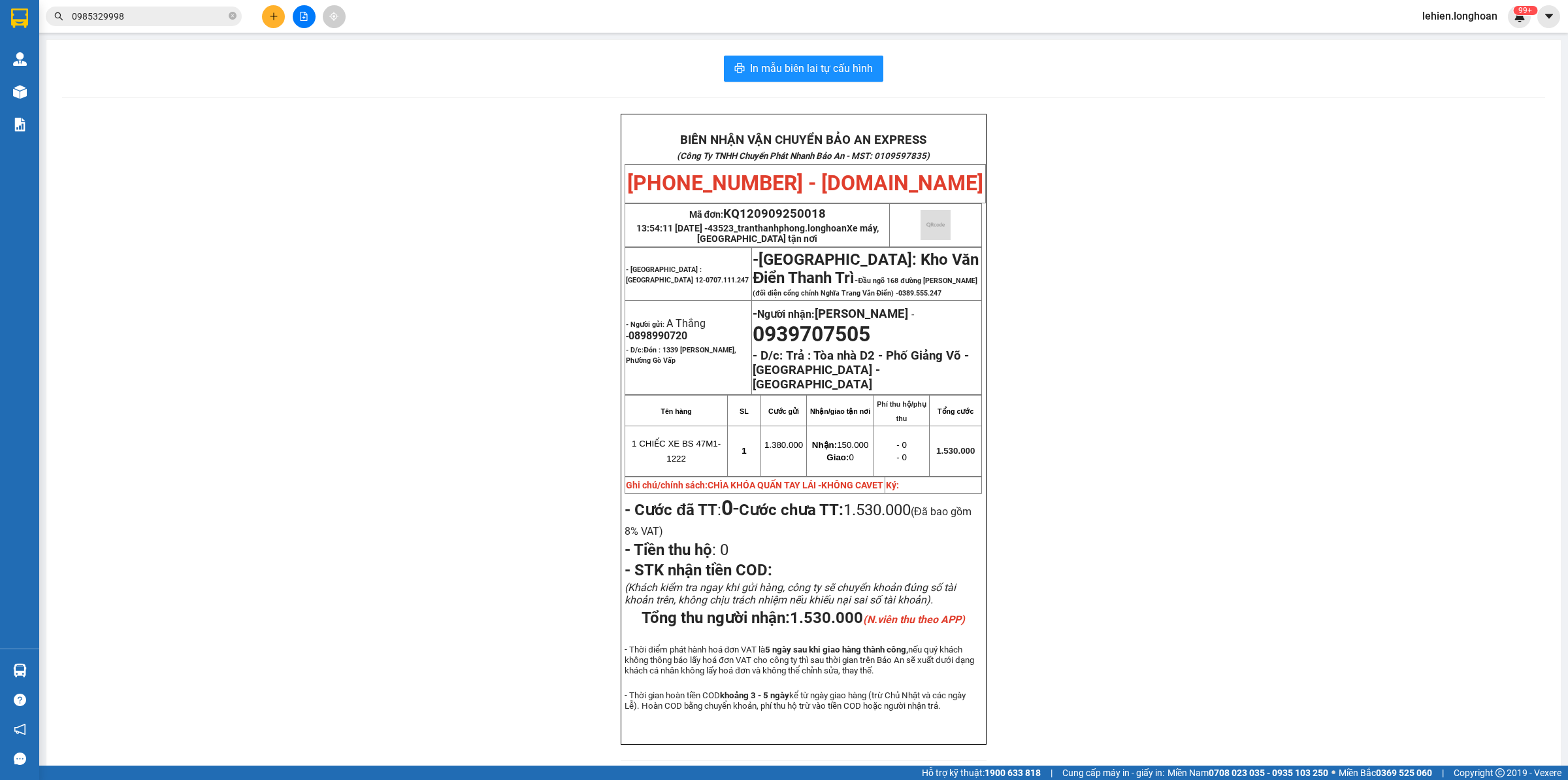
click at [180, 9] on input "0985329998" at bounding box center [148, 16] width 154 height 14
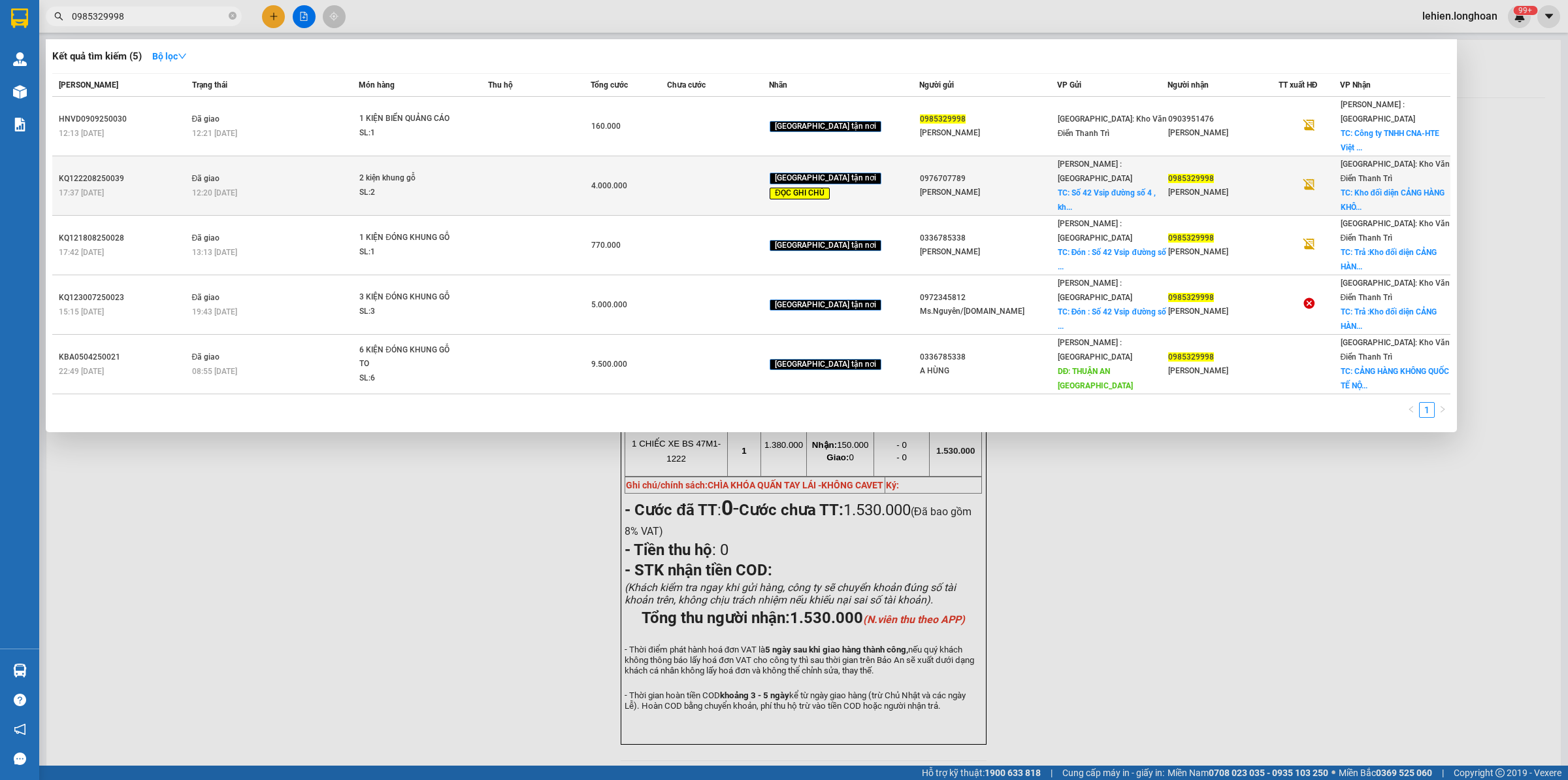
click at [348, 156] on td "Đã giao 12:20 [DATE]" at bounding box center [274, 186] width 171 height 60
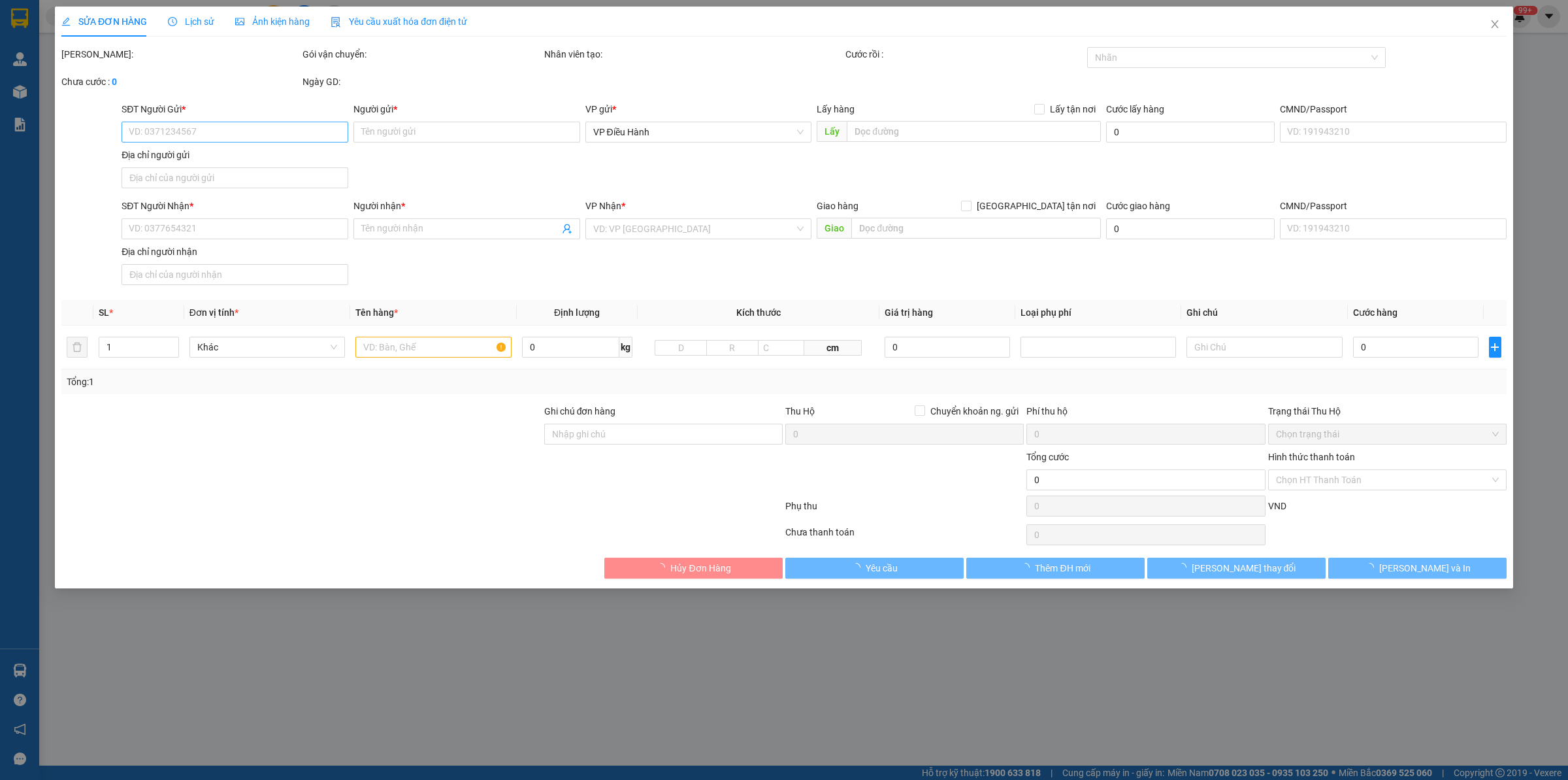
type input "0976707789"
type input "[PERSON_NAME]"
checkbox input "true"
type input "[STREET_ADDRESS]"
type input "0336785338 [PERSON_NAME]"
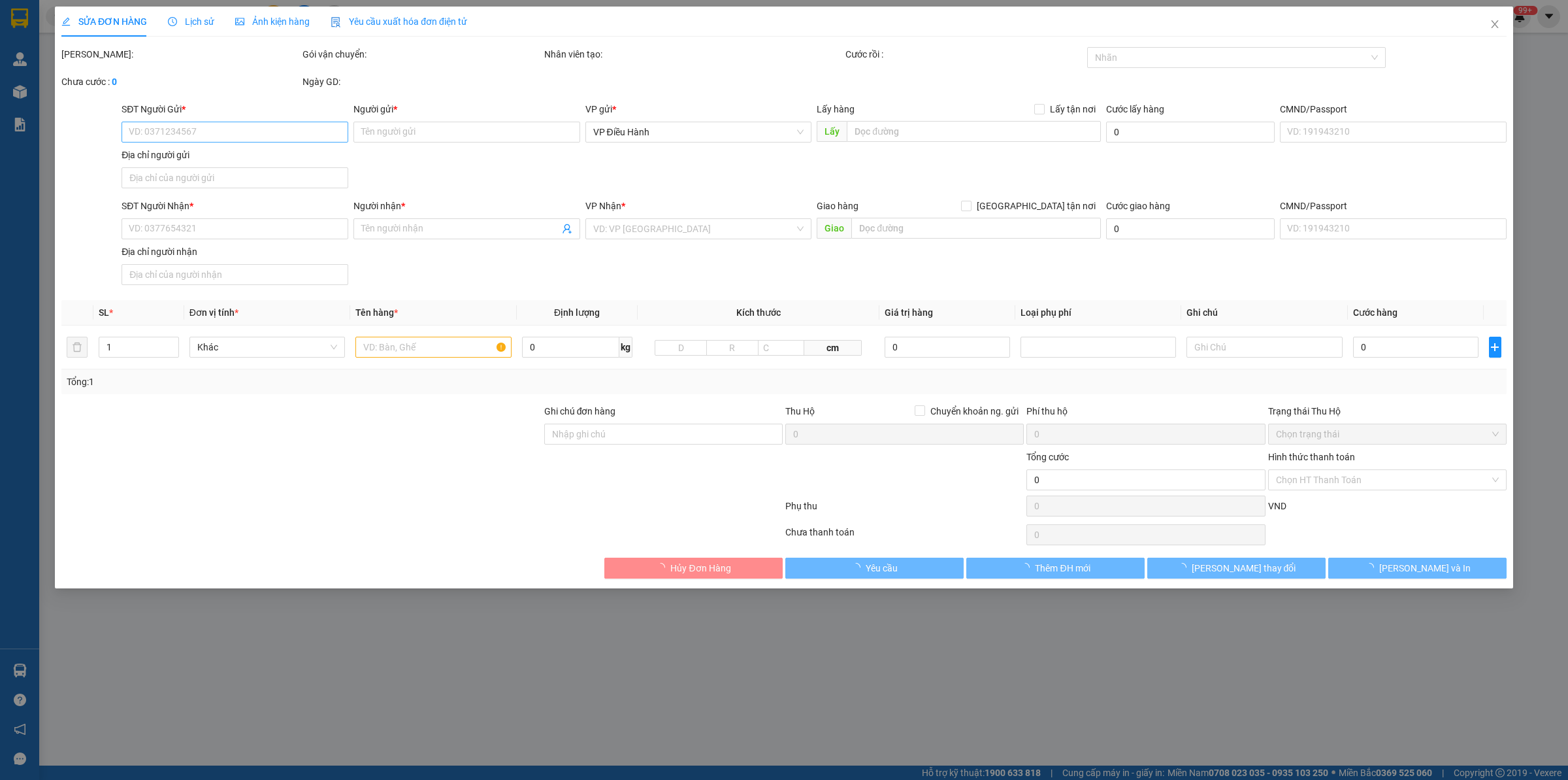
type input "0985329998"
type input "[PERSON_NAME]"
checkbox input "true"
type input "Kho đối diện CẢNG HÀNG KHÔNG QUỐC TẾ [GEOGRAPHIC_DATA] , XÃ [GEOGRAPHIC_DATA] ,…"
type input "Giao trước 12h trưa ngày 27 . NHẬN THEO KIỆN - GIAO NGUYÊN KIỆN."
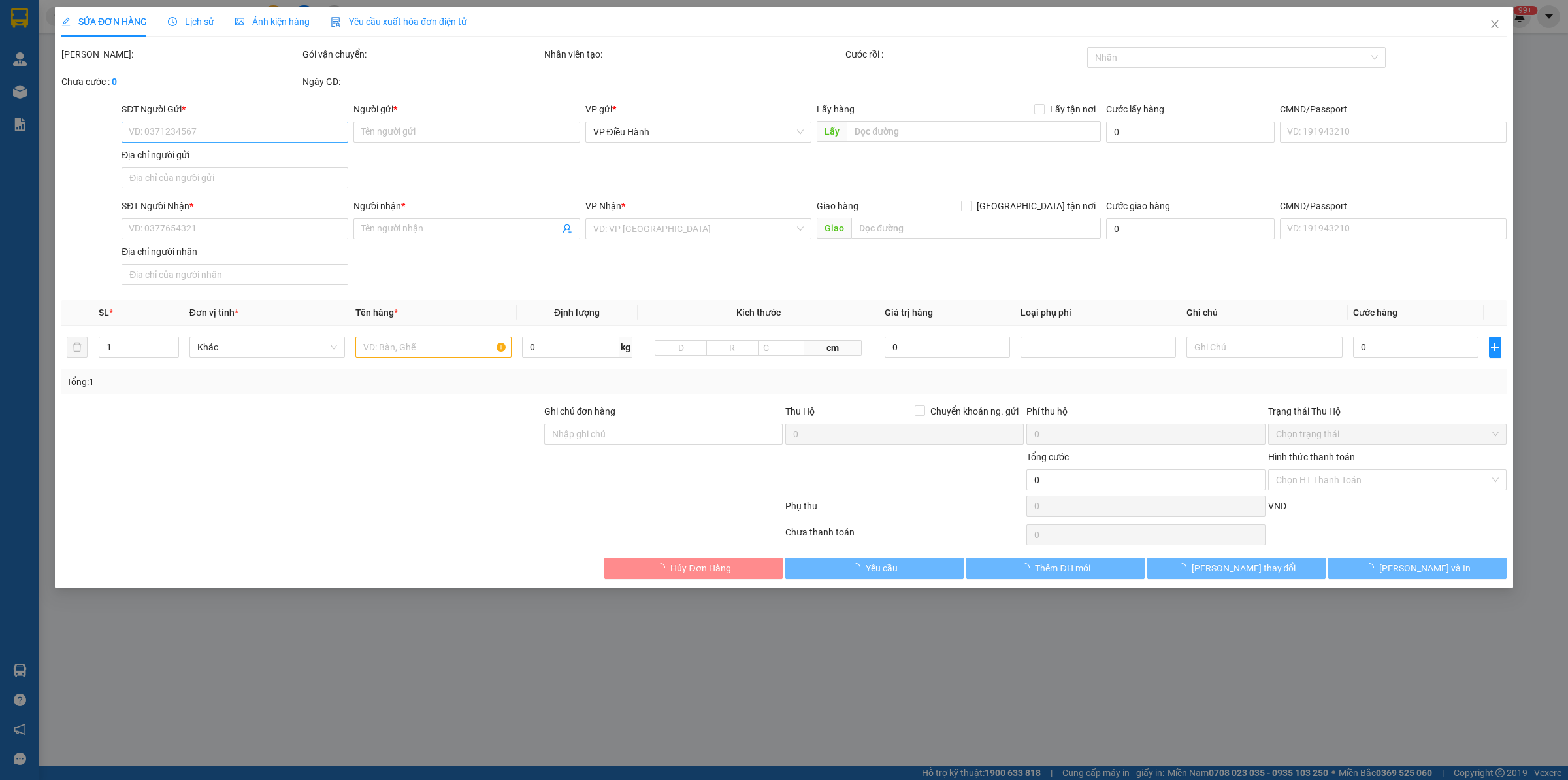
type input "4.000.000"
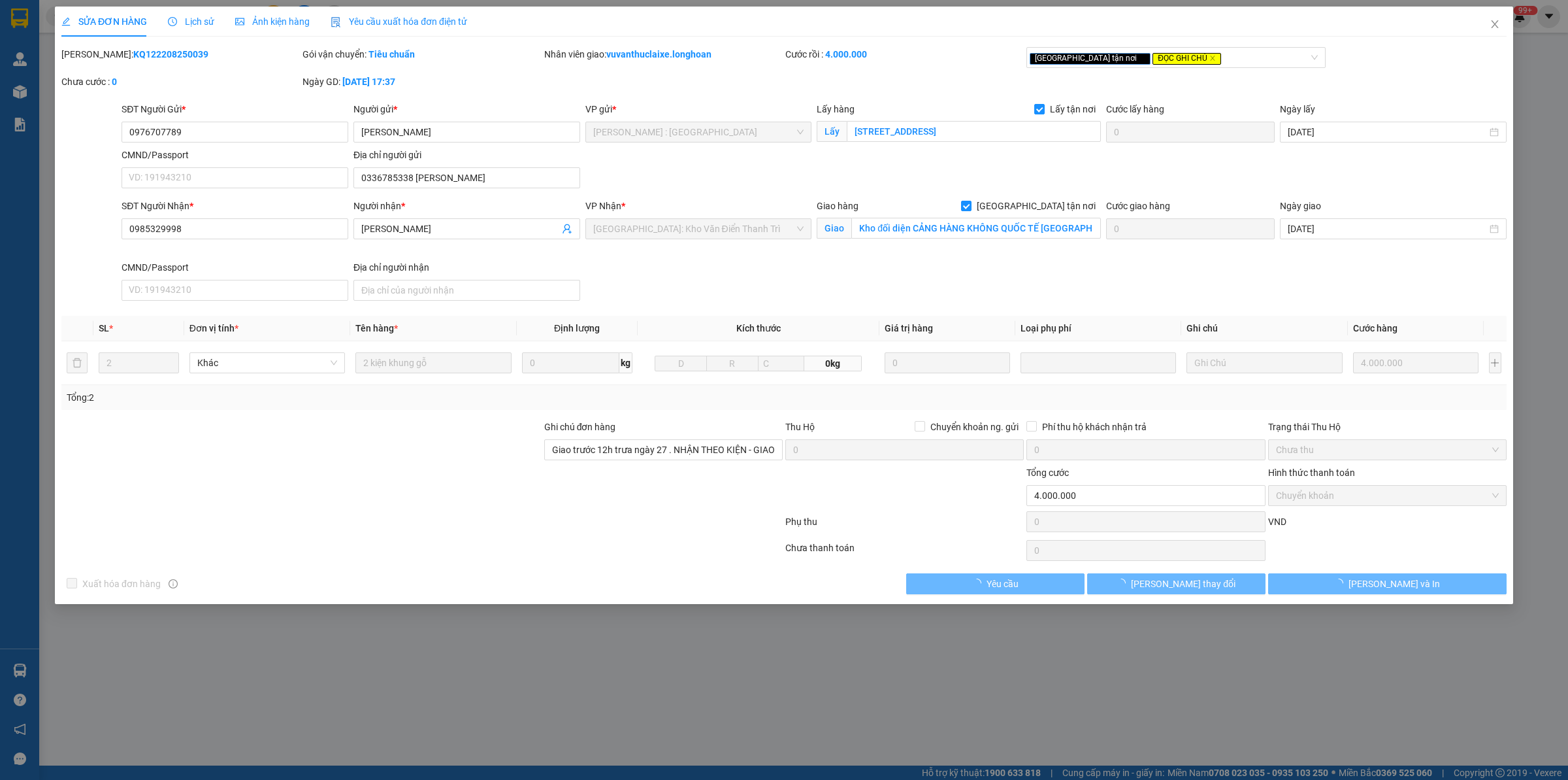
click at [141, 60] on div "[PERSON_NAME]: KQ122208250039" at bounding box center [180, 54] width 238 height 14
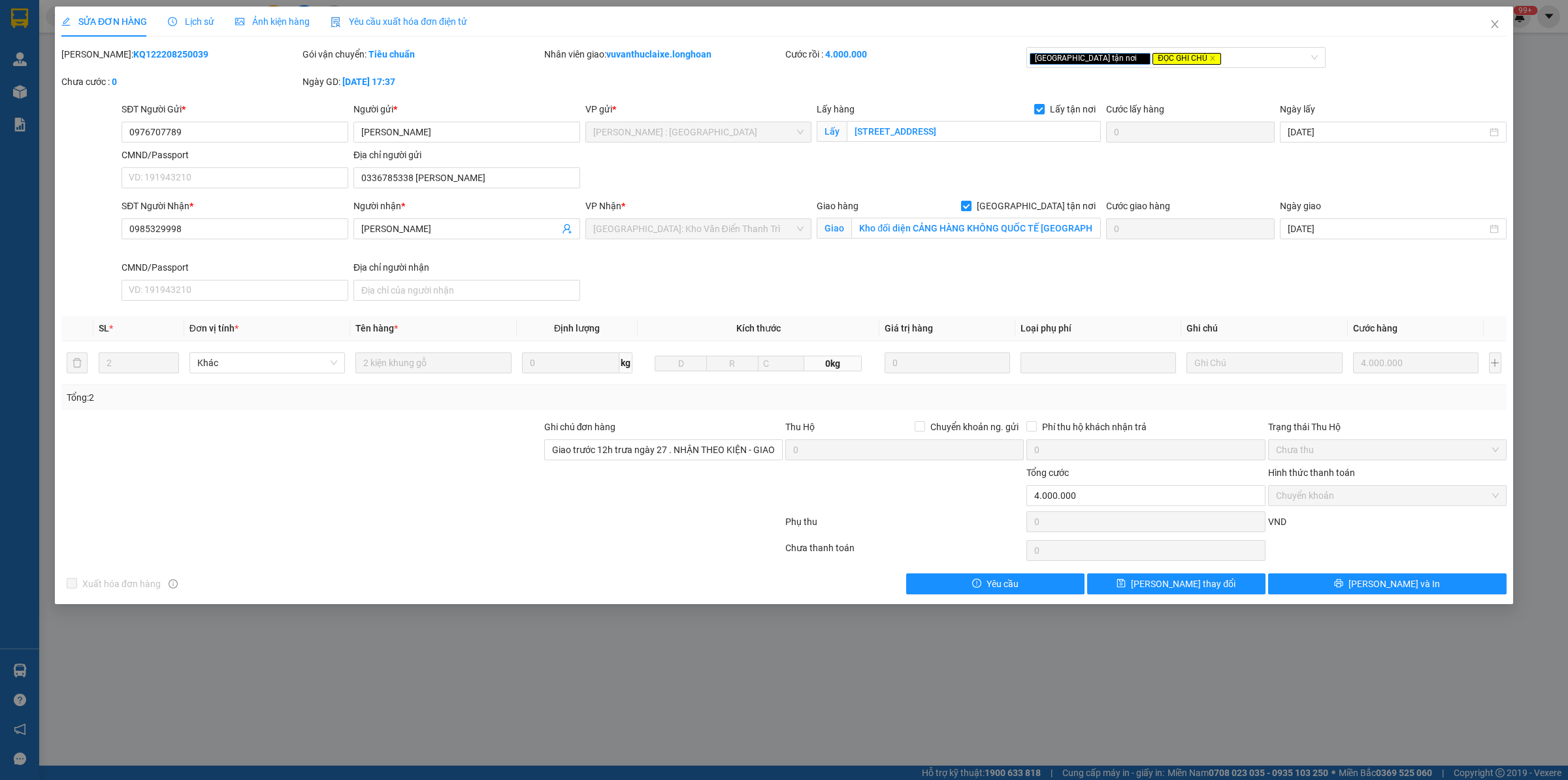
click at [141, 60] on b "KQ122208250039" at bounding box center [171, 54] width 75 height 11
click at [143, 53] on b "KQ122208250039" at bounding box center [171, 54] width 75 height 11
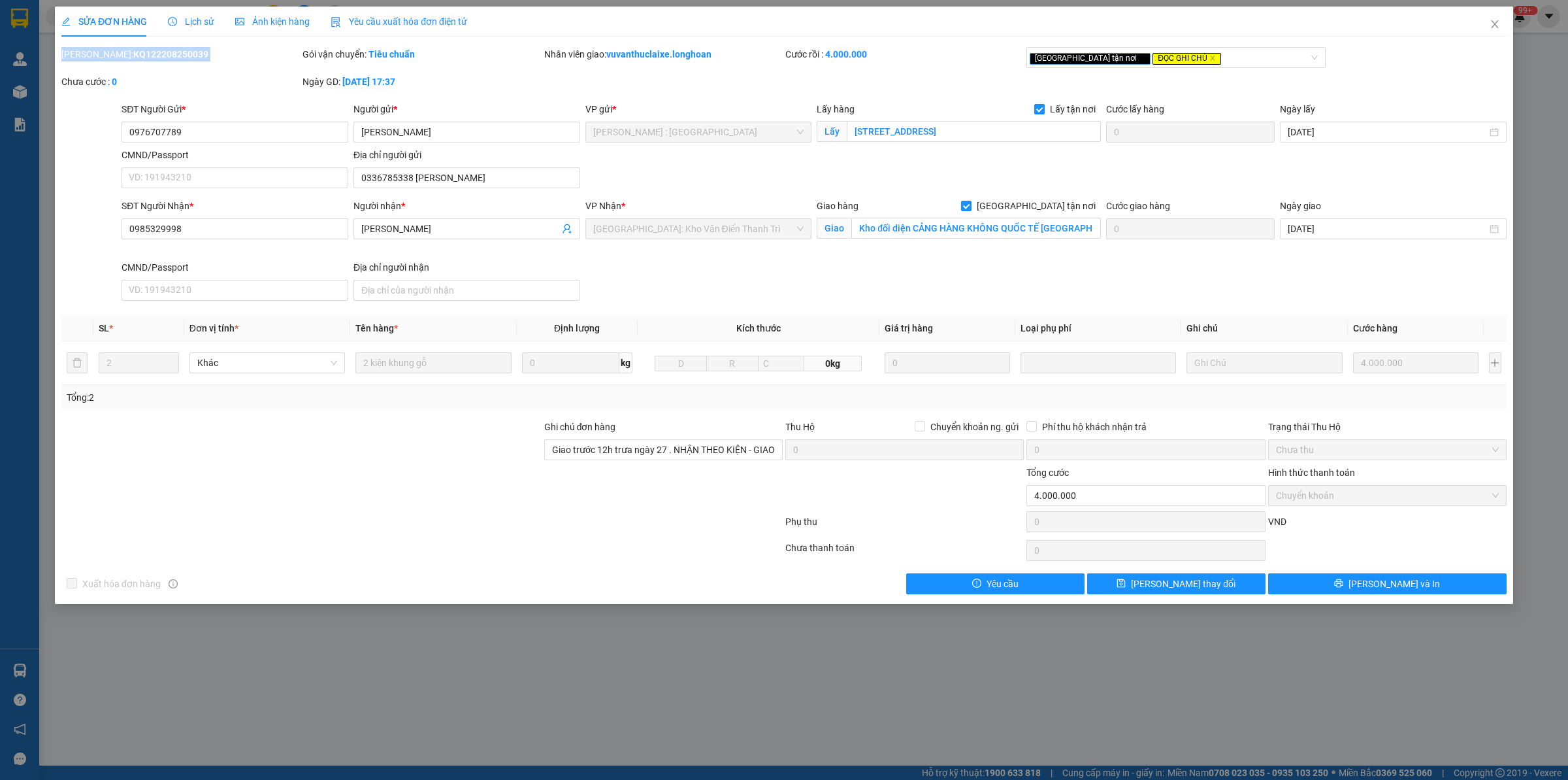
click at [167, 47] on div "[PERSON_NAME]: KQ122208250039" at bounding box center [180, 54] width 238 height 14
drag, startPoint x: 97, startPoint y: 52, endPoint x: 195, endPoint y: 50, distance: 98.0
click at [195, 50] on div "[PERSON_NAME]: KQ122208250039" at bounding box center [180, 54] width 238 height 14
copy b "KQ122208250039"
click at [1489, 26] on span "Close" at bounding box center [1495, 25] width 37 height 37
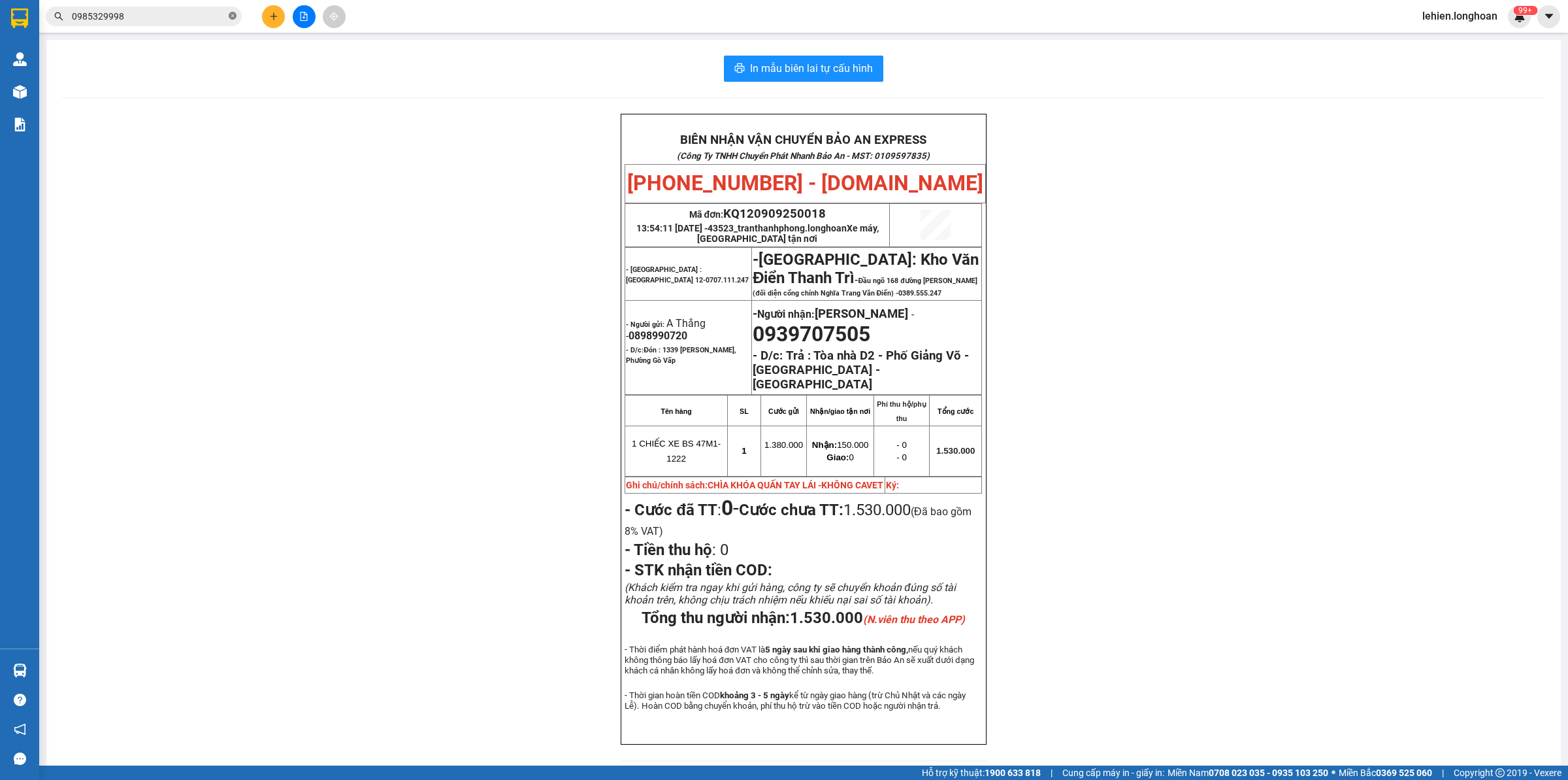
click at [231, 15] on icon "close-circle" at bounding box center [232, 15] width 8 height 8
paste input "0941415484"
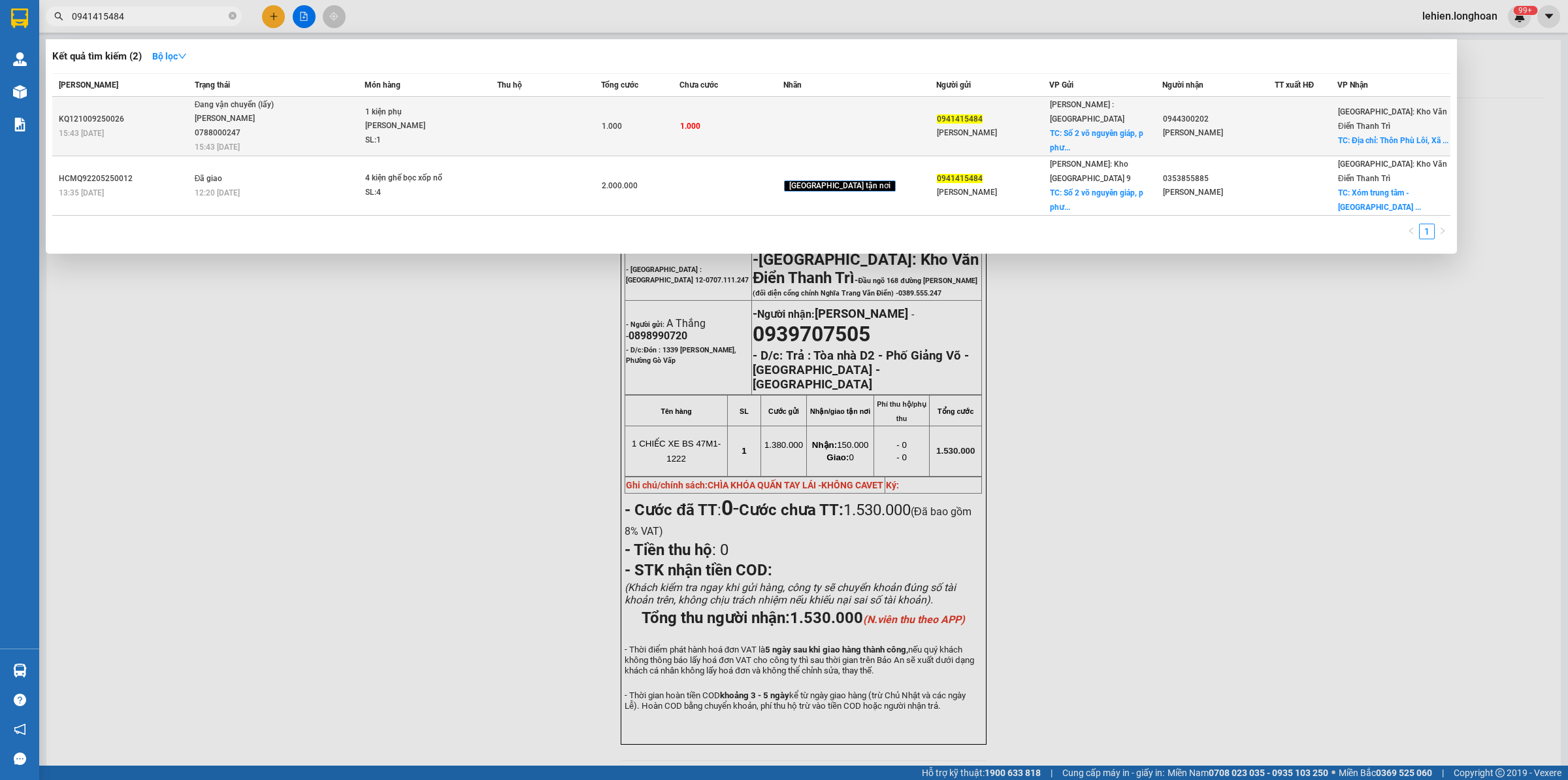
type input "0941415484"
click at [293, 122] on div "[PERSON_NAME] 0788000247" at bounding box center [243, 126] width 98 height 28
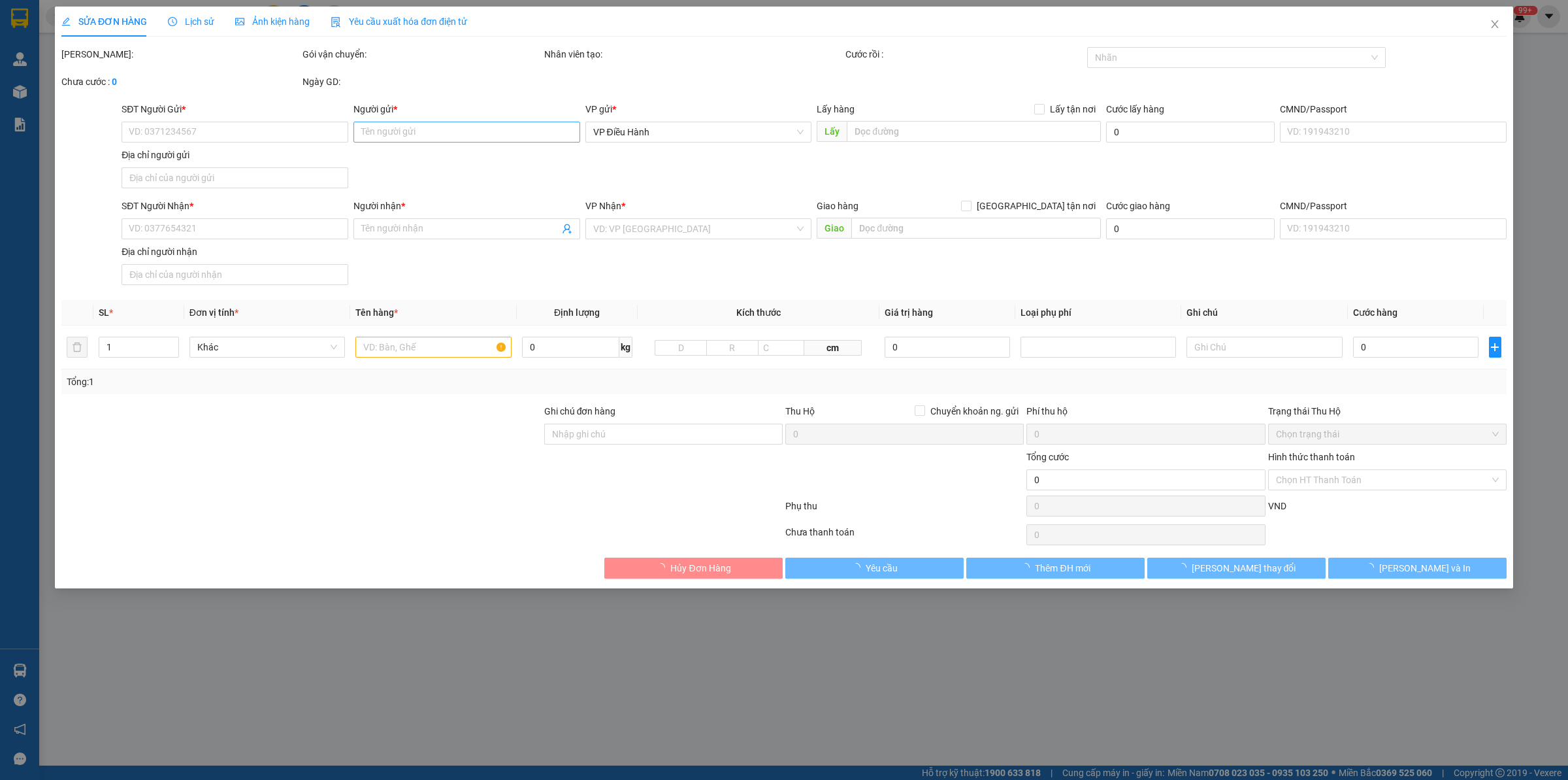
type input "0941415484"
type input "[PERSON_NAME]"
checkbox input "true"
type input "Số 2 võ nguyên giáp, [GEOGRAPHIC_DATA] a, [GEOGRAPHIC_DATA]"
type input "0944300202"
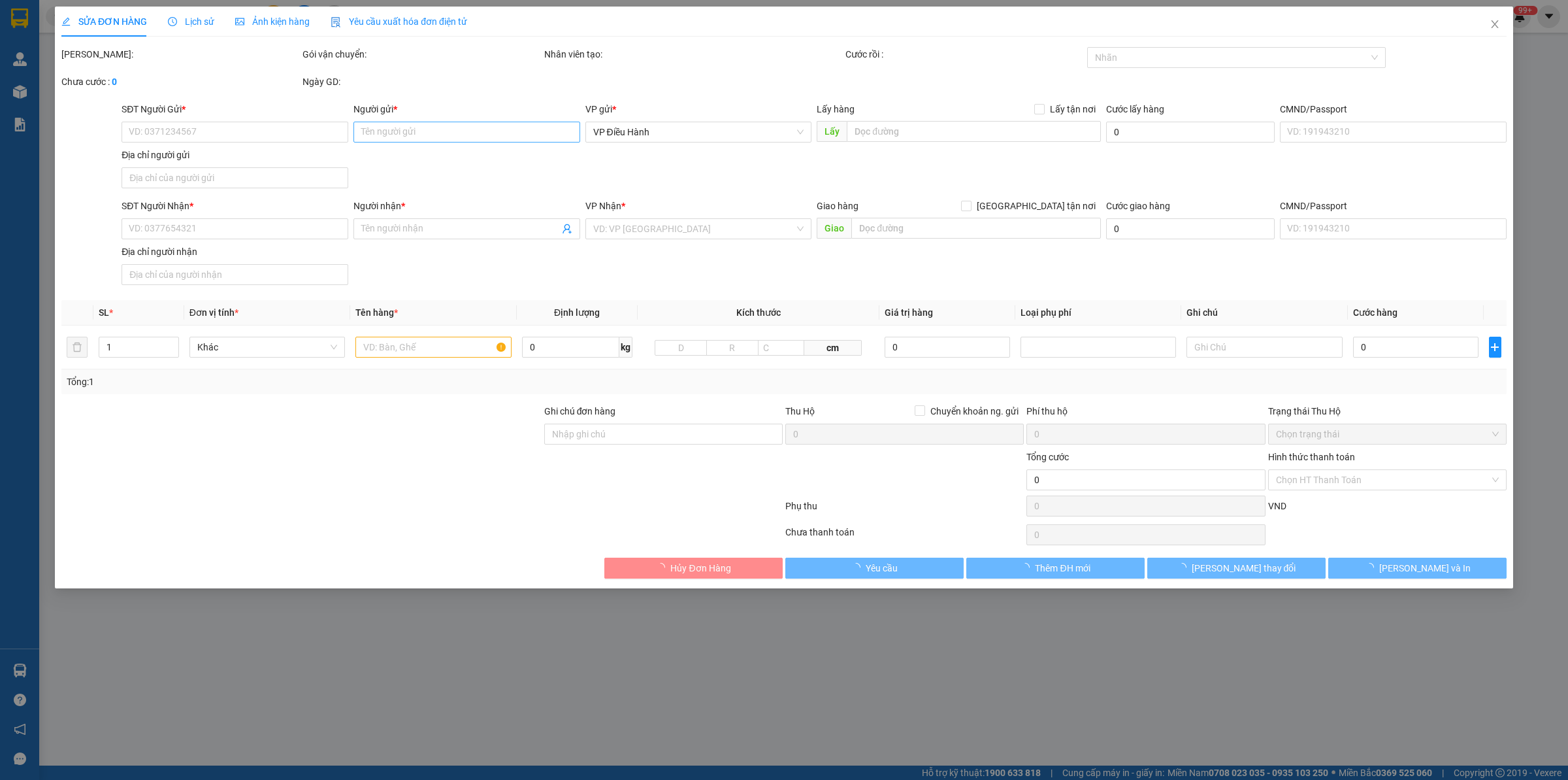
type input "[PERSON_NAME]"
checkbox input "true"
type input "Địa chỉ: Thôn Phù Lôi, Xã [GEOGRAPHIC_DATA], [GEOGRAPHIC_DATA], Tỉnh [GEOGRAPHI…"
type input "1.000"
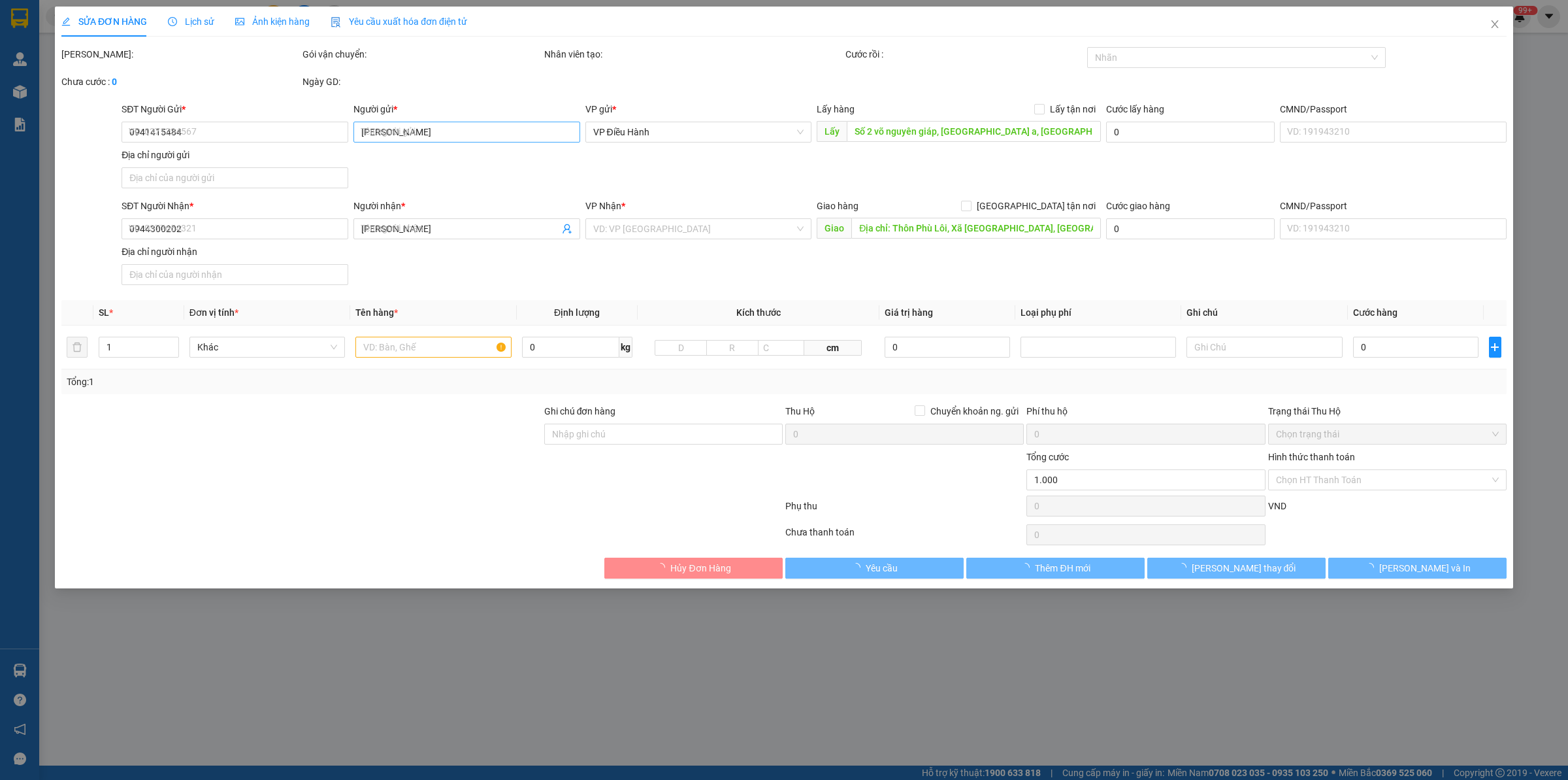
type input "1.000"
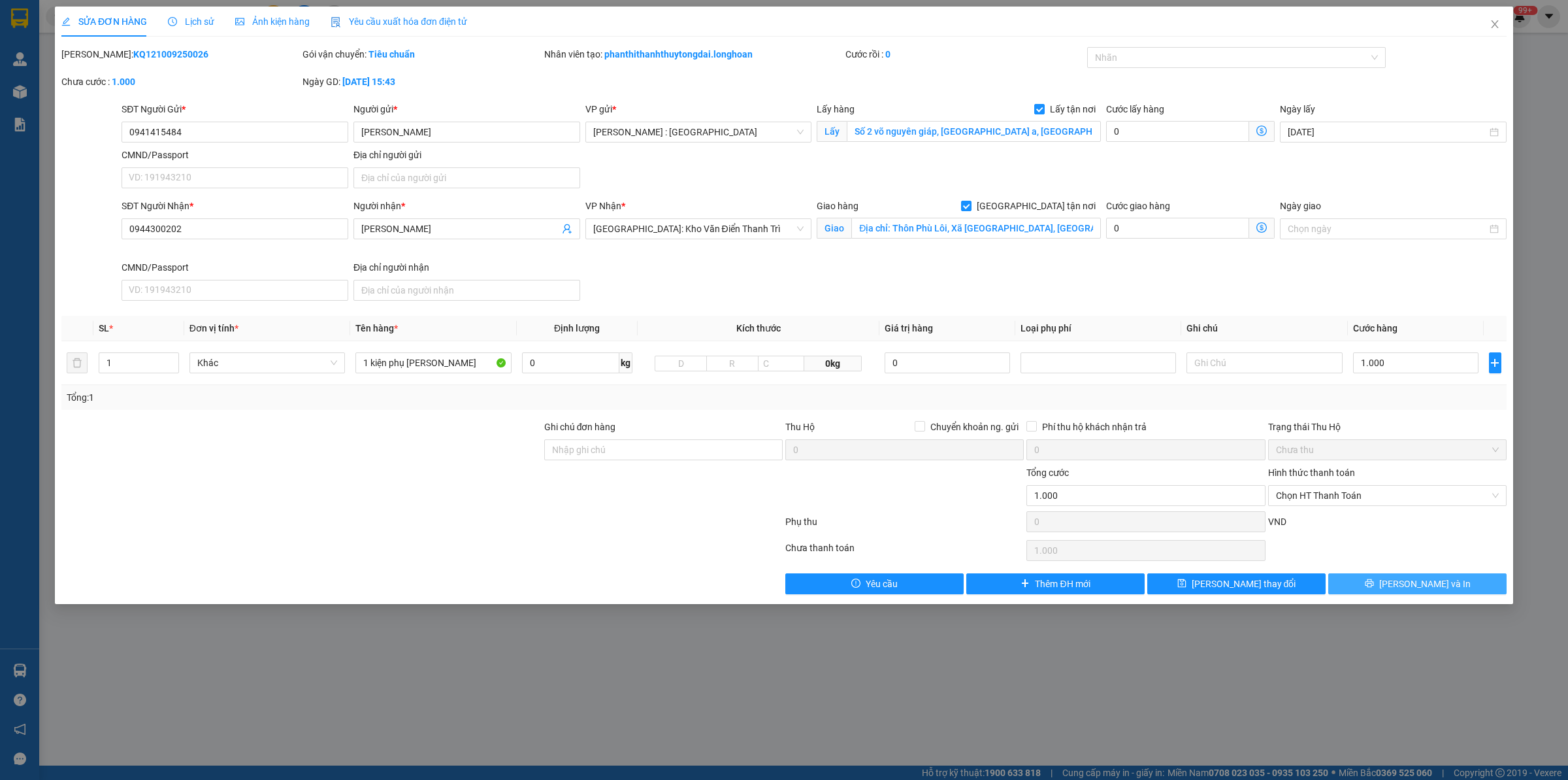
click at [1379, 582] on button "[PERSON_NAME] và In" at bounding box center [1418, 584] width 179 height 21
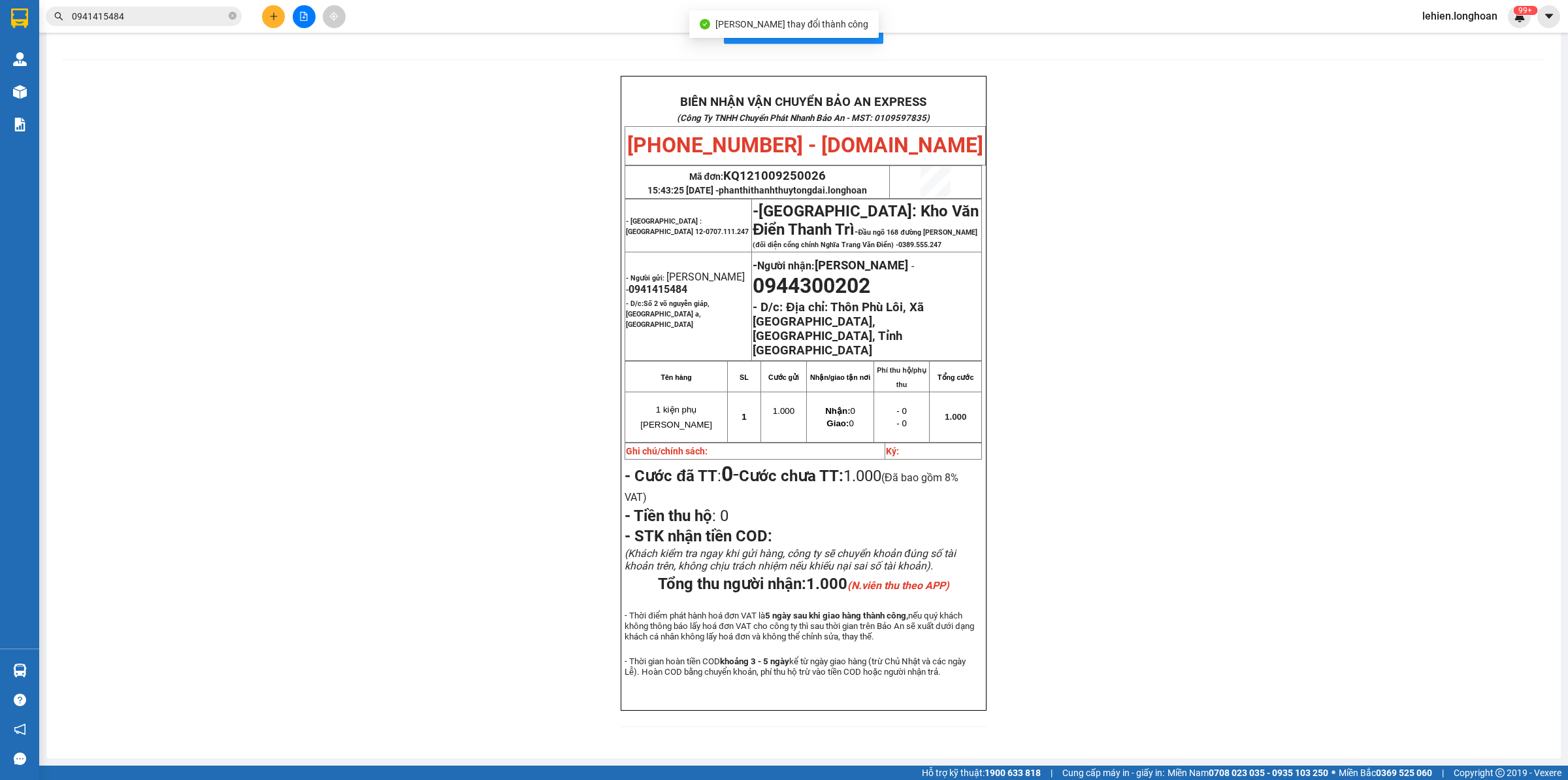
scroll to position [41, 0]
click at [226, 17] on span "0941415484" at bounding box center [143, 16] width 196 height 20
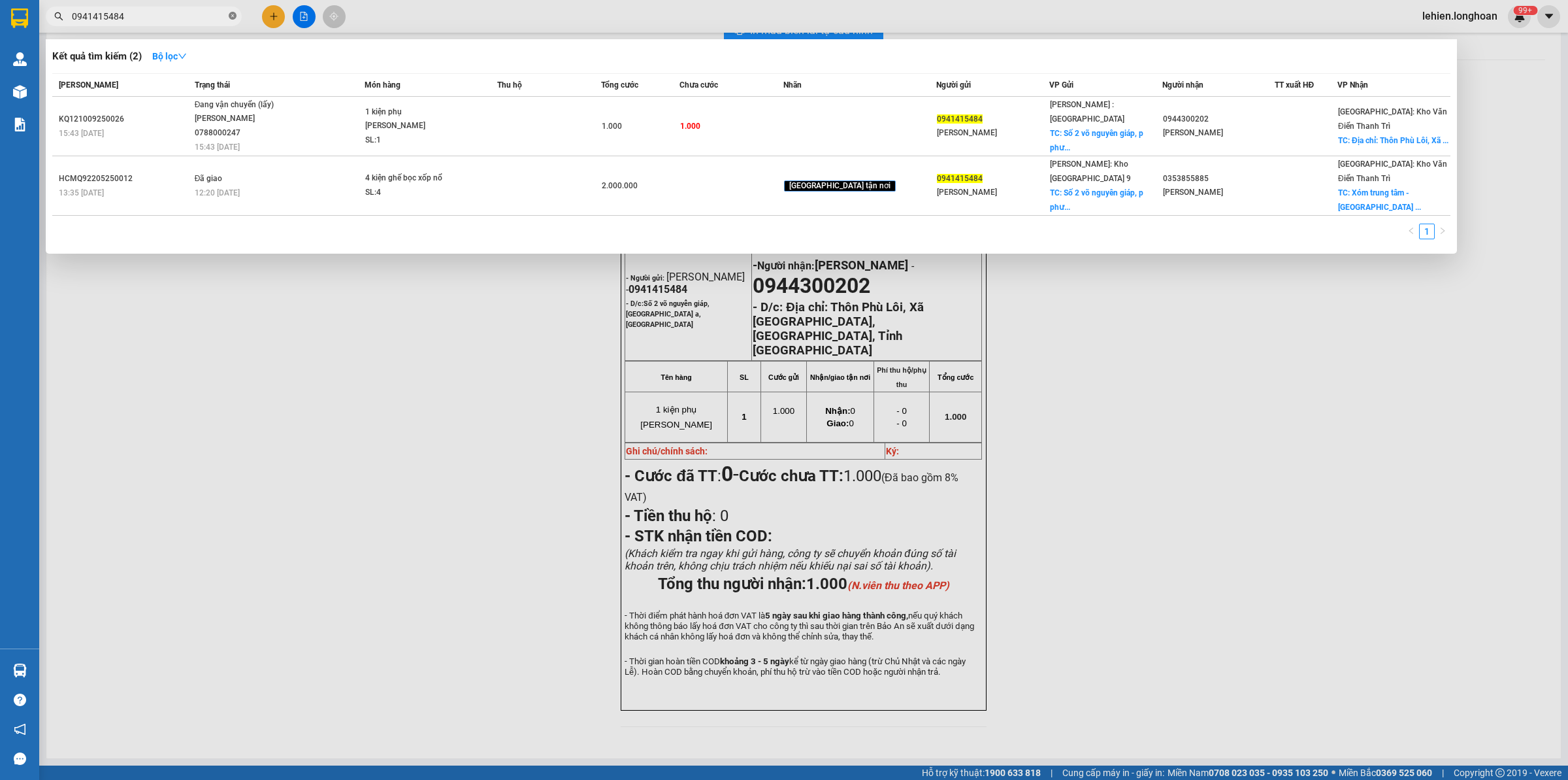
click at [231, 15] on icon "close-circle" at bounding box center [232, 15] width 8 height 8
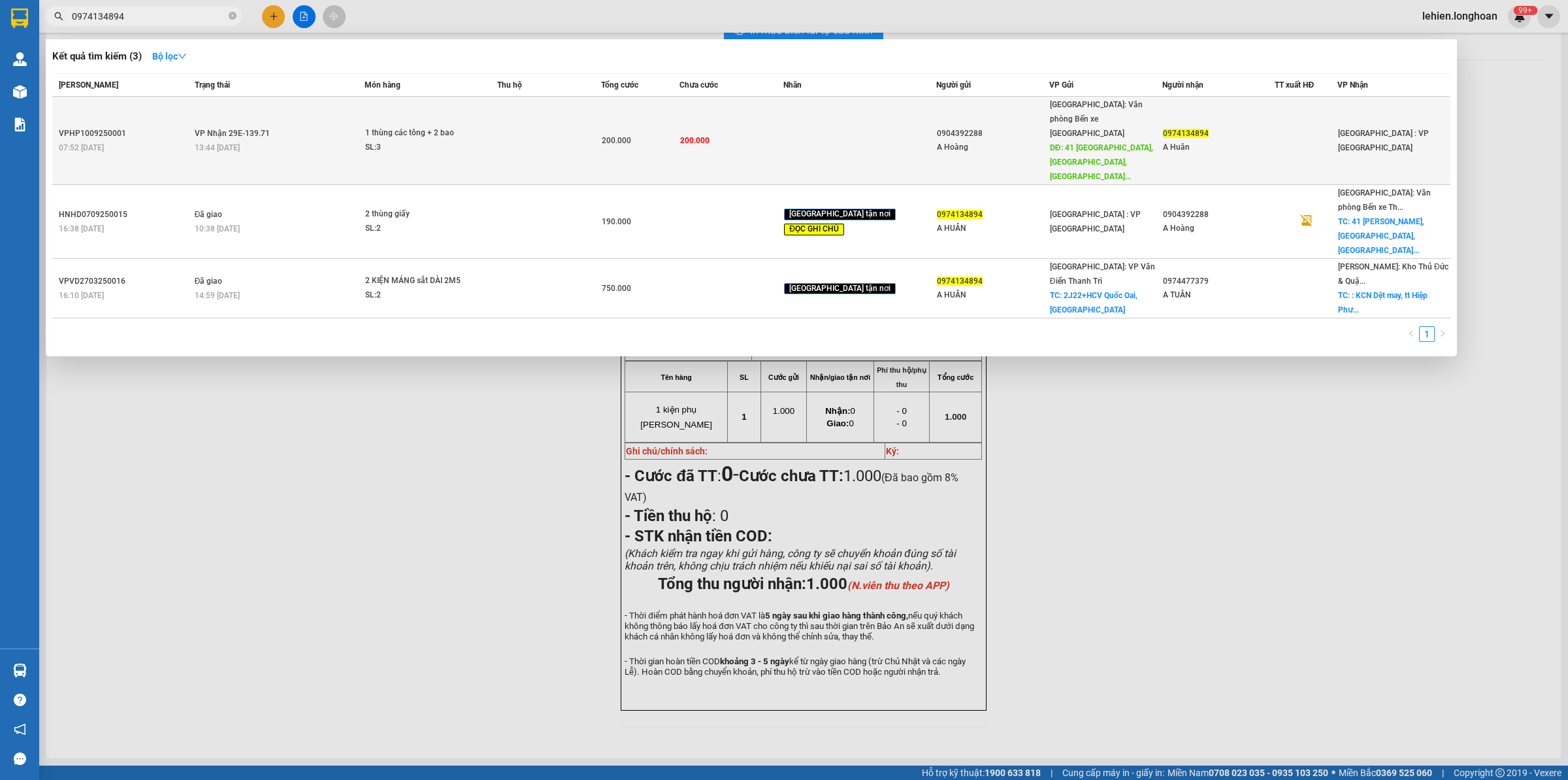
type input "0974134894"
click at [229, 143] on span "13:44 [DATE]" at bounding box center [217, 148] width 45 height 9
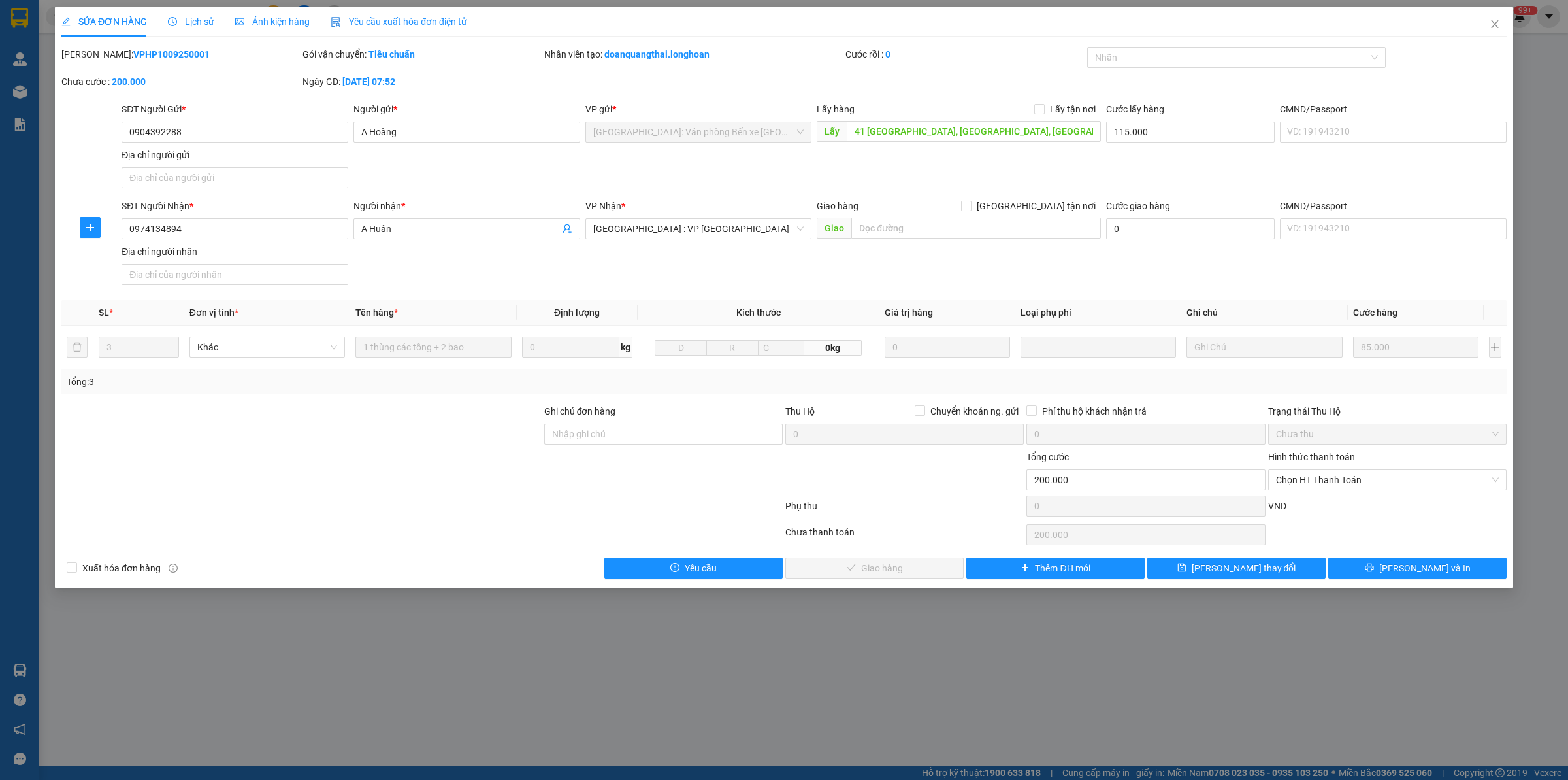
click at [174, 20] on icon "clock-circle" at bounding box center [172, 21] width 9 height 9
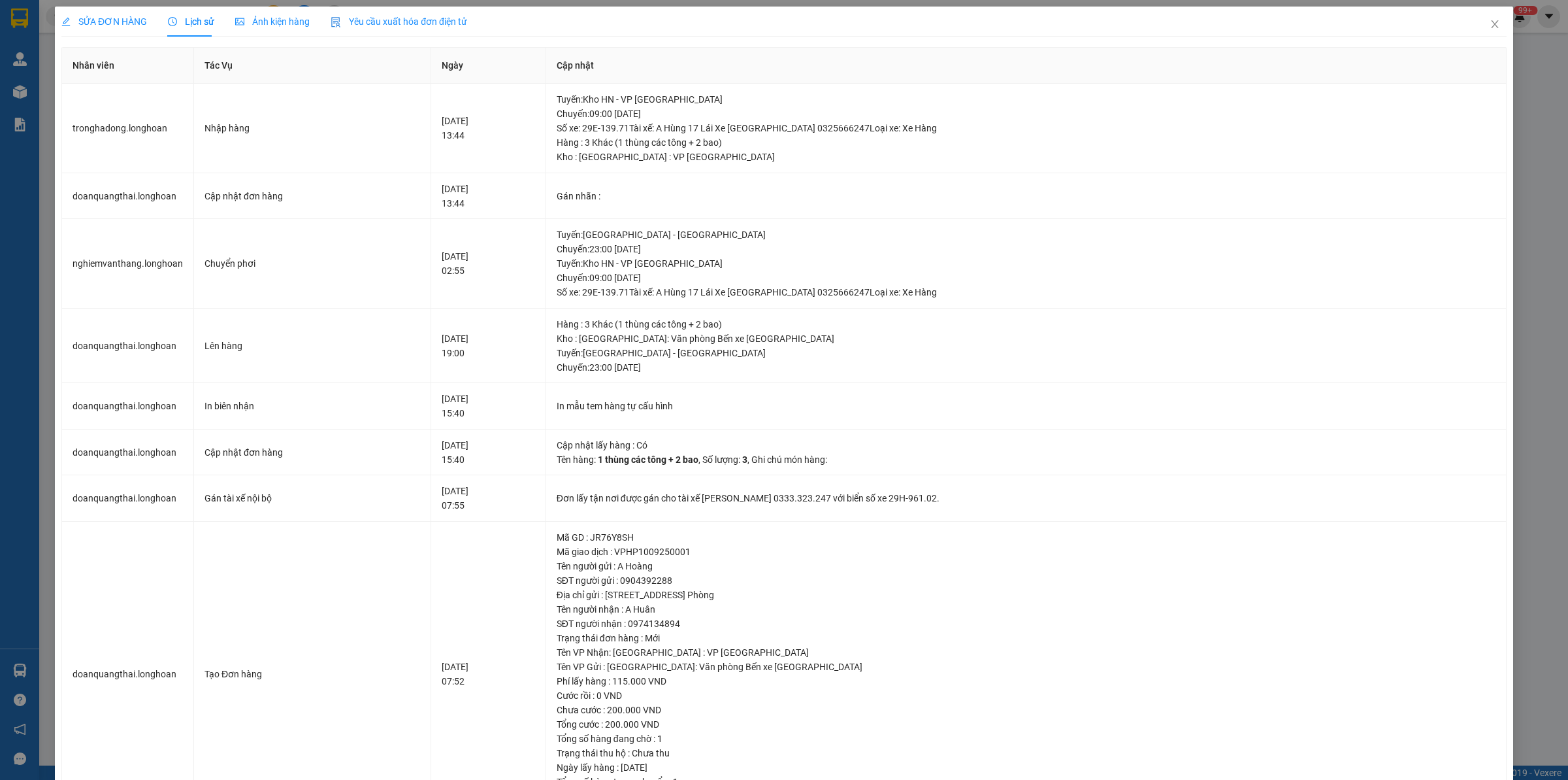
click at [136, 16] on span "SỬA ĐƠN HÀNG" at bounding box center [104, 21] width 86 height 11
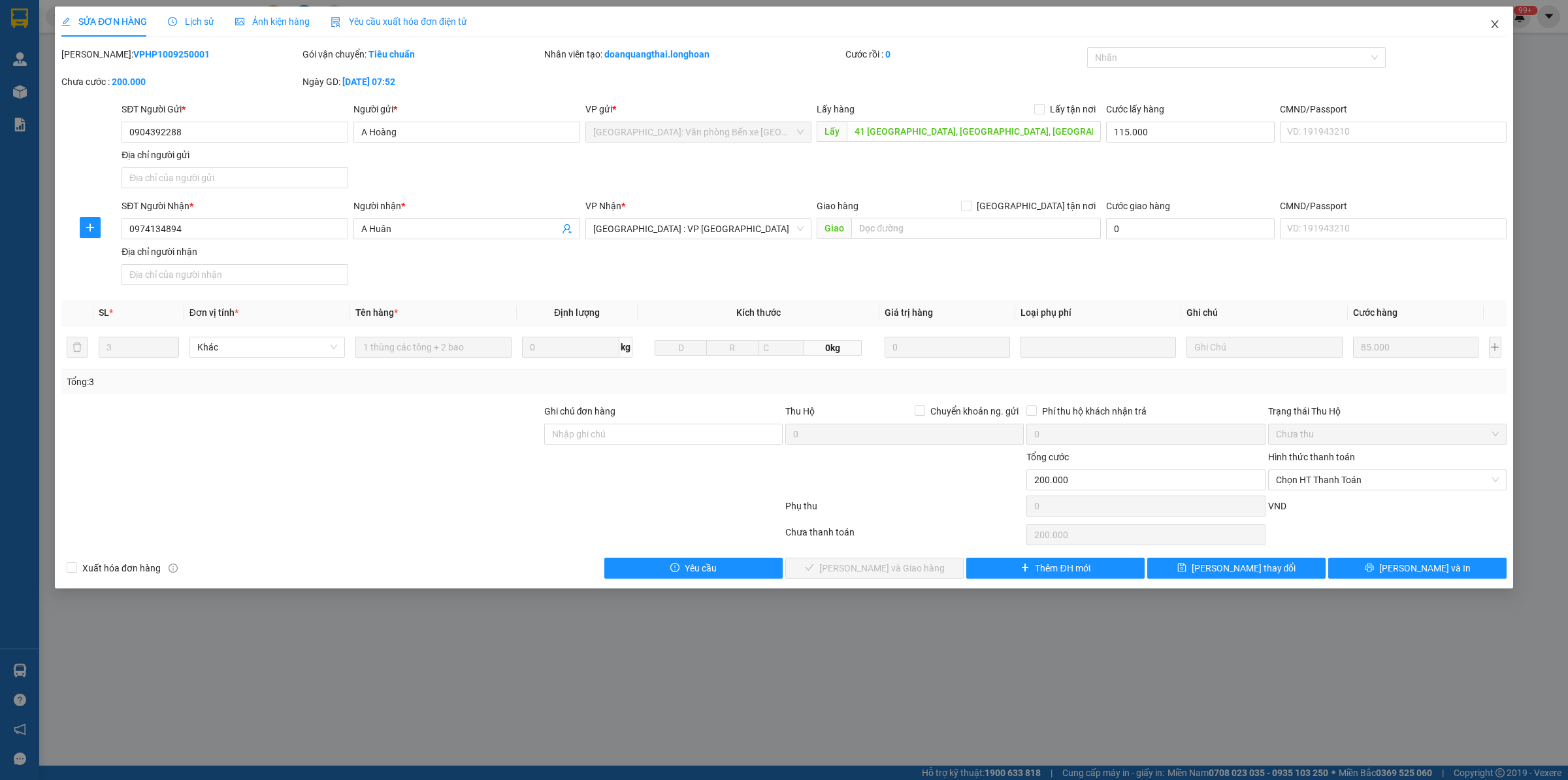
click at [1500, 25] on span "Close" at bounding box center [1495, 25] width 37 height 37
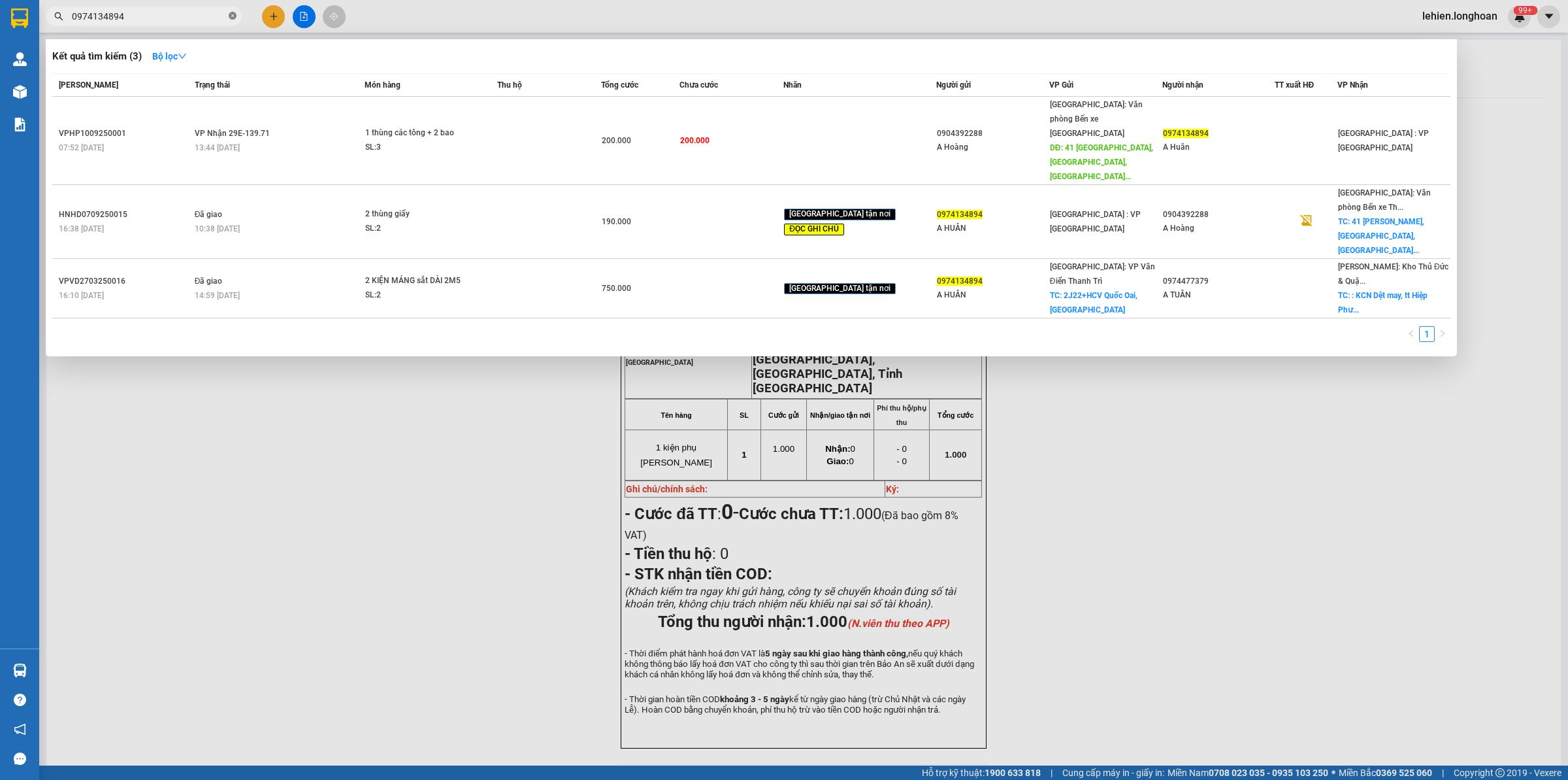
click at [230, 12] on icon "close-circle" at bounding box center [232, 15] width 8 height 8
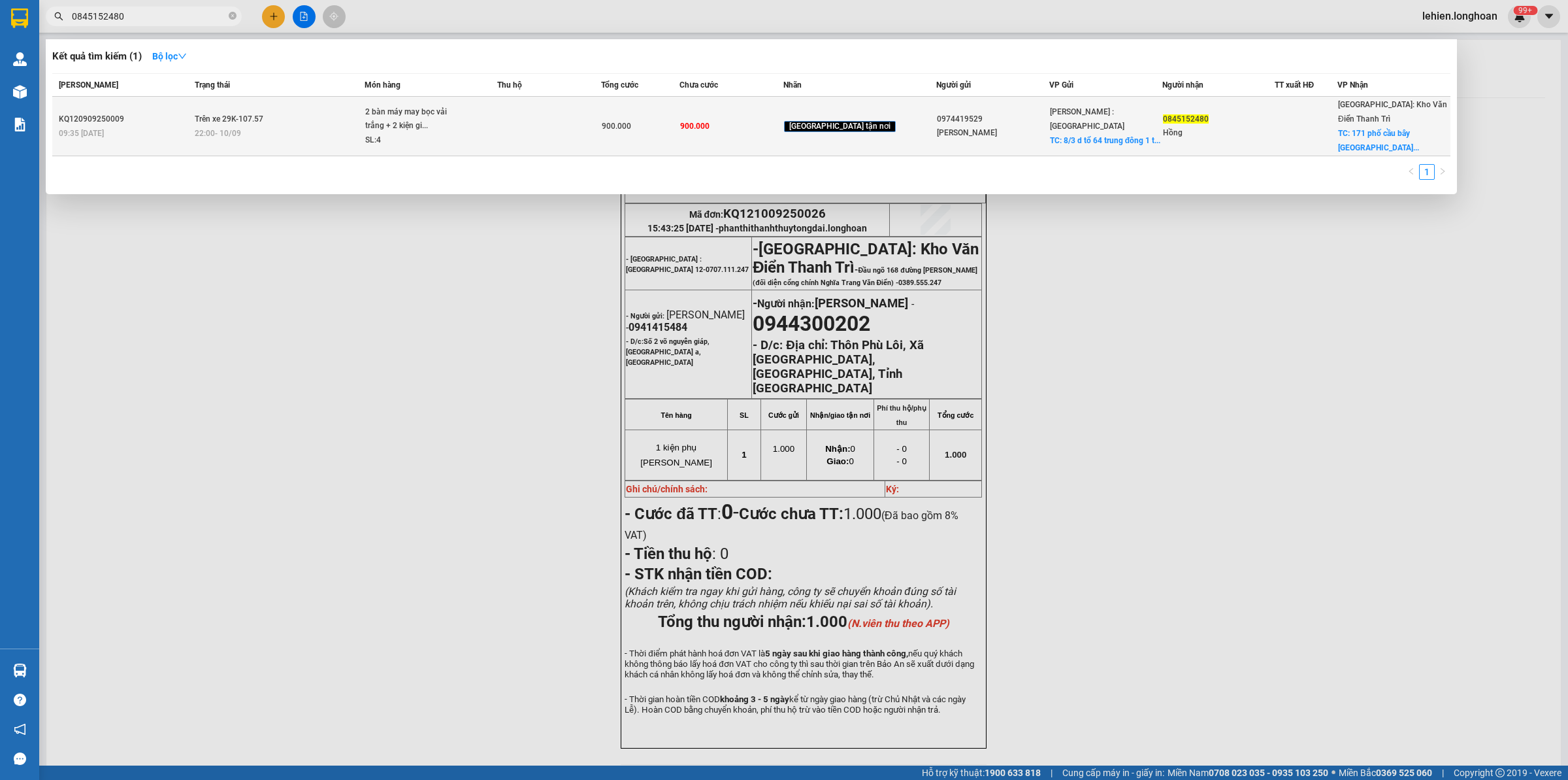
click at [248, 101] on td "Trên xe 29K-107.57 22:00 [DATE]" at bounding box center [278, 127] width 174 height 60
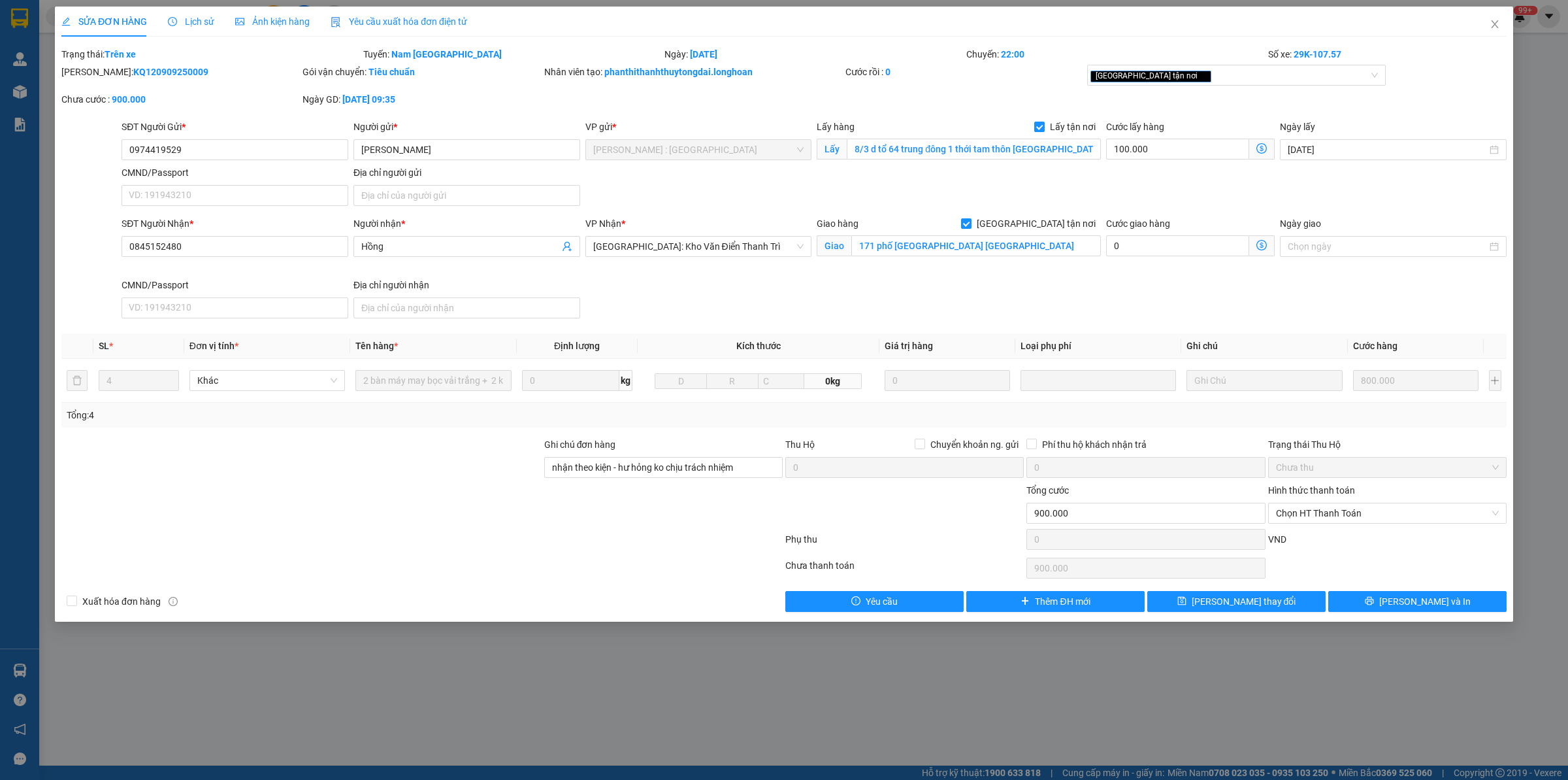
click at [191, 20] on span "Lịch sử" at bounding box center [191, 21] width 46 height 11
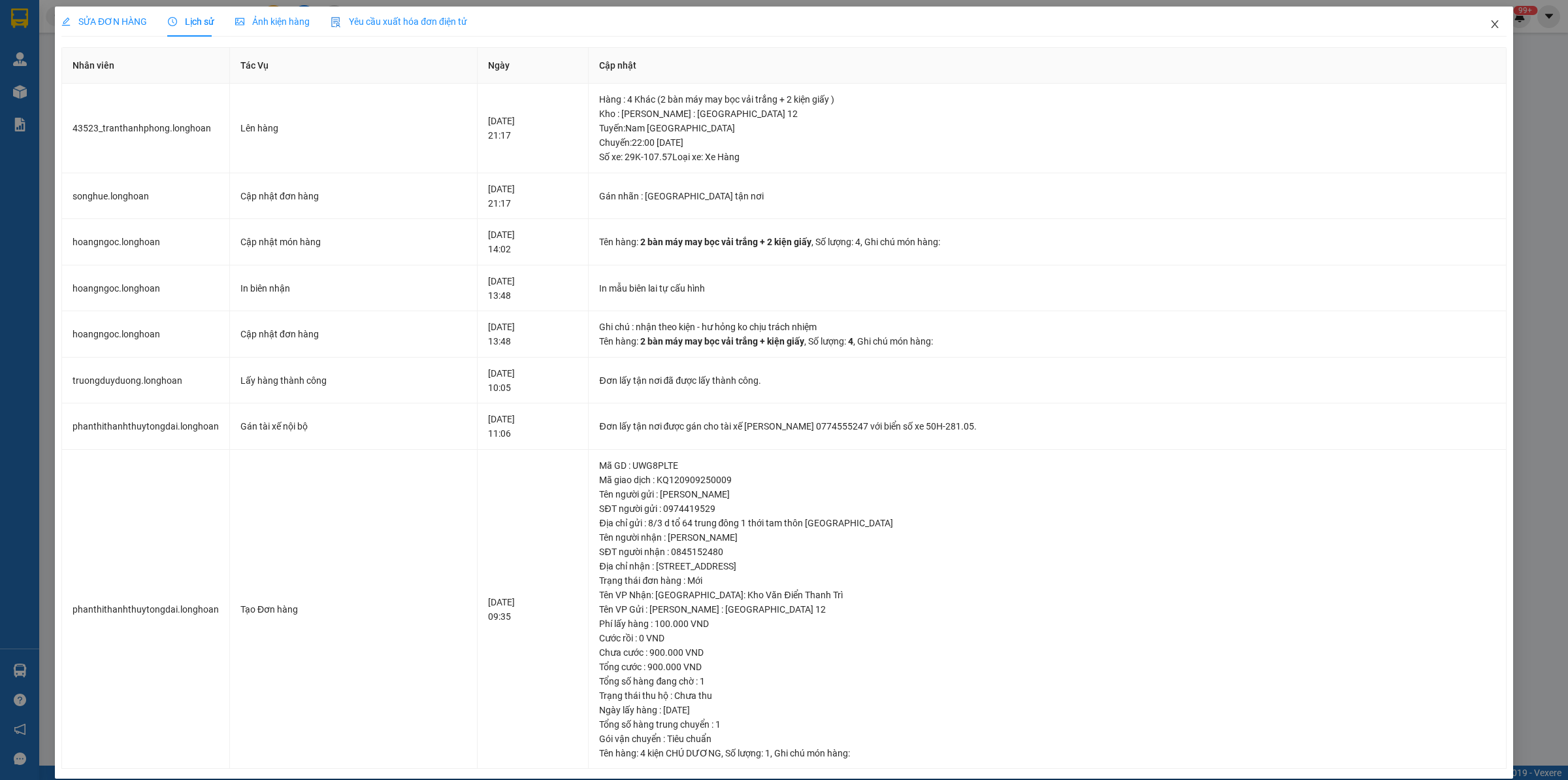
click at [1490, 23] on icon "close" at bounding box center [1495, 24] width 11 height 11
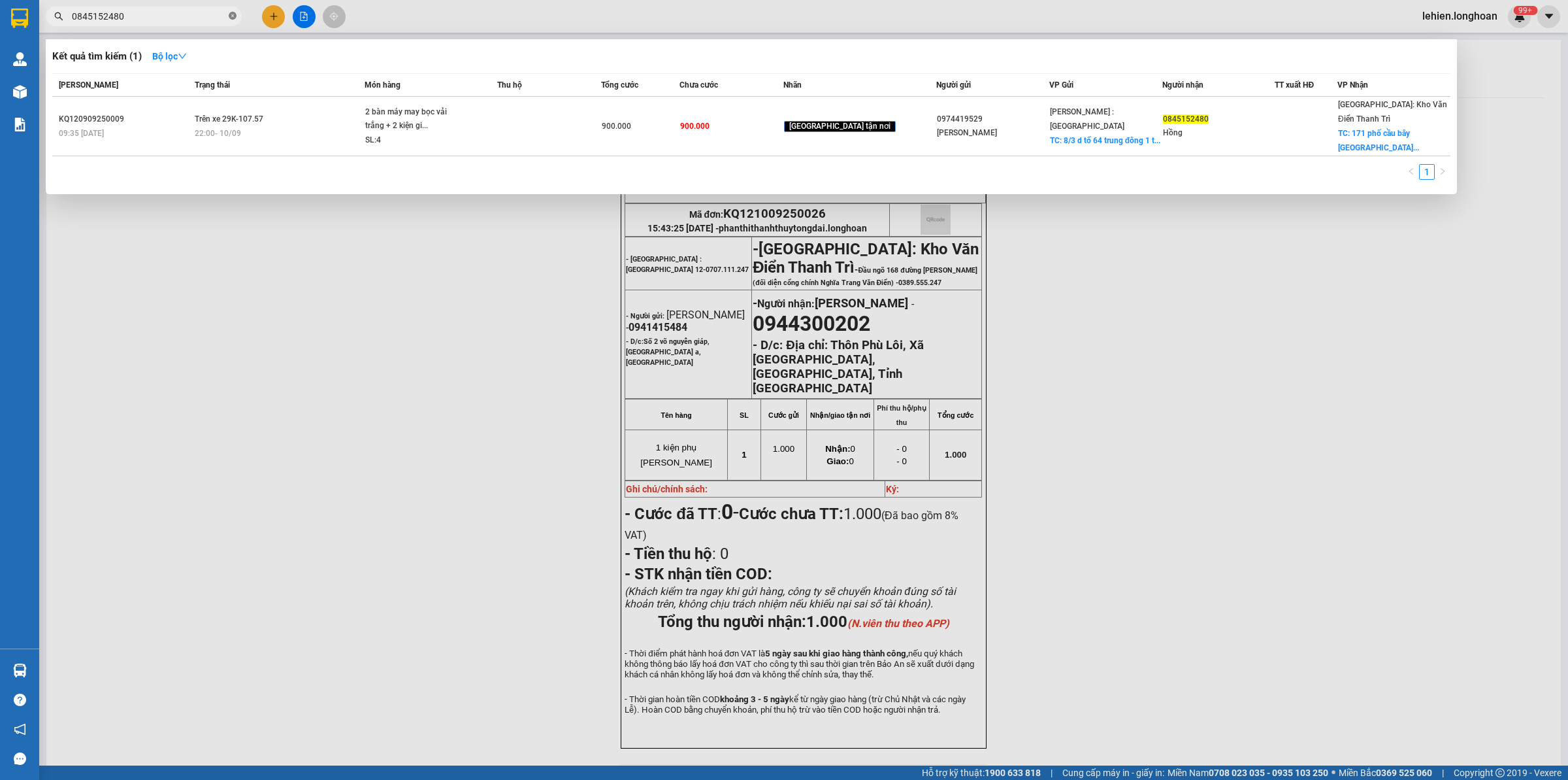
click at [233, 14] on icon "close-circle" at bounding box center [232, 15] width 8 height 8
paste input "0353360815"
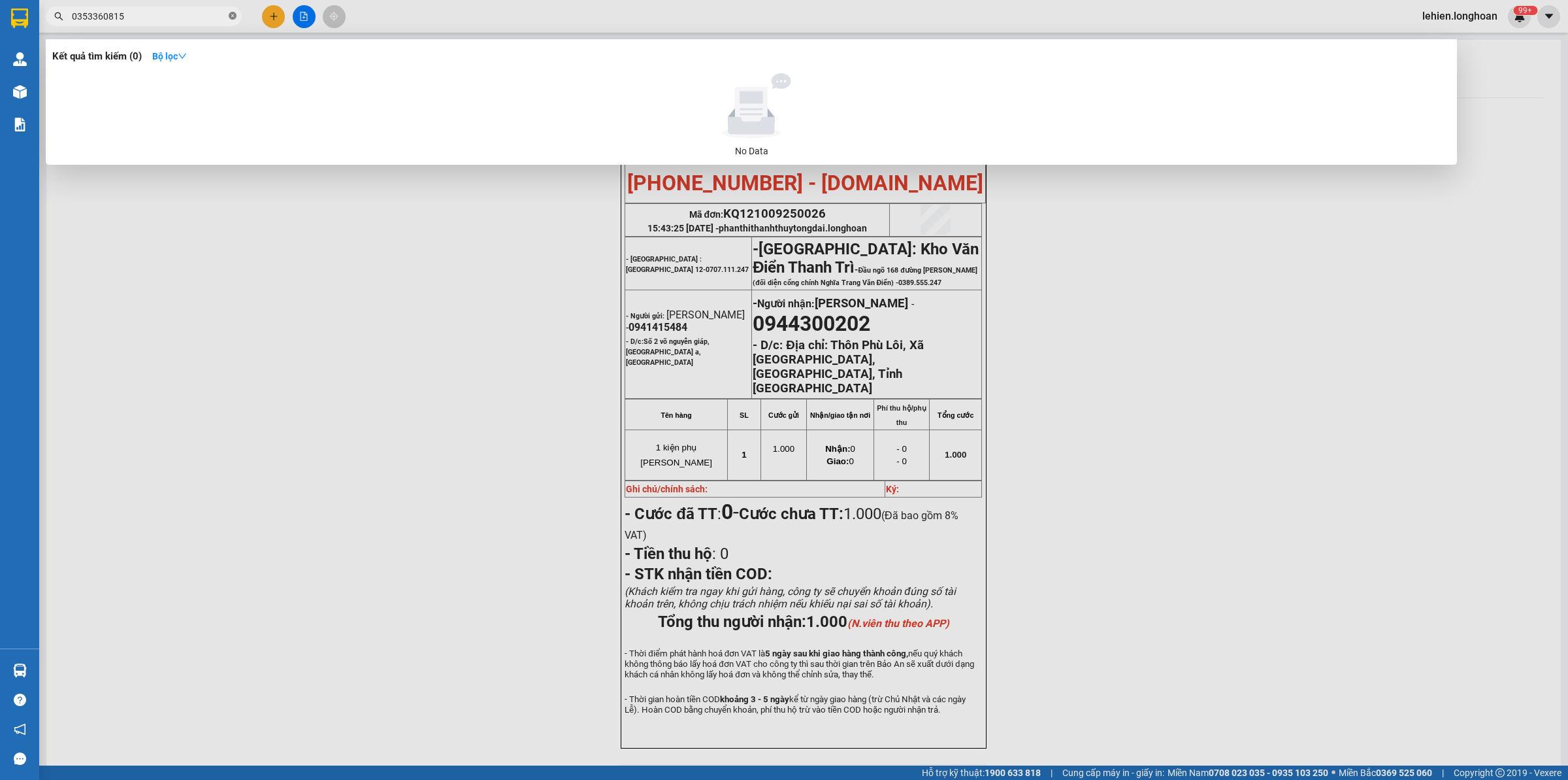
click at [230, 14] on icon "close-circle" at bounding box center [232, 15] width 8 height 8
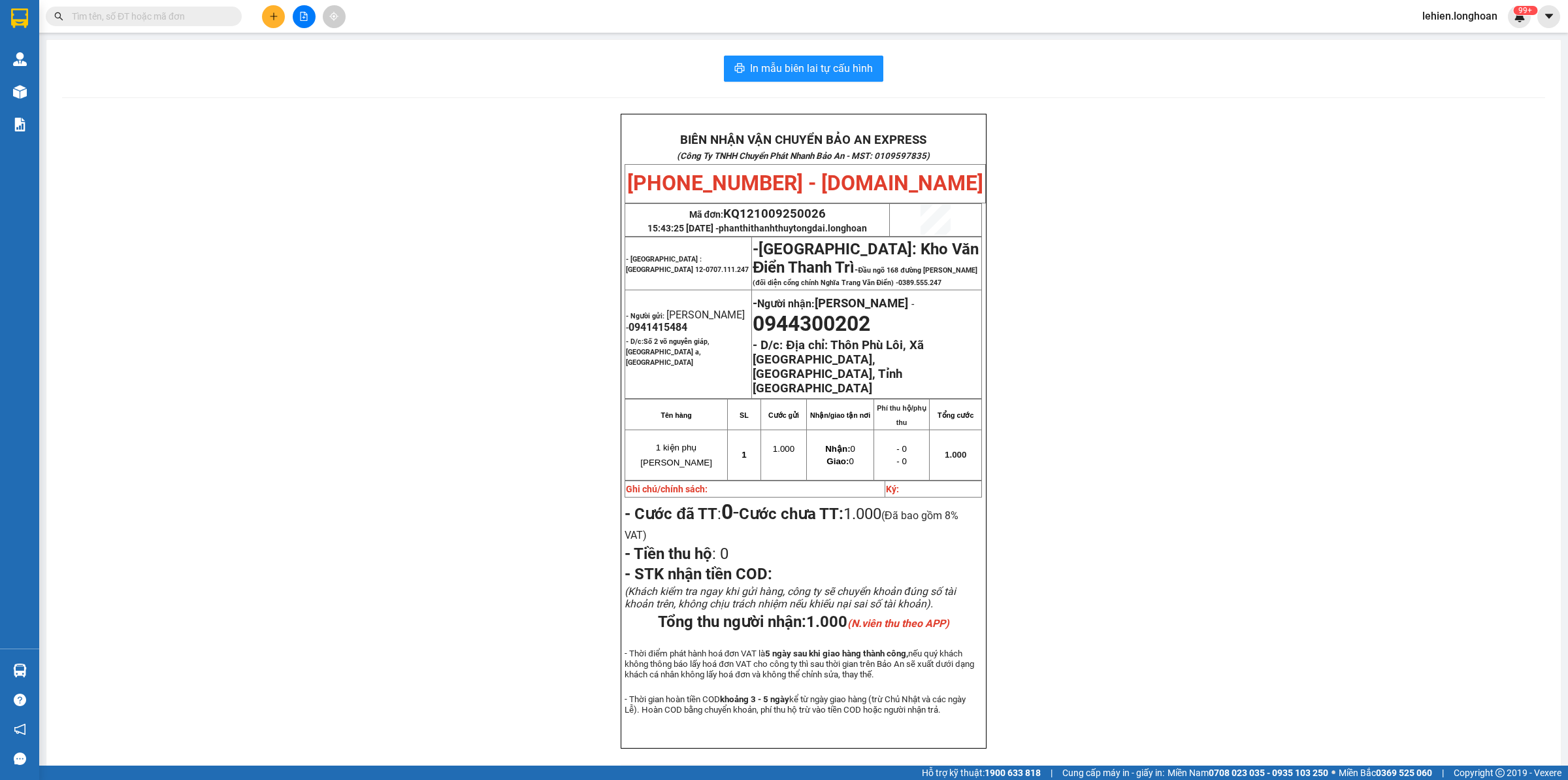
paste input "0338157098"
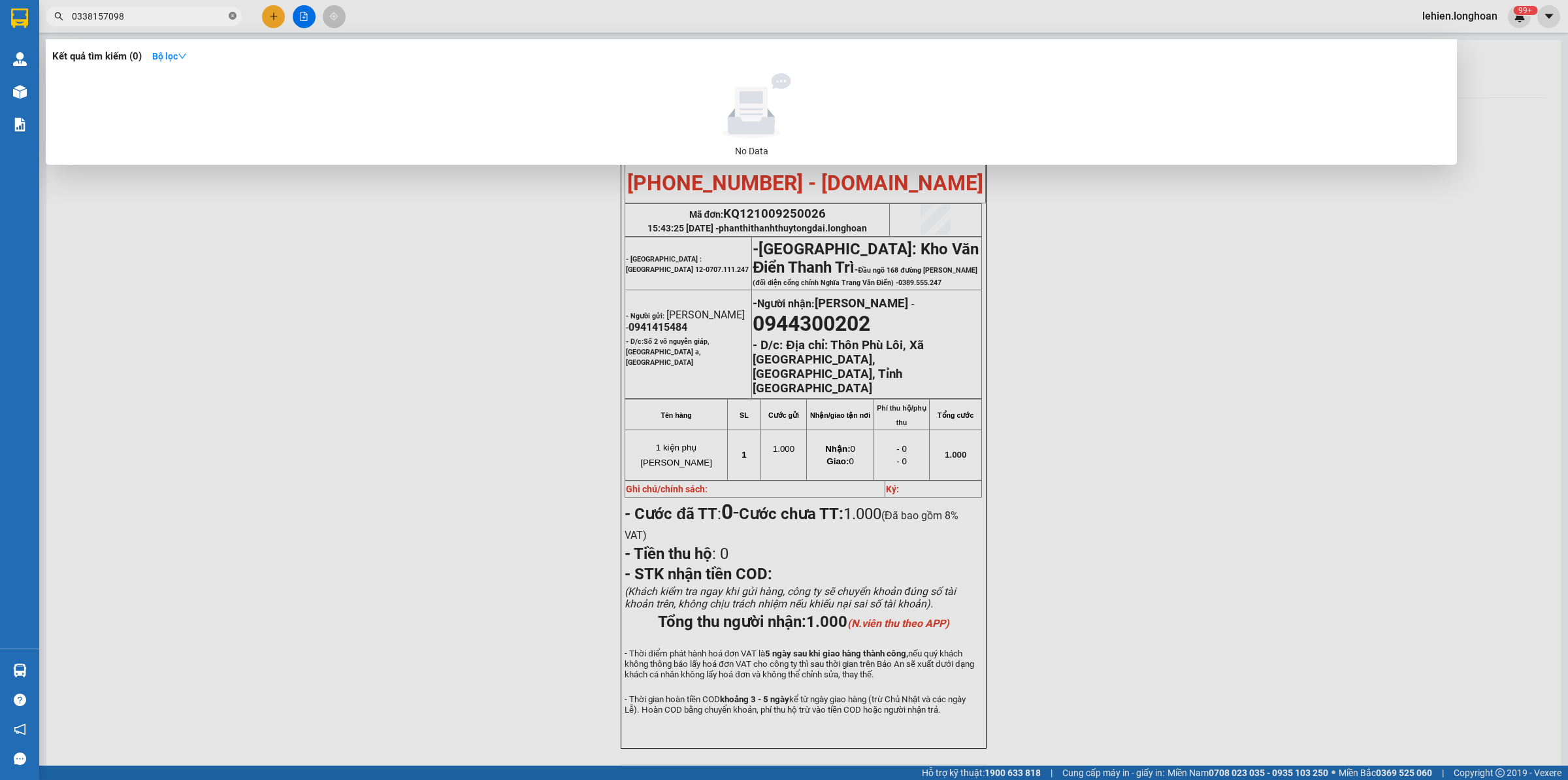
click at [233, 16] on icon "close-circle" at bounding box center [232, 15] width 8 height 8
paste input "Qu121009250004"
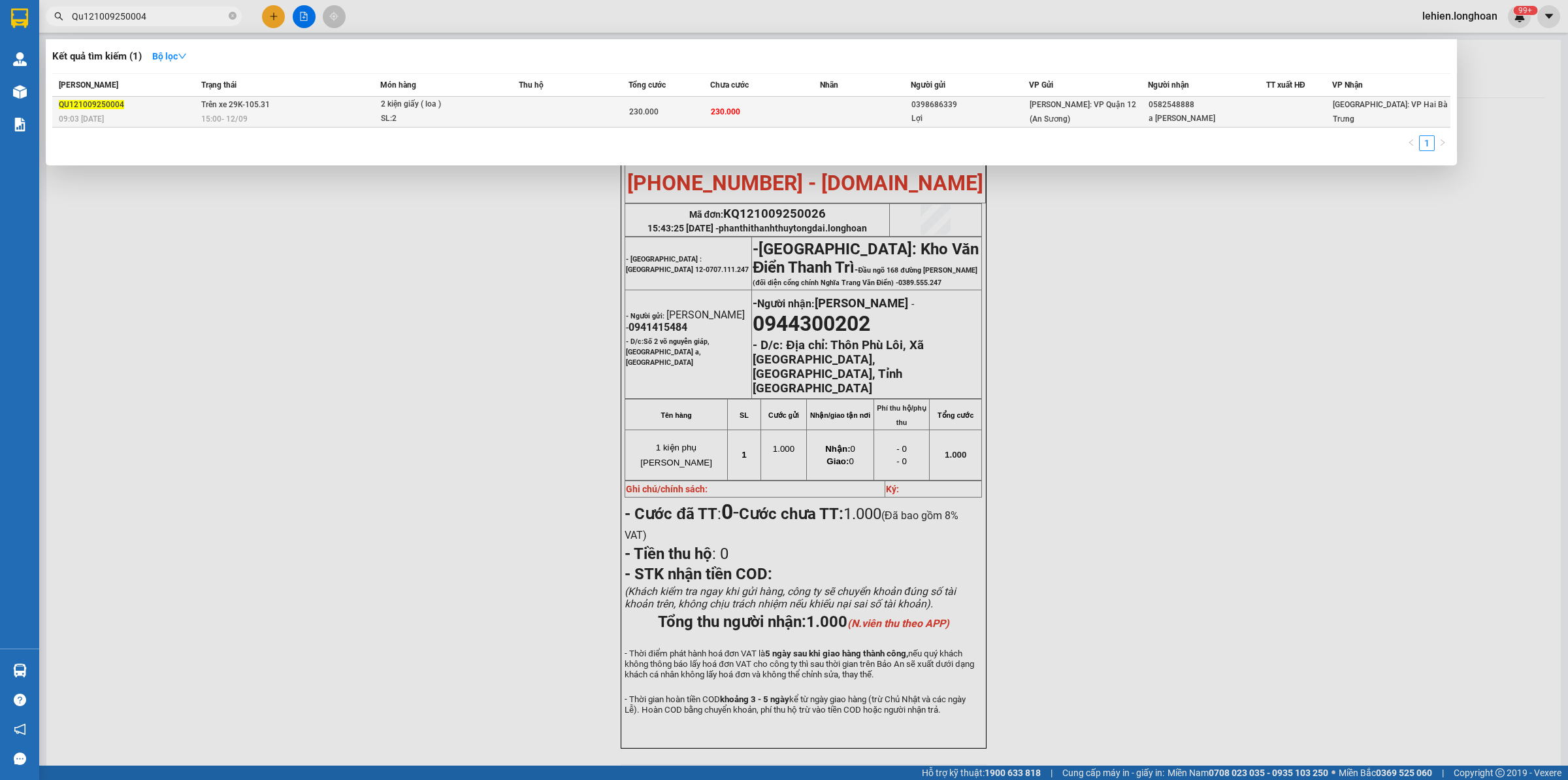
click at [255, 105] on span "Trên xe 29K-105.31" at bounding box center [236, 104] width 69 height 9
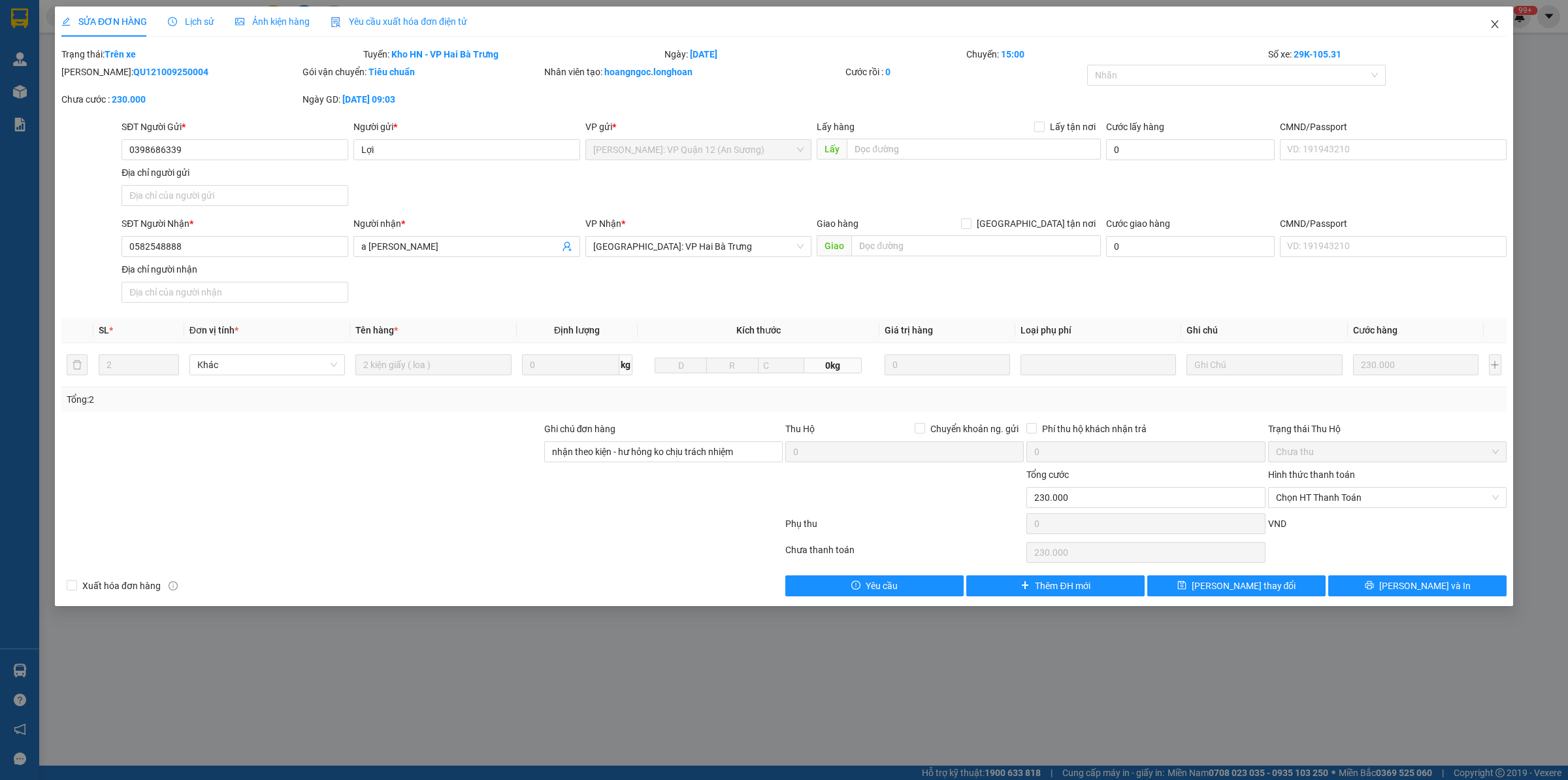
click at [1497, 21] on icon "close" at bounding box center [1495, 24] width 11 height 11
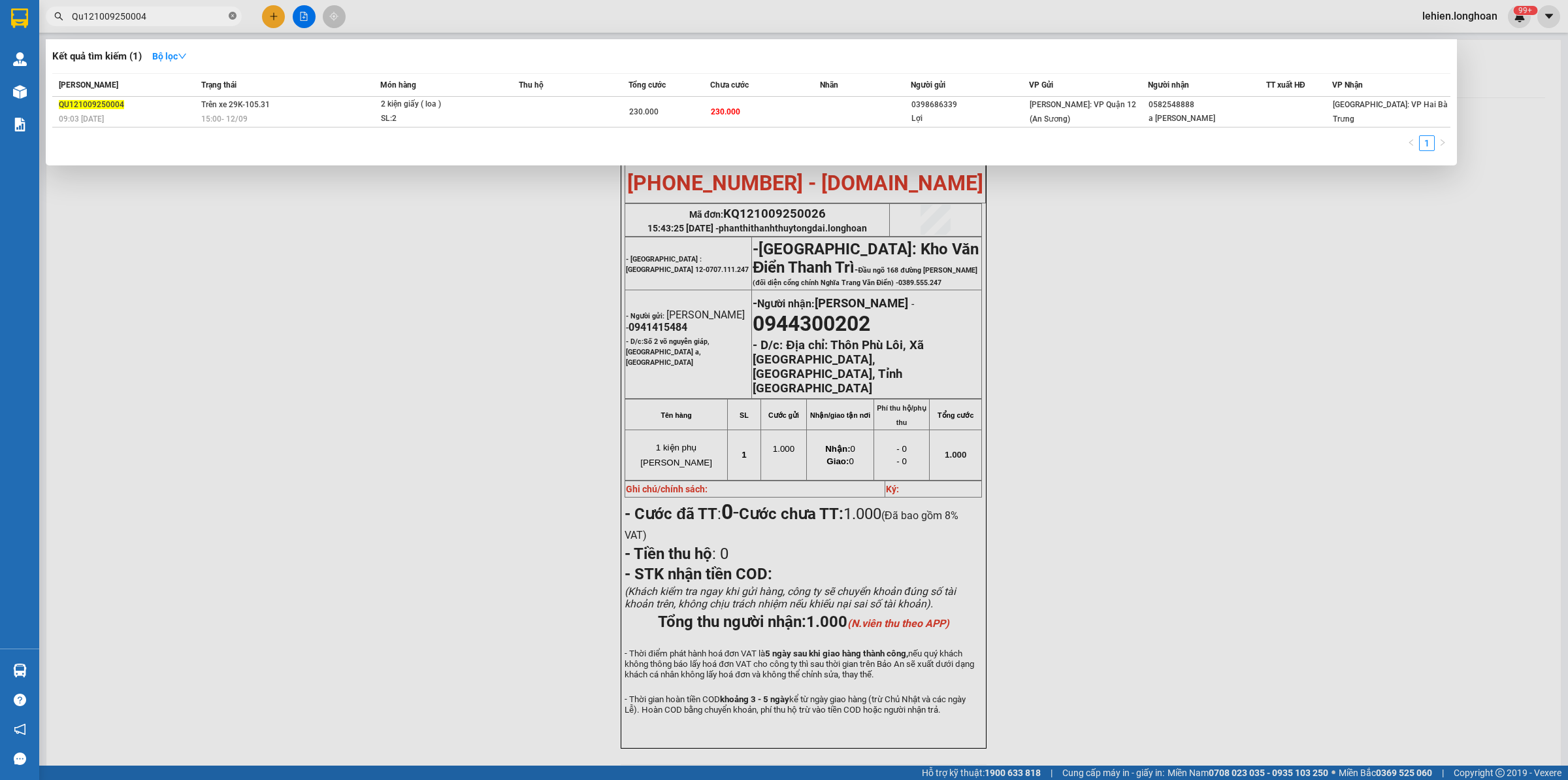
click at [236, 18] on icon "close-circle" at bounding box center [232, 15] width 8 height 8
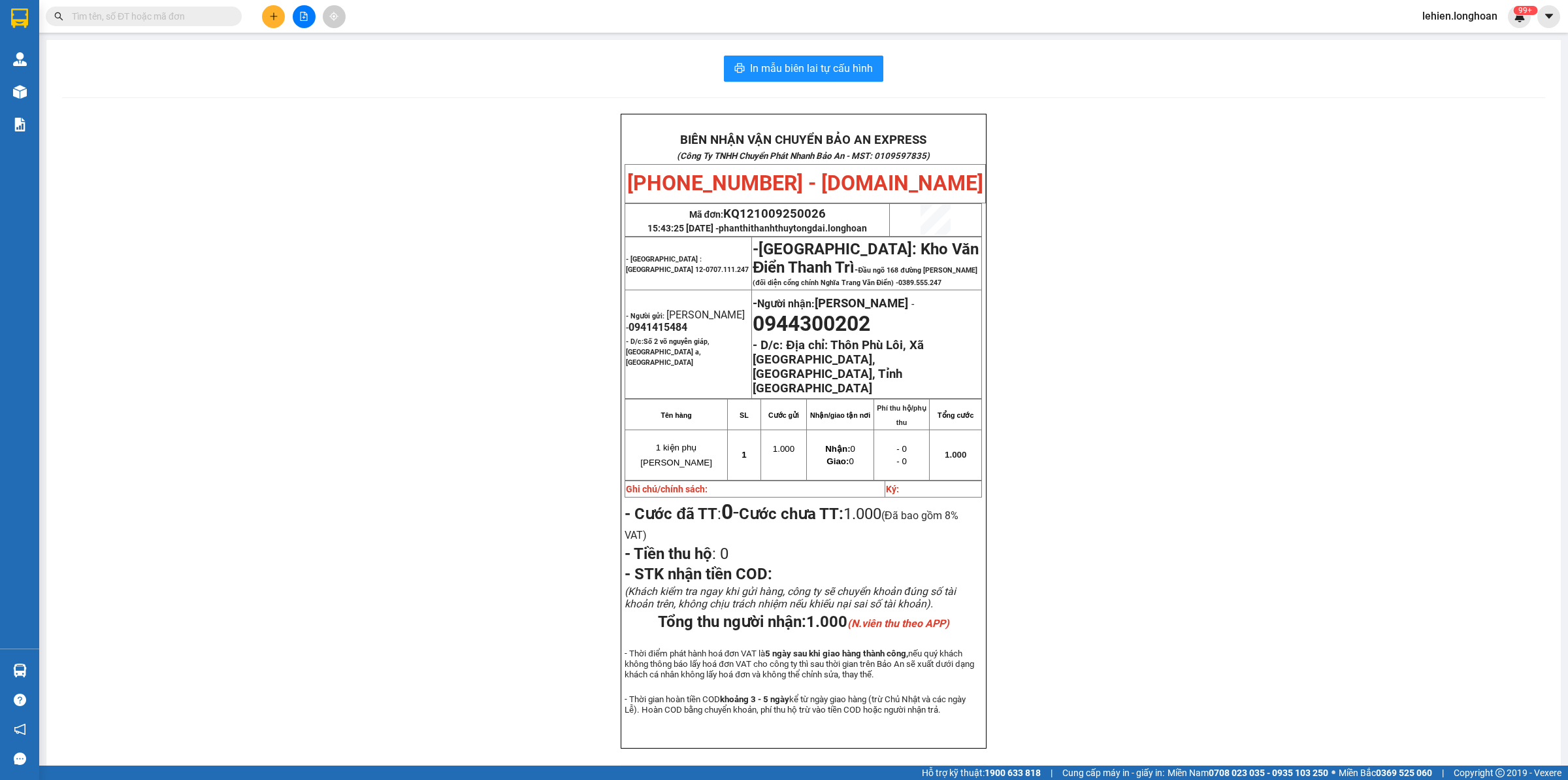
paste input "0336789799"
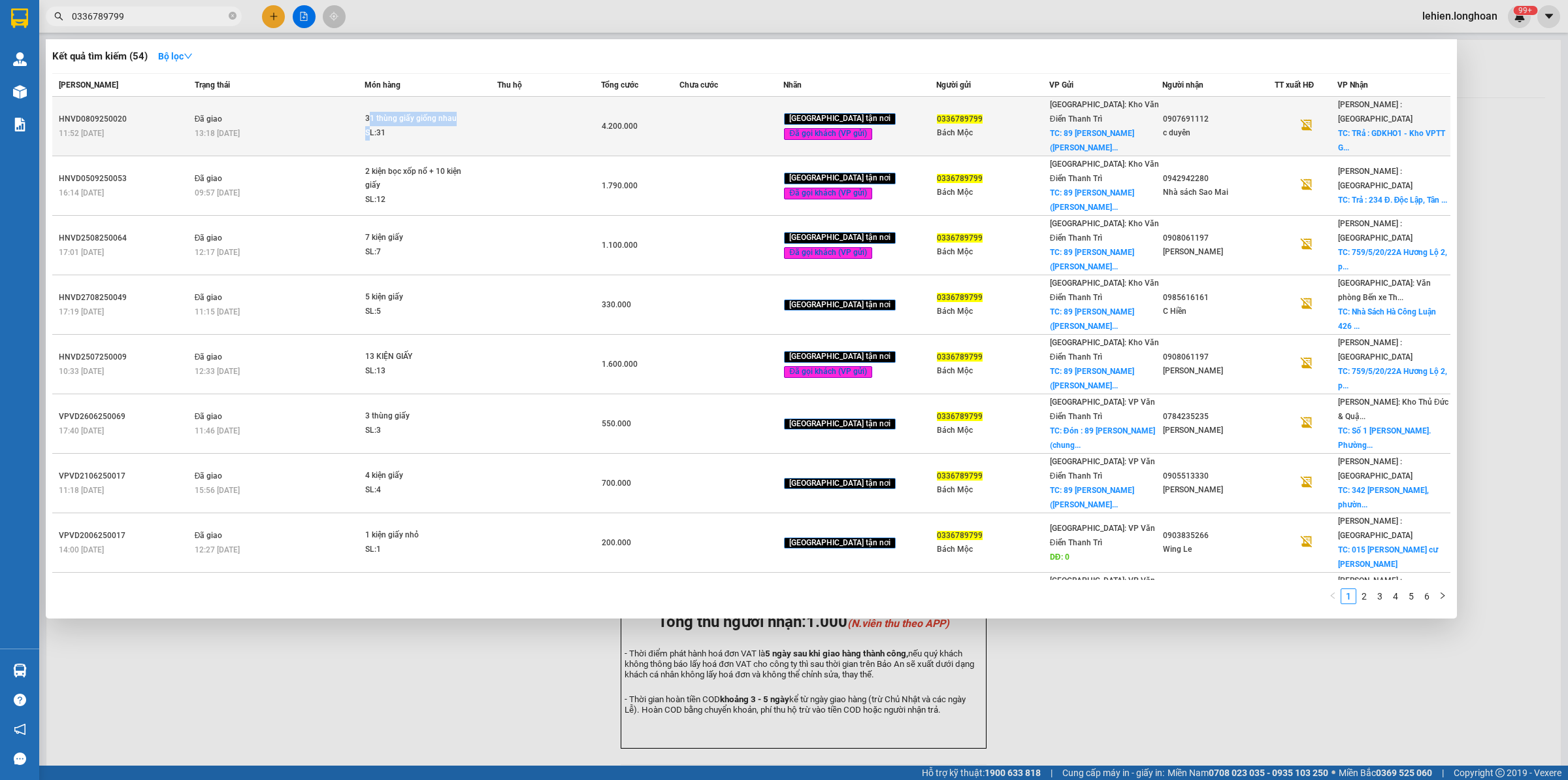
click at [375, 116] on span "31 thùng giấy giống nhau SL: 31" at bounding box center [430, 126] width 131 height 28
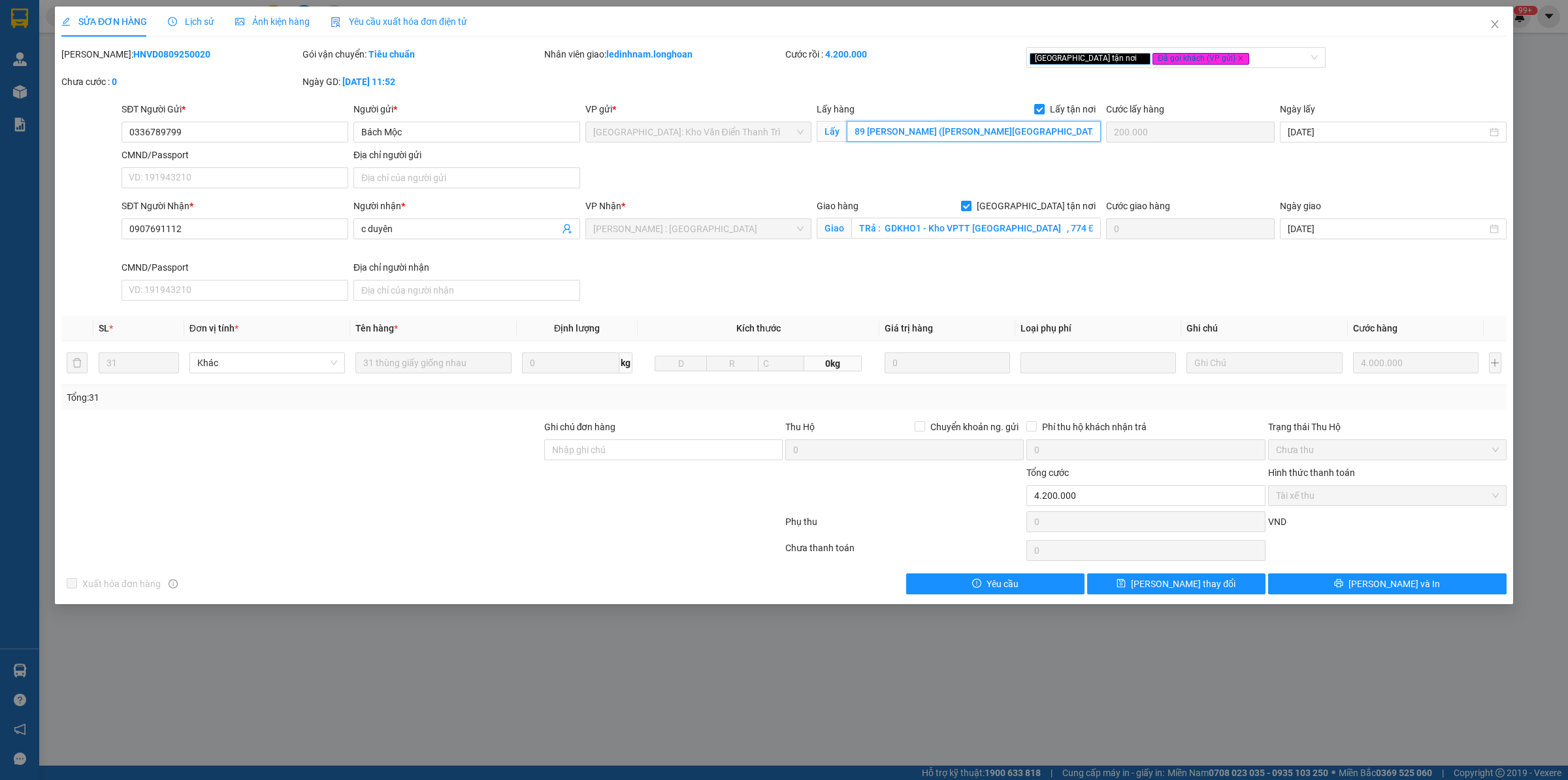
click at [968, 132] on input "89 [PERSON_NAME] ([PERSON_NAME][GEOGRAPHIC_DATA])" at bounding box center [974, 132] width 255 height 21
click at [1484, 24] on span "Close" at bounding box center [1495, 25] width 37 height 37
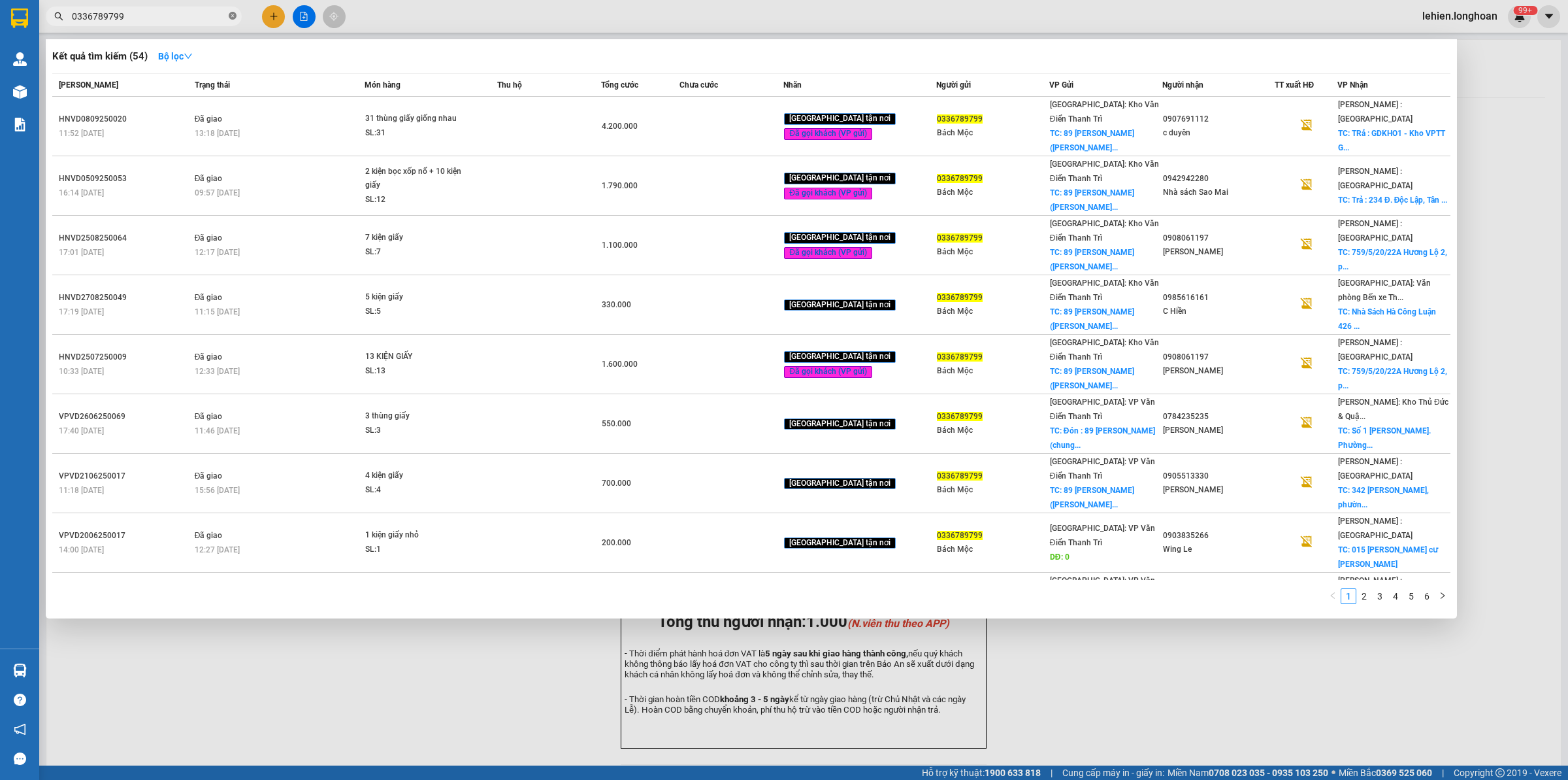
click at [233, 18] on icon "close-circle" at bounding box center [232, 15] width 8 height 8
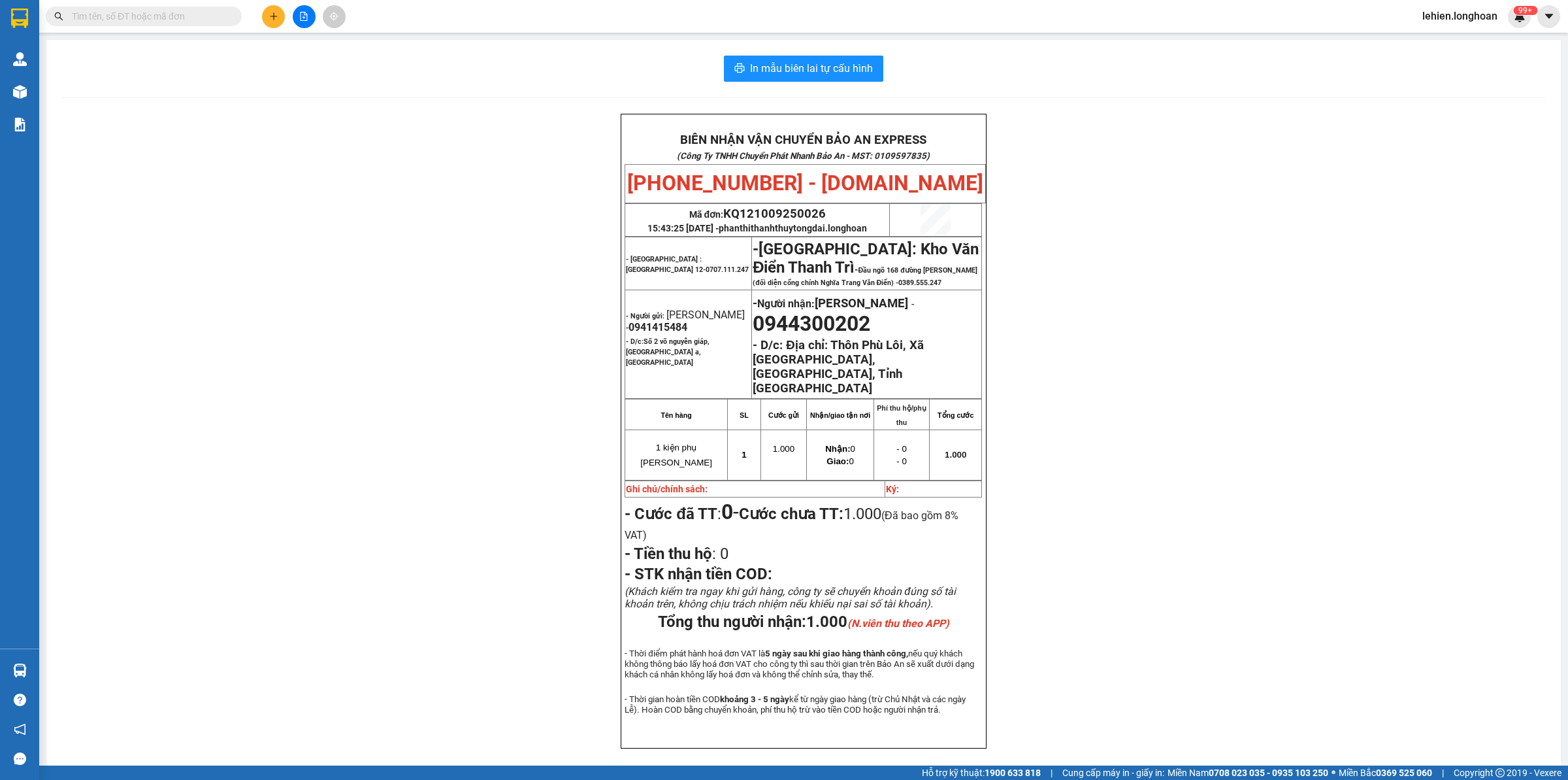
paste input "0902825691"
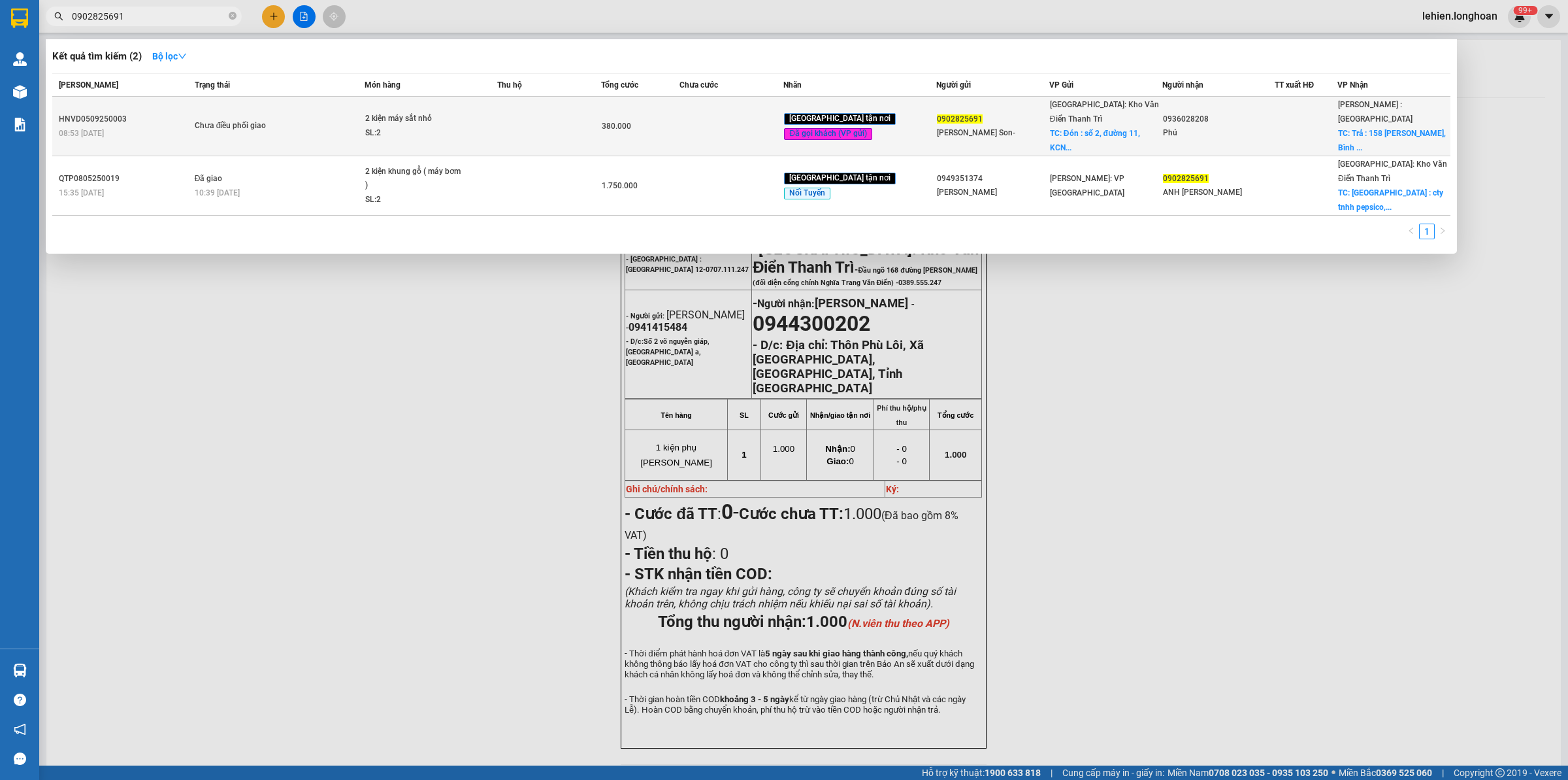
click at [286, 105] on td "Chưa điều phối giao" at bounding box center [278, 127] width 174 height 60
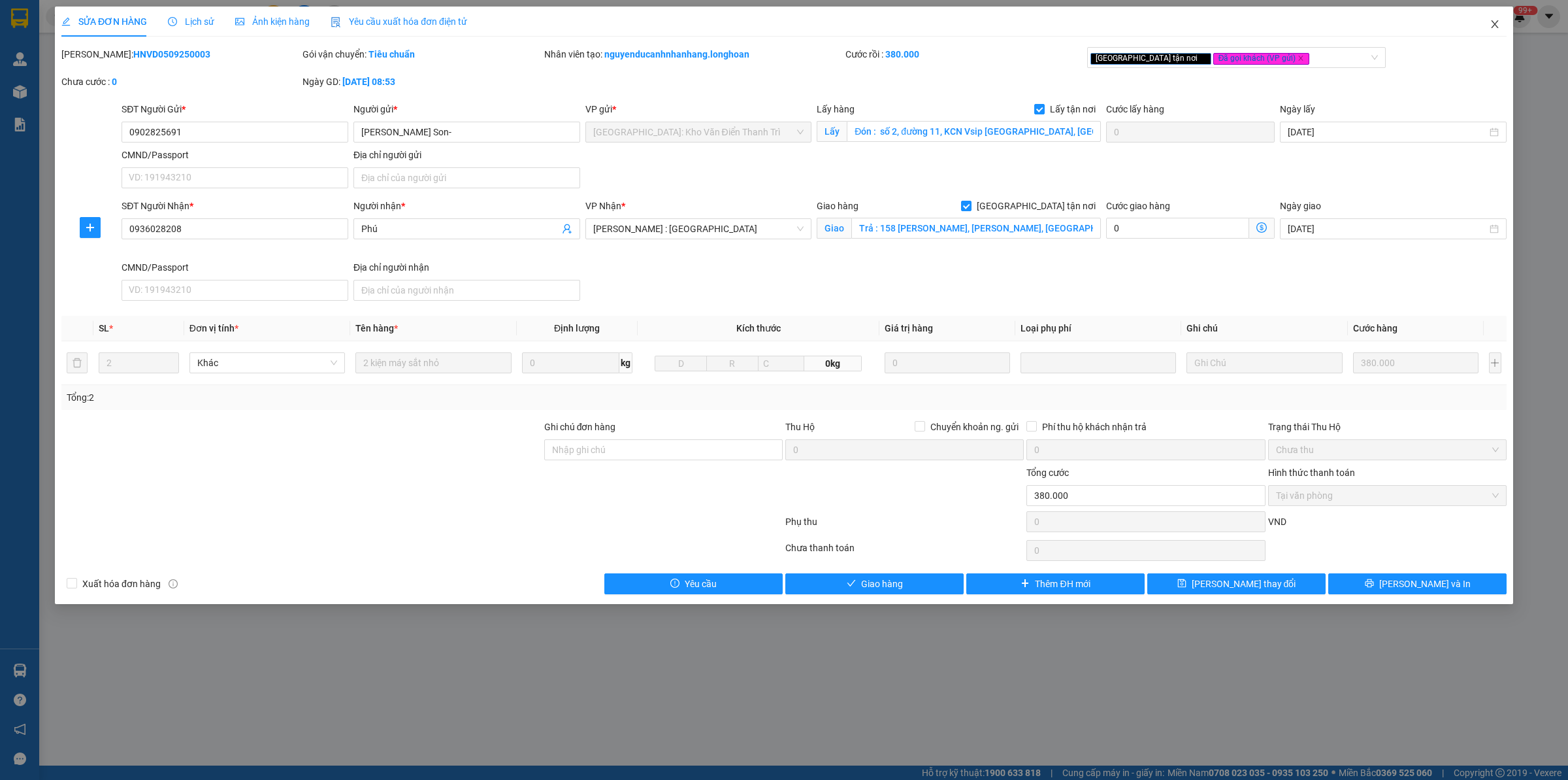
click at [1490, 13] on span "Close" at bounding box center [1495, 25] width 37 height 37
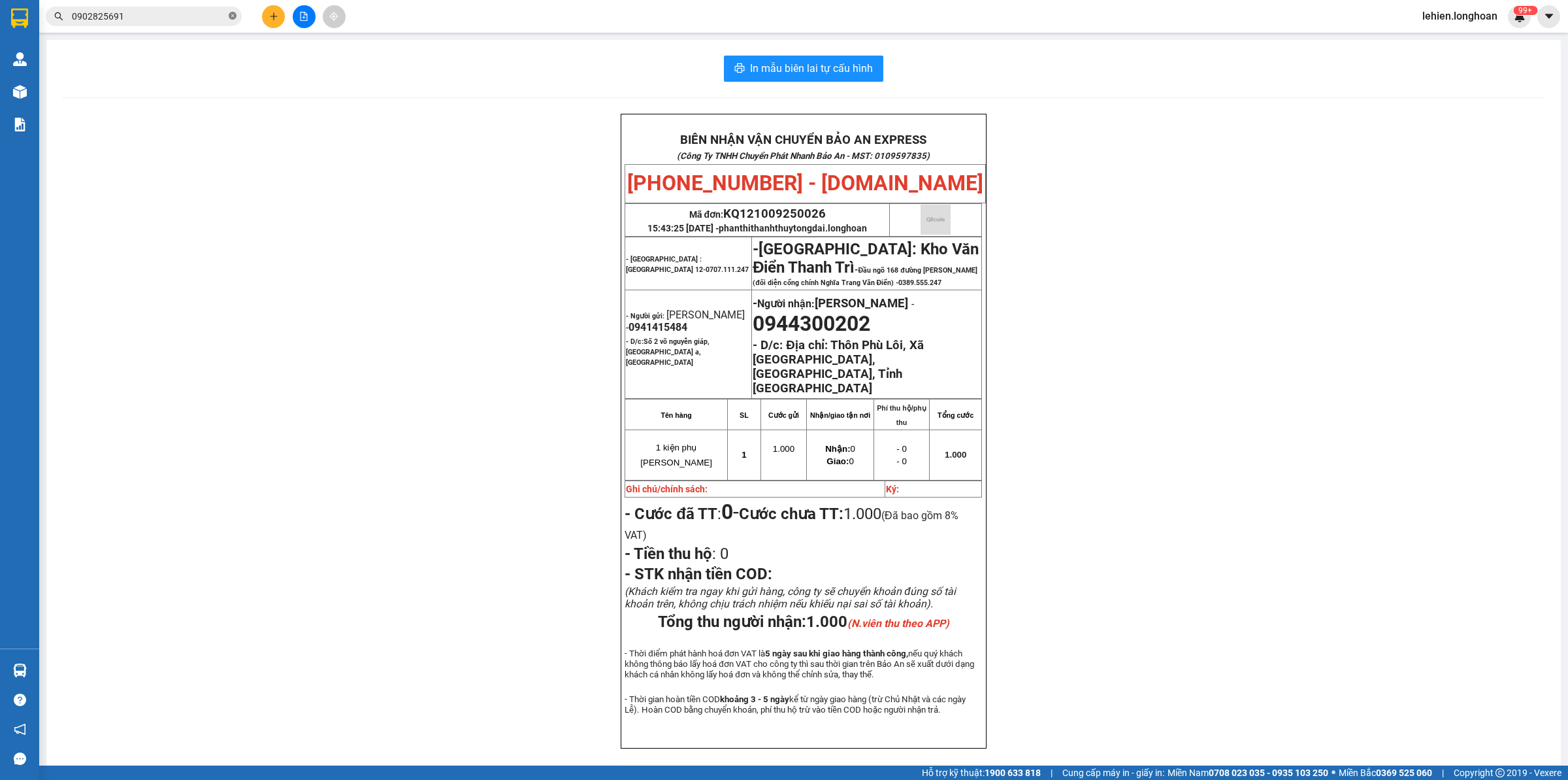
click at [236, 18] on icon "close-circle" at bounding box center [232, 15] width 8 height 8
paste input "0888248066"
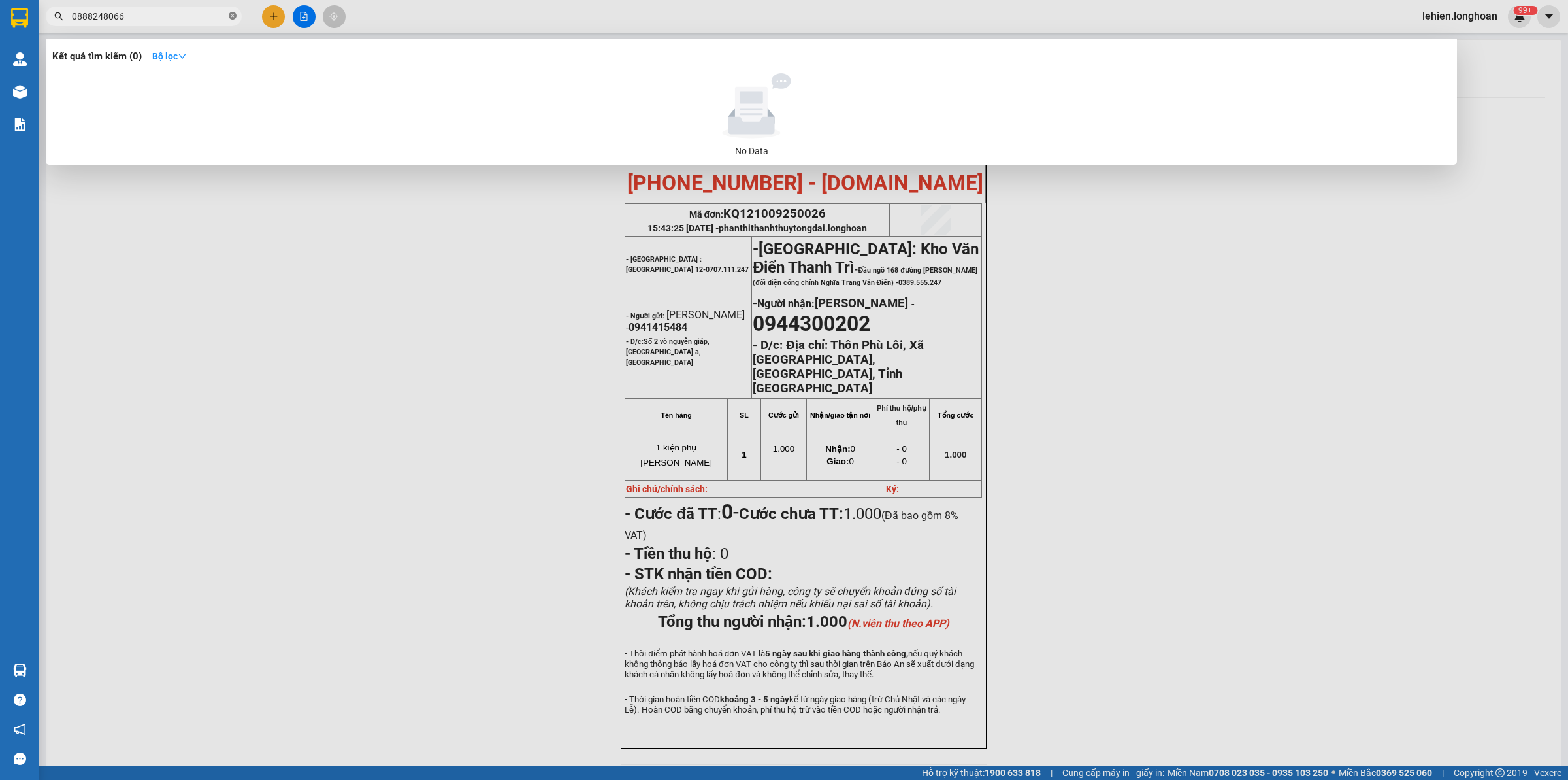
click at [231, 11] on span at bounding box center [232, 17] width 8 height 13
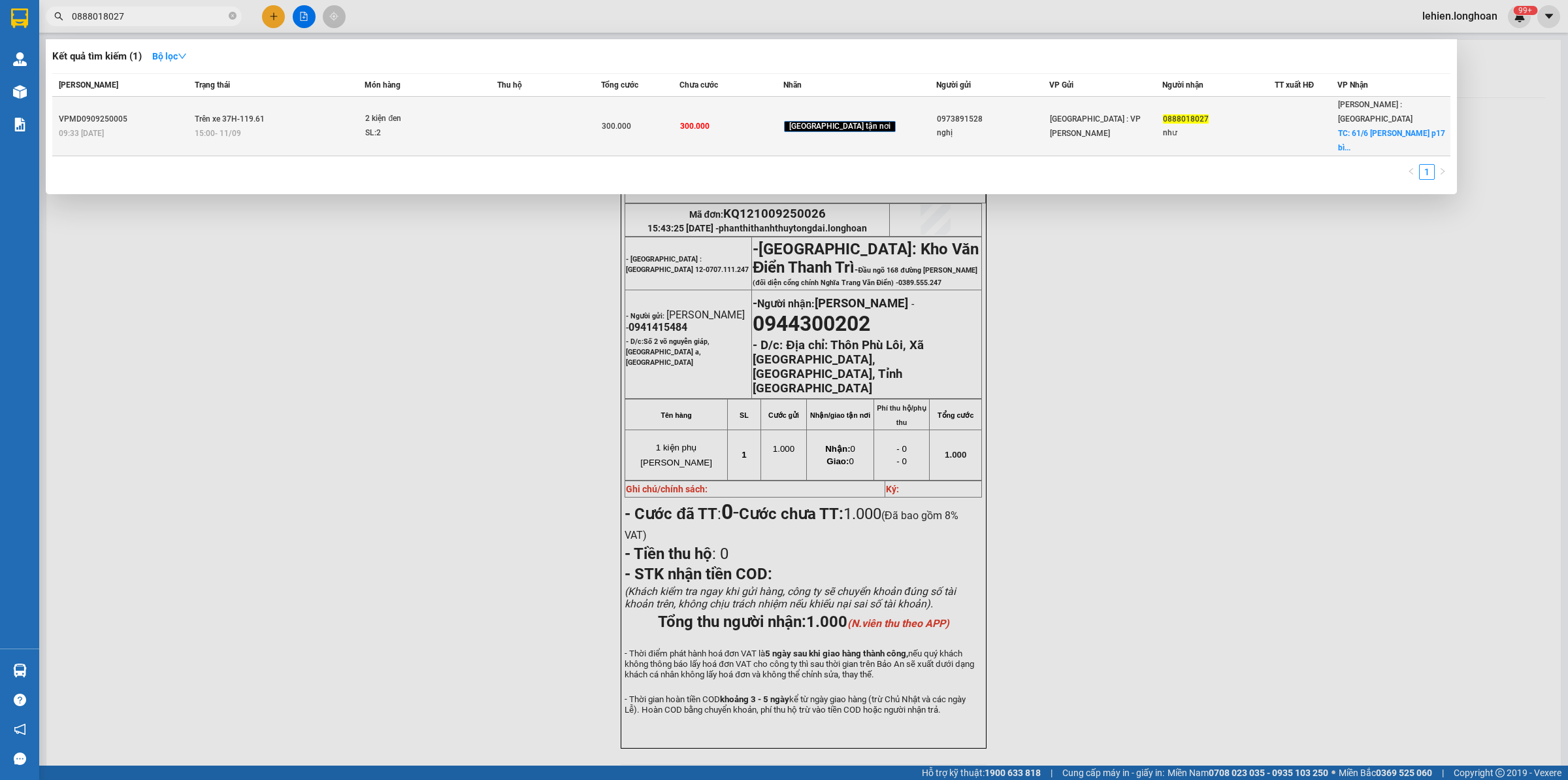
click at [291, 126] on div "15:00 [DATE]" at bounding box center [280, 133] width 170 height 14
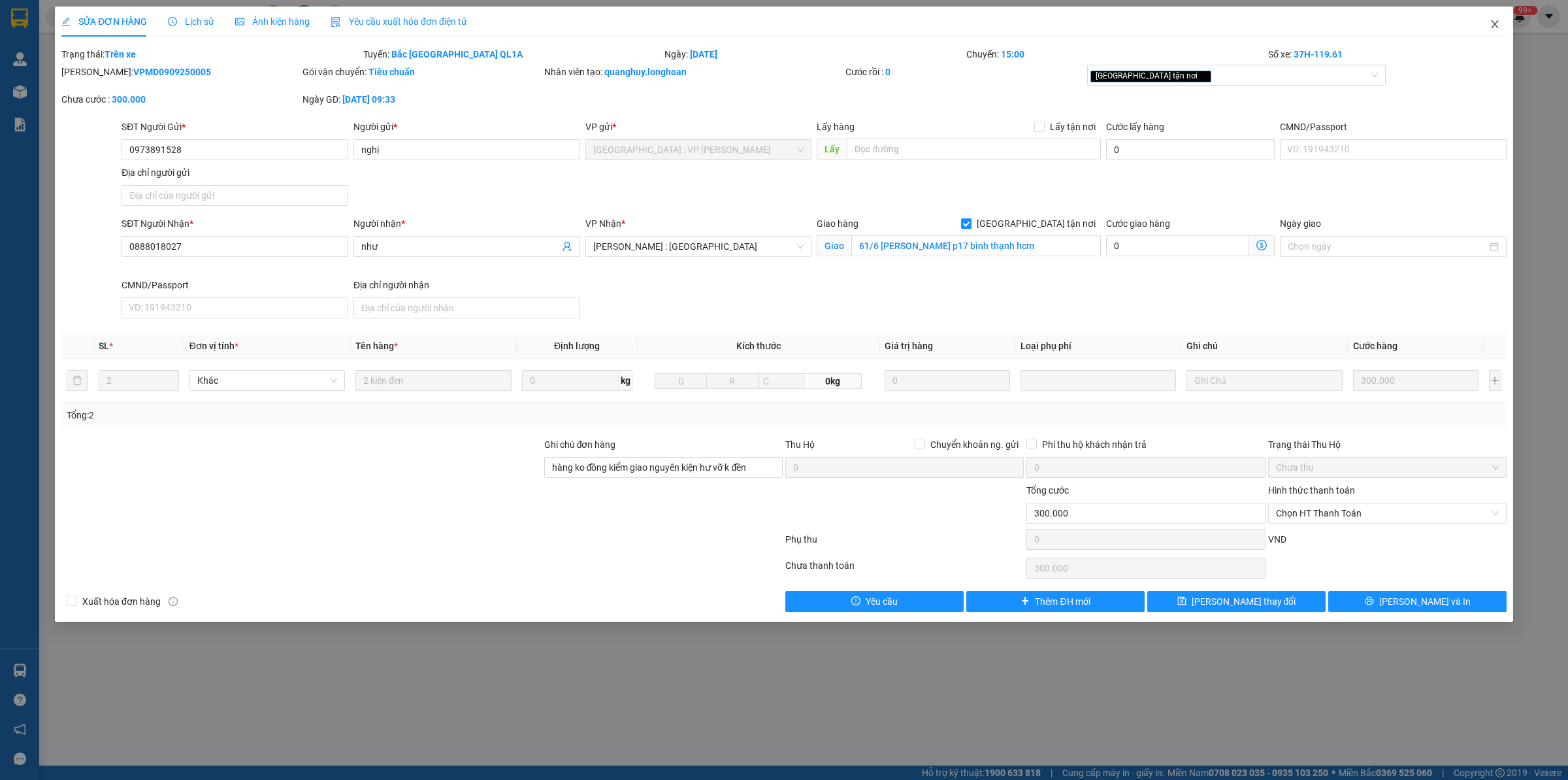
click at [1498, 27] on icon "close" at bounding box center [1495, 24] width 11 height 11
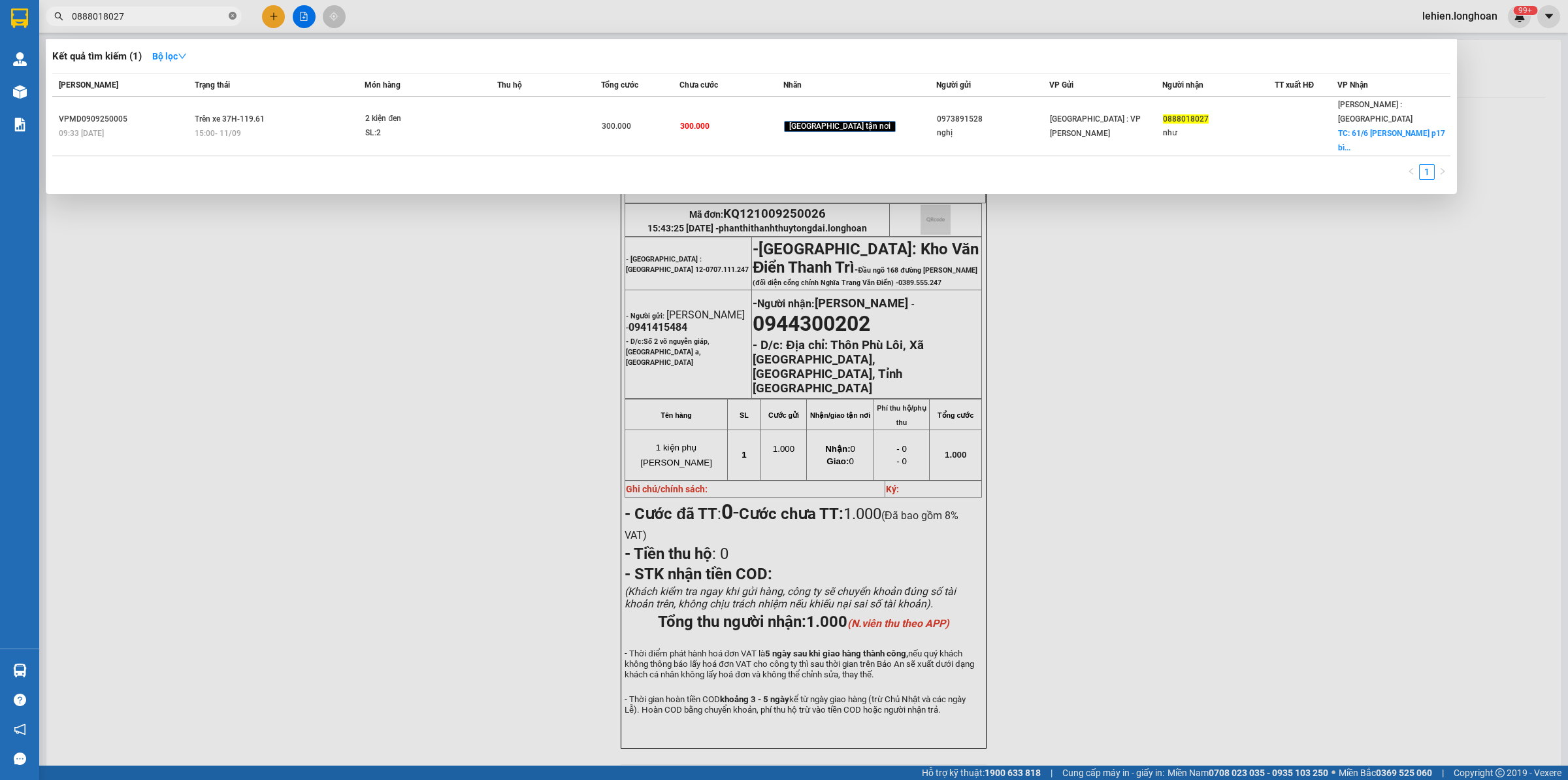
click at [229, 13] on icon "close-circle" at bounding box center [232, 15] width 8 height 8
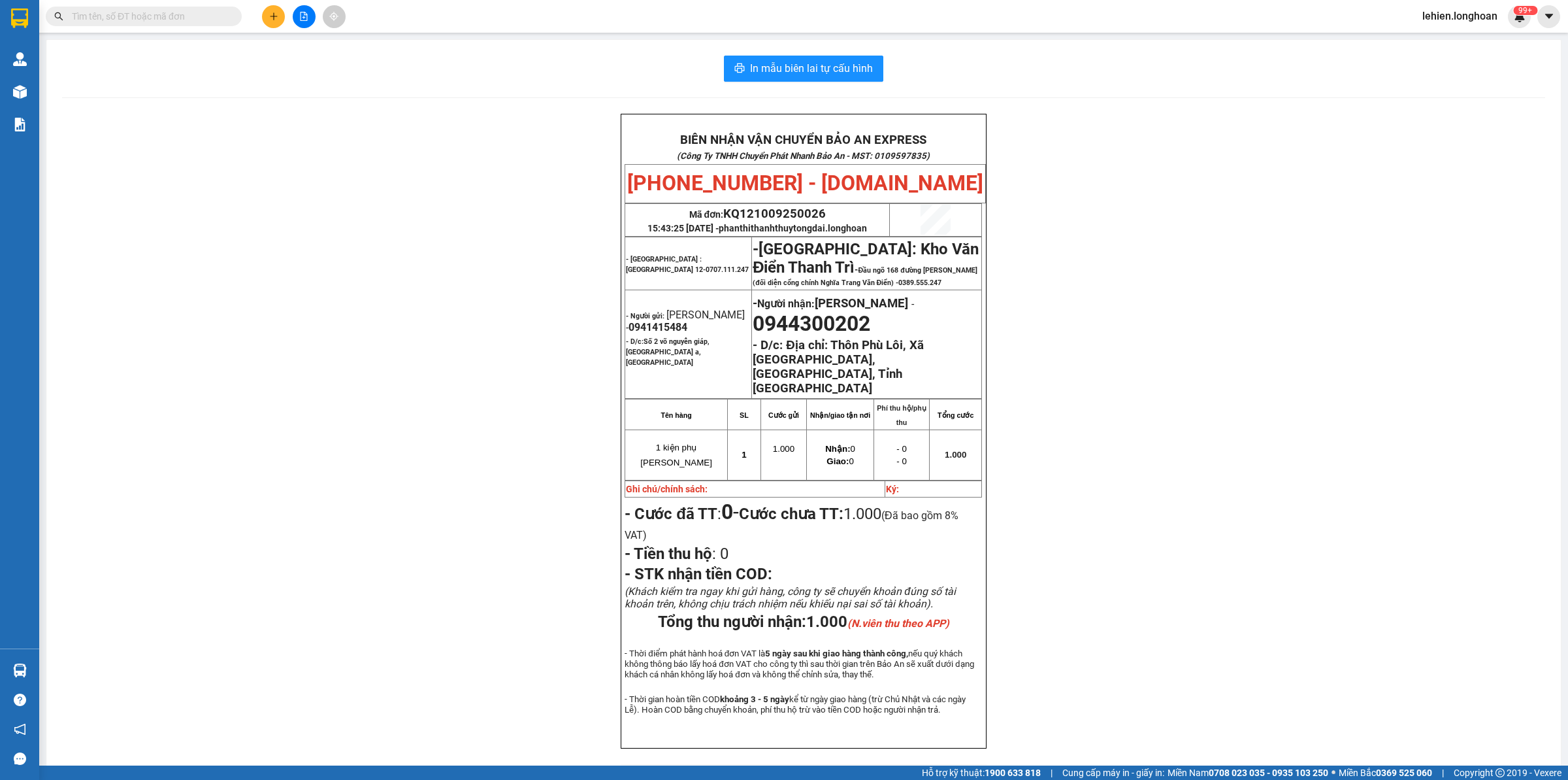
paste input "0987610006"
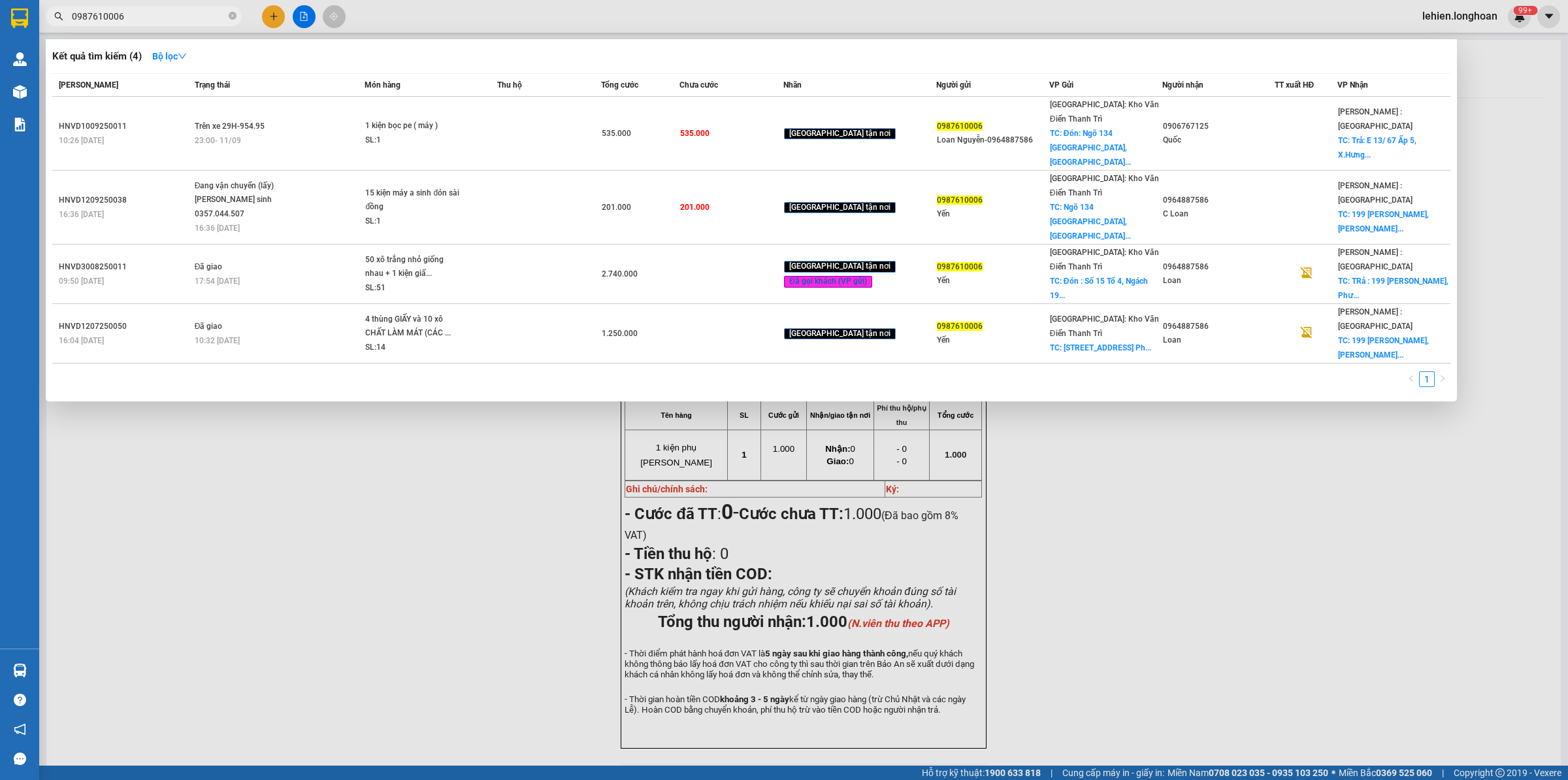
click at [259, 179] on div "Đang vận chuyển (lấy)" at bounding box center [243, 186] width 98 height 14
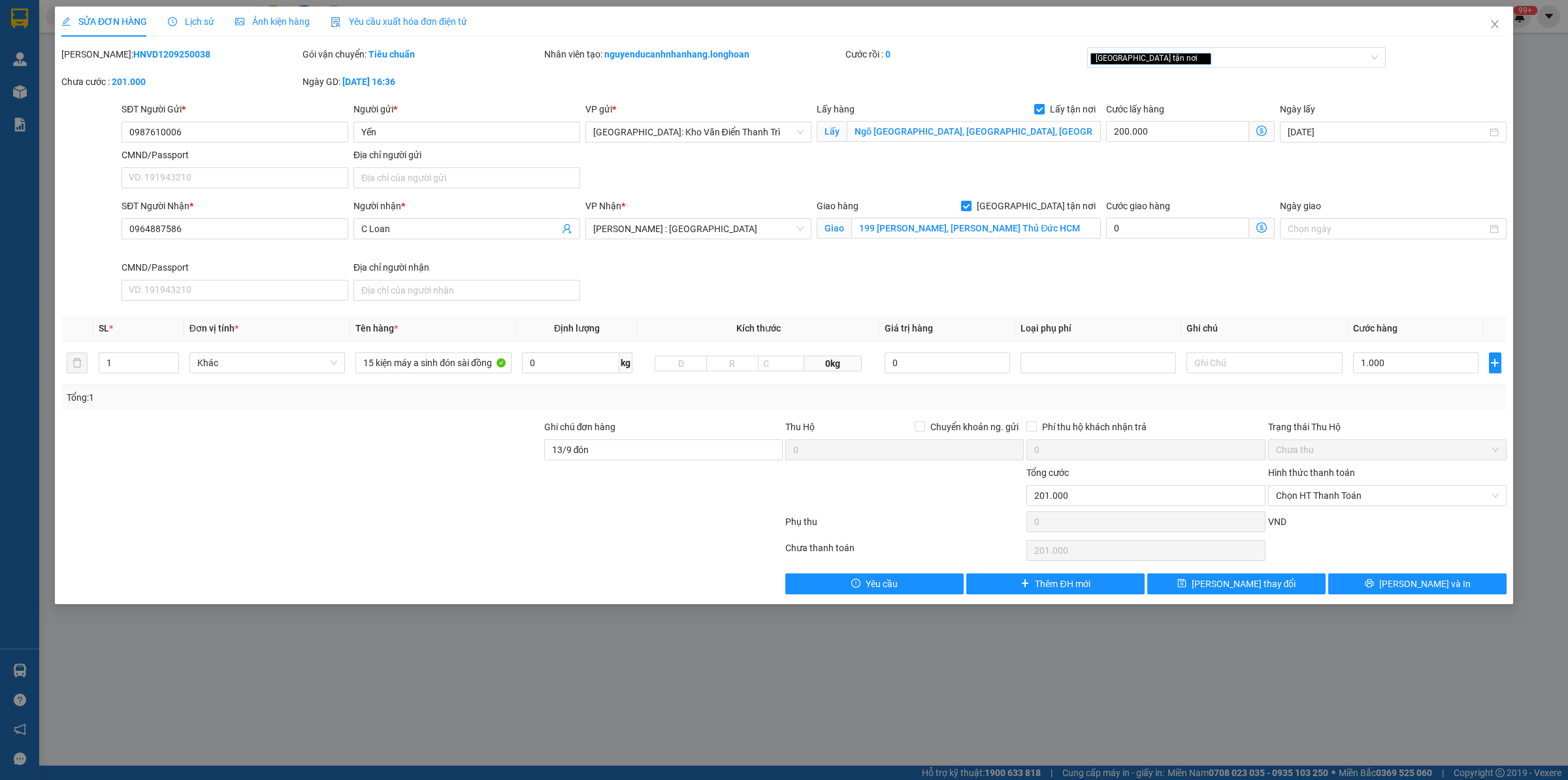
click at [325, 480] on div at bounding box center [301, 488] width 483 height 46
click at [1500, 23] on icon "close" at bounding box center [1495, 24] width 11 height 11
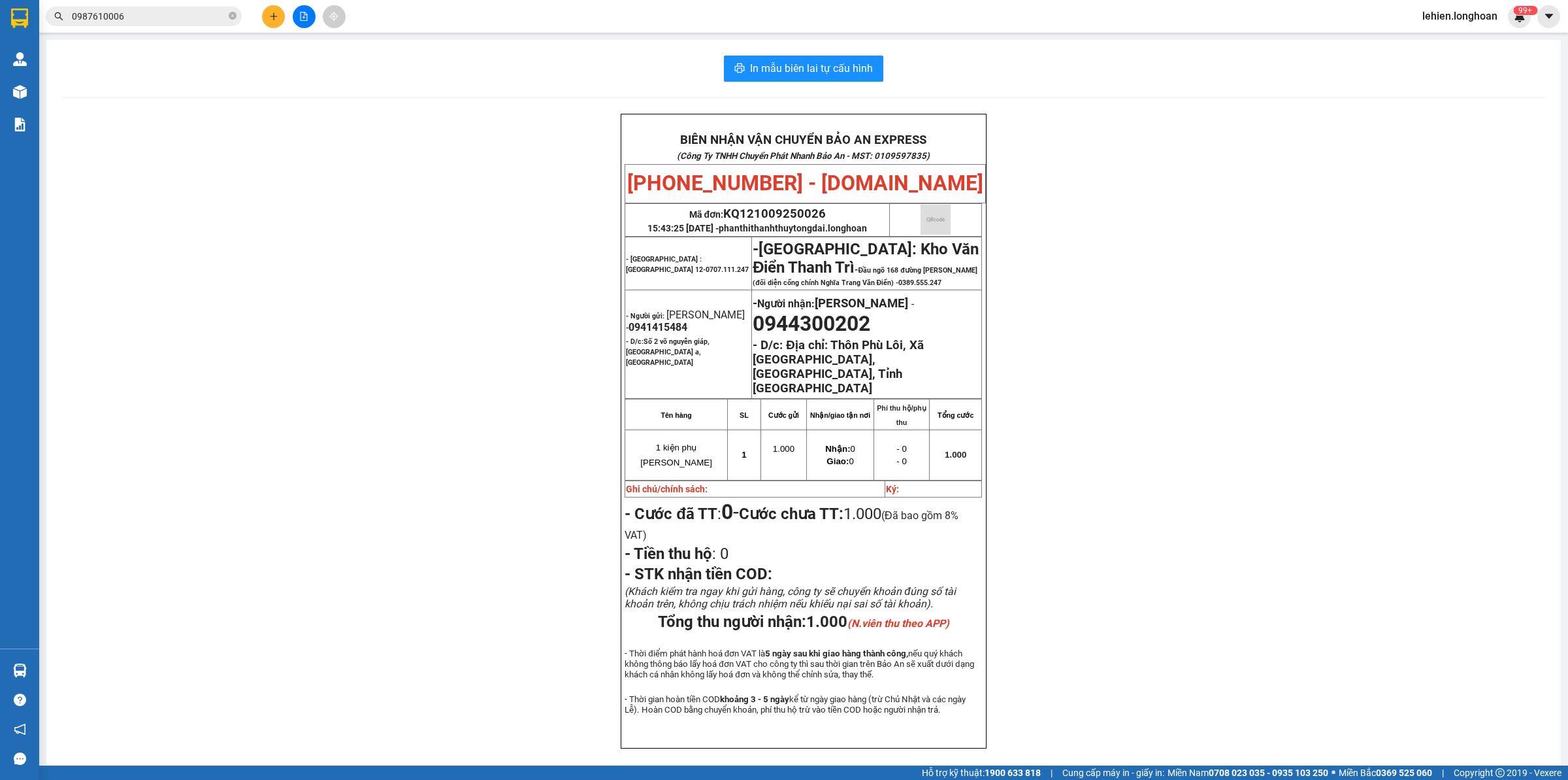
click at [236, 20] on span "0987610006" at bounding box center [143, 16] width 196 height 20
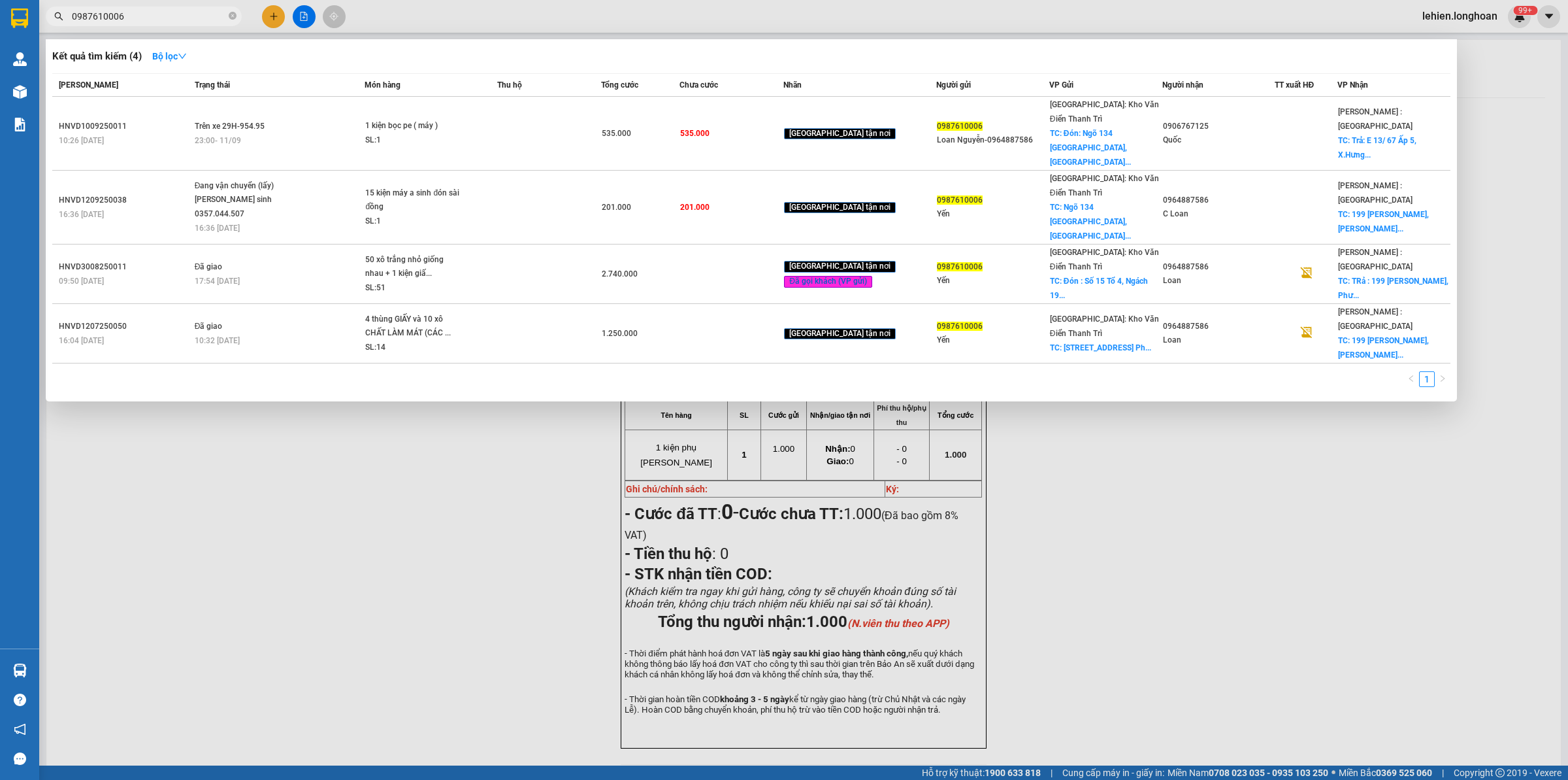
click at [236, 14] on icon "close-circle" at bounding box center [232, 15] width 8 height 8
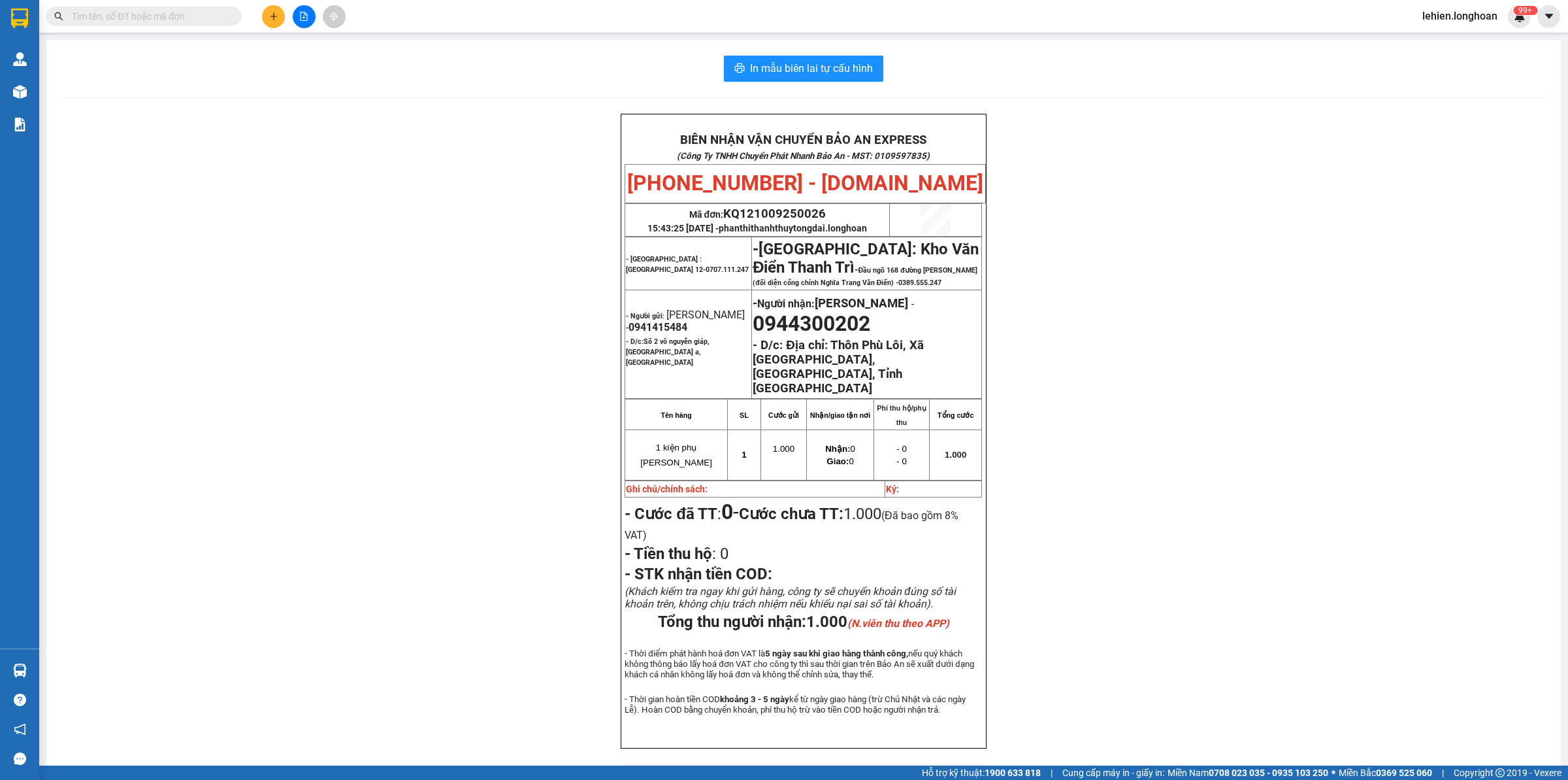
paste input "0913533825"
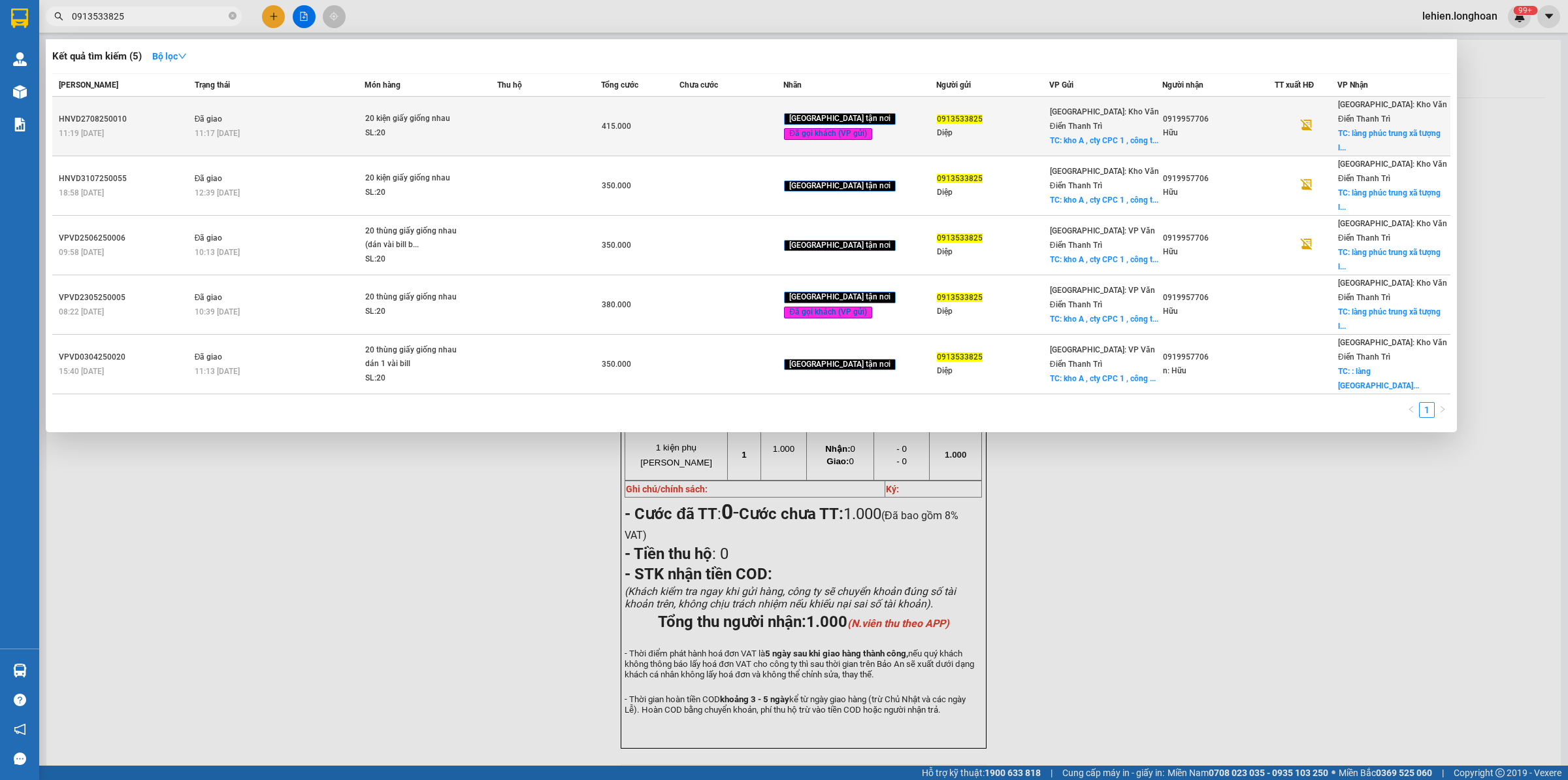
click at [306, 109] on td "Đã giao 11:17 [DATE]" at bounding box center [278, 127] width 174 height 60
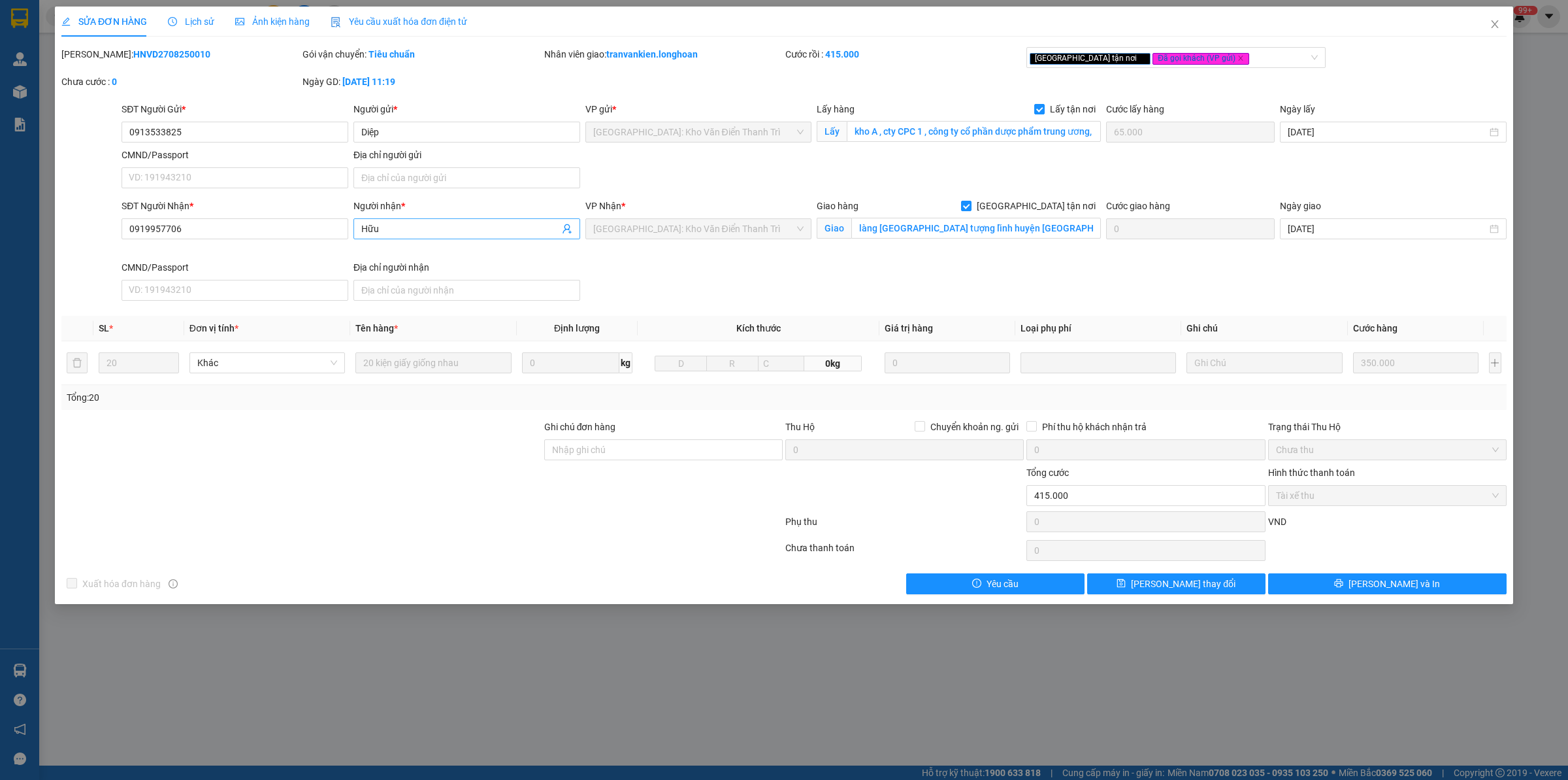
click at [499, 222] on input "Hữu" at bounding box center [461, 229] width 198 height 14
drag, startPoint x: 198, startPoint y: 227, endPoint x: 14, endPoint y: 224, distance: 184.0
click at [18, 226] on div "SỬA ĐƠN HÀNG Lịch sử Ảnh kiện hàng Yêu cầu xuất hóa đơn điện tử Total Paid Fee …" at bounding box center [784, 390] width 1568 height 780
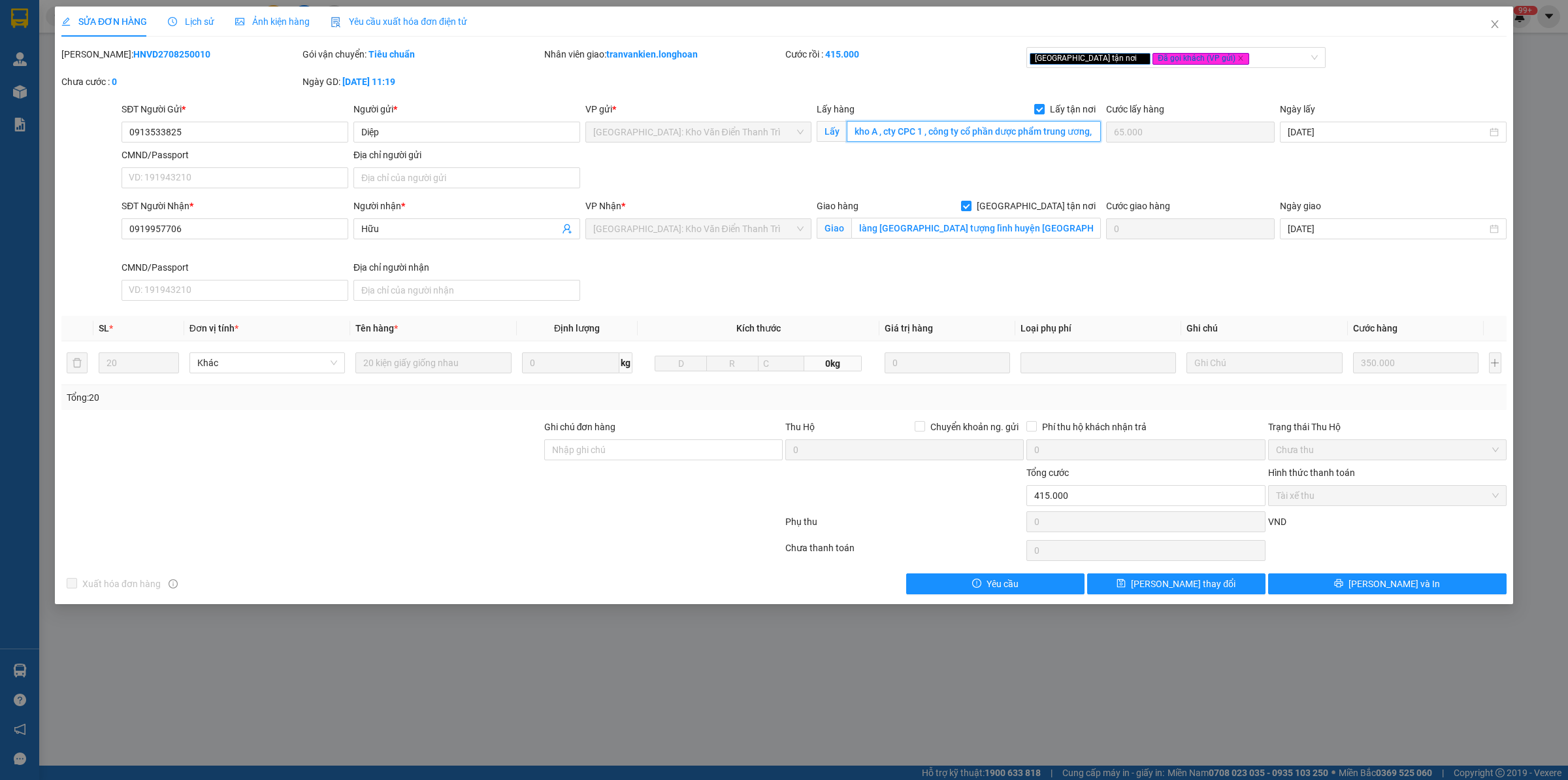
click at [975, 125] on input "kho A , cty CPC 1 , công ty cổ phần dược phẩm trung ương, 356 Giải phóng" at bounding box center [974, 132] width 255 height 21
click at [931, 231] on input "làng [GEOGRAPHIC_DATA] tượng lĩnh huyện [GEOGRAPHIC_DATA]" at bounding box center [976, 228] width 250 height 21
click at [1506, 25] on span "Close" at bounding box center [1495, 25] width 37 height 37
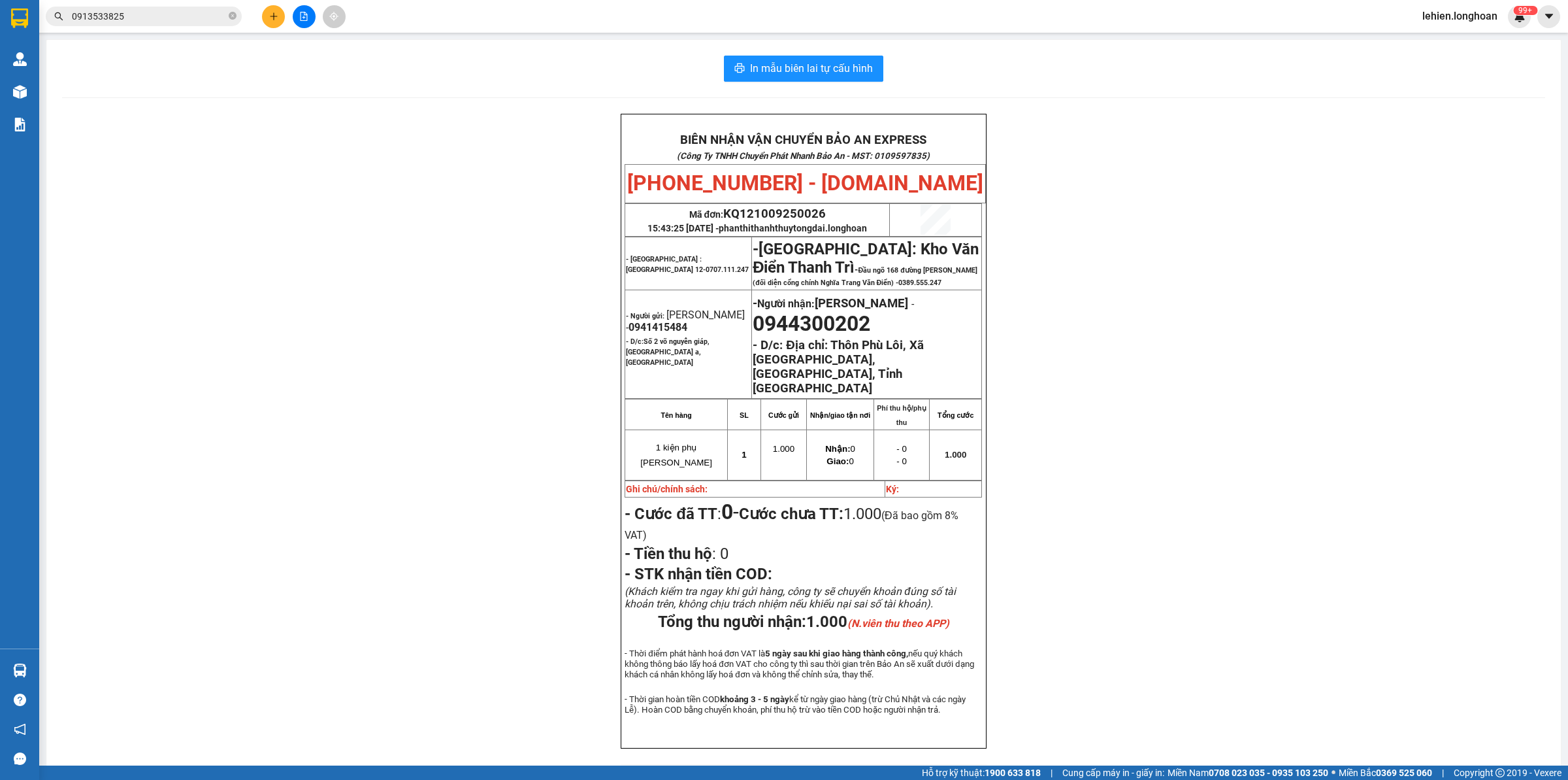
click at [181, 11] on div "Kết quả tìm kiếm ( 5 ) Bộ lọc Mã ĐH Trạng thái Món hàng Thu hộ Tổng cước Chưa c…" at bounding box center [127, 16] width 255 height 23
click at [176, 16] on input "0913533825" at bounding box center [148, 16] width 154 height 14
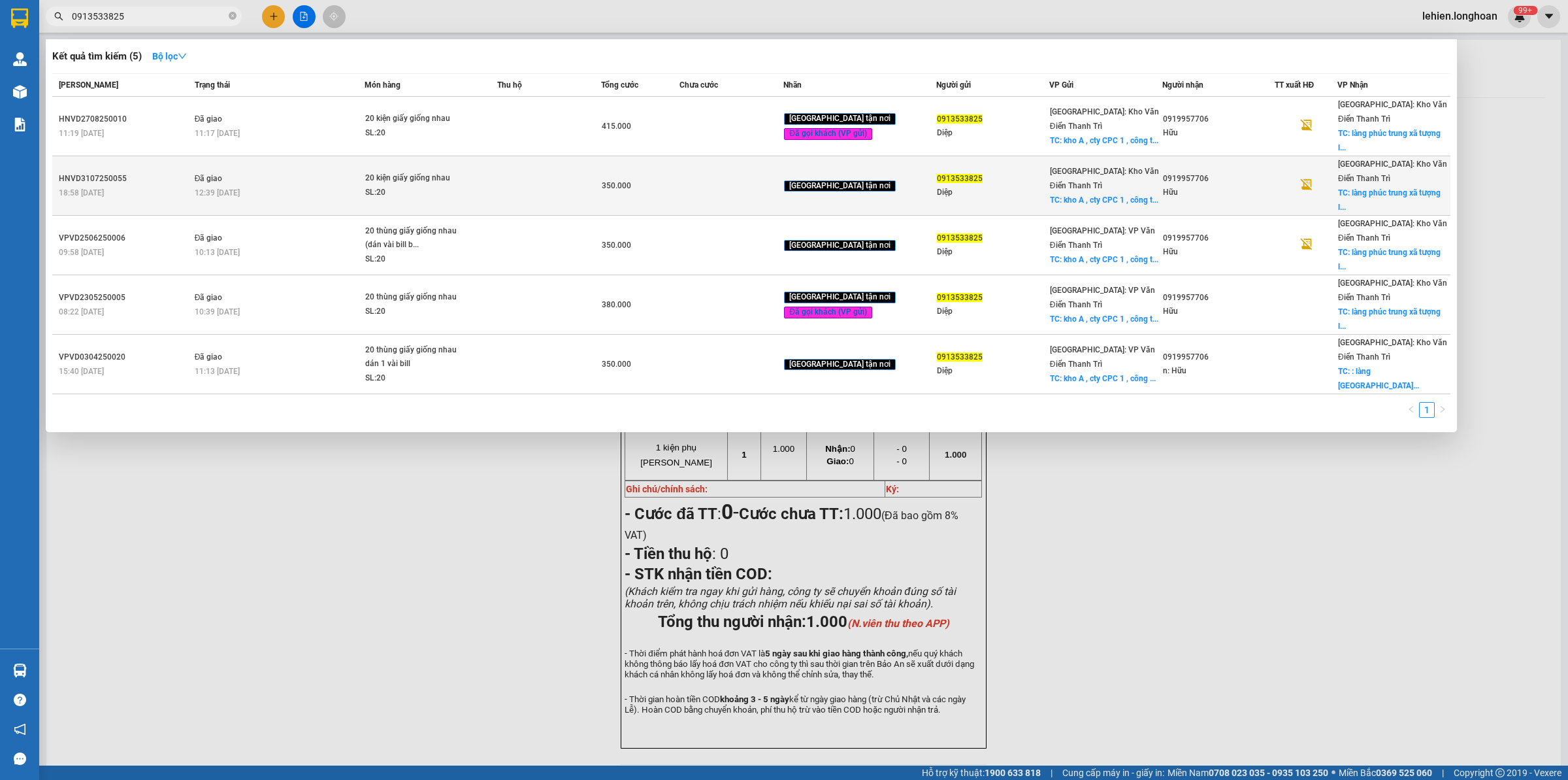
click at [508, 156] on td at bounding box center [549, 186] width 105 height 60
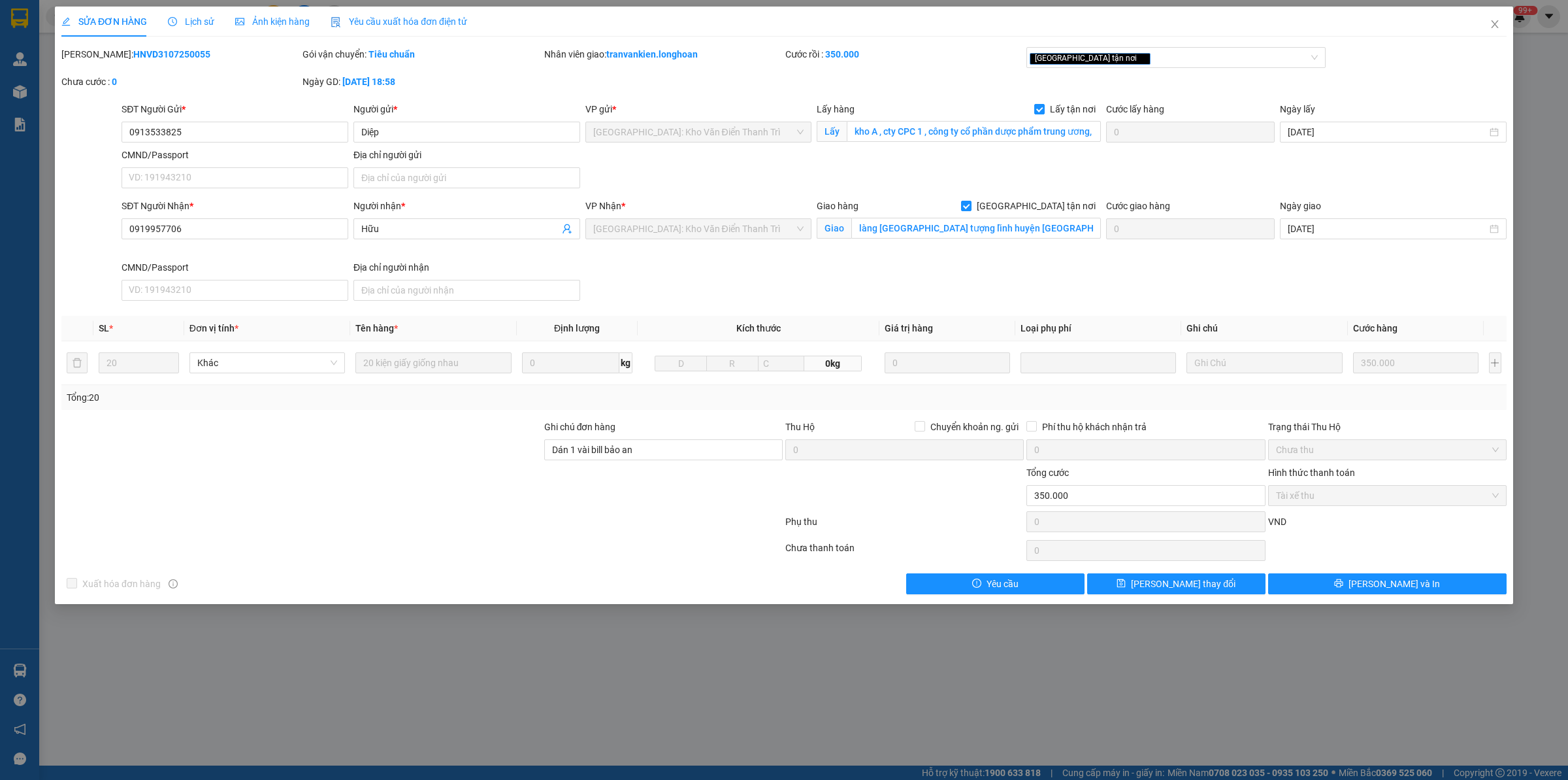
click at [165, 57] on b "HNVD3107250055" at bounding box center [172, 54] width 77 height 11
